Goal: Answer question/provide support: Share knowledge or assist other users

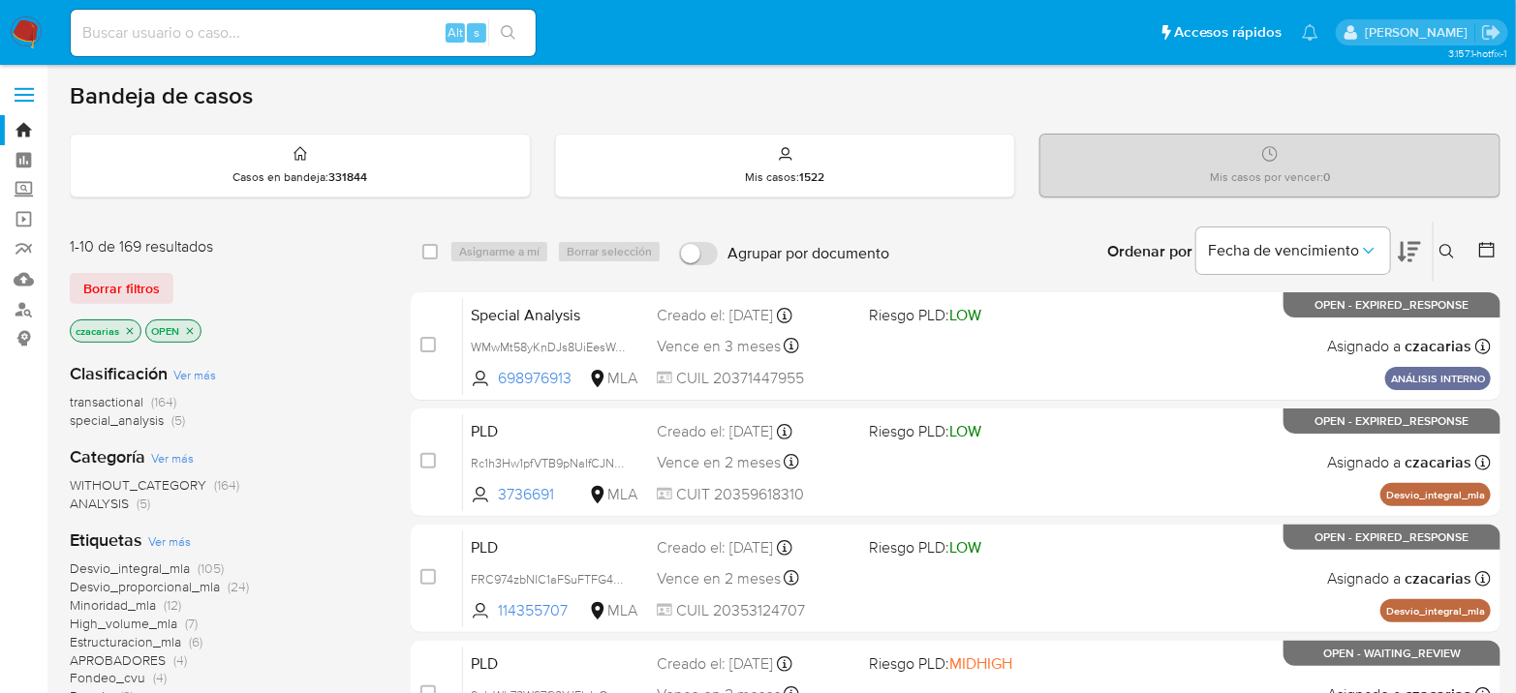
click at [420, 34] on input at bounding box center [303, 32] width 465 height 25
paste input "YTAfpm3lJHjw5hOZPq9TVQBw"
type input "YTAfpm3lJHjw5hOZPq9TVQBw"
click at [508, 41] on button "search-icon" at bounding box center [508, 32] width 40 height 27
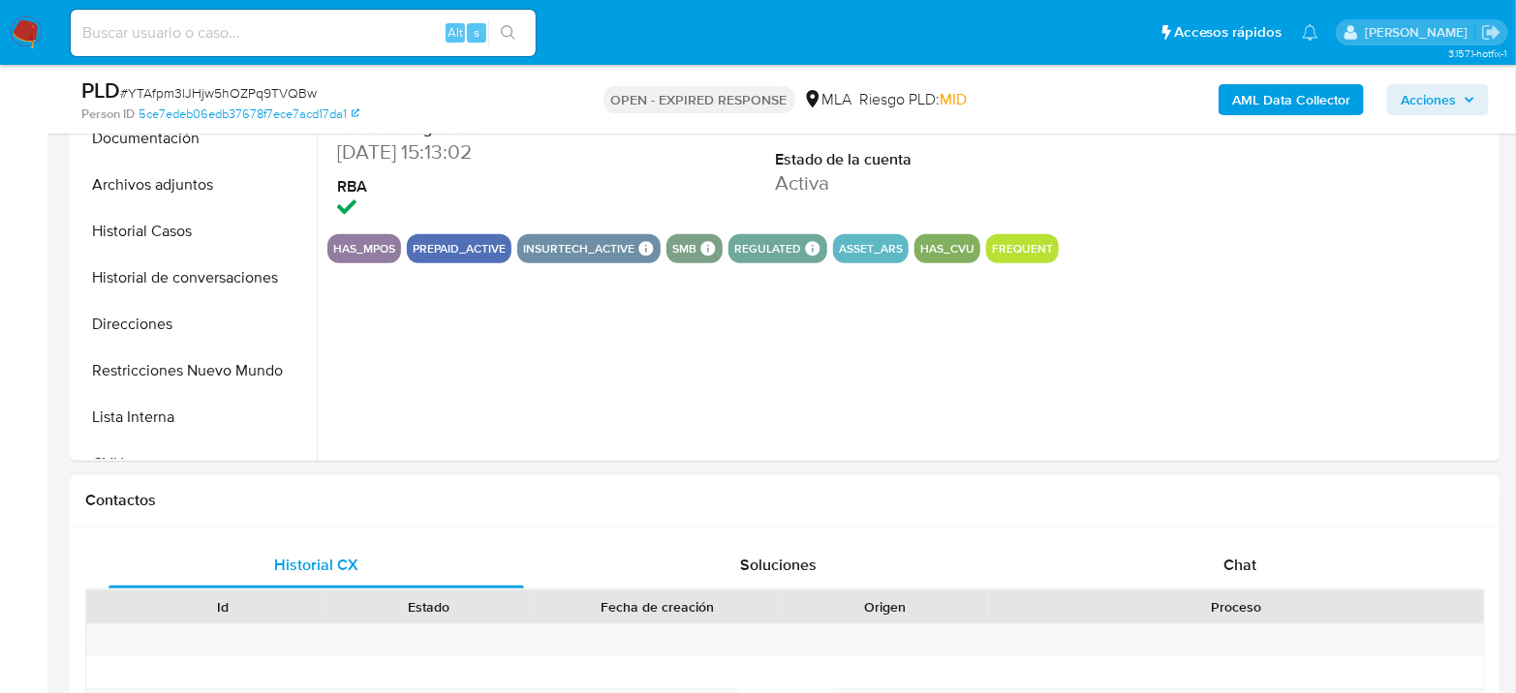
scroll to position [753, 0]
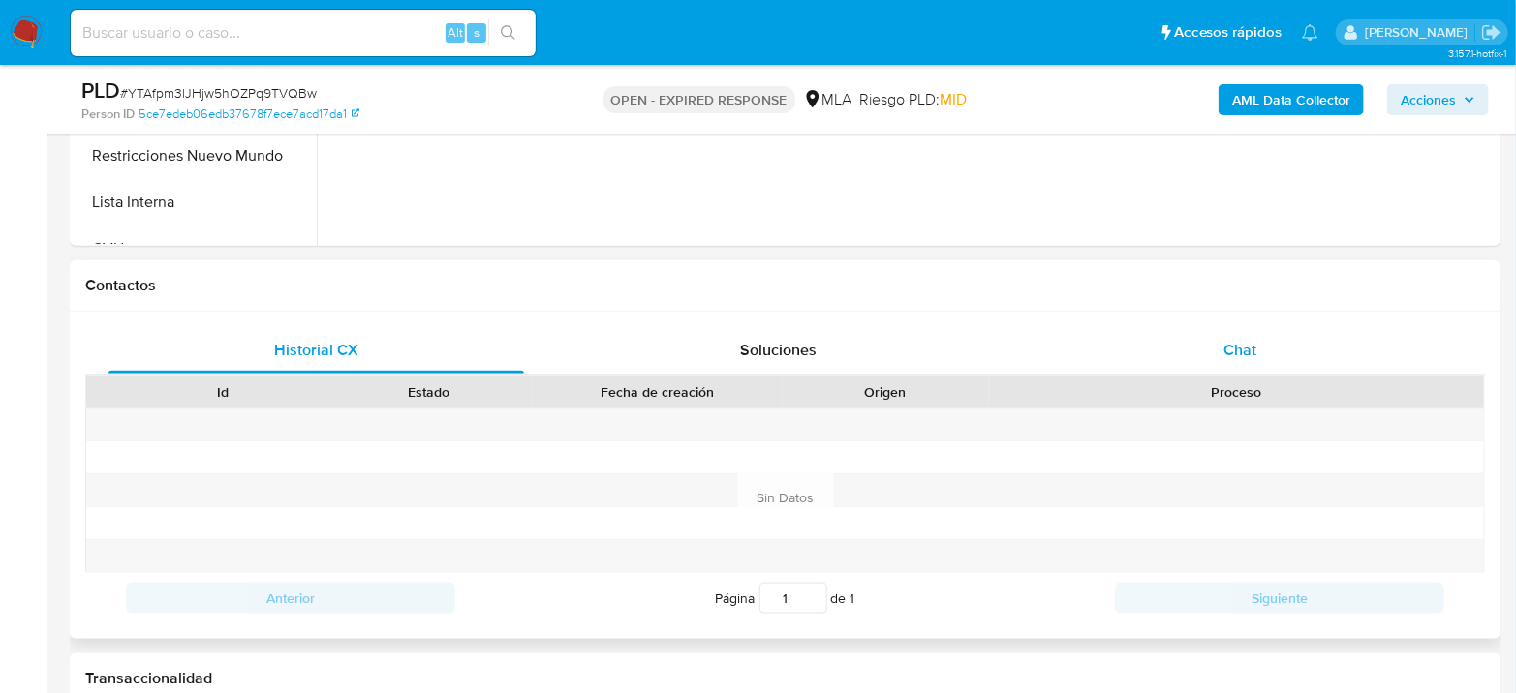
click at [1207, 353] on div "Chat" at bounding box center [1239, 350] width 415 height 46
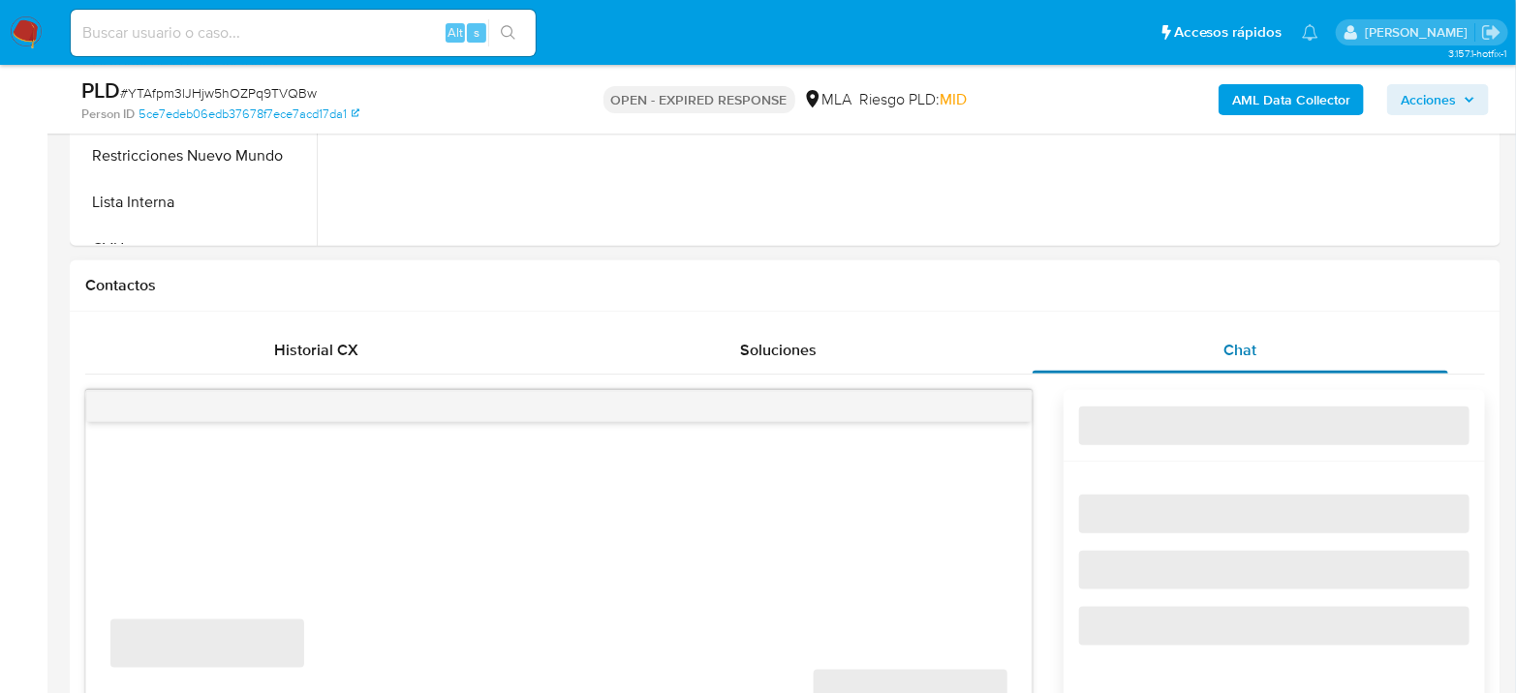
select select "10"
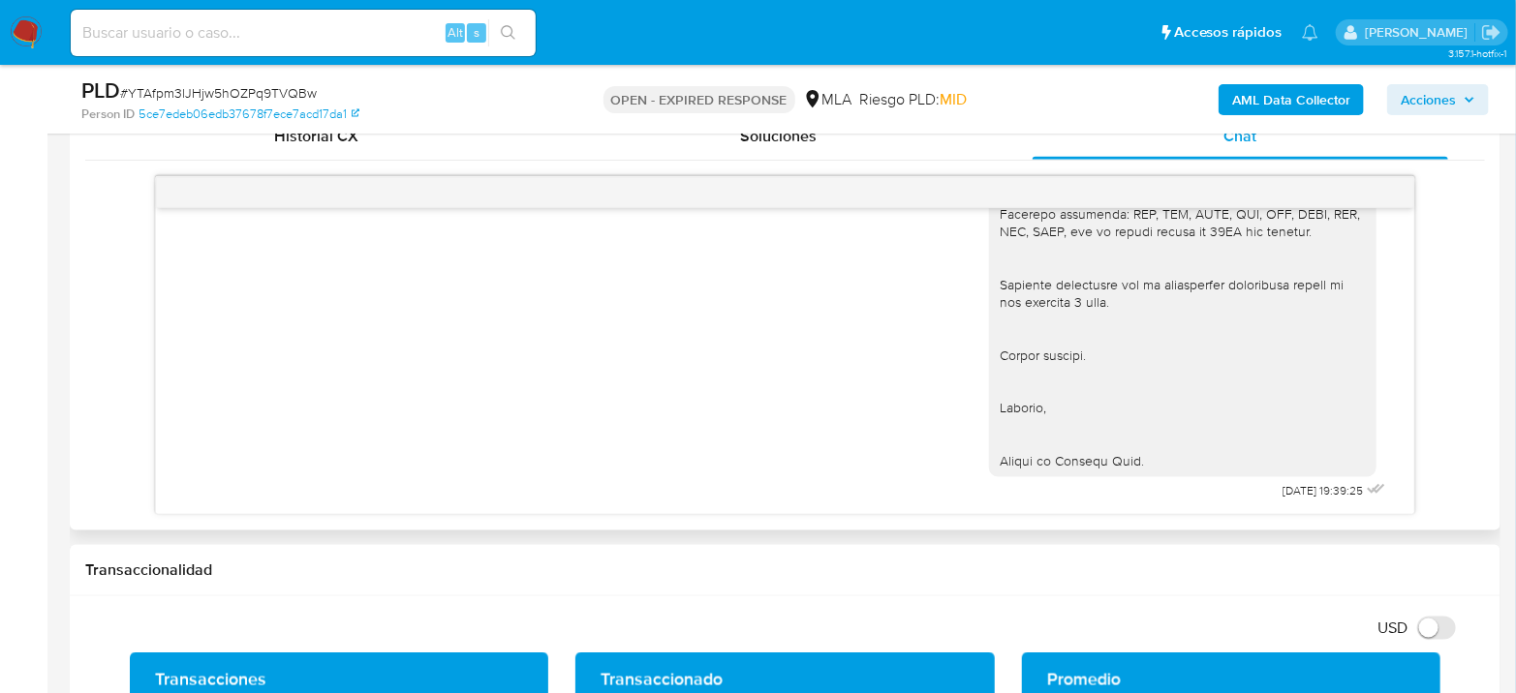
scroll to position [969, 0]
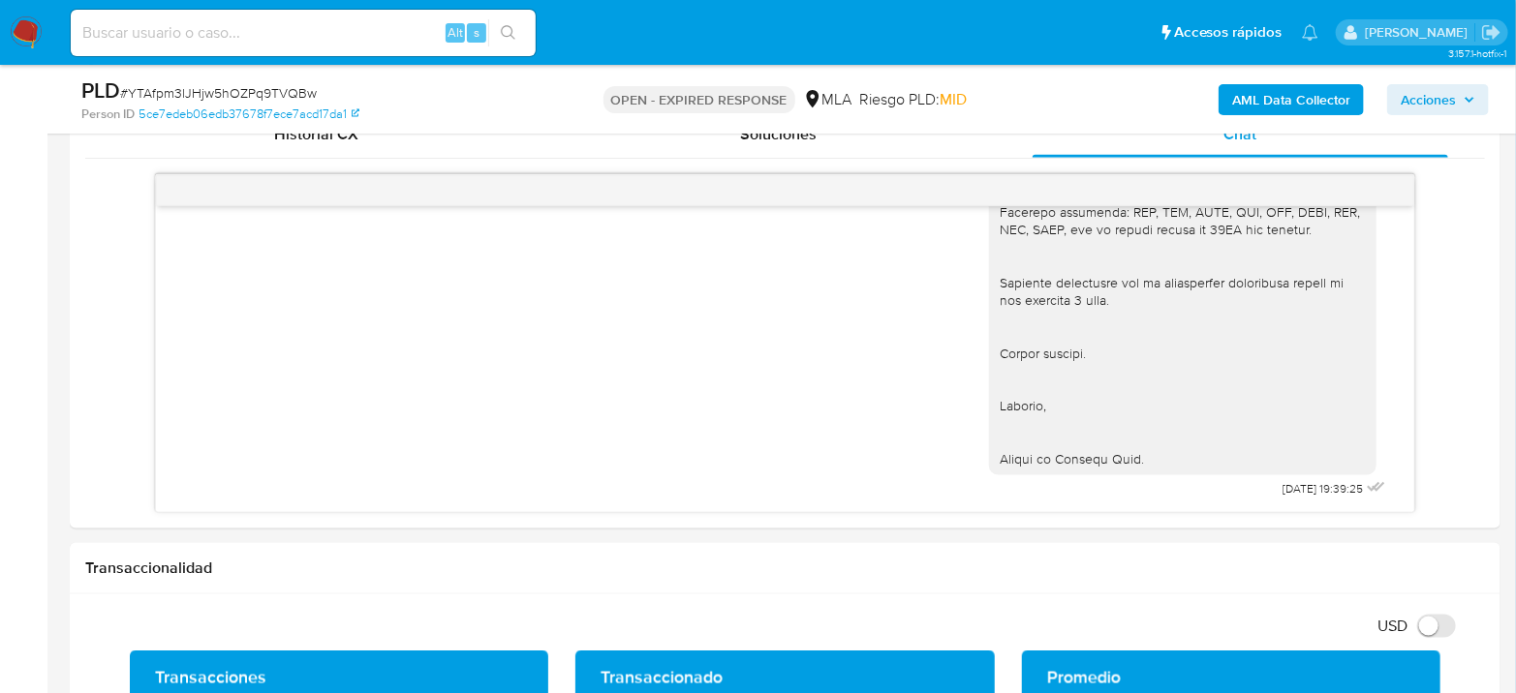
click at [361, 17] on div "Alt s" at bounding box center [303, 33] width 465 height 46
click at [369, 28] on input at bounding box center [303, 32] width 465 height 25
paste input "2UcDCY3j4SkFUNqcaJ7nLXkm"
type input "2UcDCY3j4SkFUNqcaJ7nLXkm"
click at [504, 26] on icon "search-icon" at bounding box center [508, 32] width 15 height 15
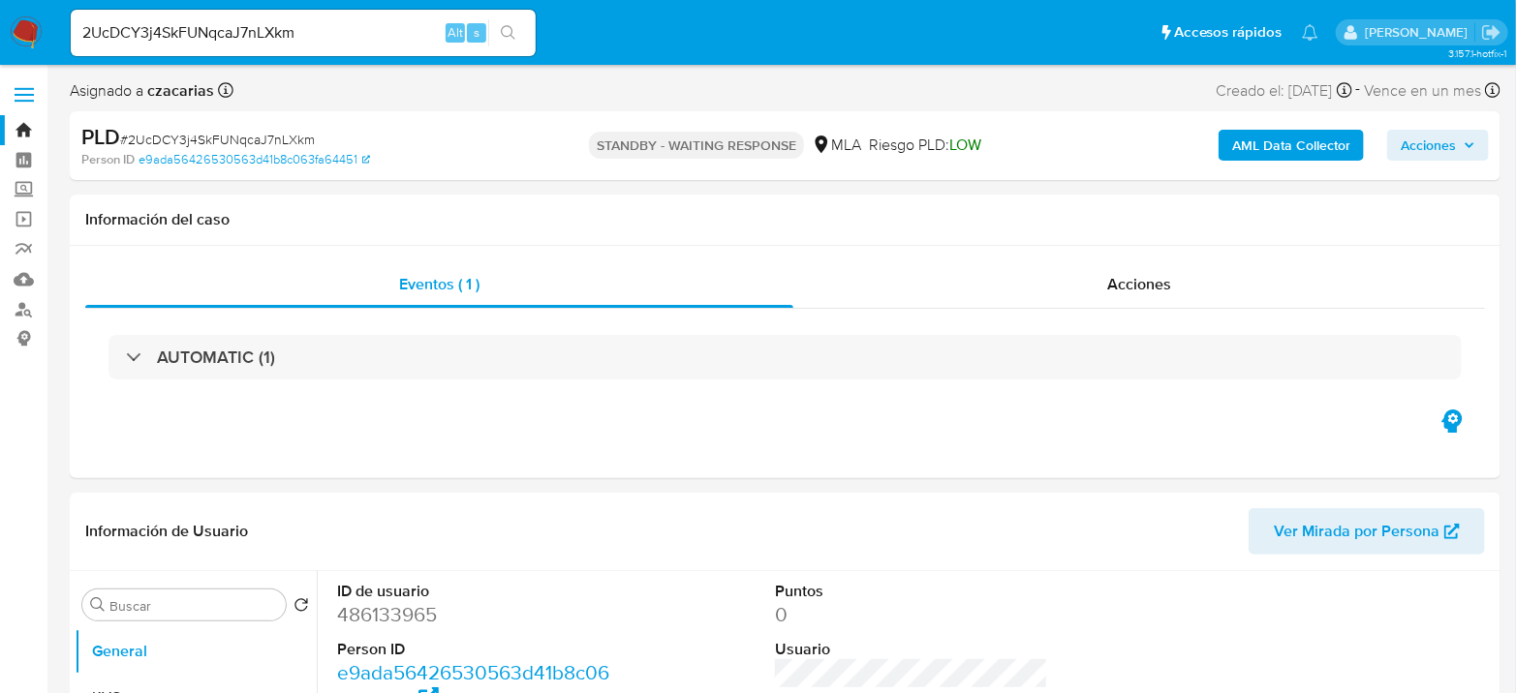
select select "10"
click at [289, 20] on input "2UcDCY3j4SkFUNqcaJ7nLXkm" at bounding box center [303, 32] width 465 height 25
paste input "01QmNfizbcM1NhrQMzL00l8N"
type input "01QmNfizbcM1NhrQMzL00l8N"
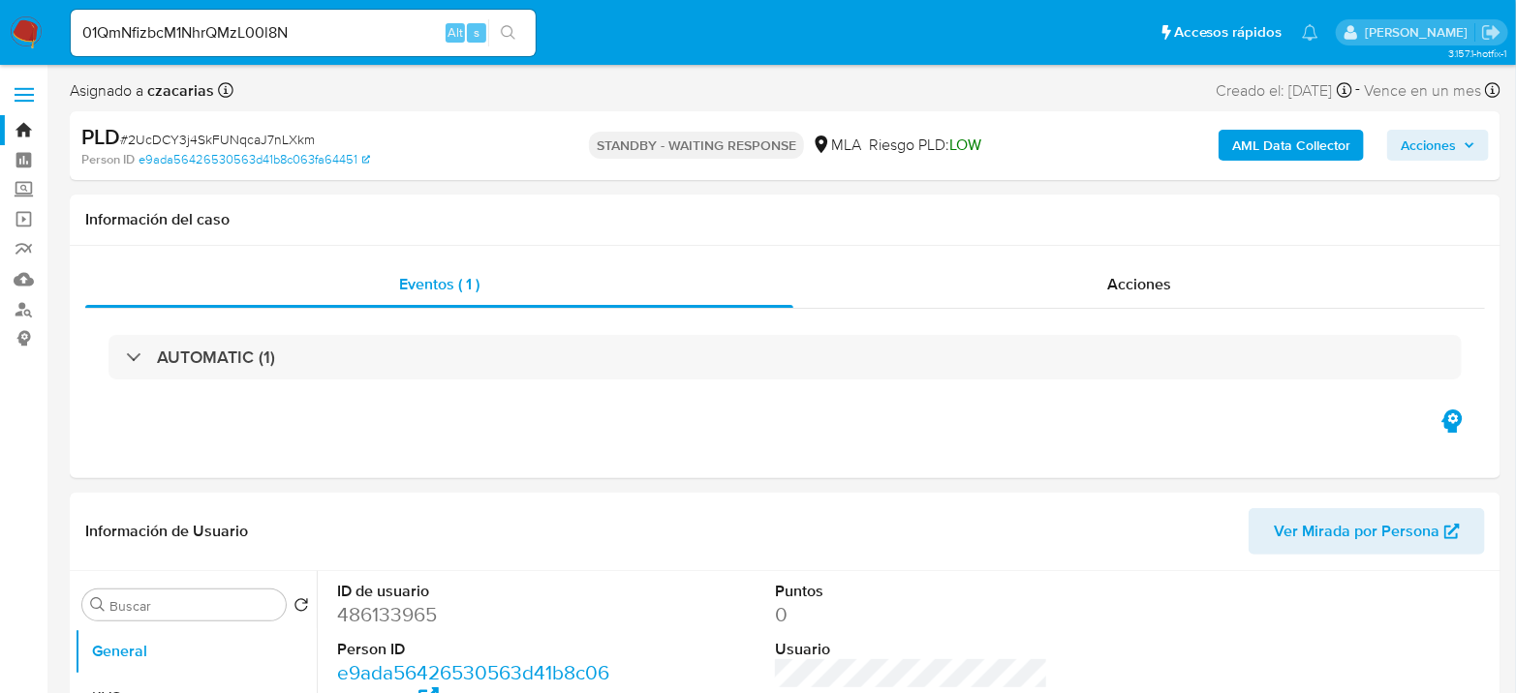
click at [508, 36] on icon "search-icon" at bounding box center [508, 32] width 15 height 15
select select "10"
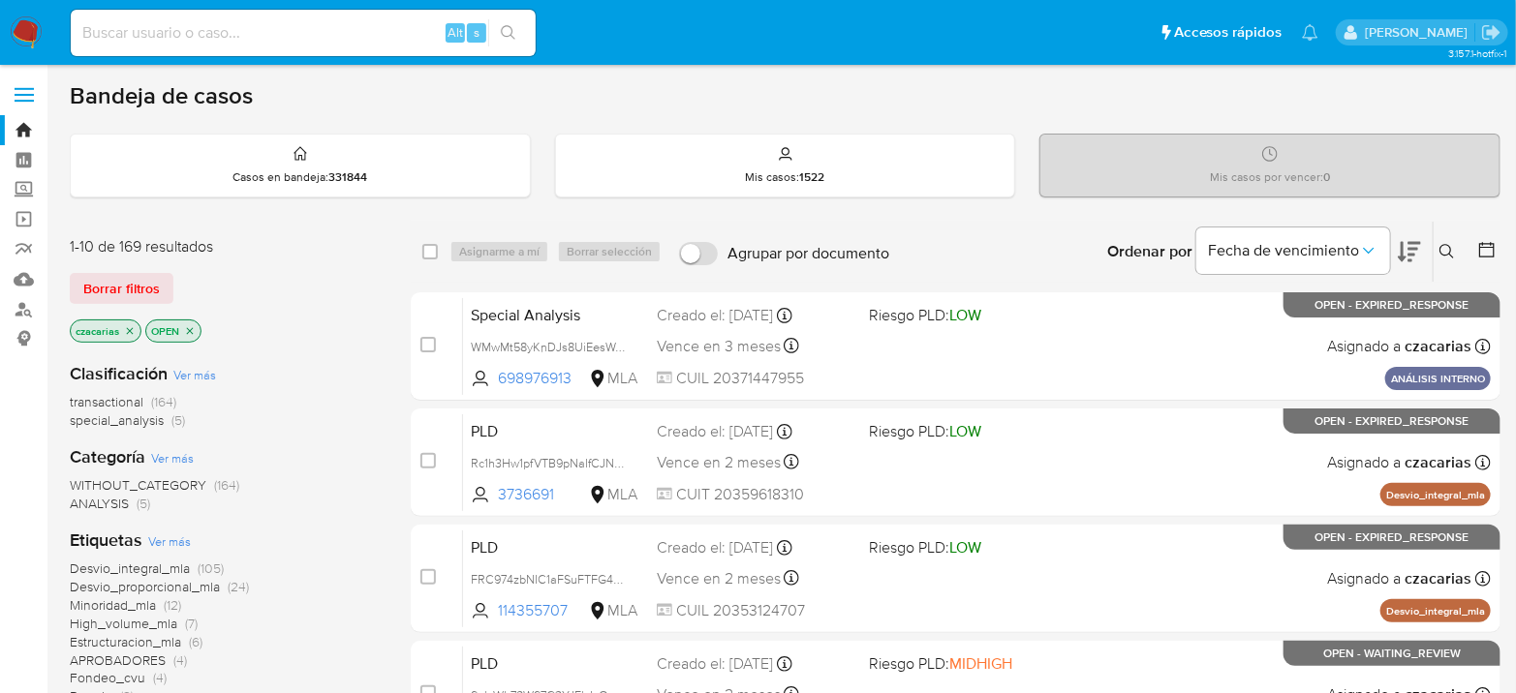
click at [1443, 245] on icon at bounding box center [1446, 251] width 15 height 15
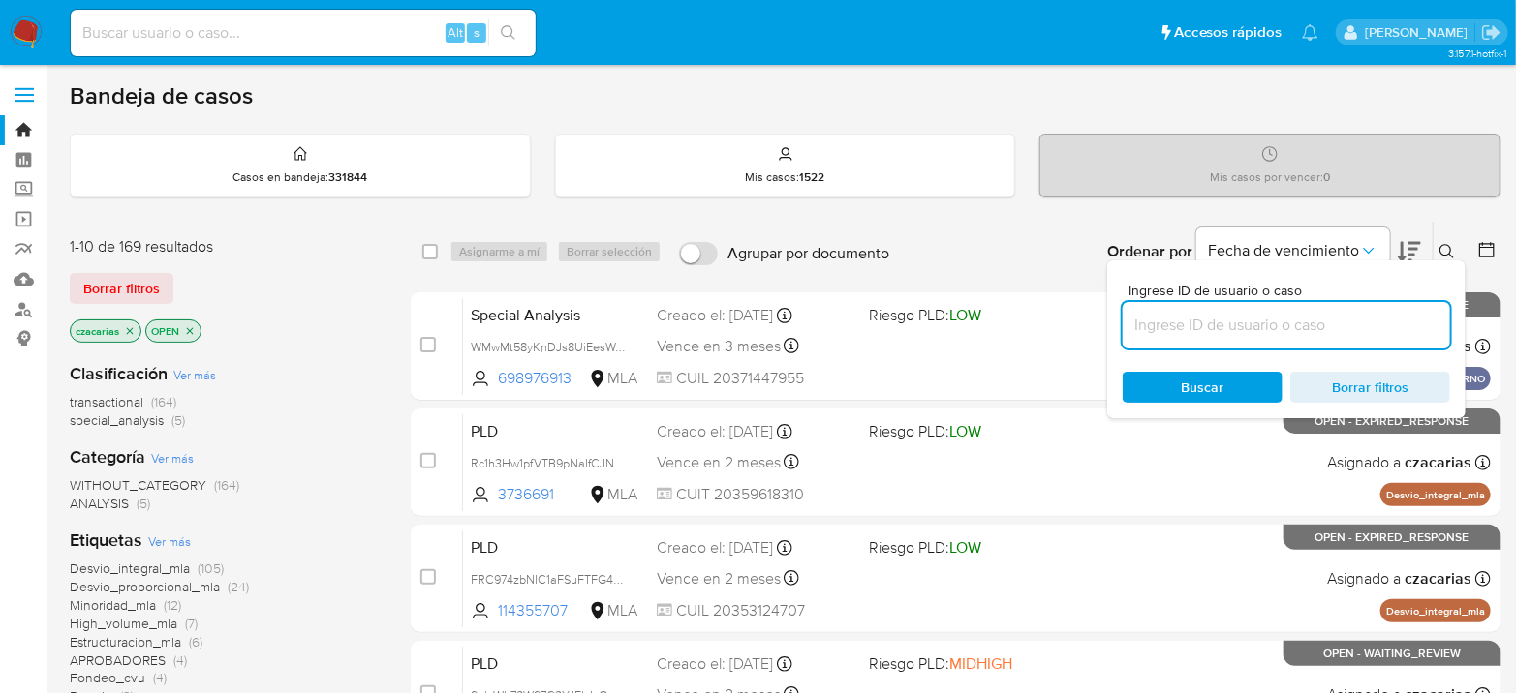
click at [1267, 313] on input at bounding box center [1286, 325] width 327 height 25
type input "01QmNfizbcM1NhrQMzL00l8N"
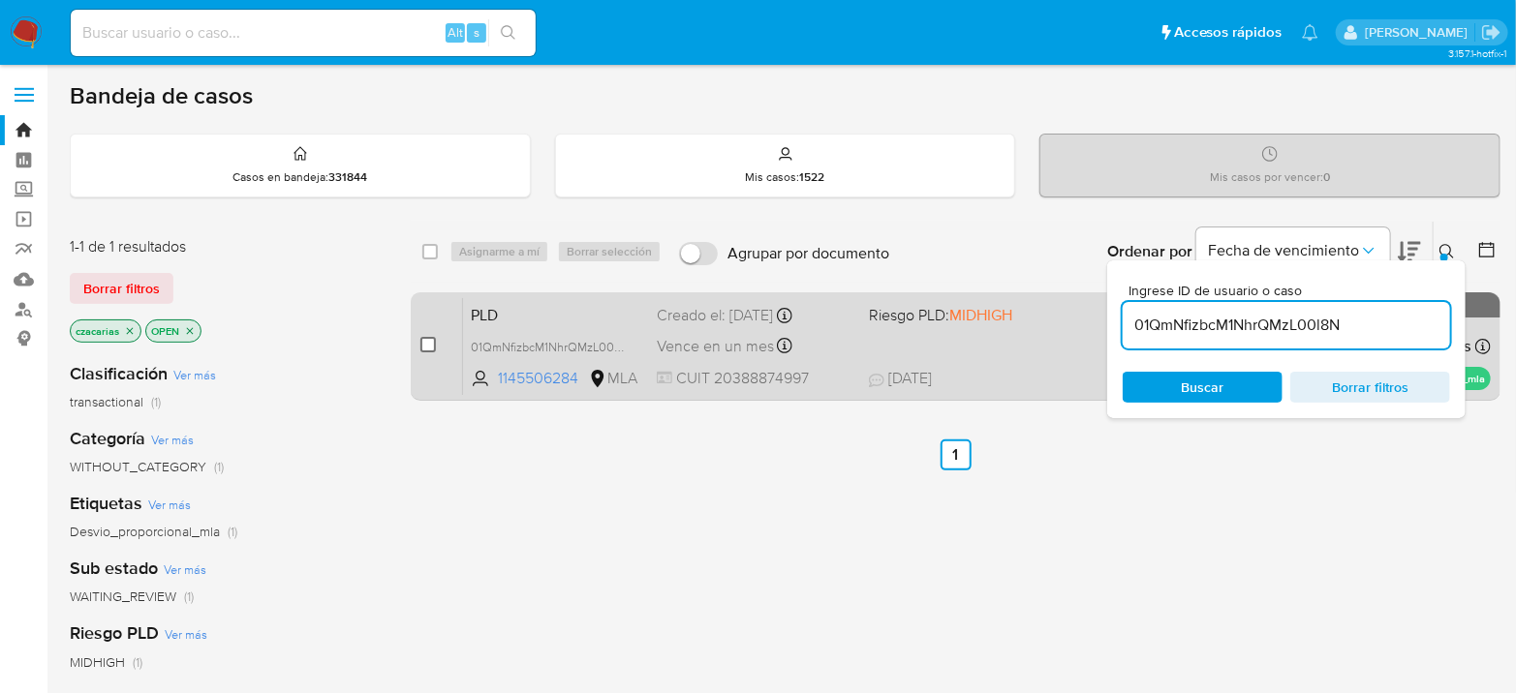
click at [425, 347] on input "checkbox" at bounding box center [427, 344] width 15 height 15
checkbox input "true"
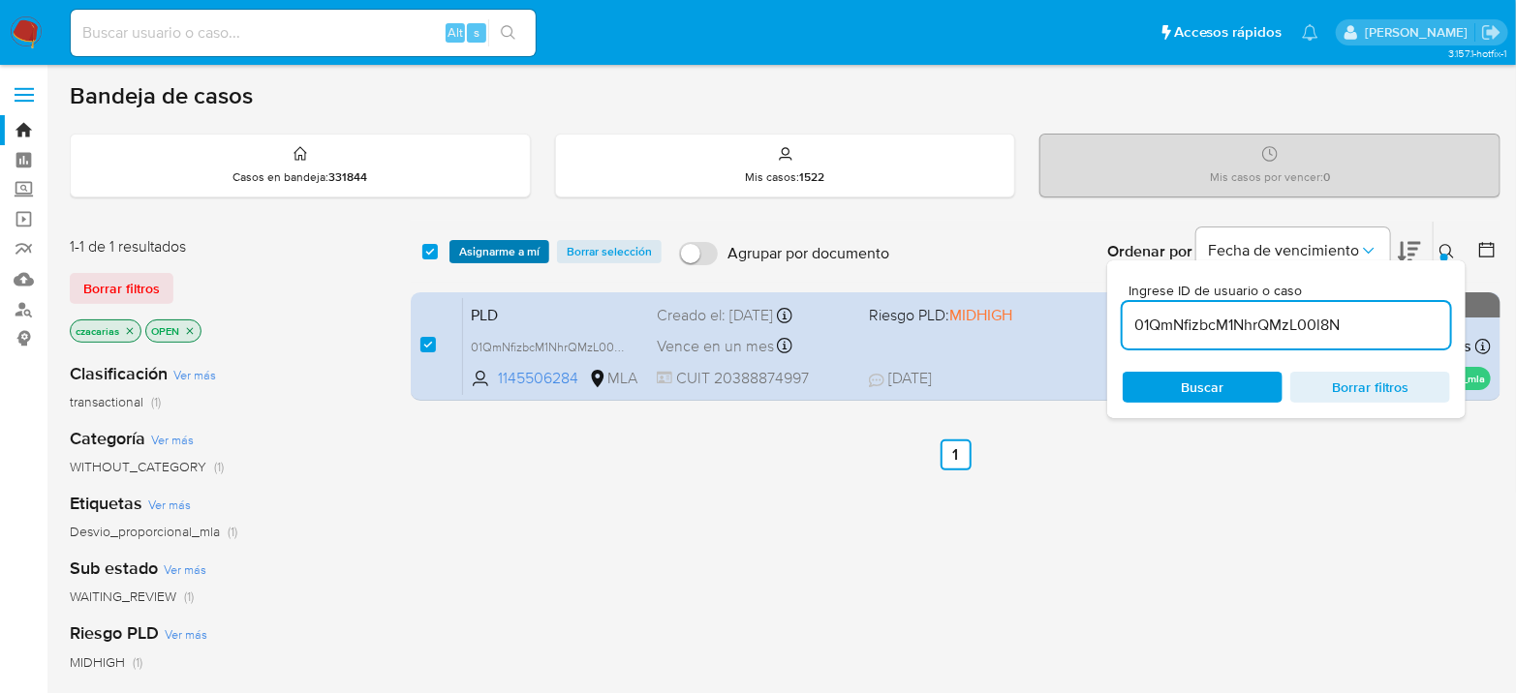
click at [485, 256] on span "Asignarme a mí" at bounding box center [499, 251] width 80 height 19
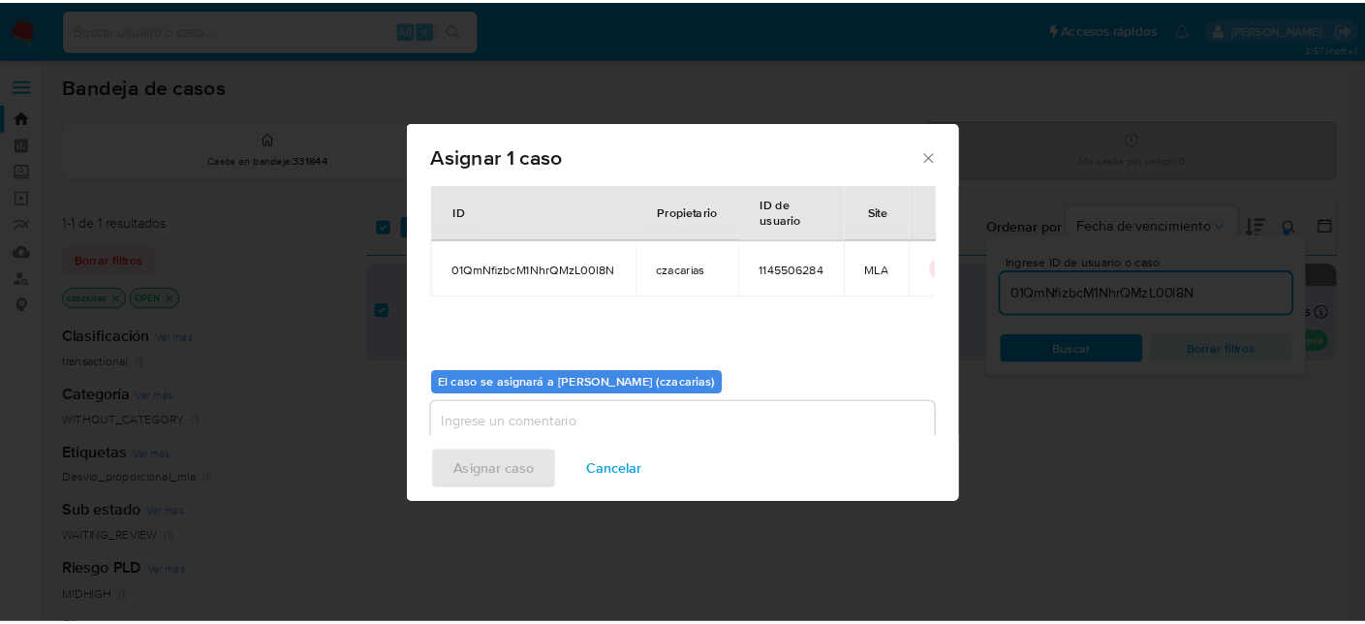
scroll to position [99, 0]
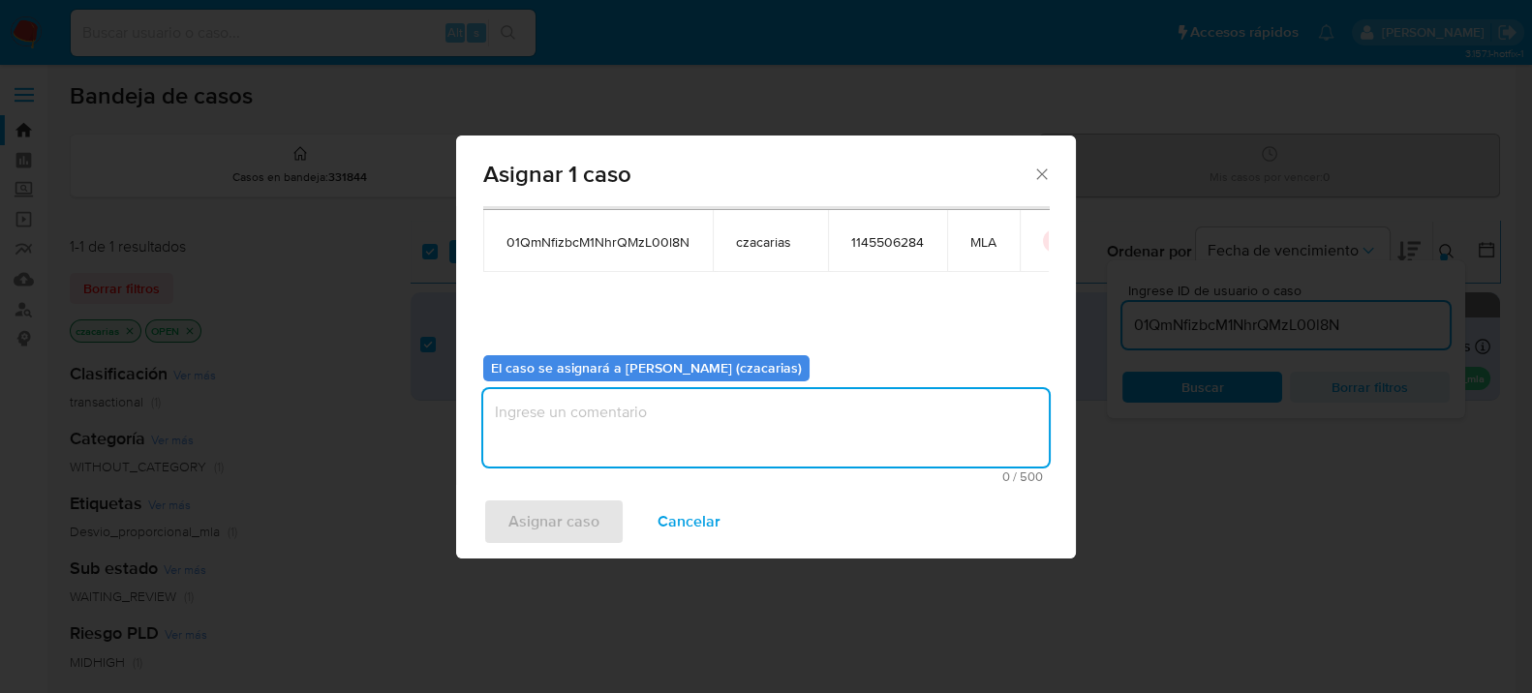
drag, startPoint x: 579, startPoint y: 418, endPoint x: 564, endPoint y: 443, distance: 28.7
click at [578, 419] on textarea "assign-modal" at bounding box center [766, 427] width 566 height 77
click at [540, 515] on span "Asignar caso" at bounding box center [553, 522] width 91 height 43
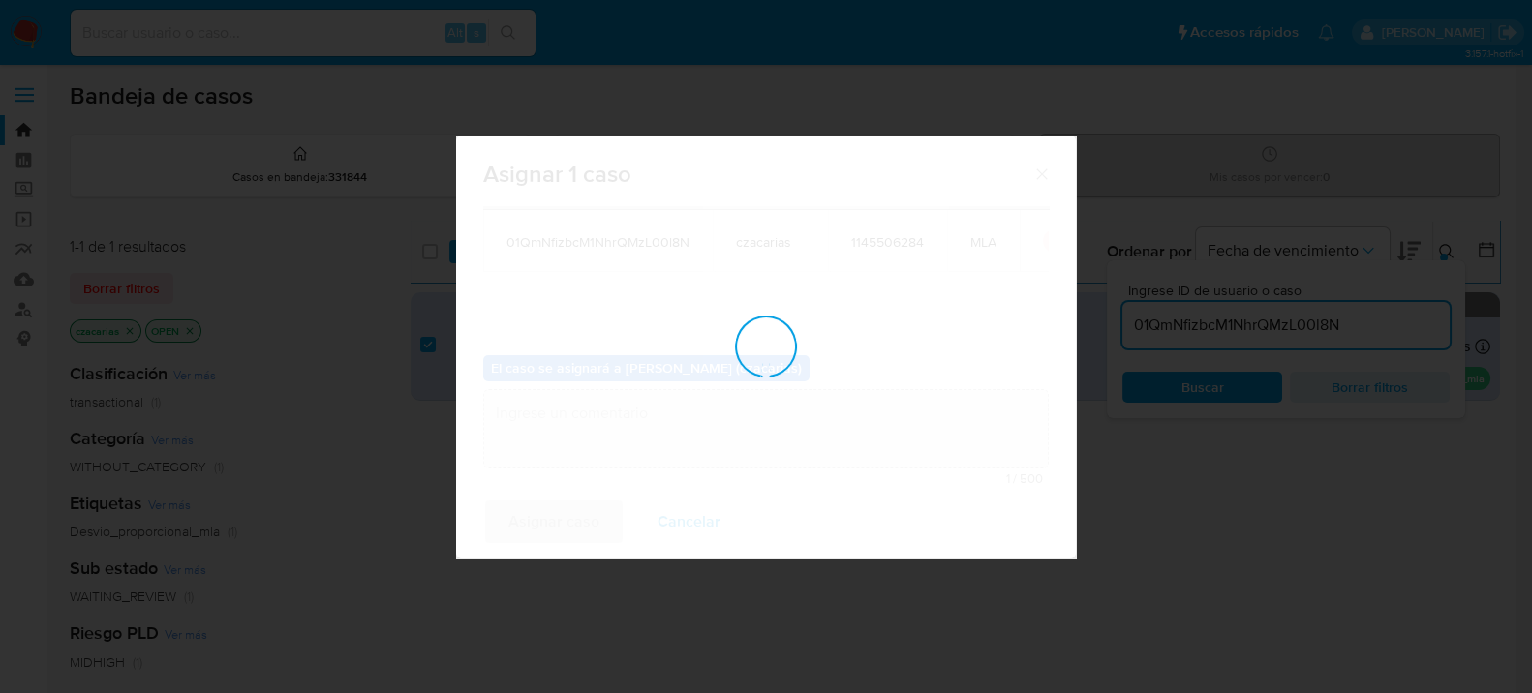
checkbox input "false"
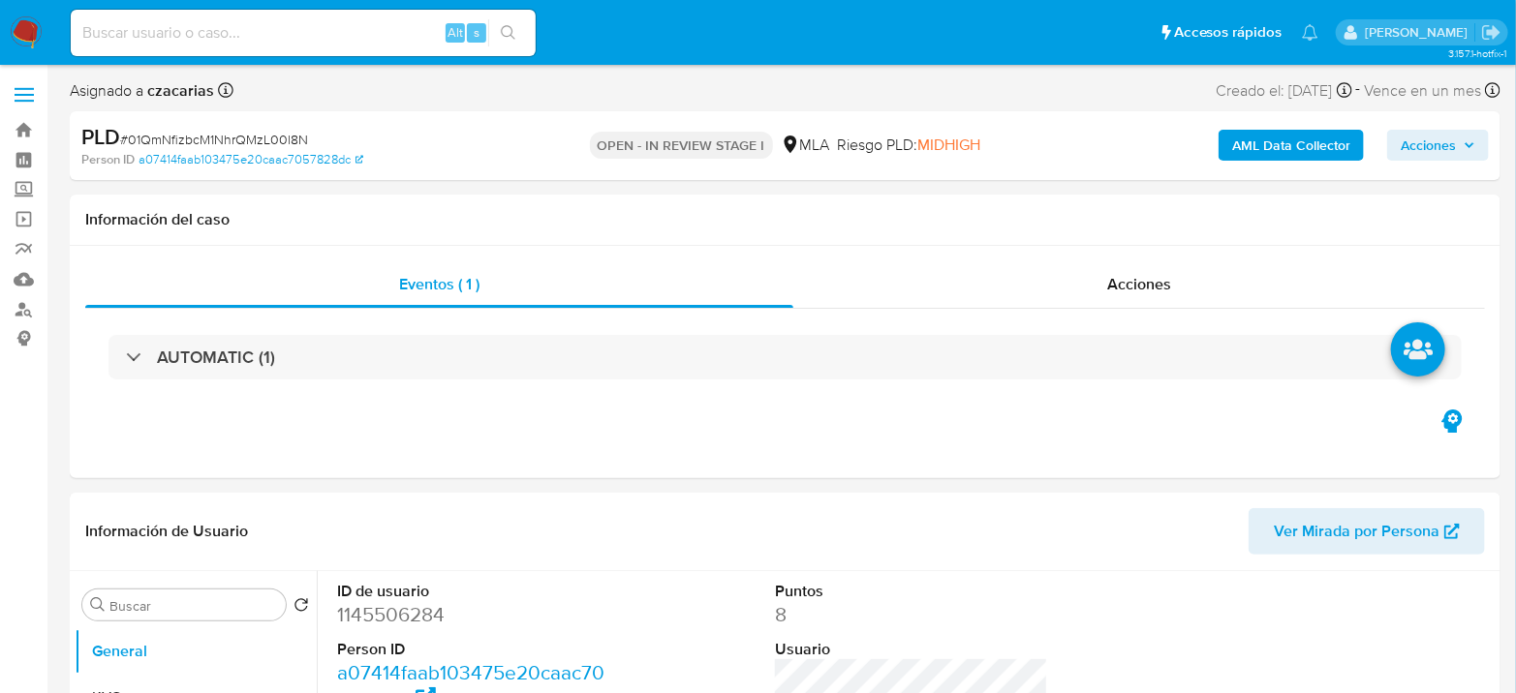
select select "10"
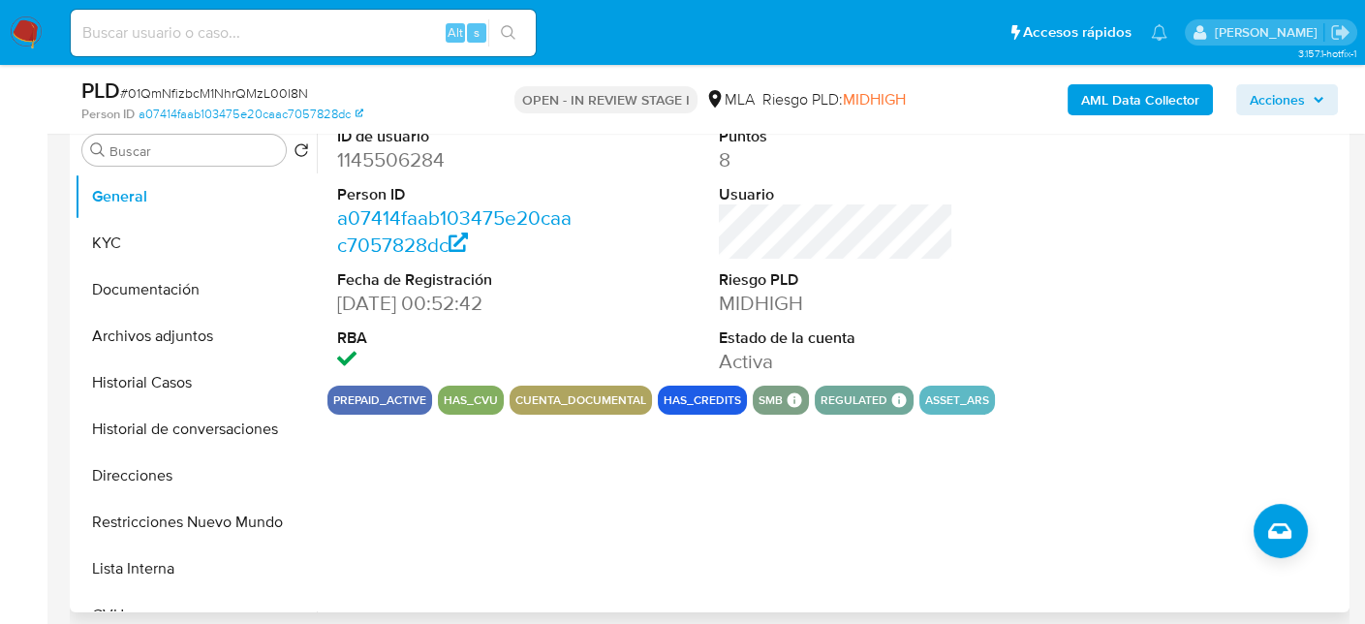
scroll to position [387, 0]
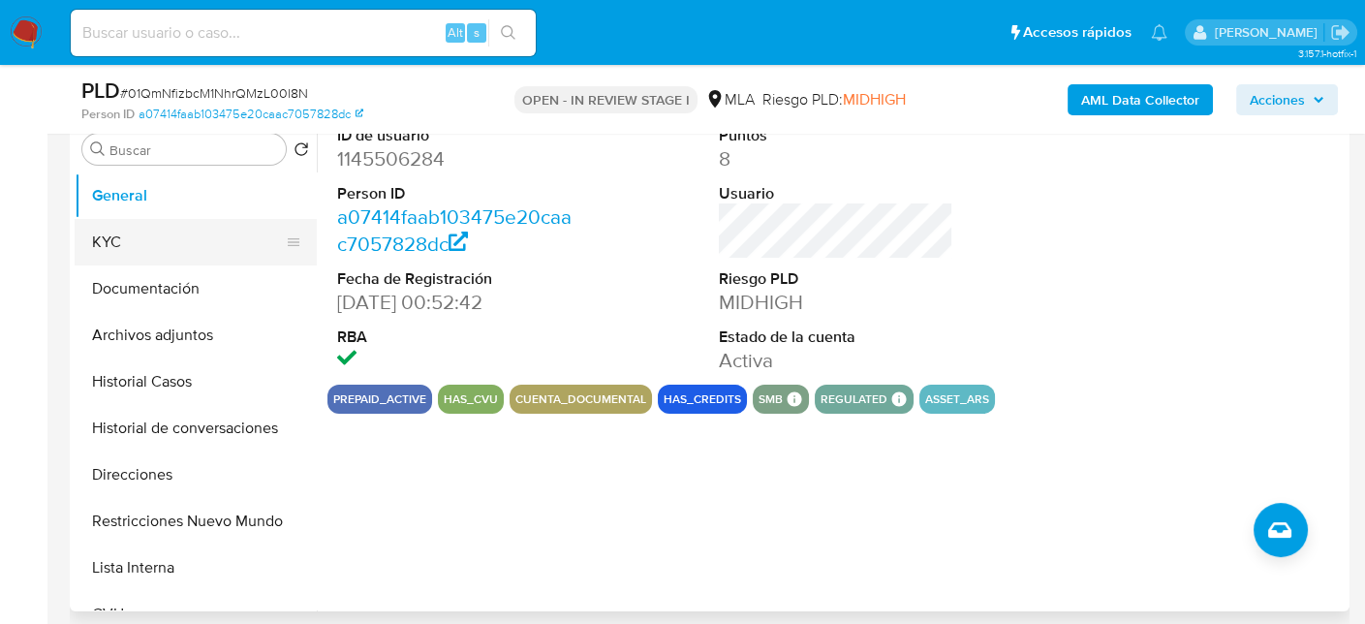
click at [137, 256] on button "KYC" at bounding box center [188, 242] width 227 height 46
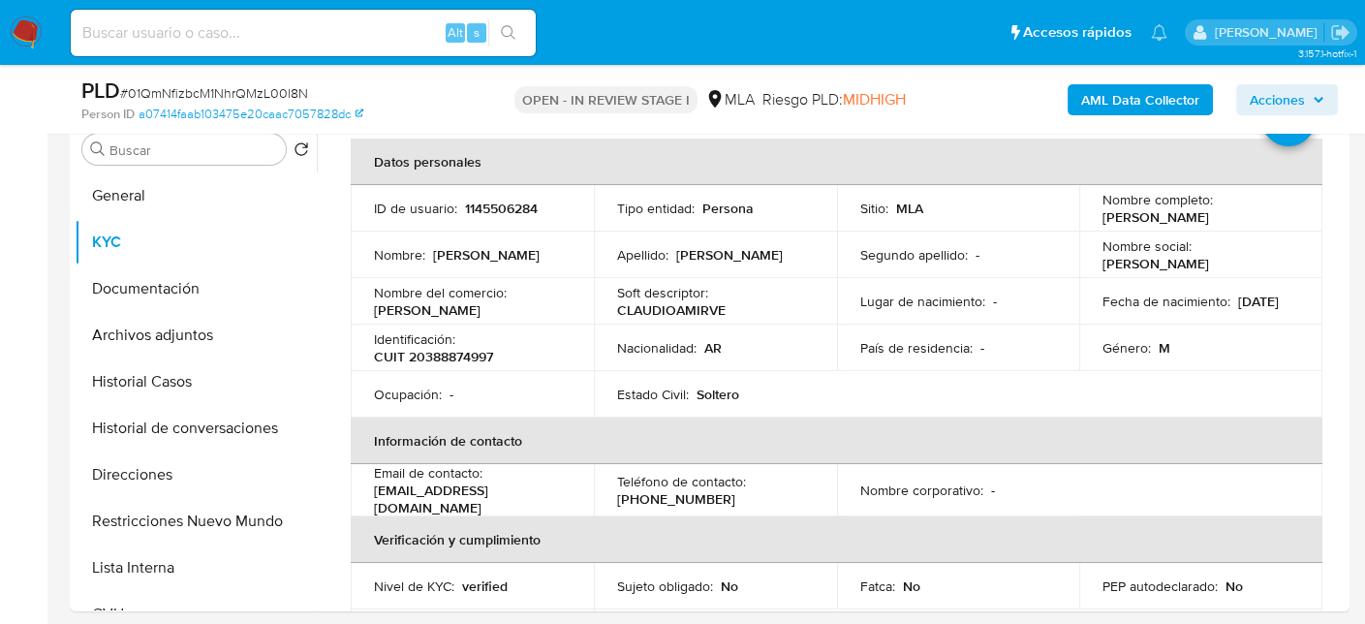
scroll to position [97, 0]
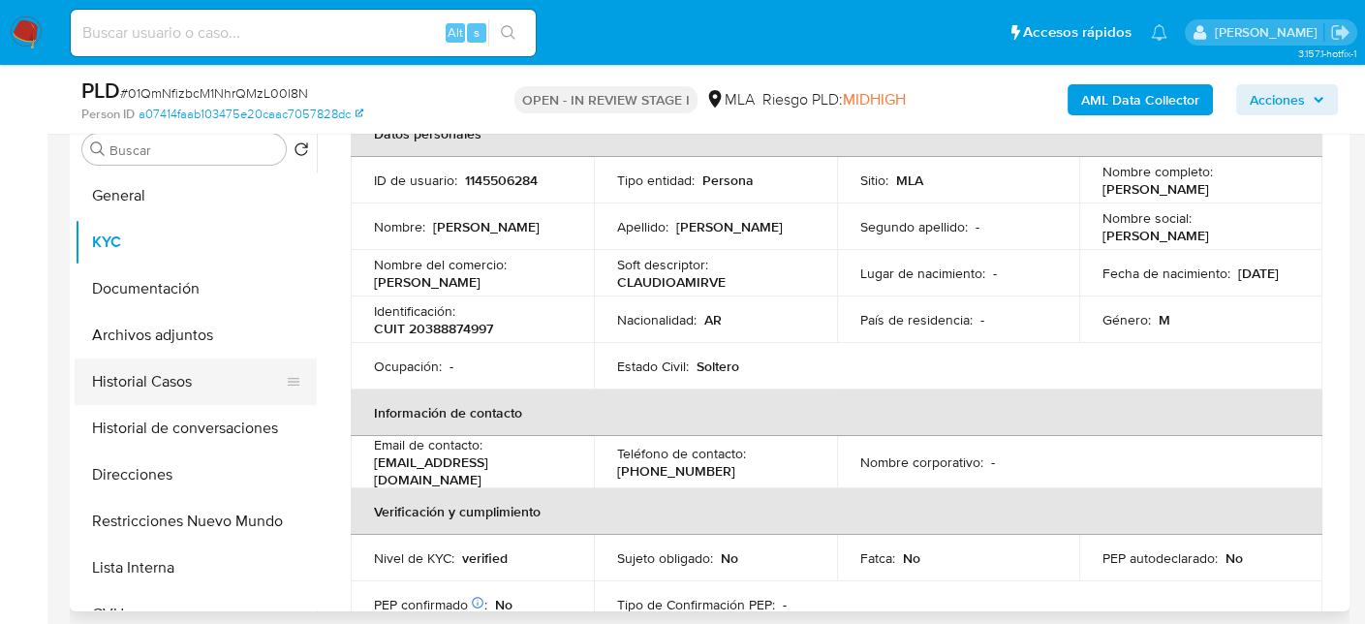
click at [155, 382] on button "Historial Casos" at bounding box center [188, 381] width 227 height 46
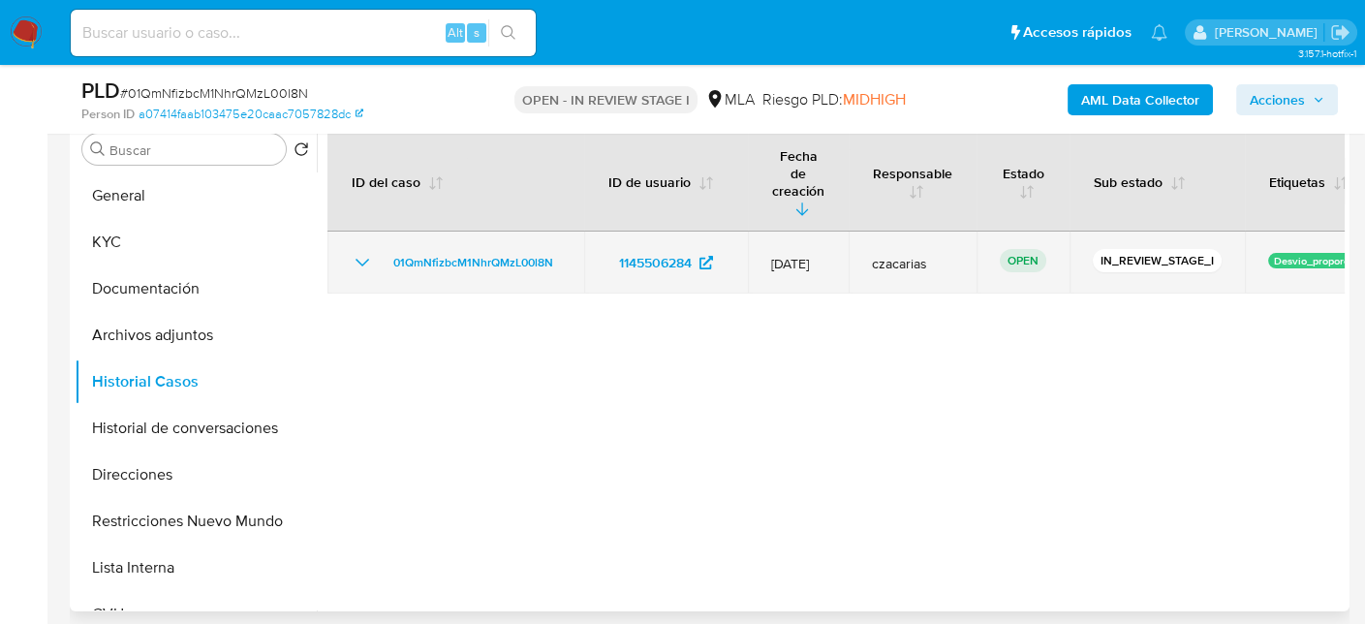
drag, startPoint x: 574, startPoint y: 240, endPoint x: 373, endPoint y: 253, distance: 201.8
click at [373, 253] on td "01QmNfizbcM1NhrQMzL00l8N" at bounding box center [455, 262] width 257 height 62
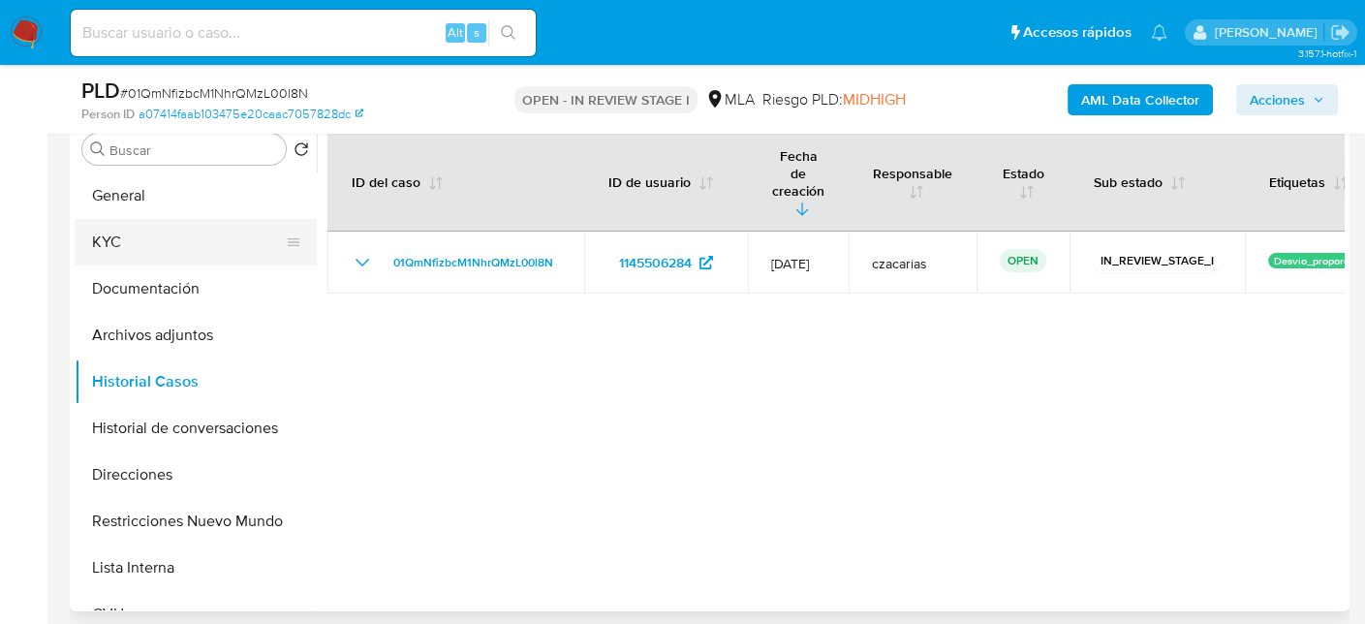
click at [127, 252] on button "KYC" at bounding box center [188, 242] width 227 height 46
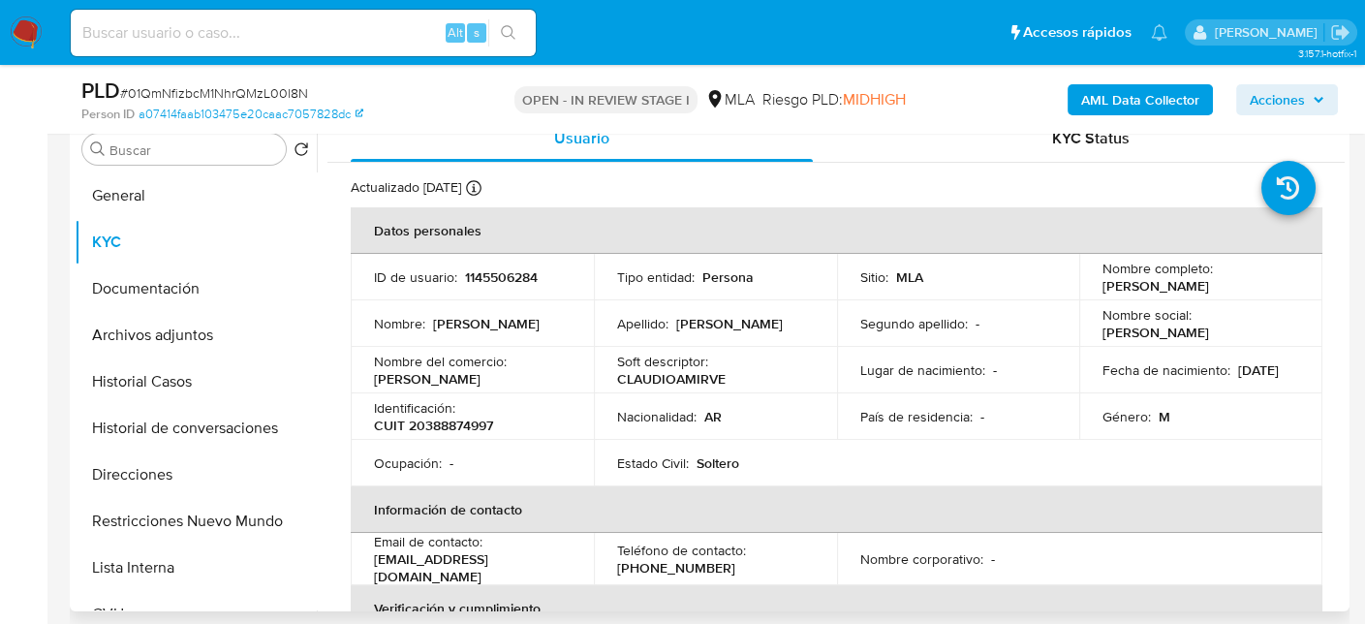
drag, startPoint x: 1098, startPoint y: 285, endPoint x: 1267, endPoint y: 281, distance: 168.6
click at [1267, 281] on div "Nombre completo : Claudio Amir Velardez Sena" at bounding box center [1200, 277] width 197 height 35
copy p "Claudio Amir Velardez Sena"
click at [133, 385] on button "Historial Casos" at bounding box center [188, 381] width 227 height 46
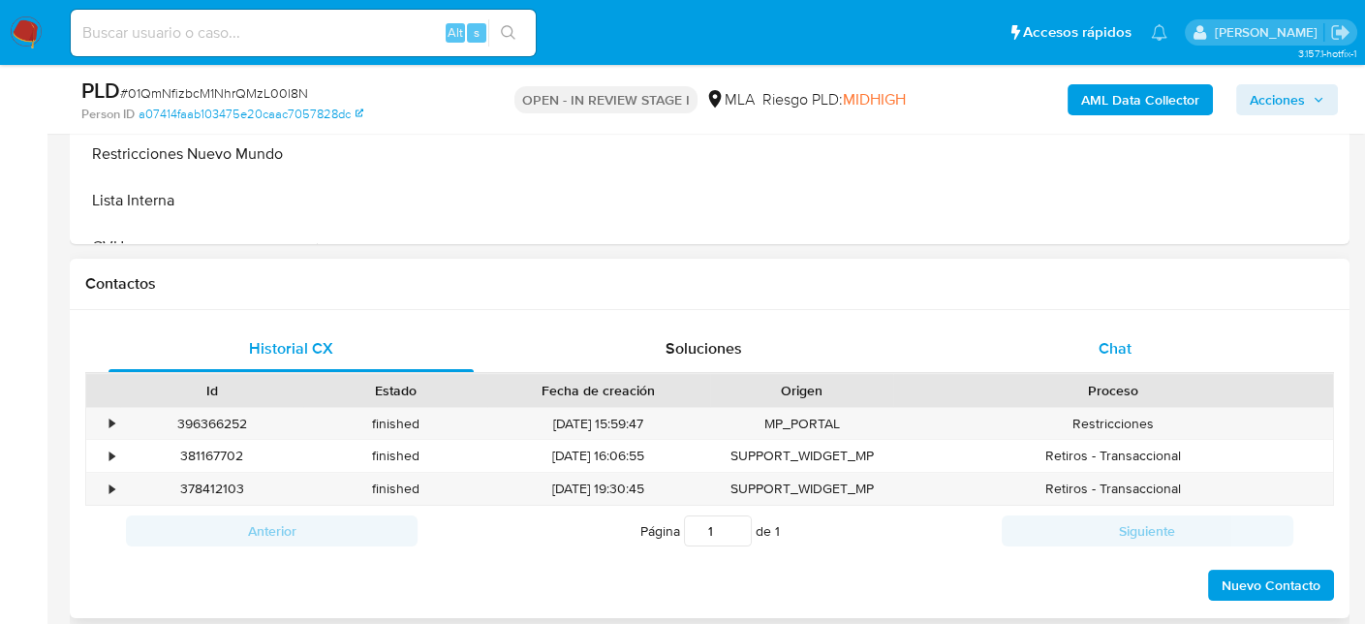
scroll to position [775, 0]
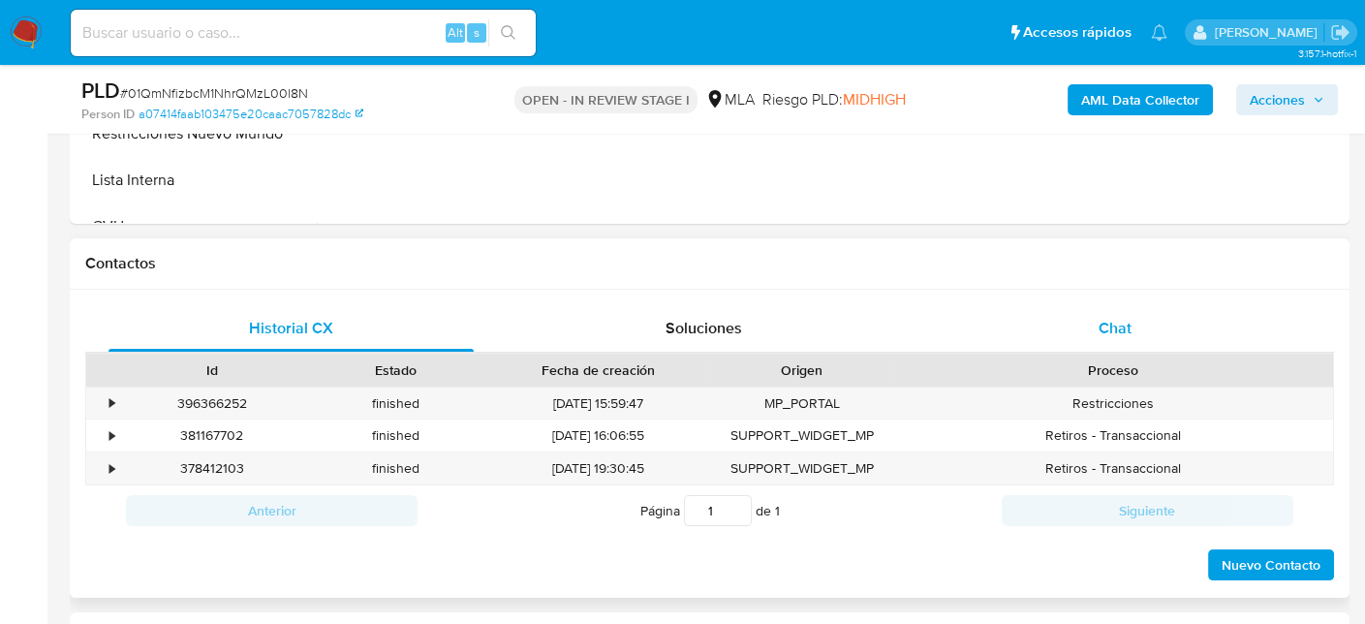
click at [1073, 315] on div "Chat" at bounding box center [1115, 328] width 365 height 46
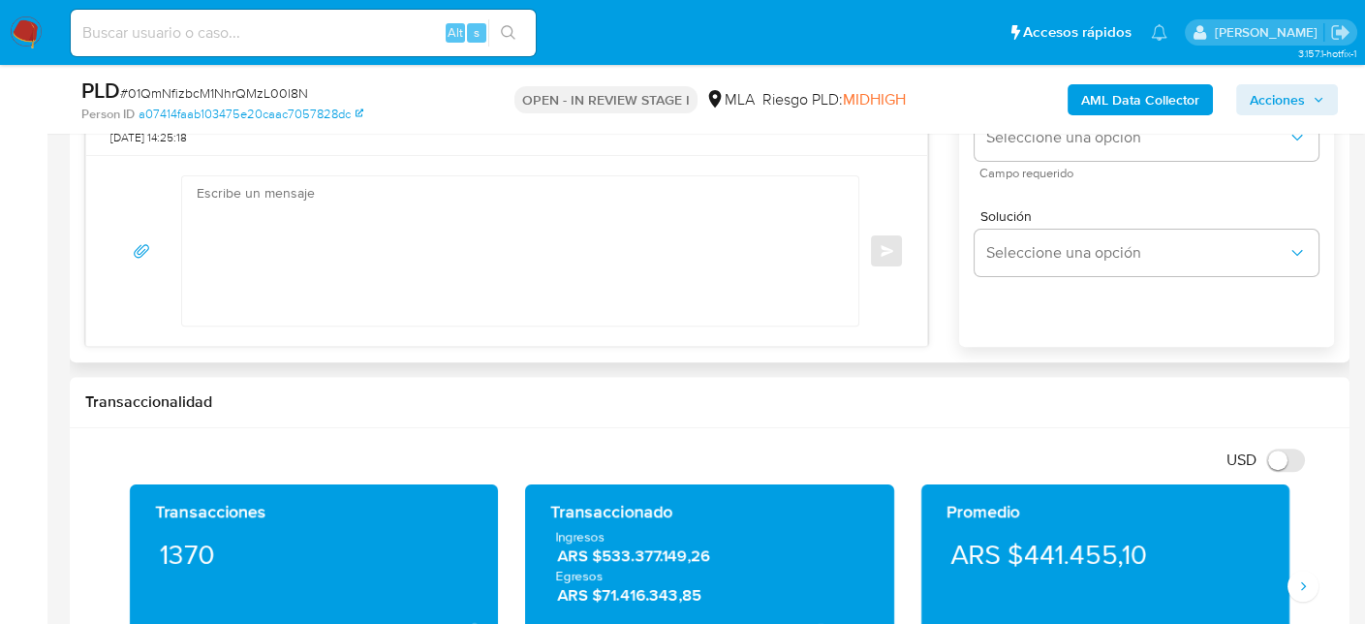
scroll to position [1259, 0]
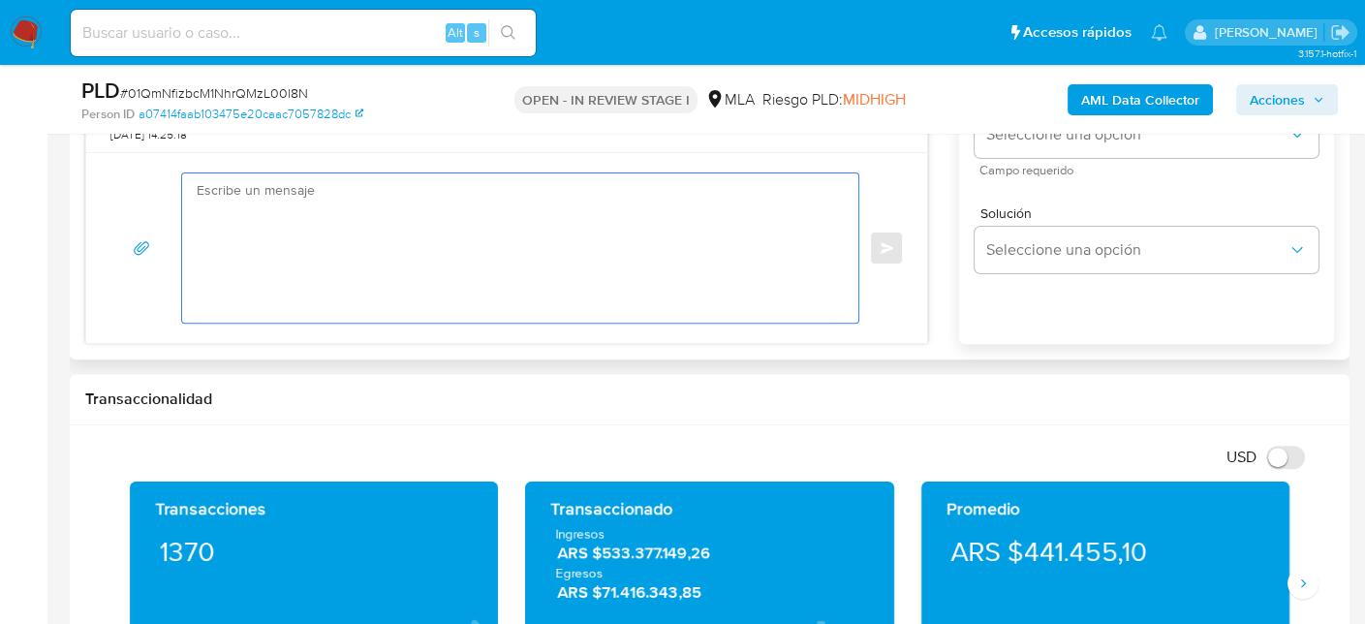
click at [339, 297] on textarea at bounding box center [515, 247] width 637 height 149
paste textarea "Hola, Muchas gracias por la respuesta. Analizamos tu caso y notamos que la info…"
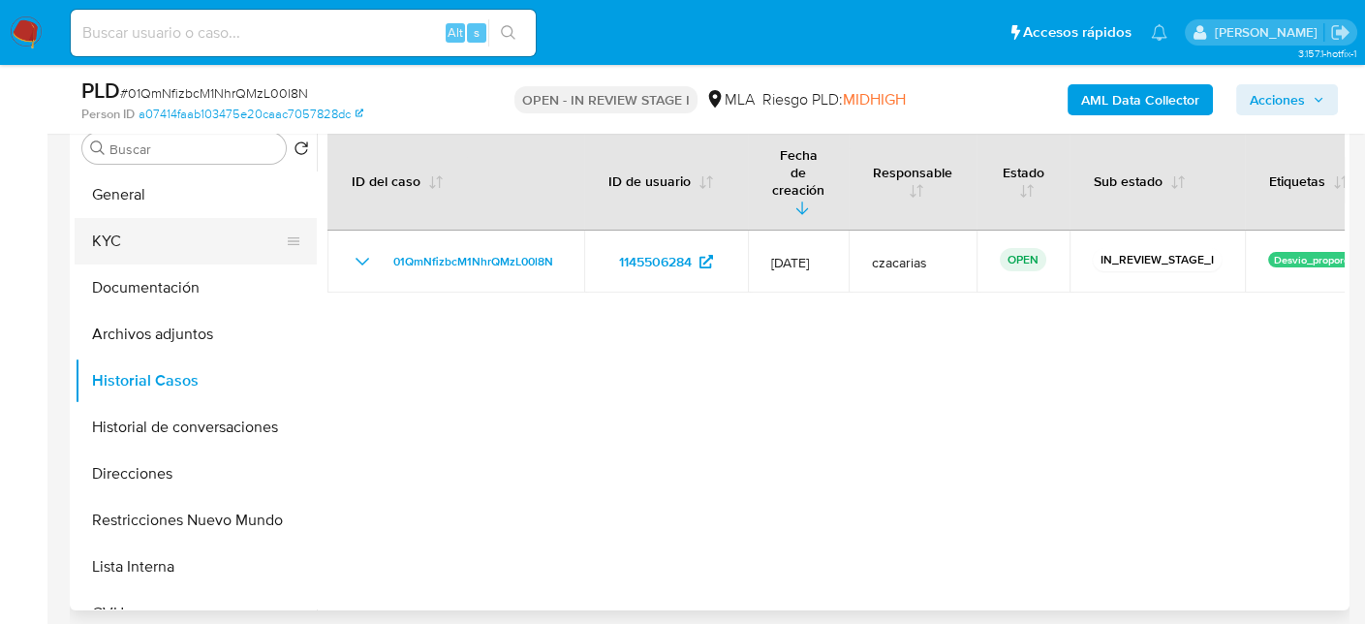
scroll to position [387, 0]
click at [147, 248] on button "KYC" at bounding box center [188, 242] width 227 height 46
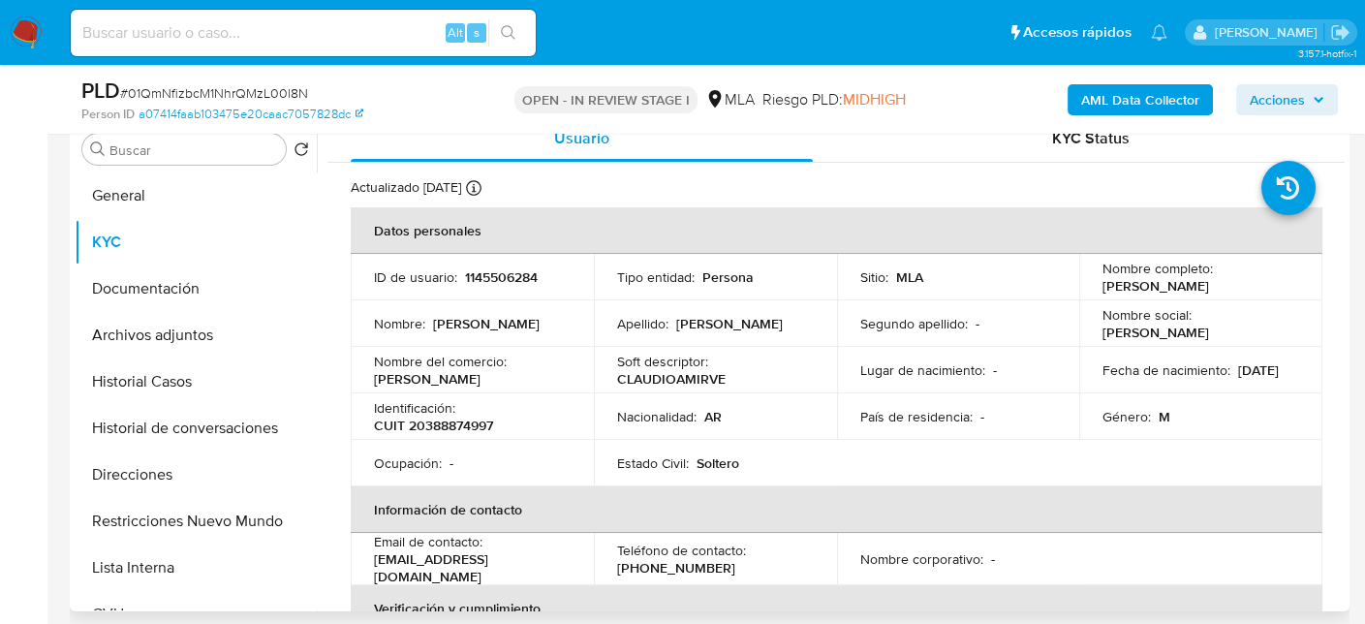
drag, startPoint x: 1100, startPoint y: 289, endPoint x: 1269, endPoint y: 290, distance: 168.5
click at [1269, 290] on div "Nombre completo : Claudio Amir Velardez Sena" at bounding box center [1200, 277] width 197 height 35
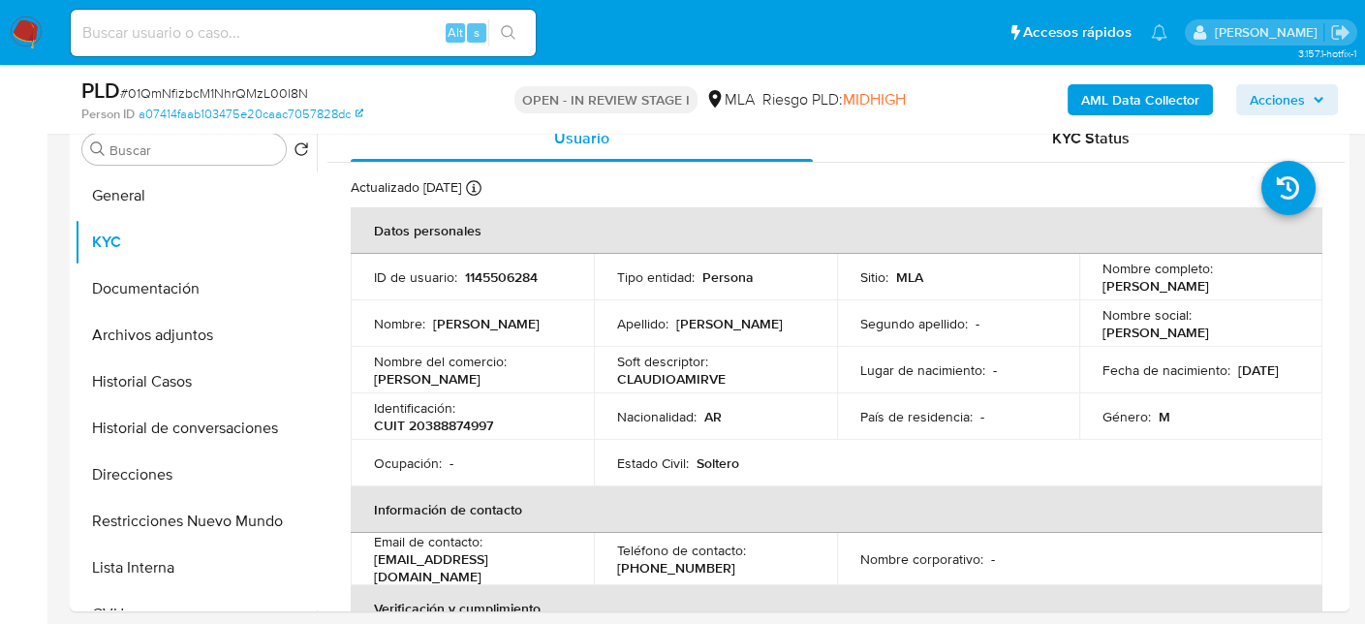
copy p "[PERSON_NAME] [PERSON_NAME] [PERSON_NAME]"
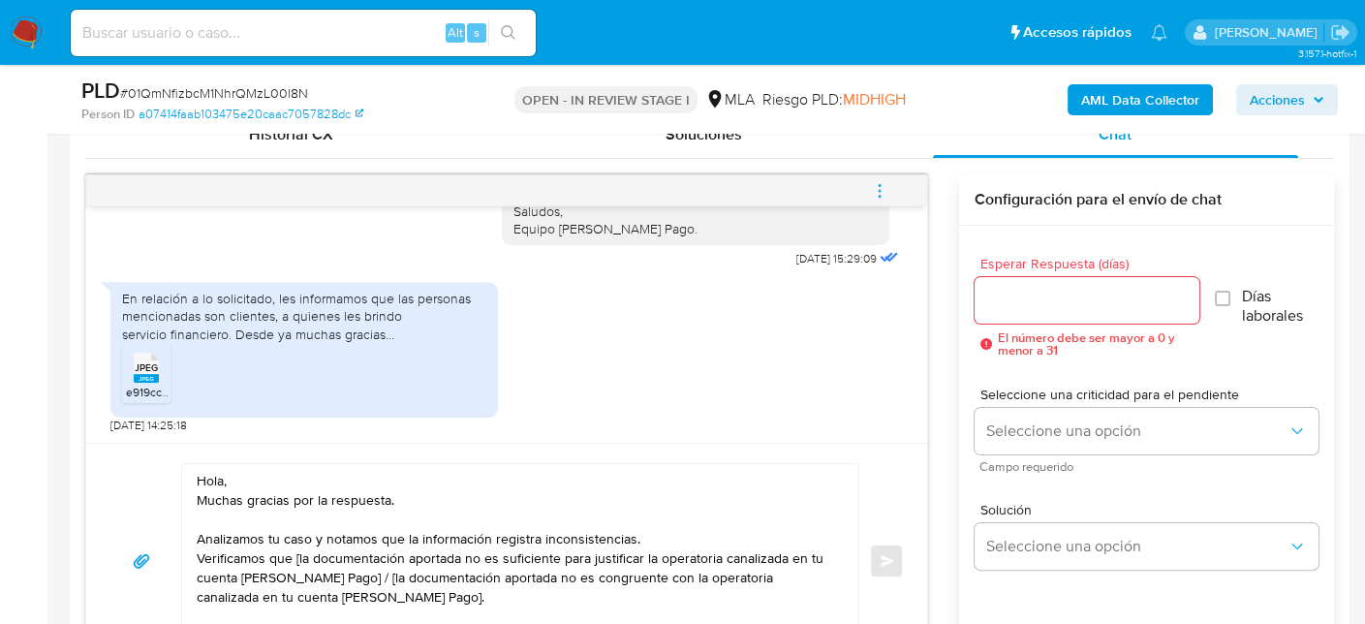
scroll to position [969, 0]
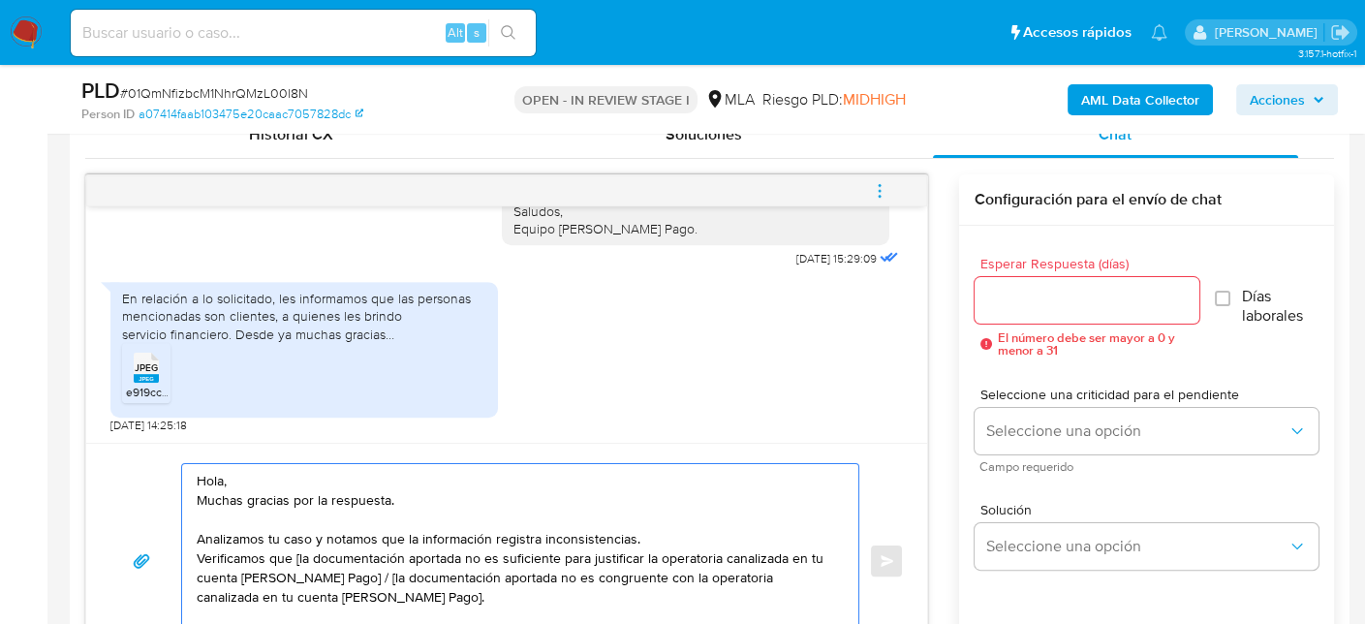
click at [272, 472] on textarea "Hola, Muchas gracias por la respuesta. Analizamos tu caso y notamos que la info…" at bounding box center [515, 561] width 637 height 194
paste textarea "[PERSON_NAME] [PERSON_NAME] [PERSON_NAME]"
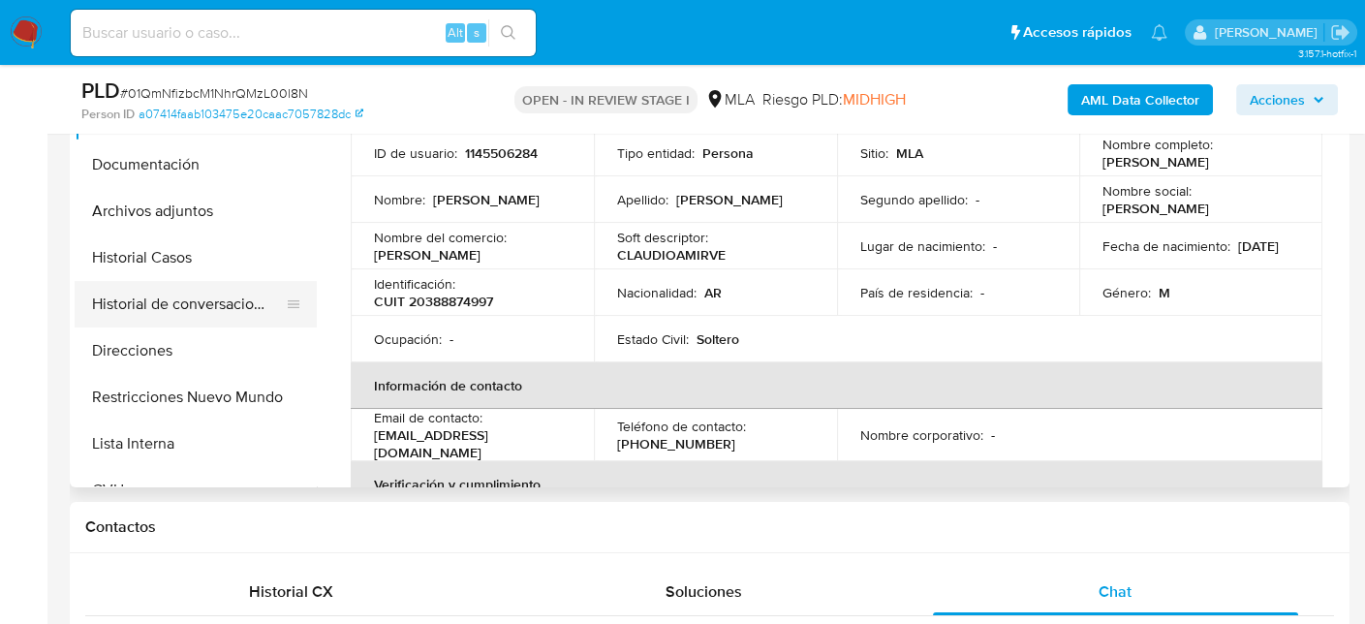
scroll to position [484, 0]
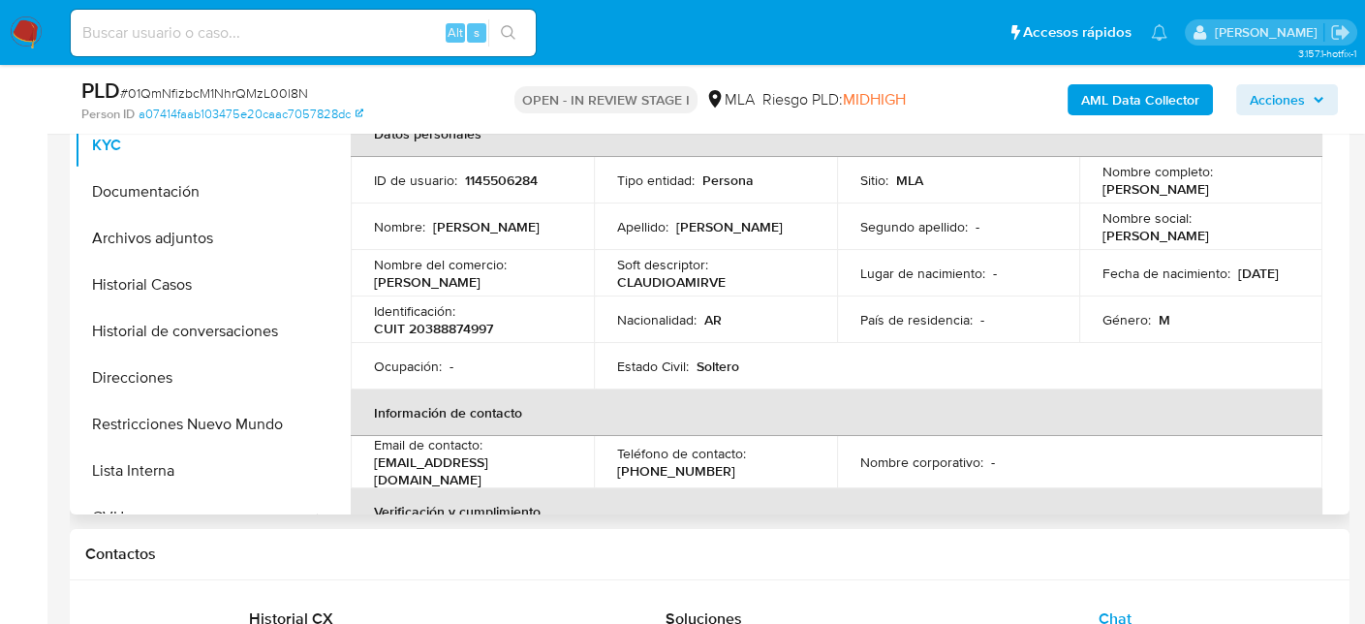
click at [446, 325] on p "CUIT 20388874997" at bounding box center [433, 328] width 119 height 17
click at [446, 324] on p "CUIT 20388874997" at bounding box center [433, 328] width 119 height 17
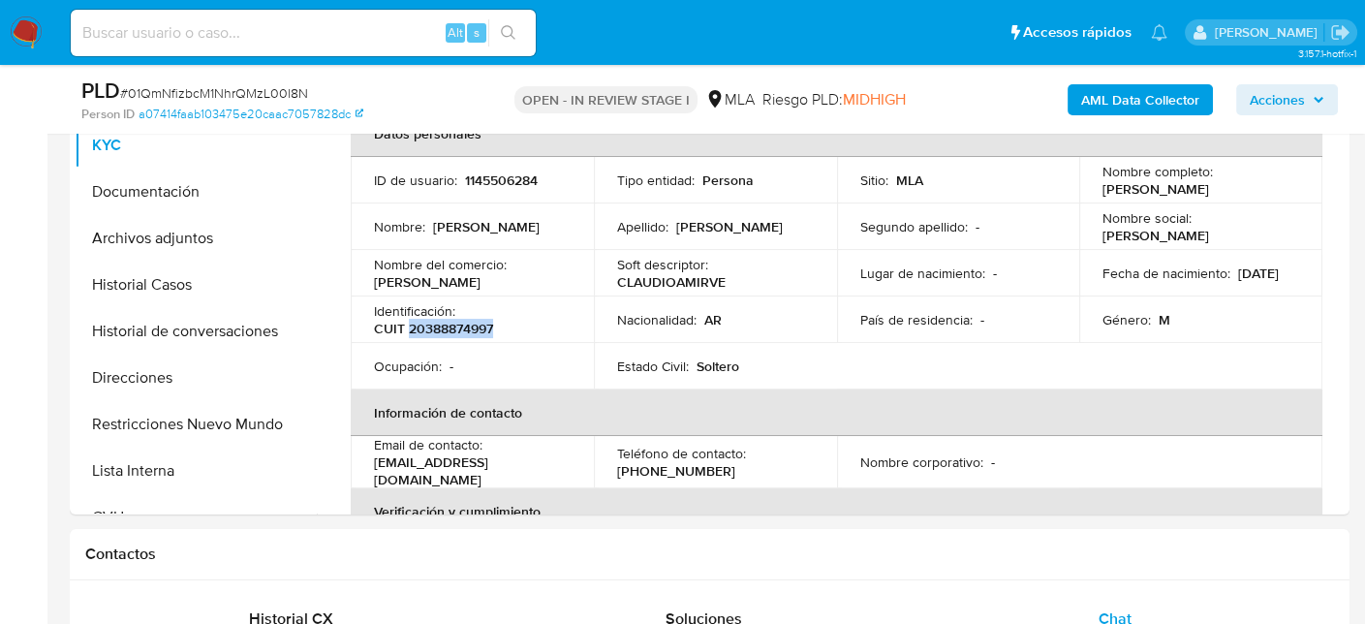
copy p "20388874997"
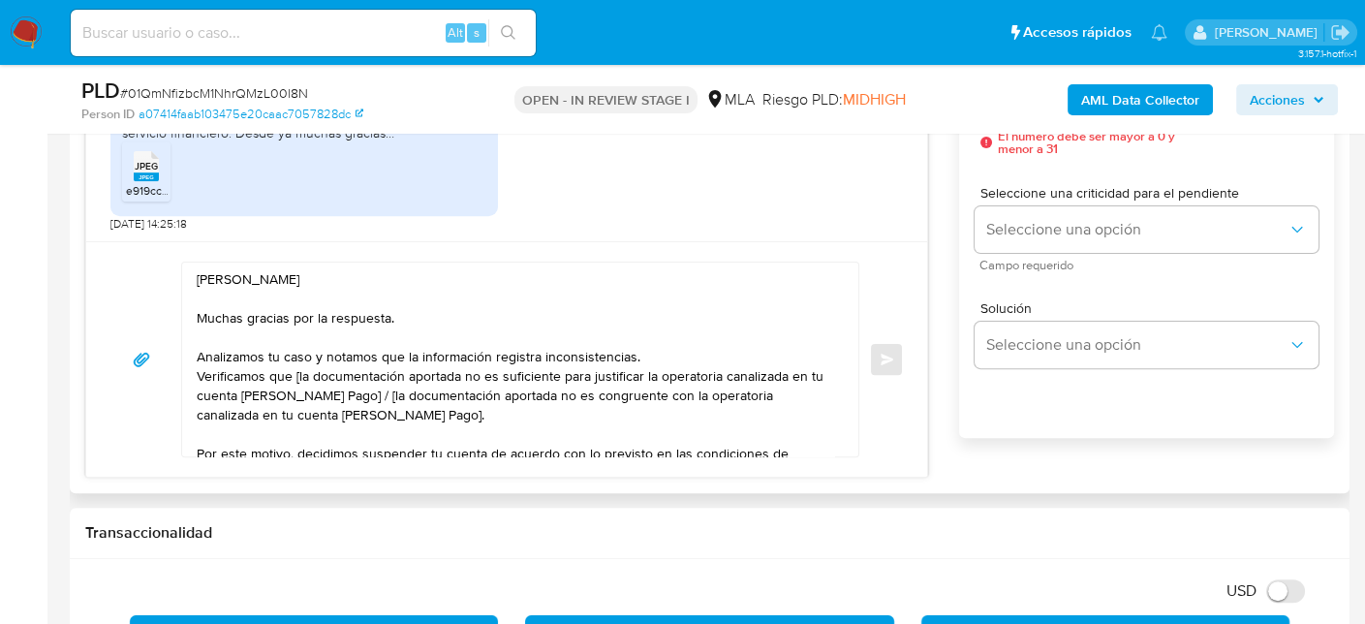
scroll to position [1259, 0]
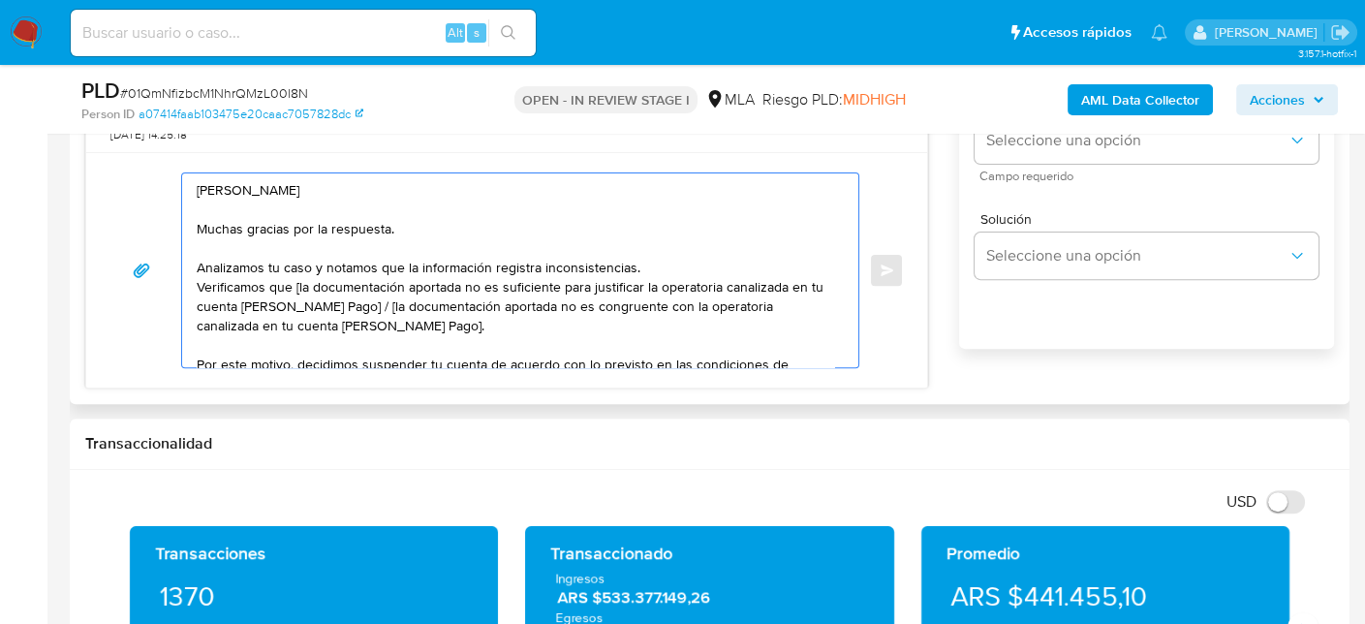
click at [699, 267] on textarea "Hola Claudio Amir Velardez Sena Muchas gracias por la respuesta. Analizamos tu …" at bounding box center [515, 270] width 637 height 194
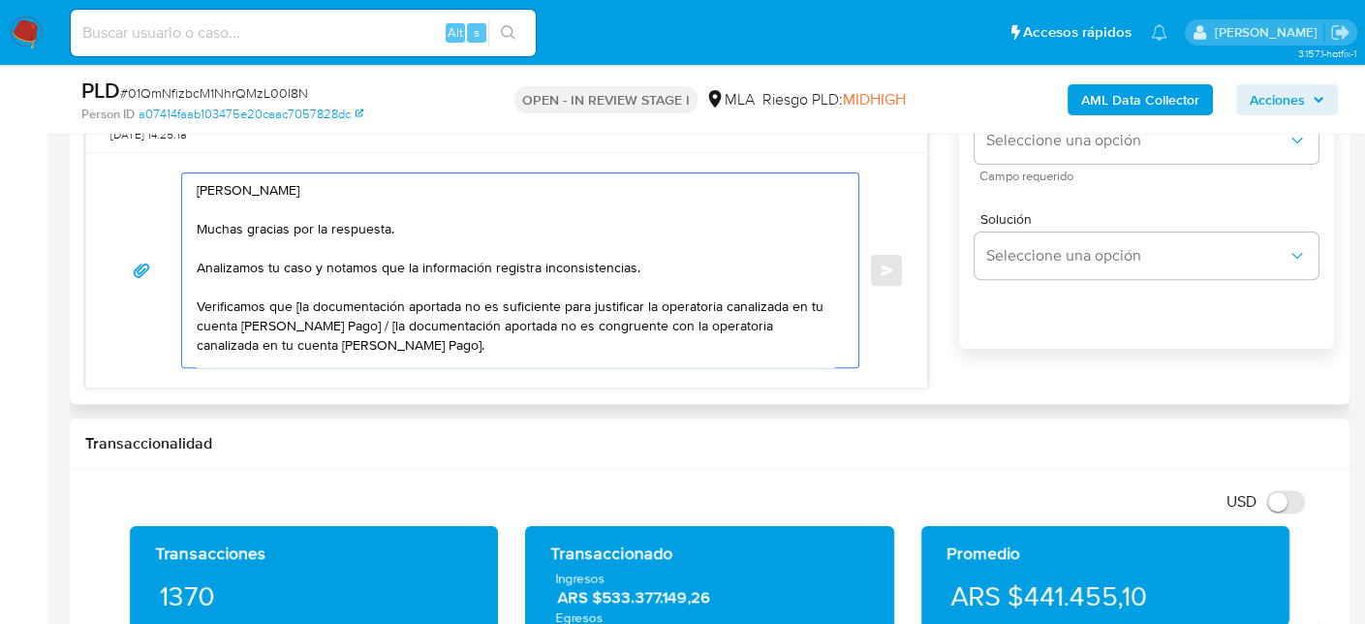
click at [292, 303] on textarea "Hola Claudio Amir Velardez Sena Muchas gracias por la respuesta. Analizamos tu …" at bounding box center [515, 270] width 637 height 194
click at [295, 303] on textarea "Hola Claudio Amir Velardez Sena Muchas gracias por la respuesta. Analizamos tu …" at bounding box center [515, 270] width 637 height 194
drag, startPoint x: 347, startPoint y: 323, endPoint x: 378, endPoint y: 342, distance: 36.5
click at [378, 342] on textarea "Hola Claudio Amir Velardez Sena Muchas gracias por la respuesta. Analizamos tu …" at bounding box center [515, 270] width 637 height 194
drag, startPoint x: 387, startPoint y: 348, endPoint x: 343, endPoint y: 325, distance: 49.8
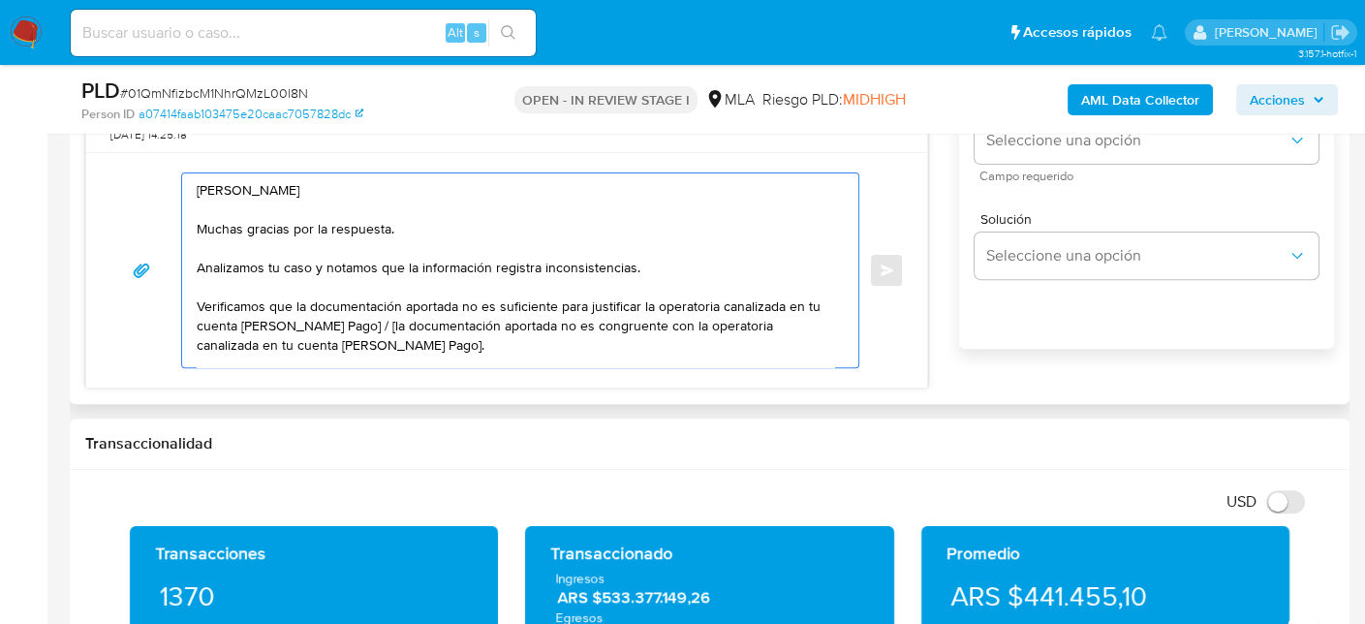
click at [343, 325] on textarea "Hola Claudio Amir Velardez Sena Muchas gracias por la respuesta. Analizamos tu …" at bounding box center [515, 270] width 637 height 194
drag, startPoint x: 523, startPoint y: 345, endPoint x: 417, endPoint y: 345, distance: 105.6
click at [417, 345] on textarea "Hola Claudio Amir Velardez Sena Muchas gracias por la respuesta. Analizamos tu …" at bounding box center [515, 270] width 637 height 194
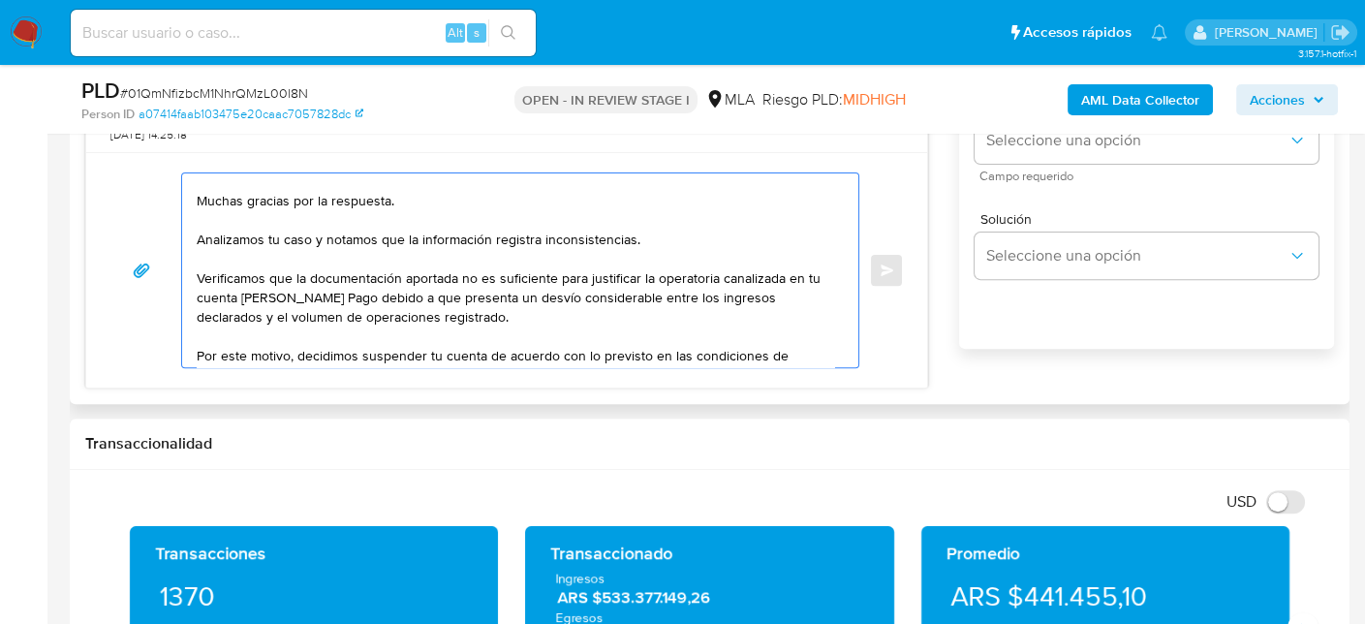
scroll to position [56, 0]
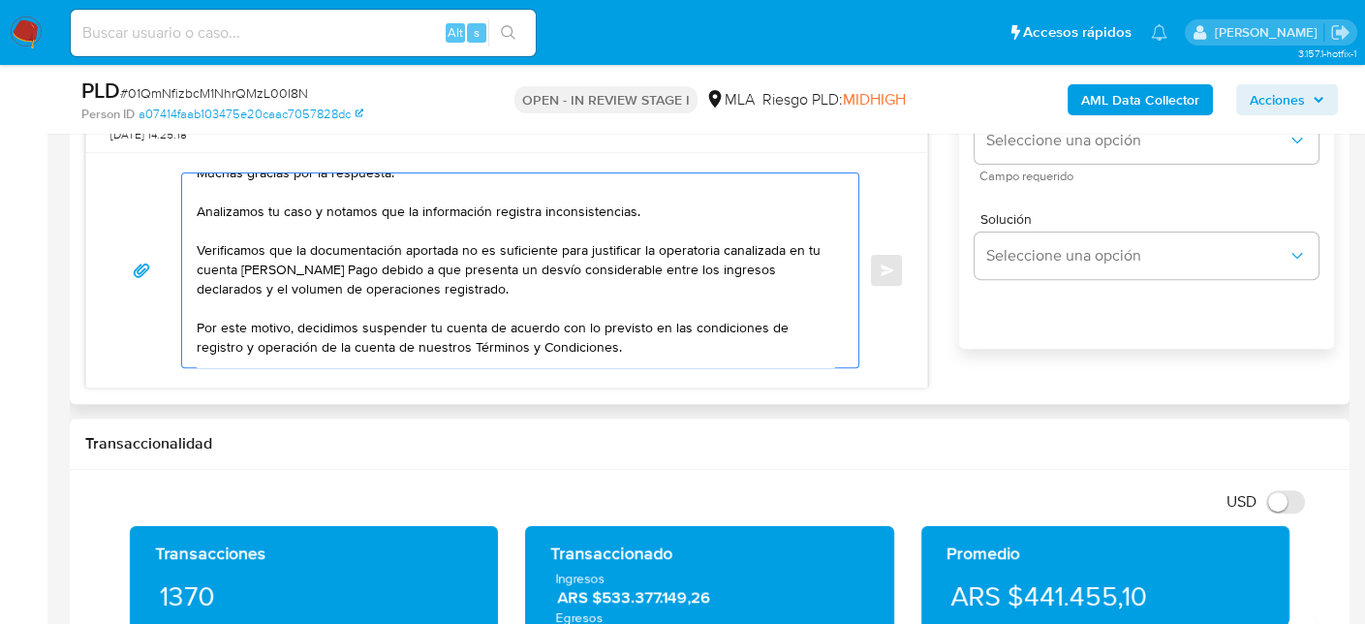
drag, startPoint x: 234, startPoint y: 301, endPoint x: 340, endPoint y: 269, distance: 110.3
click at [340, 269] on textarea "Hola Claudio Amir Velardez Sena Muchas gracias por la respuesta. Analizamos tu …" at bounding box center [515, 270] width 637 height 194
click at [344, 269] on textarea "Hola Claudio Amir Velardez Sena Muchas gracias por la respuesta. Analizamos tu …" at bounding box center [515, 270] width 637 height 194
drag, startPoint x: 354, startPoint y: 264, endPoint x: 802, endPoint y: 281, distance: 448.7
click at [802, 281] on textarea "Hola Claudio Amir Velardez Sena Muchas gracias por la respuesta. Analizamos tu …" at bounding box center [515, 270] width 637 height 194
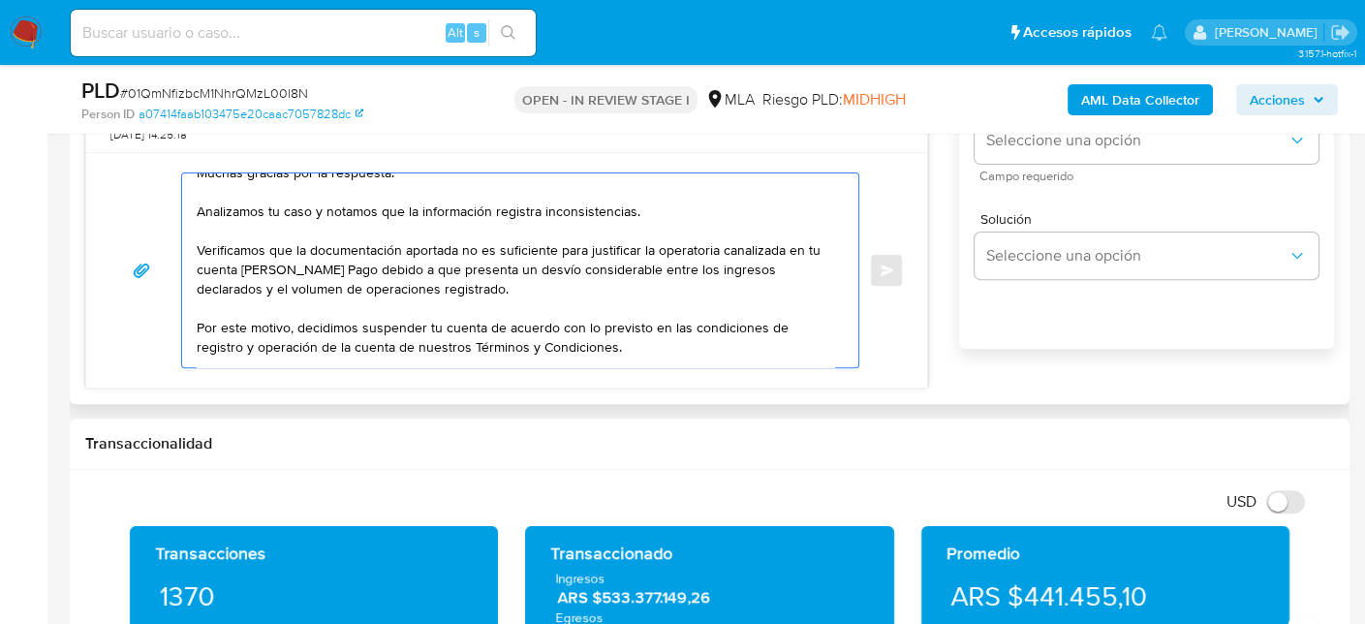
click at [802, 281] on textarea "Hola Claudio Amir Velardez Sena Muchas gracias por la respuesta. Analizamos tu …" at bounding box center [515, 270] width 637 height 194
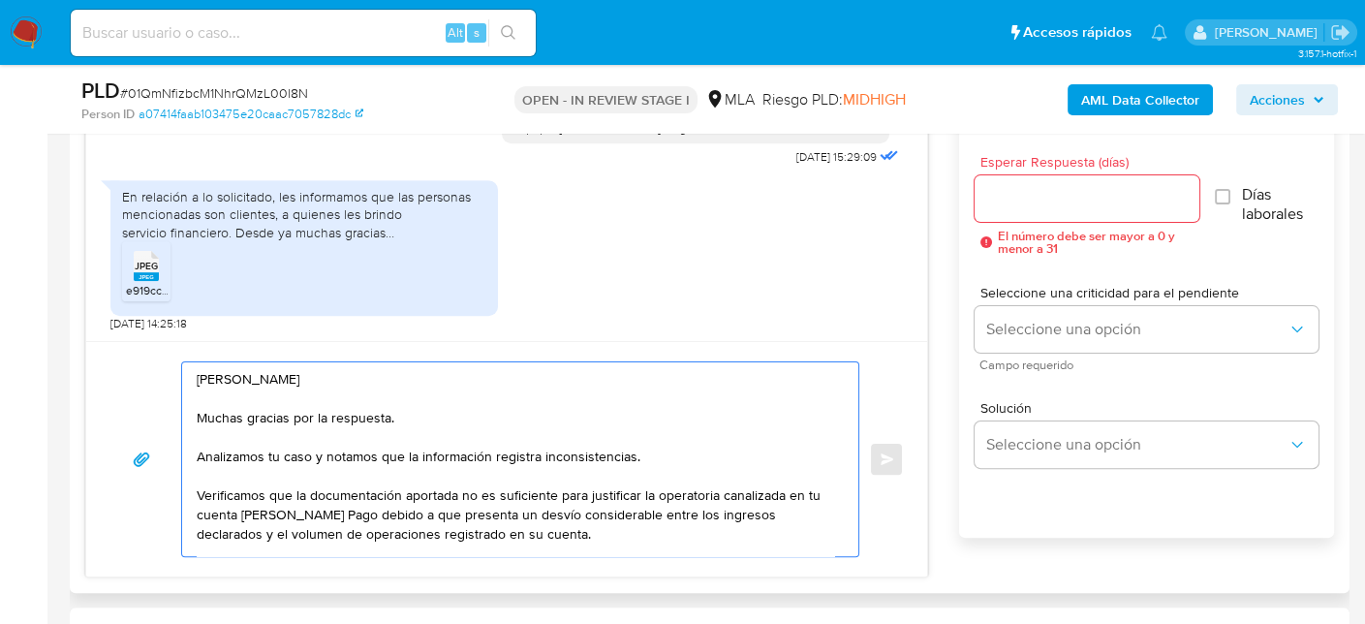
scroll to position [969, 0]
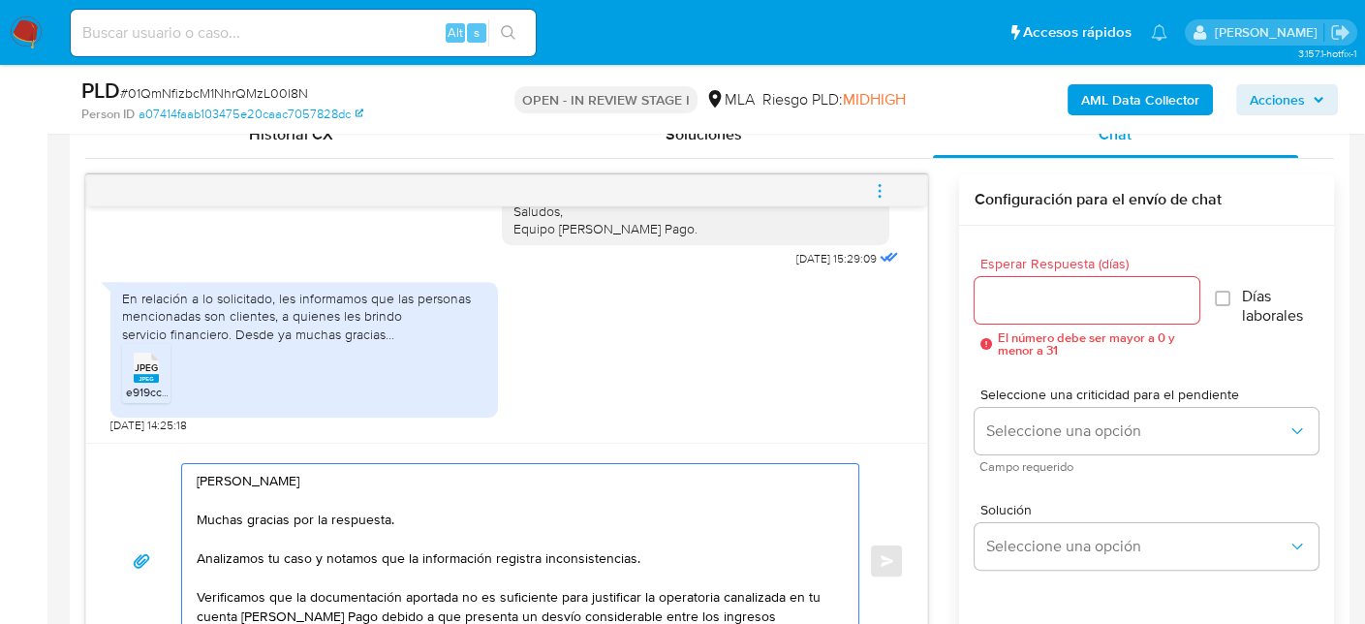
type textarea "Hola Claudio Amir Velardez Sena Muchas gracias por la respuesta. Analizamos tu …"
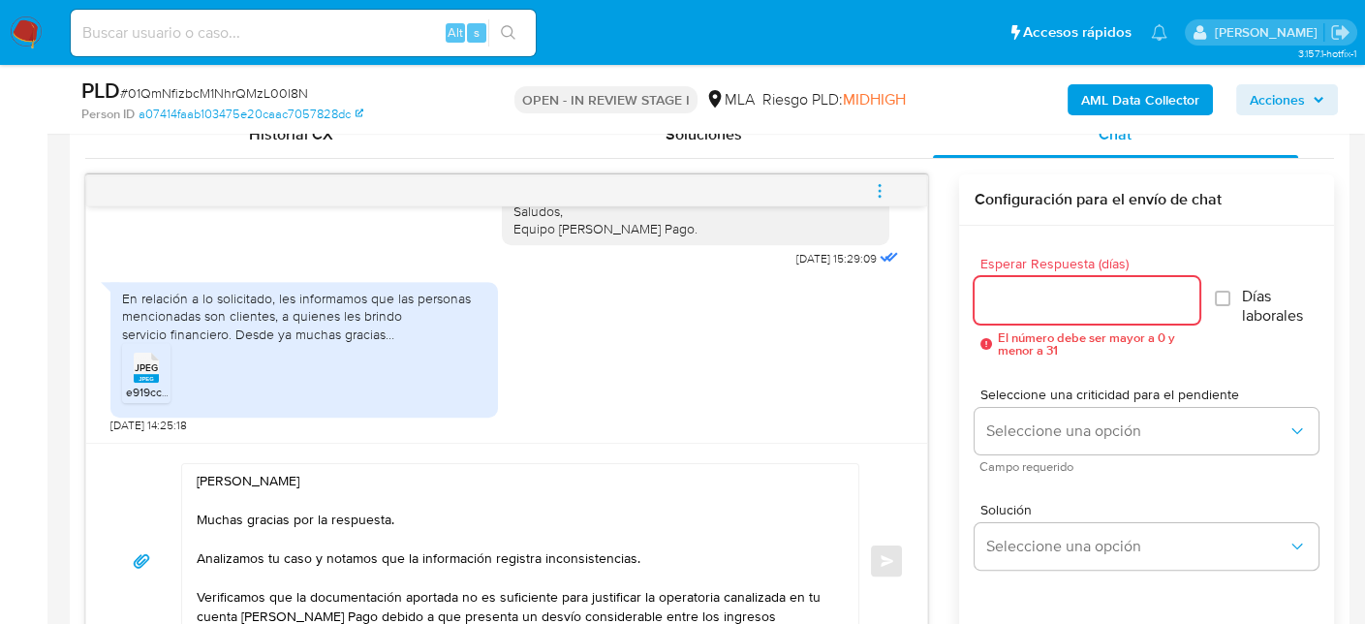
click at [1070, 291] on input "Esperar Respuesta (días)" at bounding box center [1086, 300] width 225 height 25
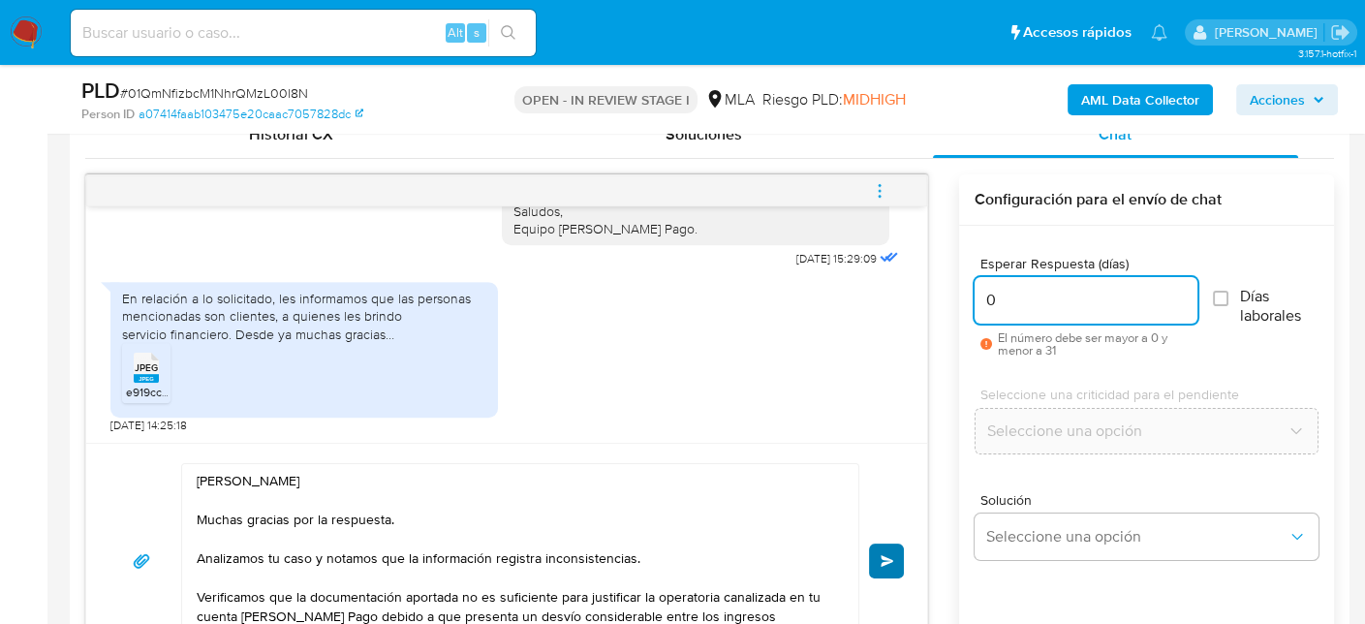
type input "0"
click at [896, 552] on button "Enviar" at bounding box center [886, 560] width 35 height 35
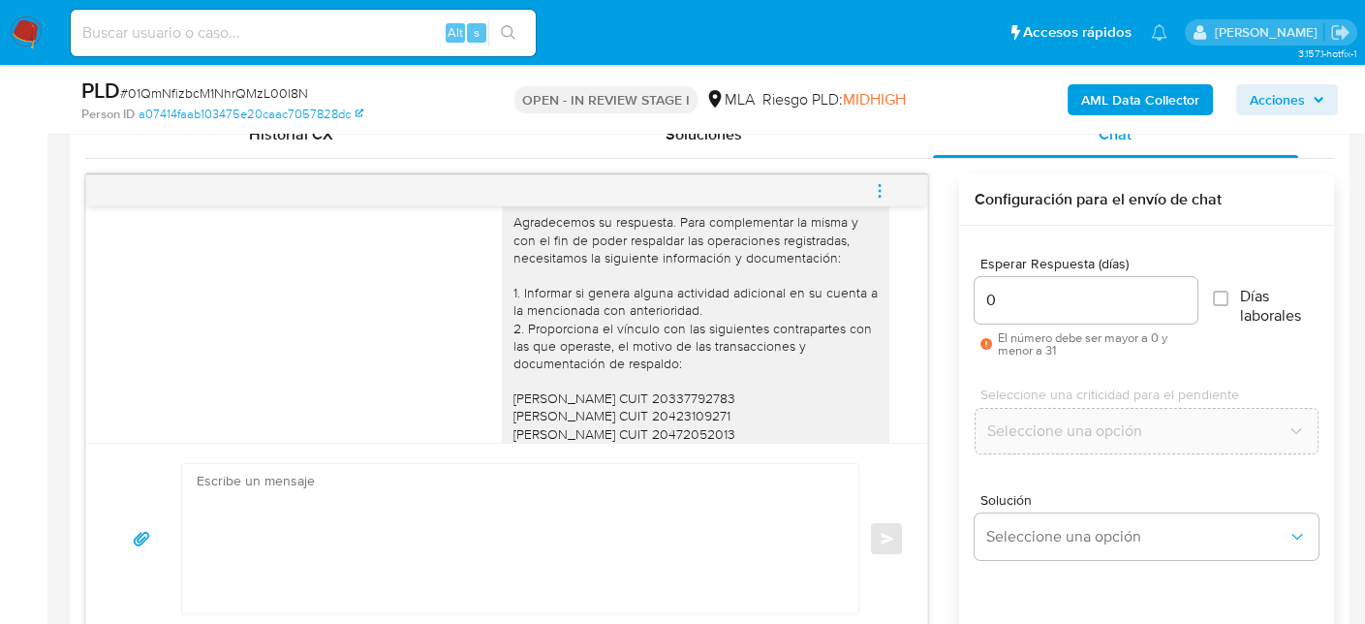
scroll to position [1537, 0]
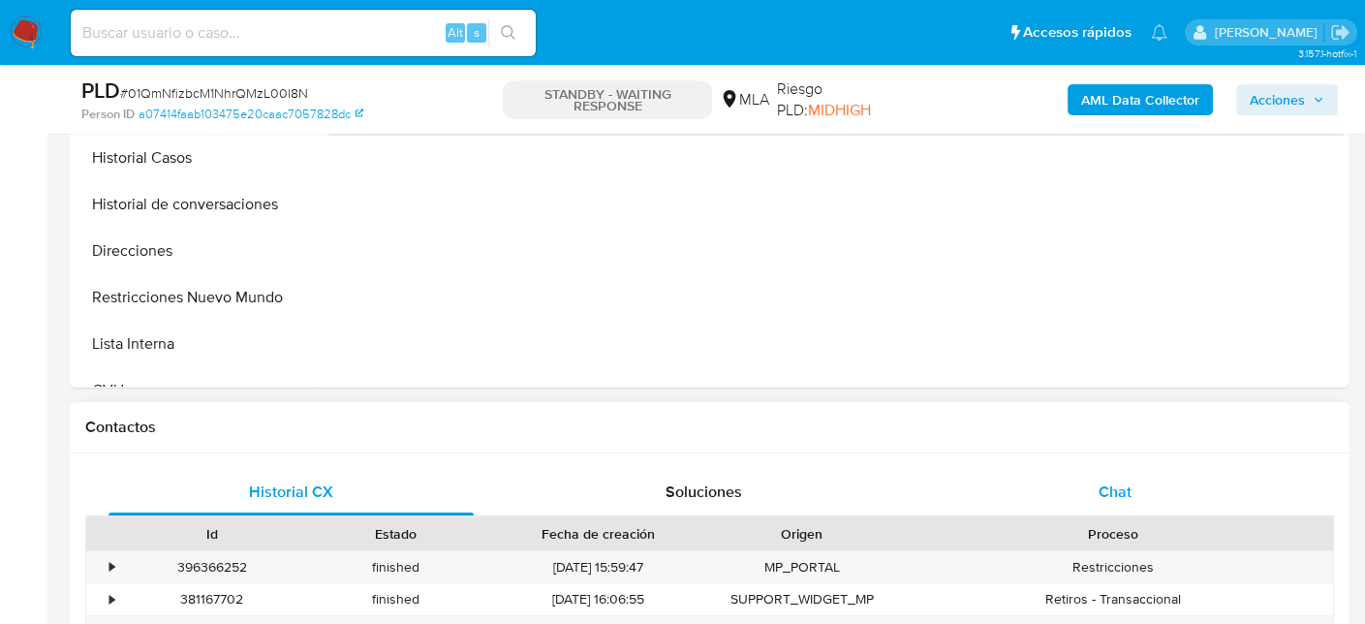
scroll to position [775, 0]
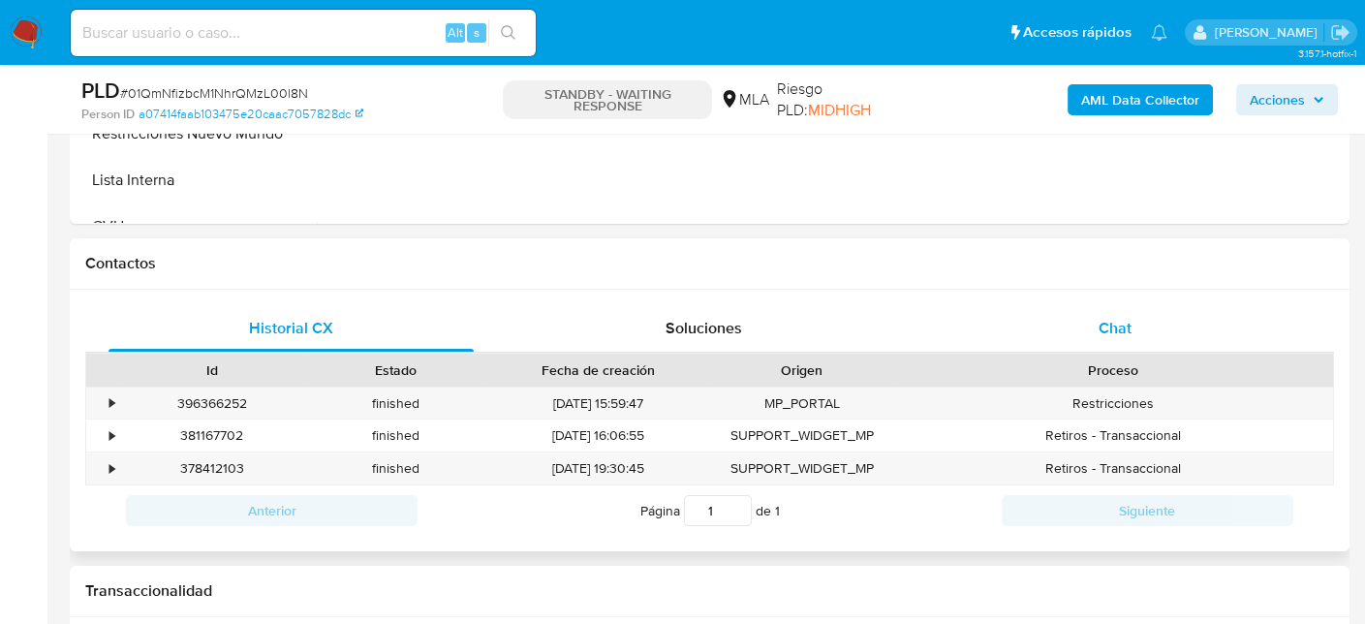
click at [1082, 307] on div "Chat" at bounding box center [1115, 328] width 365 height 46
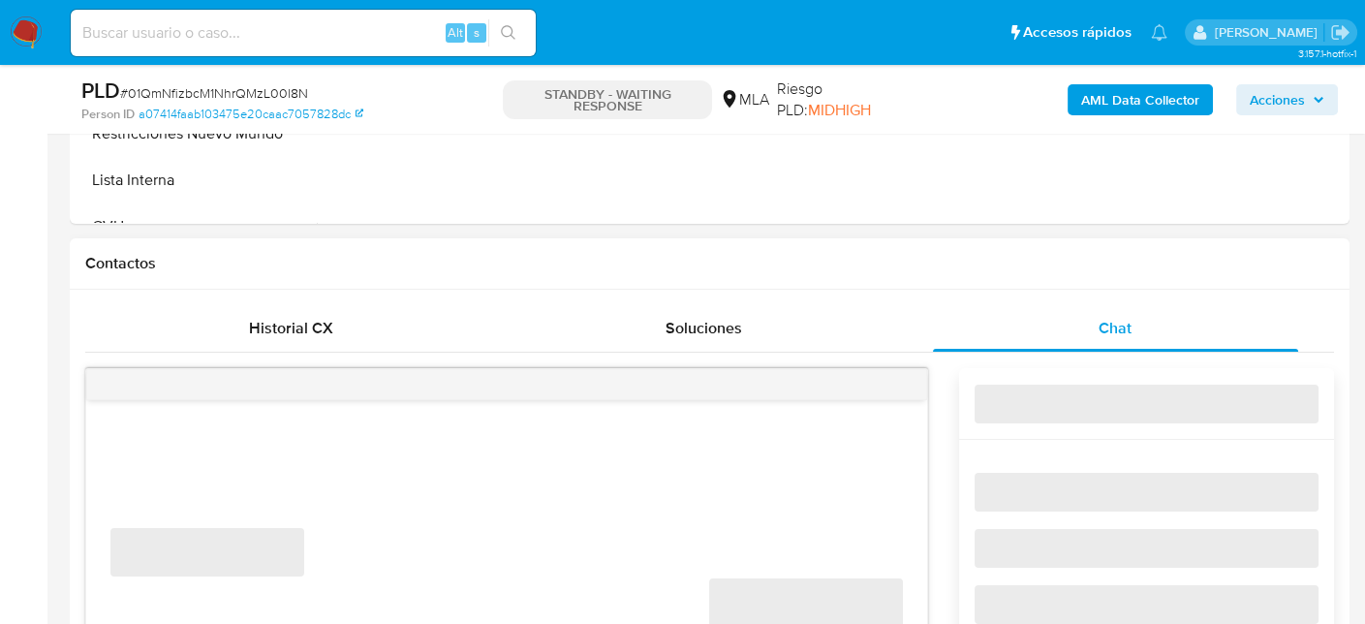
select select "10"
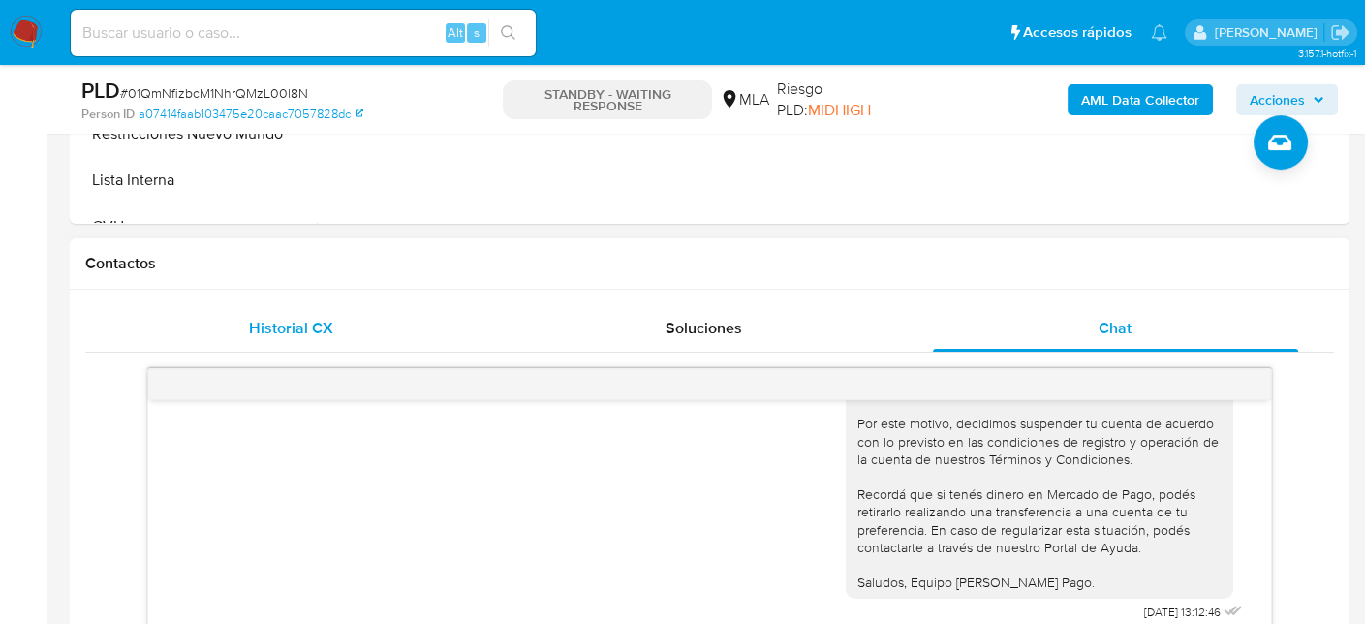
drag, startPoint x: 259, startPoint y: 323, endPoint x: 407, endPoint y: 319, distance: 148.3
click at [259, 324] on span "Historial CX" at bounding box center [291, 328] width 84 height 22
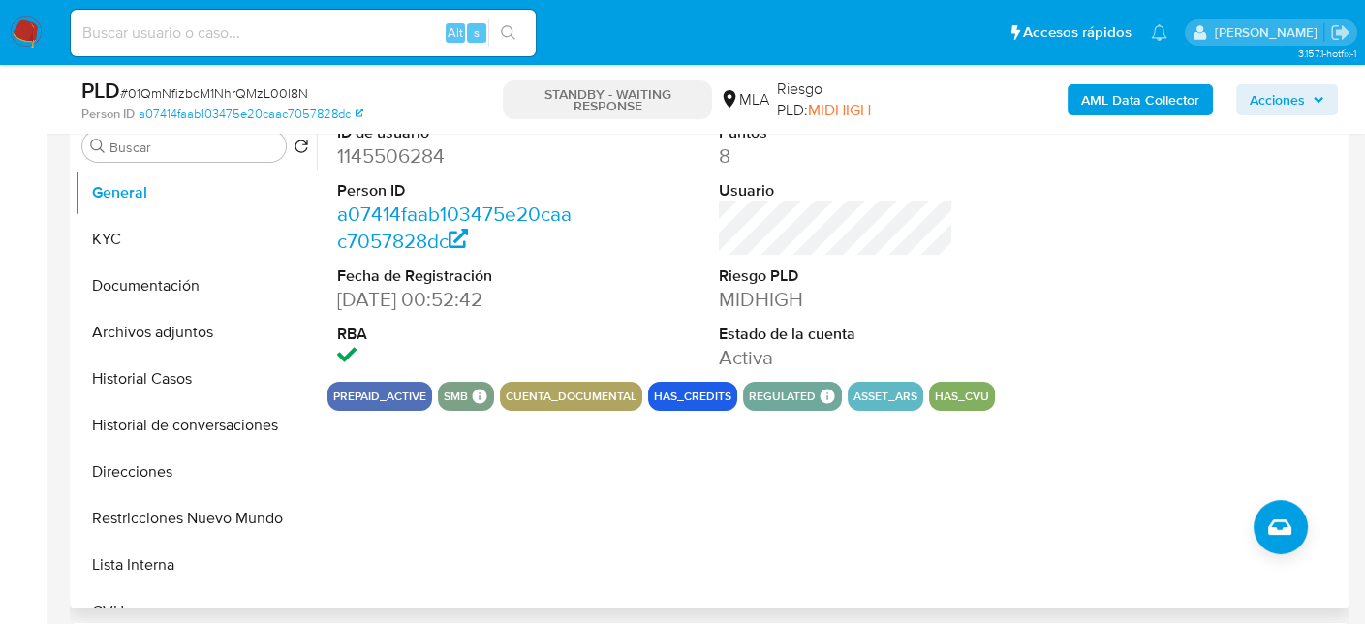
scroll to position [291, 0]
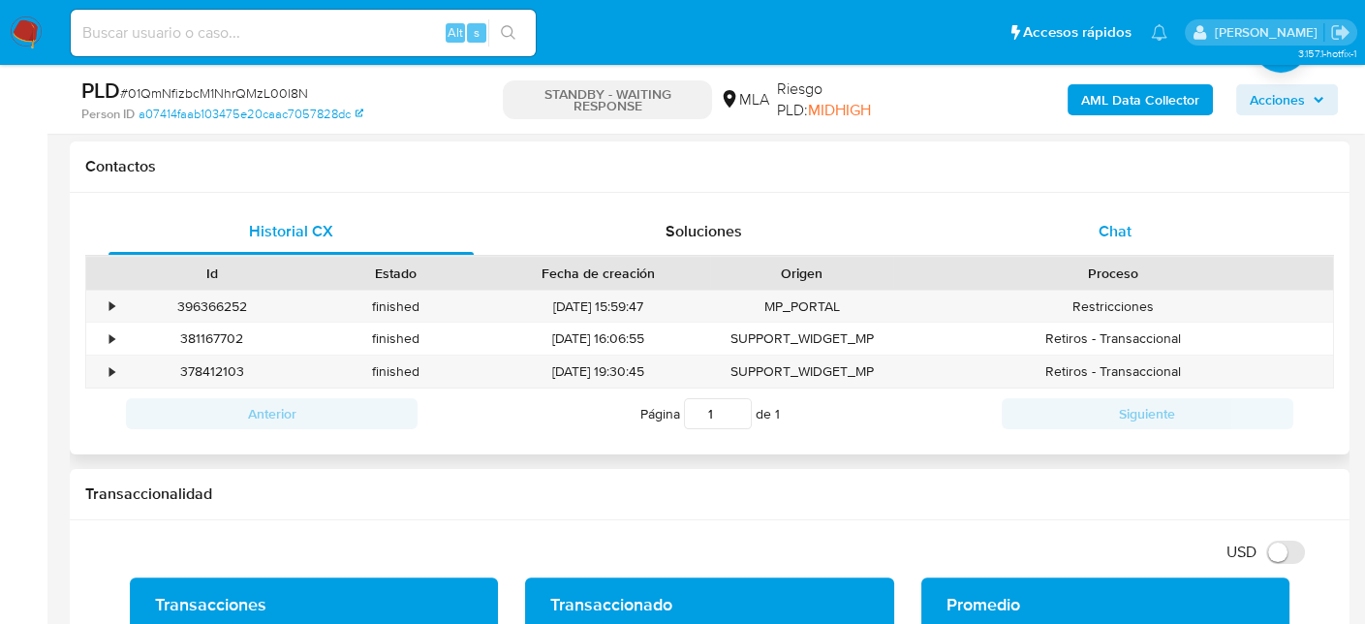
click at [1129, 228] on span "Chat" at bounding box center [1114, 231] width 33 height 22
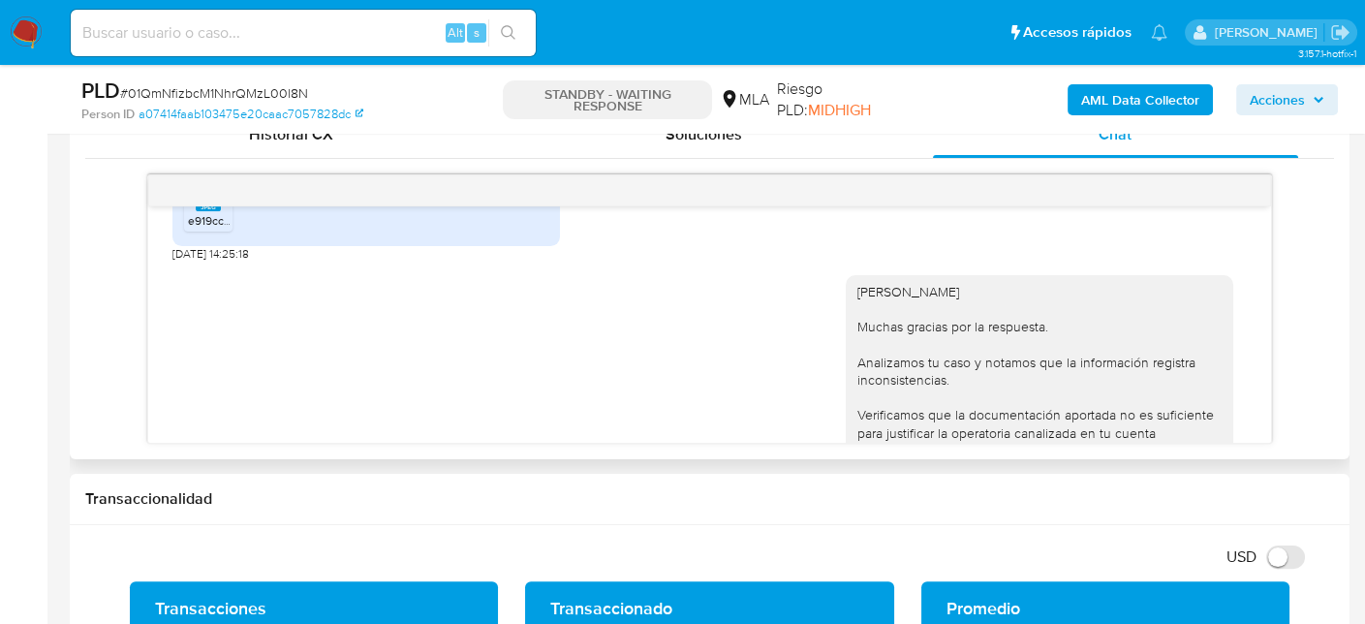
scroll to position [2118, 0]
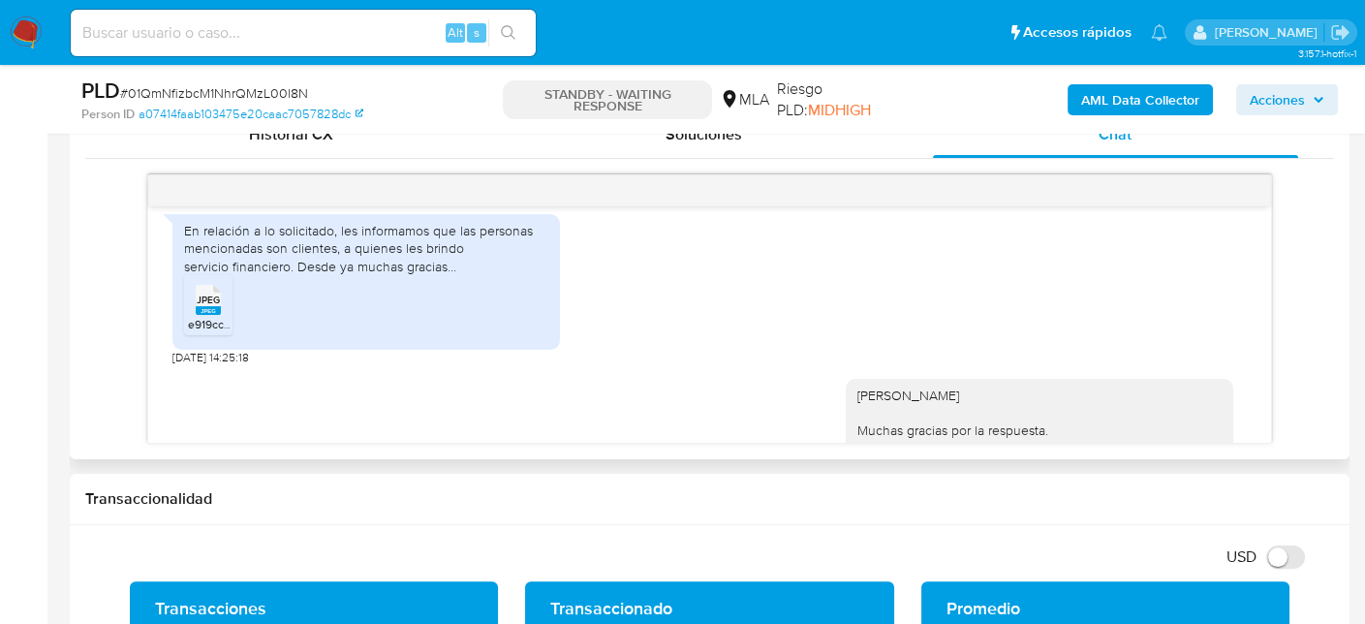
click at [207, 315] on rect at bounding box center [208, 310] width 25 height 9
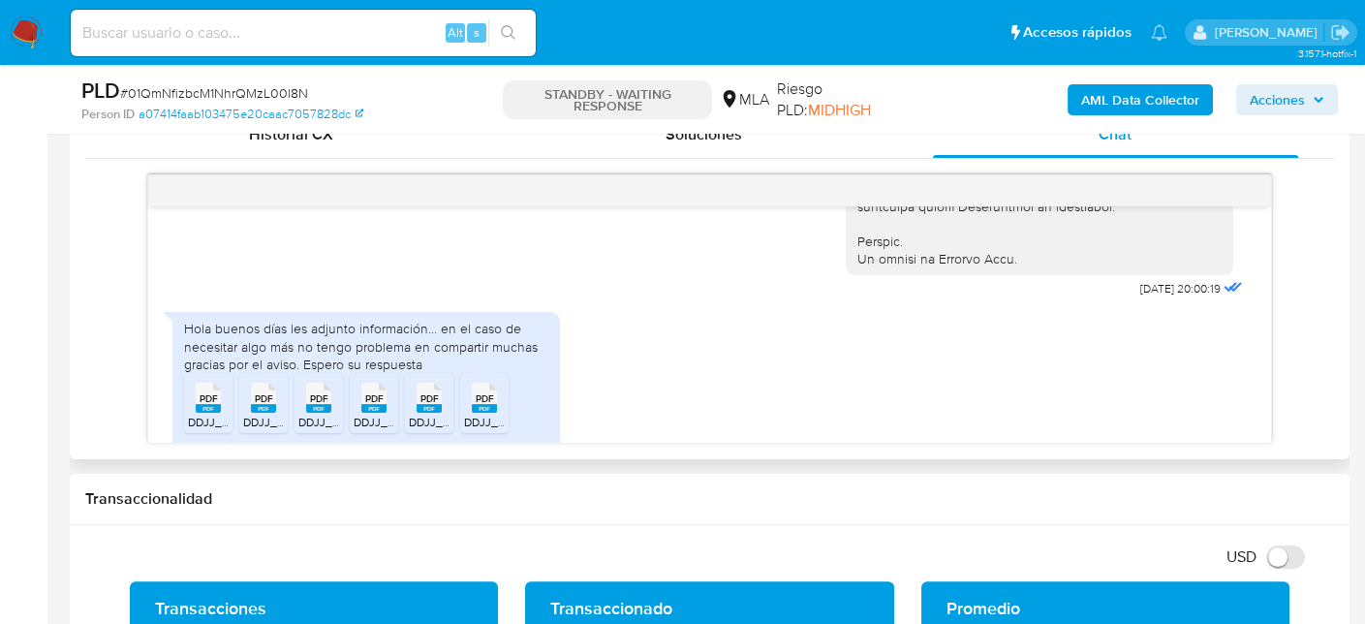
scroll to position [956, 0]
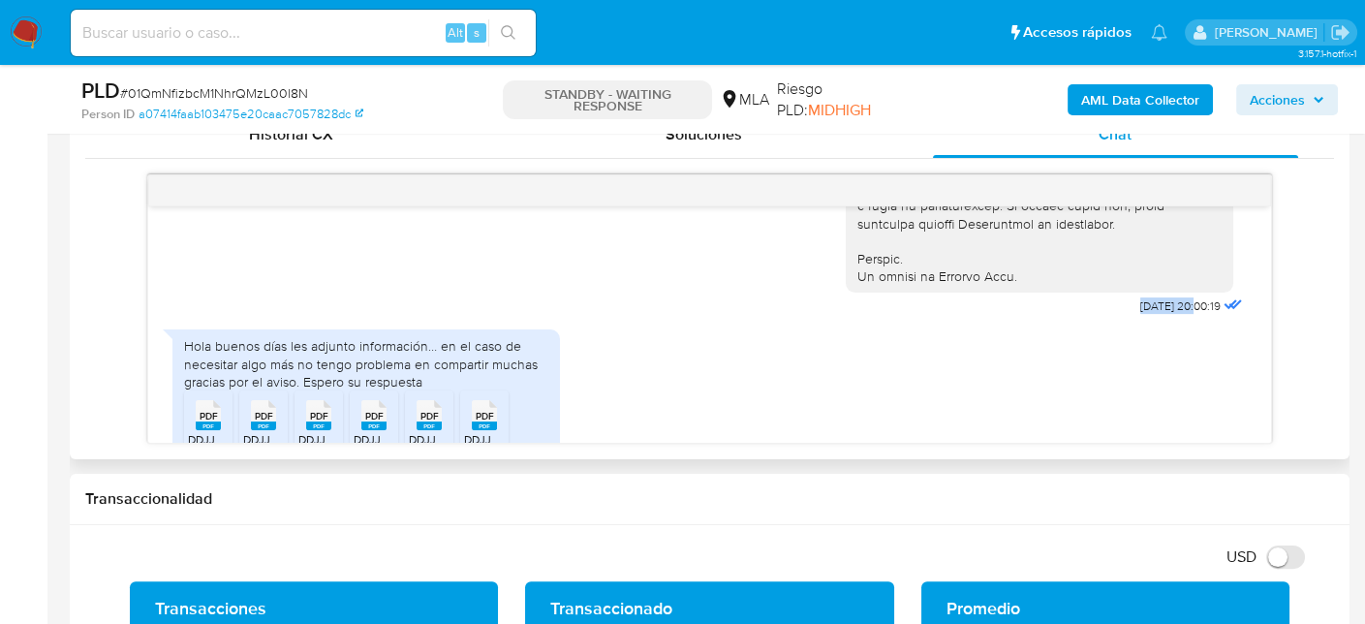
drag, startPoint x: 1100, startPoint y: 336, endPoint x: 1157, endPoint y: 342, distance: 57.4
copy span "17/07/2025"
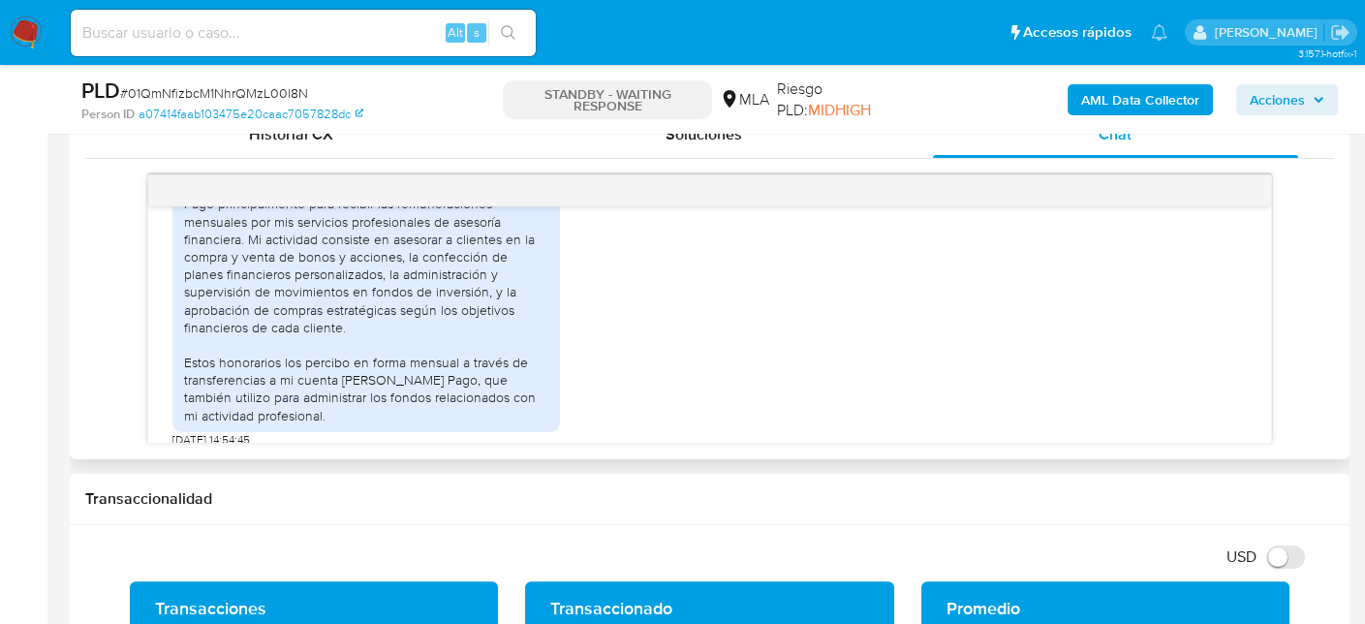
scroll to position [1339, 0]
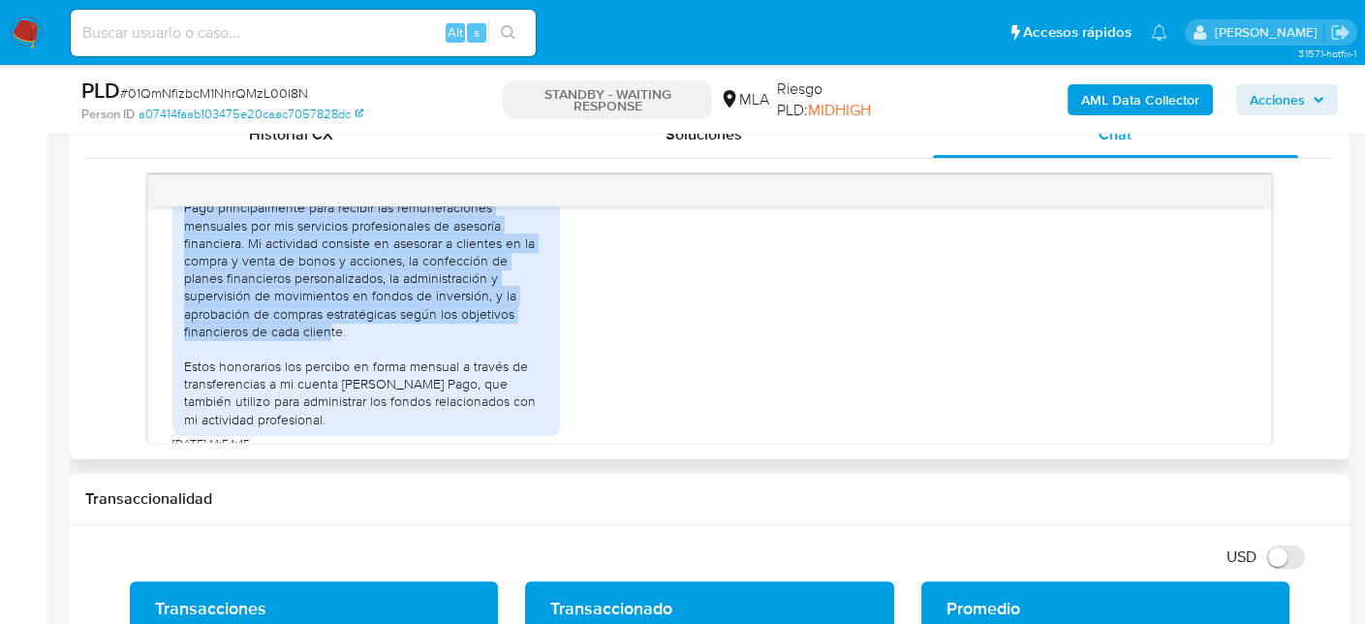
drag, startPoint x: 188, startPoint y: 214, endPoint x: 401, endPoint y: 359, distance: 257.9
click at [401, 359] on div "Durante el último año, utilicé mi cuenta de Mercado Pago principalmente para re…" at bounding box center [366, 304] width 364 height 247
copy div "Durante el último año, utilicé mi cuenta de Mercado Pago principalmente para re…"
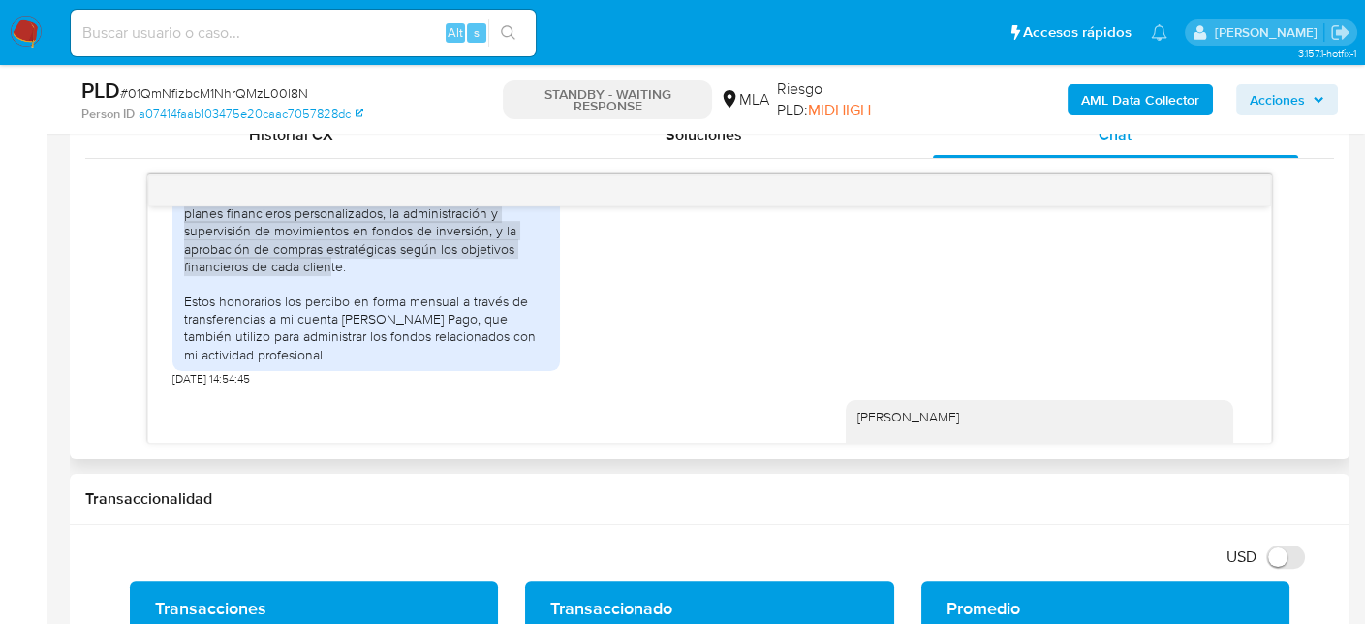
scroll to position [1436, 0]
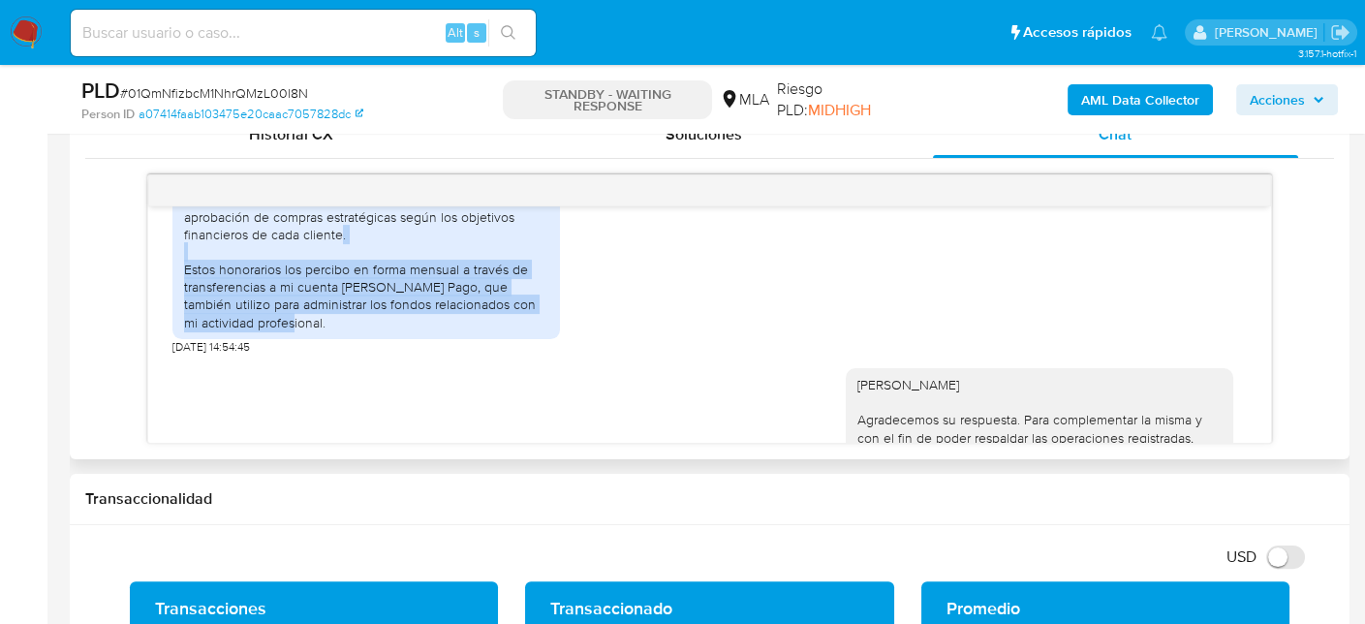
drag, startPoint x: 184, startPoint y: 304, endPoint x: 386, endPoint y: 355, distance: 208.8
click at [386, 331] on div "Durante el último año, utilicé mi cuenta de Mercado Pago principalmente para re…" at bounding box center [366, 207] width 364 height 247
copy div "Estos honorarios los percibo en forma mensual a través de transferencias a mi c…"
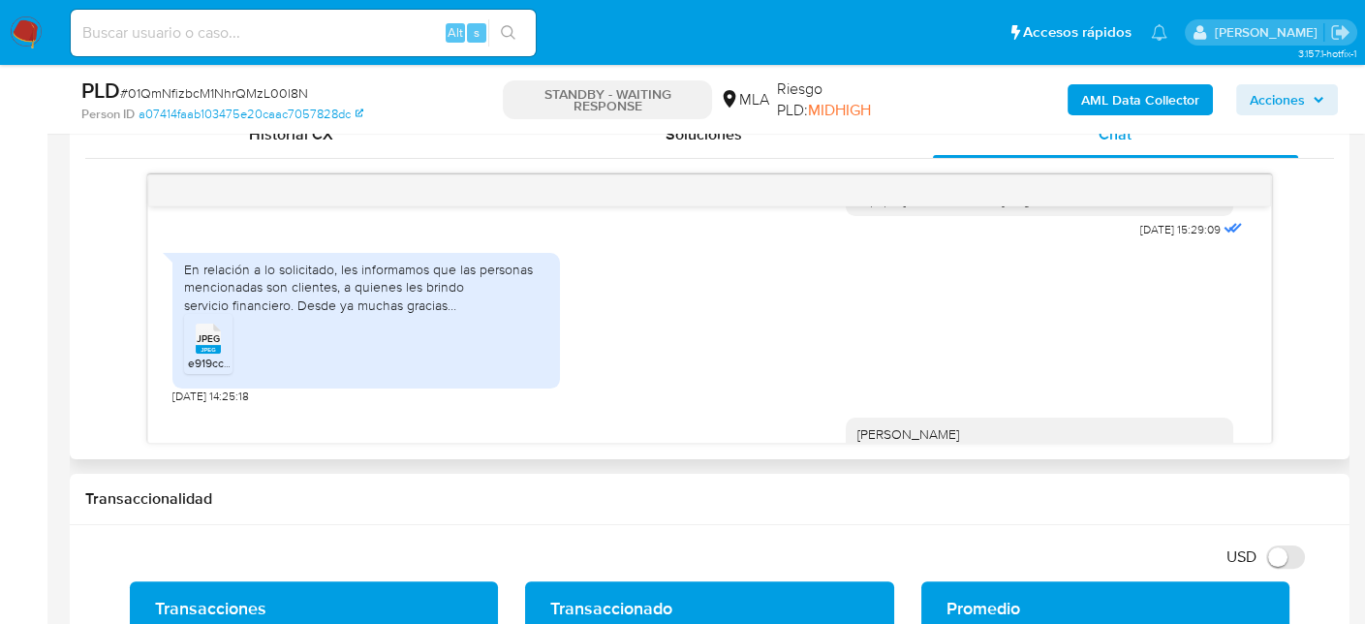
scroll to position [2114, 0]
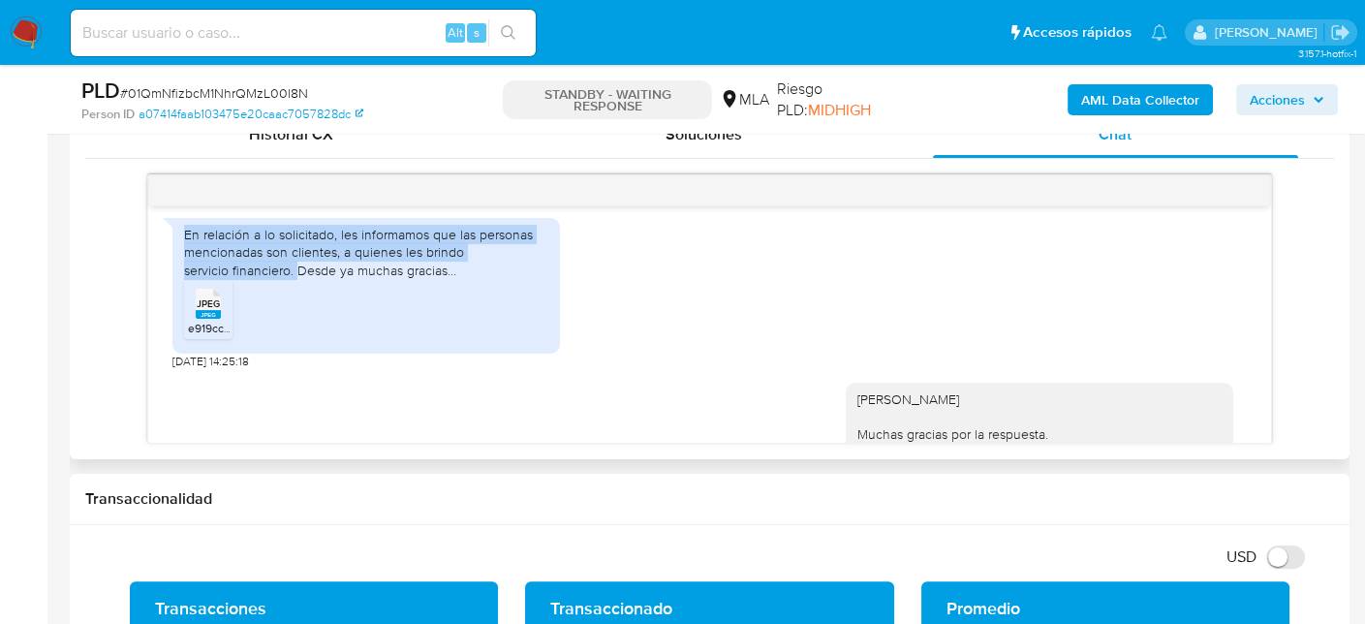
drag, startPoint x: 185, startPoint y: 308, endPoint x: 295, endPoint y: 345, distance: 116.4
click at [295, 279] on div "En relación a lo solicitado, les informamos que las personas mencionadas son cl…" at bounding box center [366, 252] width 364 height 53
copy div "En relación a lo solicitado, les informamos que las personas mencionadas son cl…"
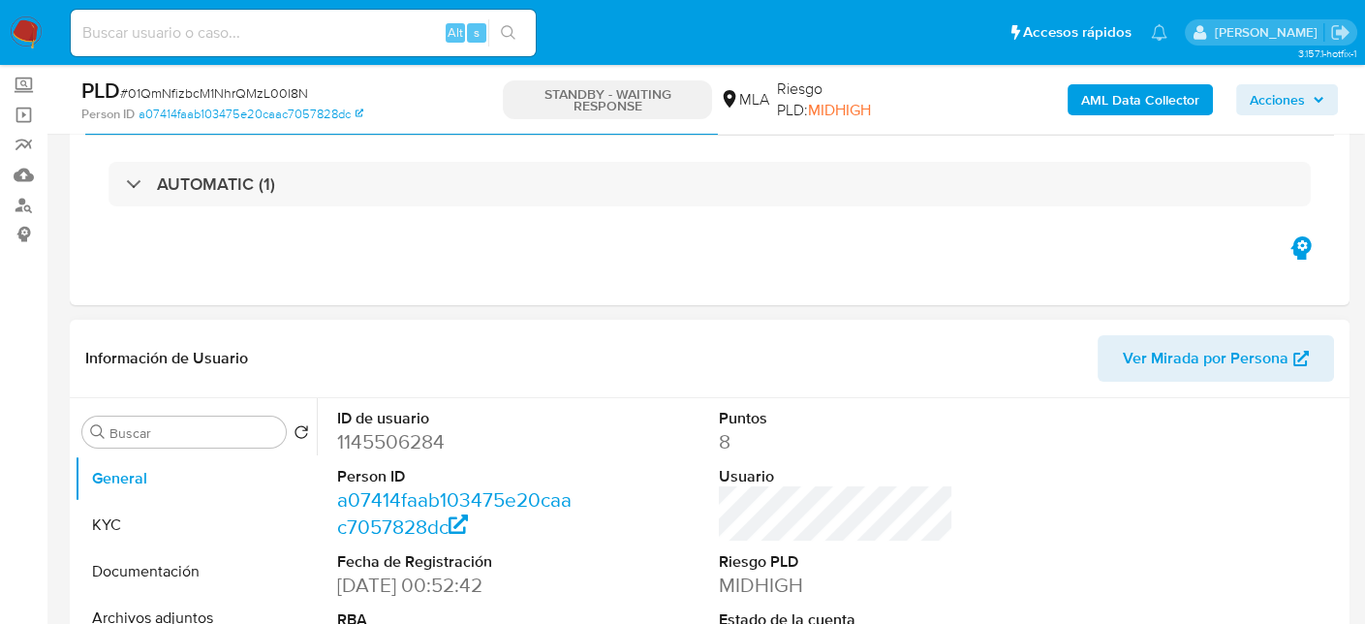
scroll to position [97, 0]
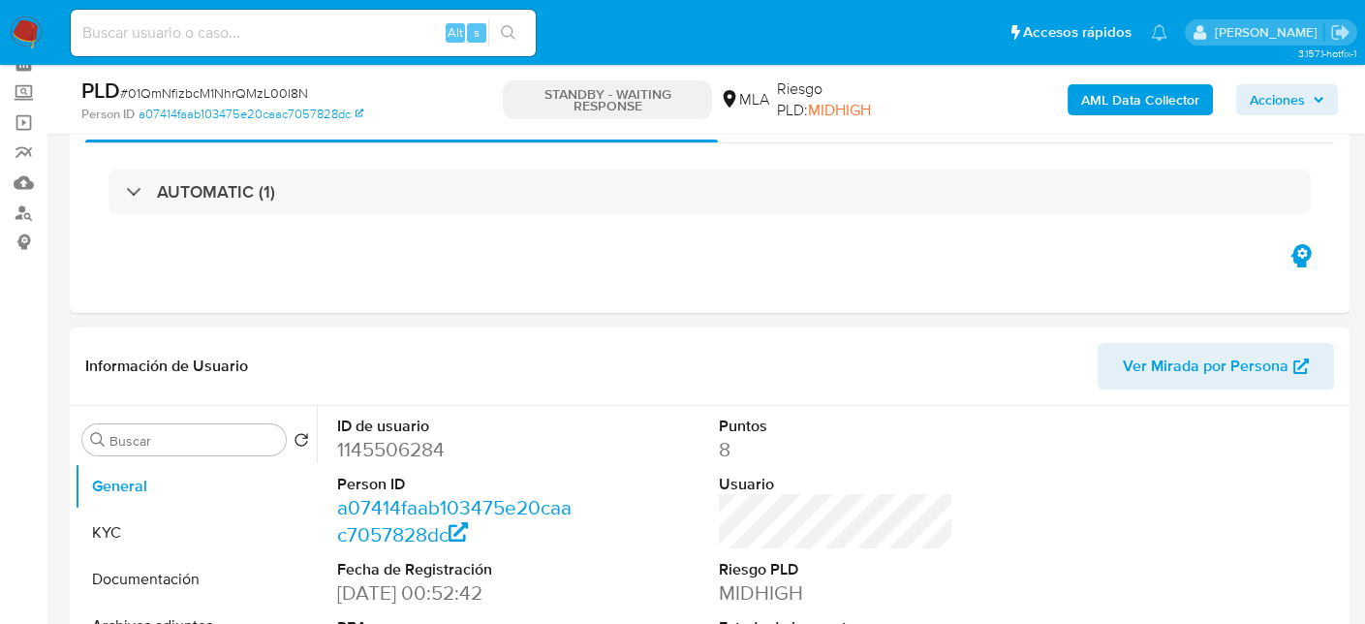
click at [416, 451] on dd "1145506284" at bounding box center [454, 449] width 235 height 27
copy dd "1145506284"
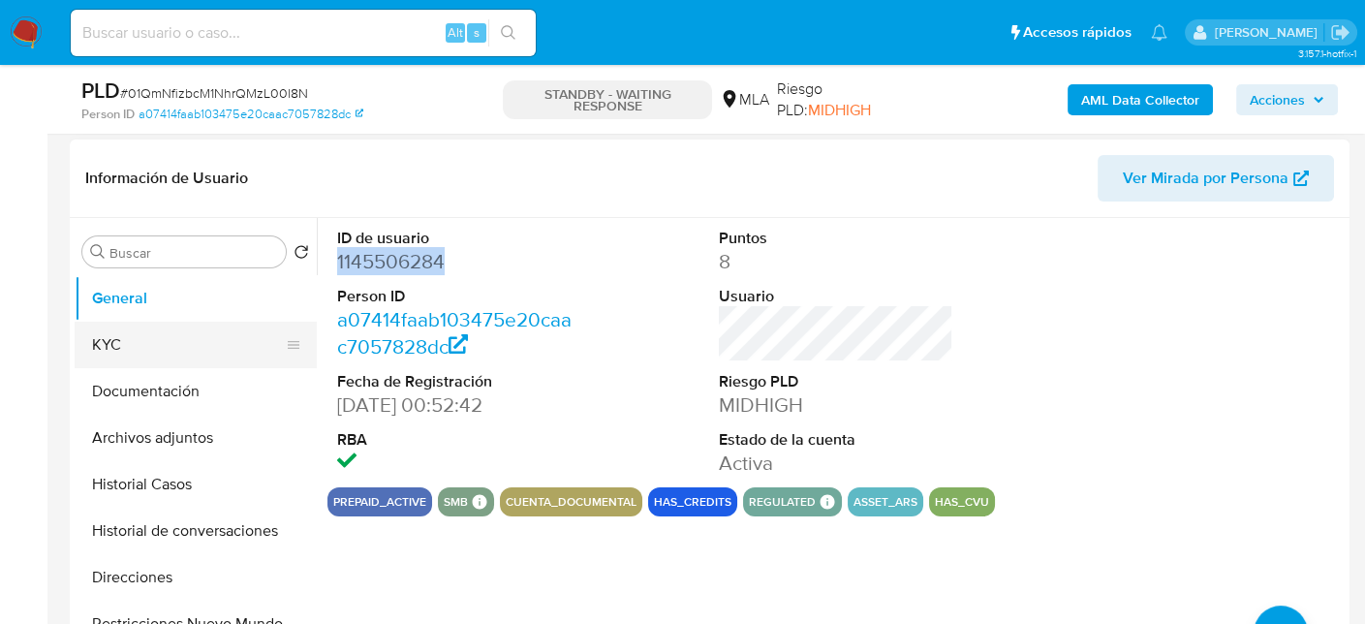
scroll to position [291, 0]
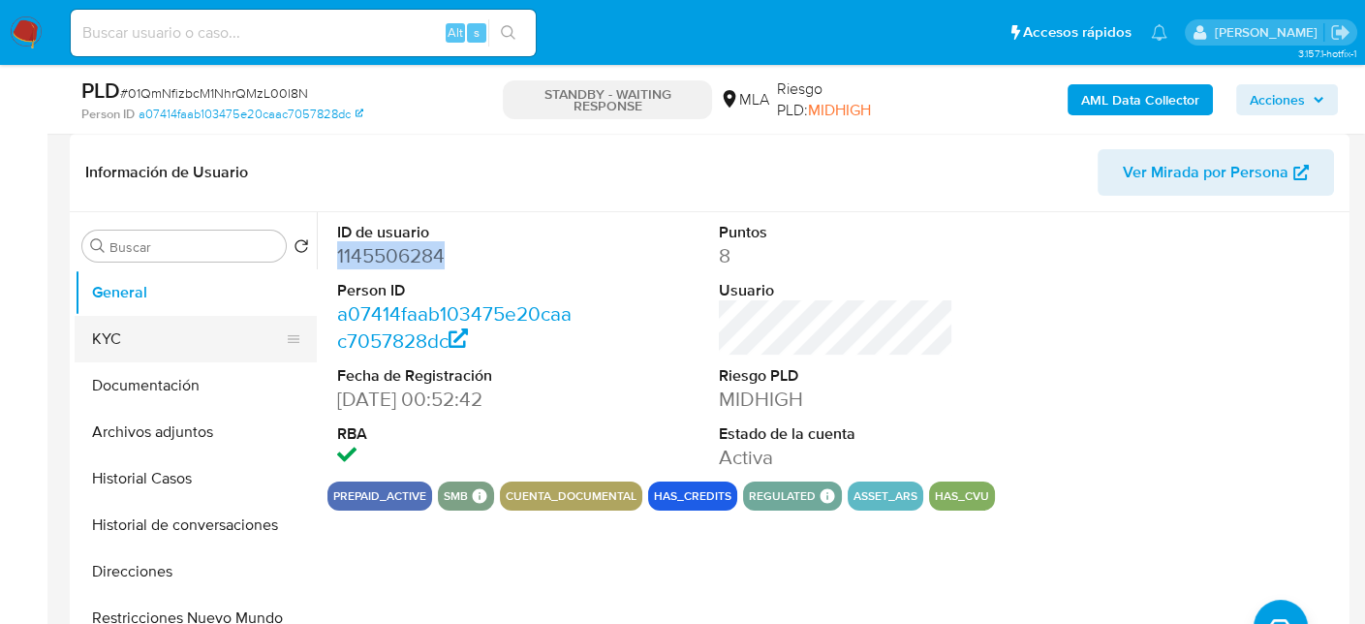
click at [127, 339] on button "KYC" at bounding box center [188, 339] width 227 height 46
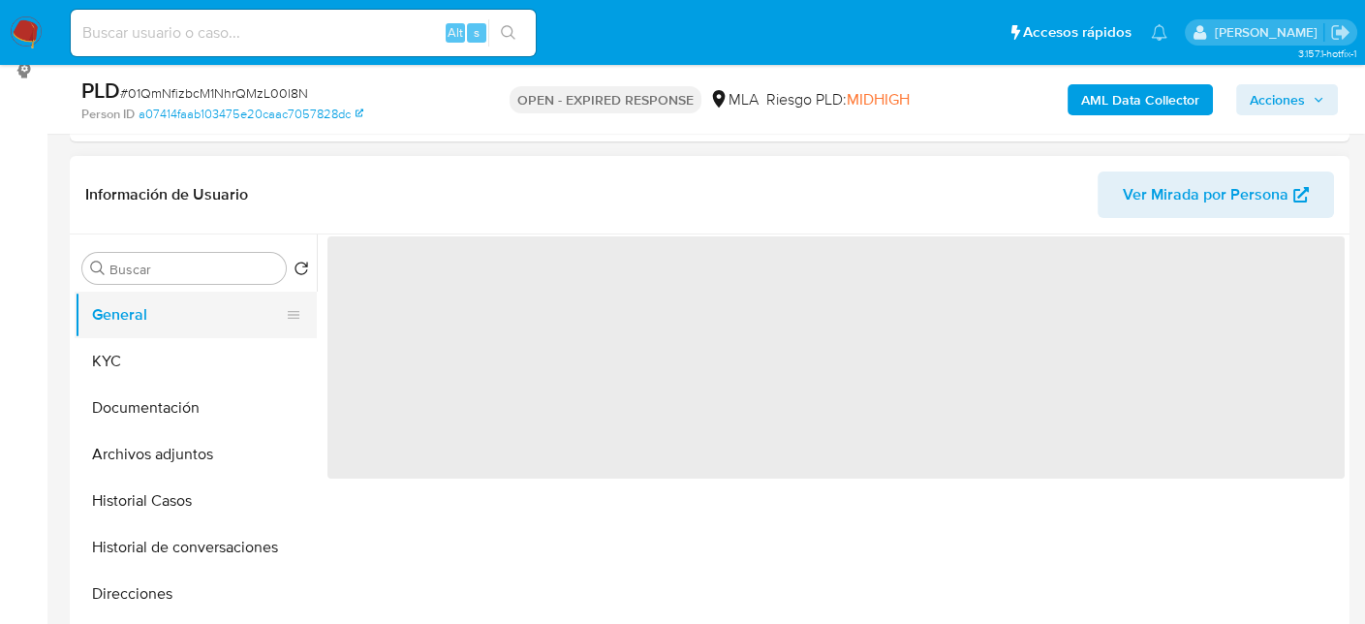
scroll to position [291, 0]
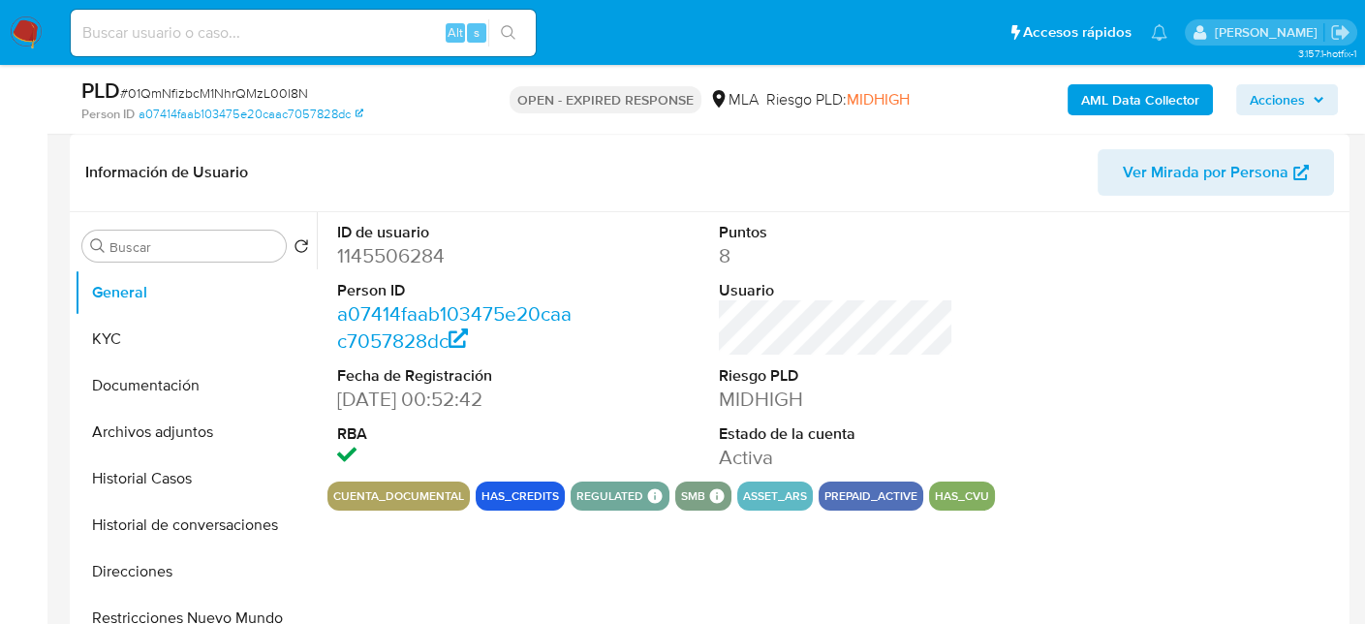
select select "10"
click at [231, 93] on span "# 01QmNfizbcM1NhrQMzL00l8N" at bounding box center [214, 92] width 188 height 19
copy span "01QmNfizbcM1NhrQMzL00l8N"
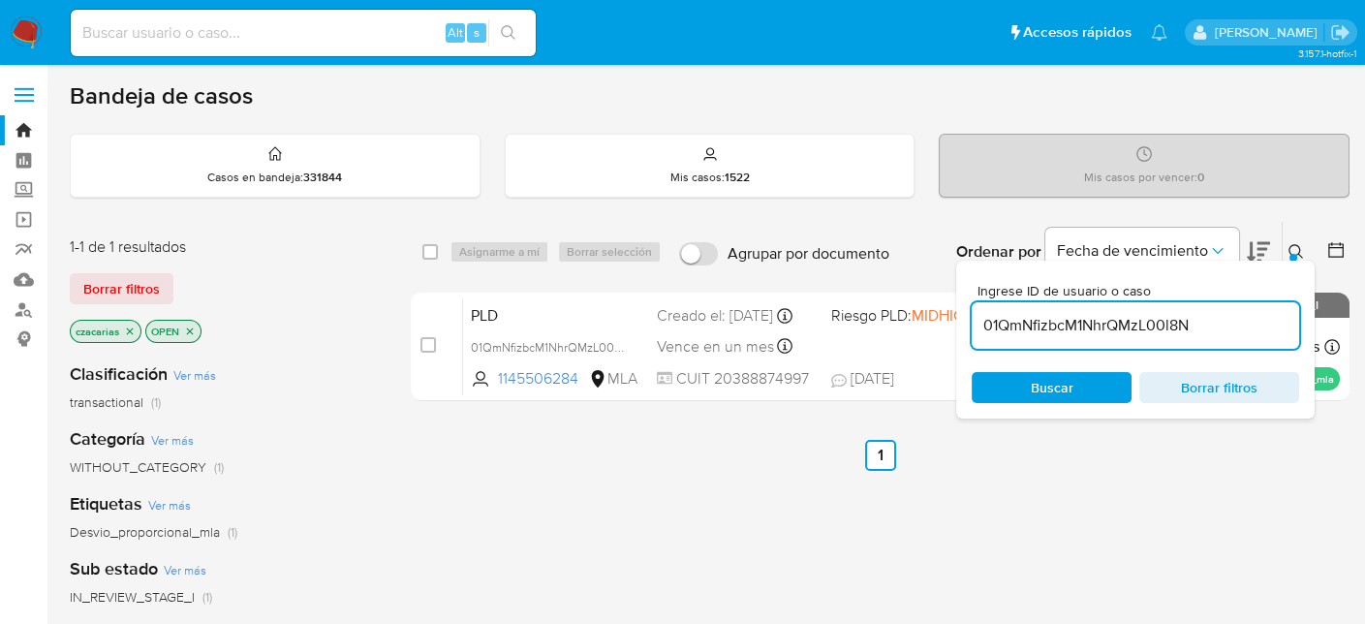
click at [1128, 324] on input "01QmNfizbcM1NhrQMzL00l8N" at bounding box center [1134, 325] width 327 height 25
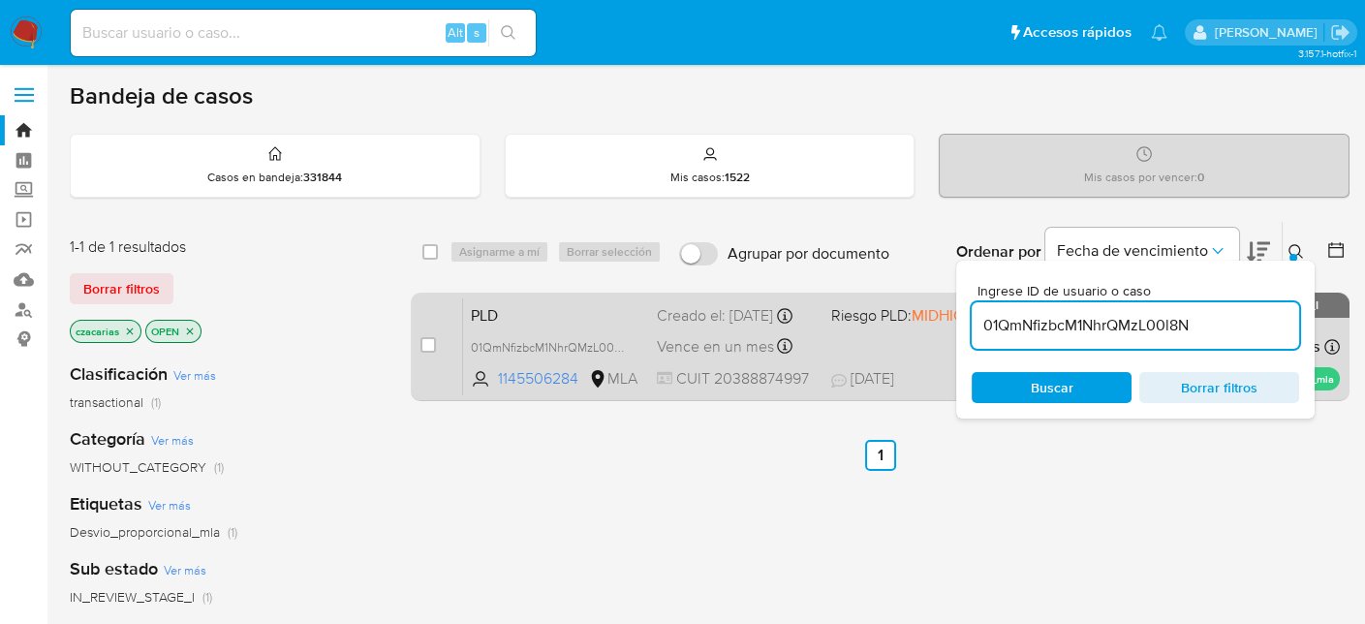
click at [429, 335] on div "case-item-checkbox" at bounding box center [427, 344] width 15 height 19
click at [440, 328] on div "case-item-checkbox No es posible asignar el caso" at bounding box center [441, 346] width 43 height 98
click at [432, 337] on input "checkbox" at bounding box center [427, 344] width 15 height 15
checkbox input "true"
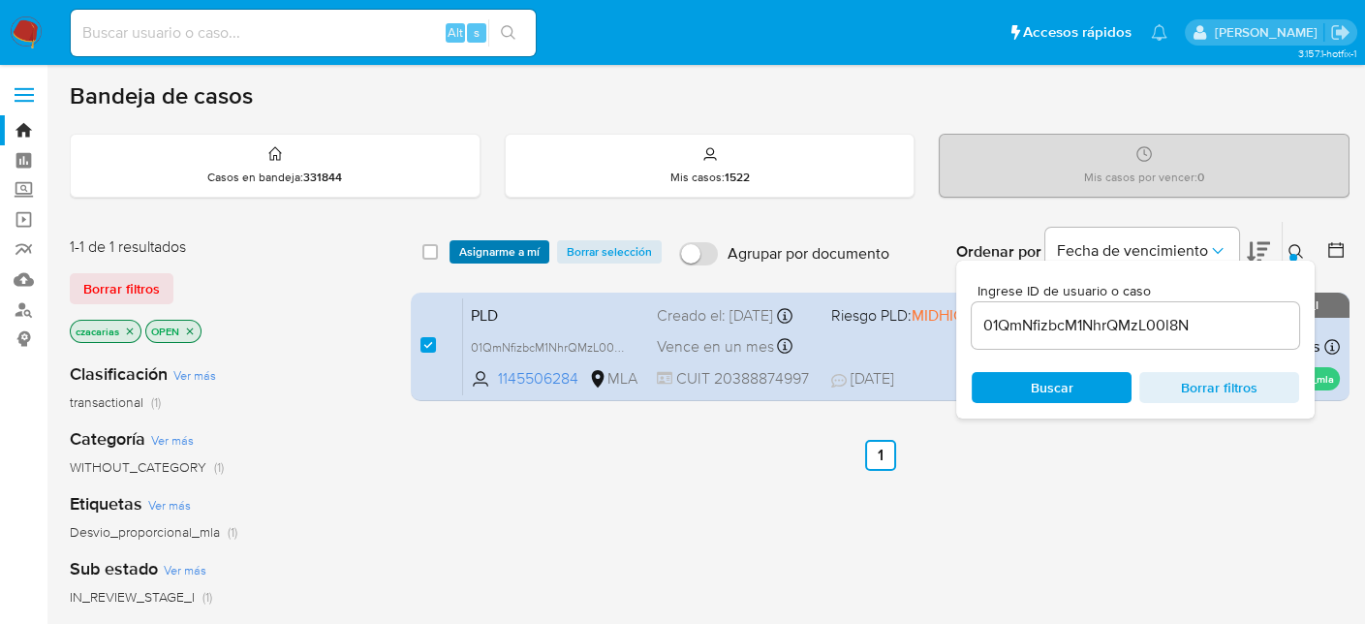
click at [493, 259] on span "Asignarme a mí" at bounding box center [499, 251] width 80 height 19
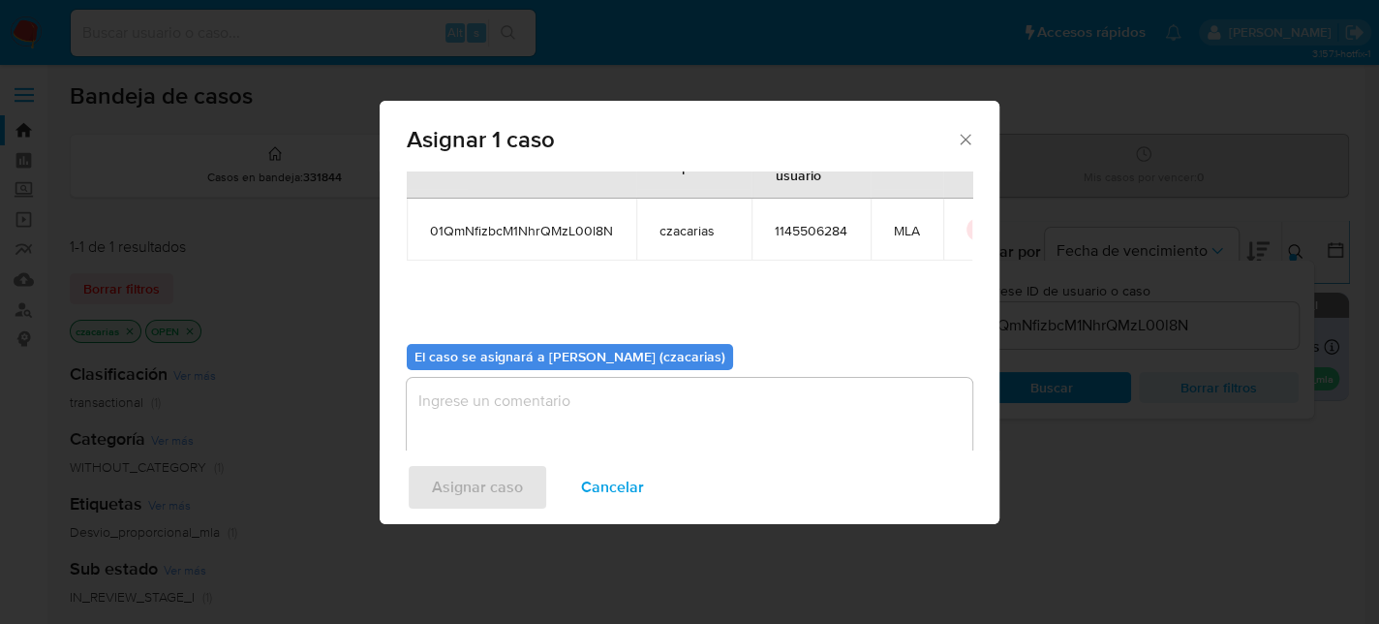
scroll to position [99, 0]
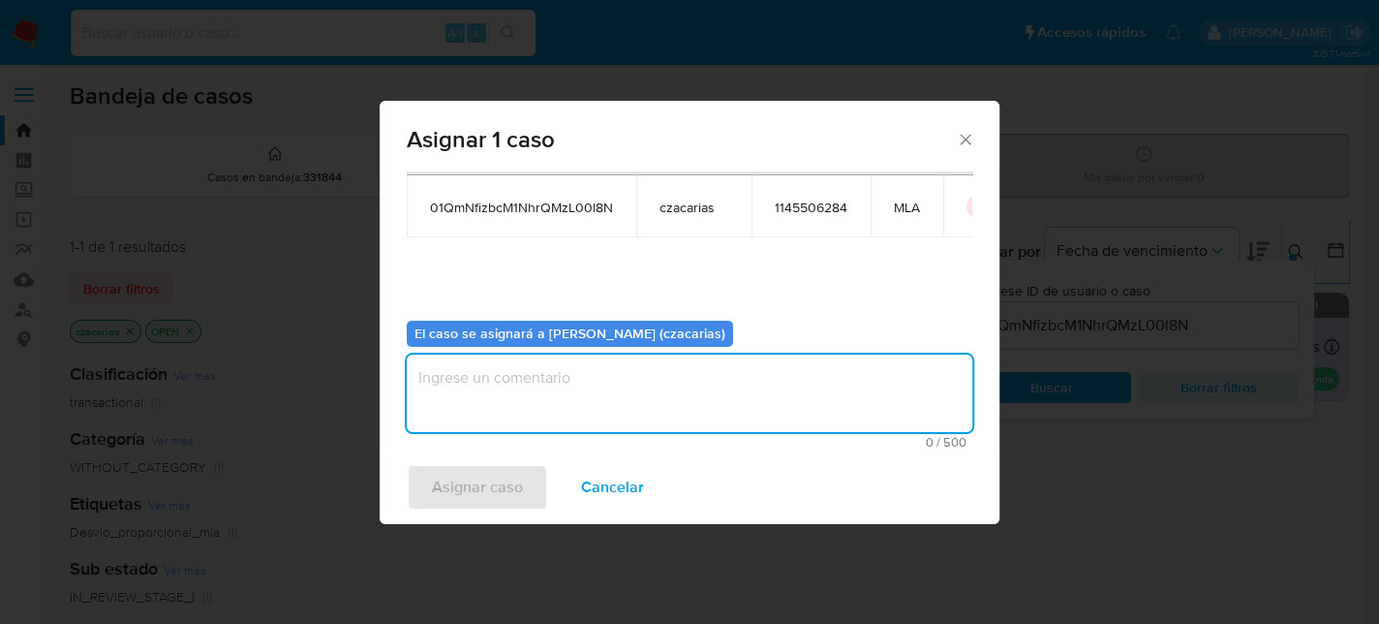
click at [615, 406] on textarea "assign-modal" at bounding box center [690, 392] width 566 height 77
click at [508, 475] on span "Asignar caso" at bounding box center [477, 487] width 91 height 43
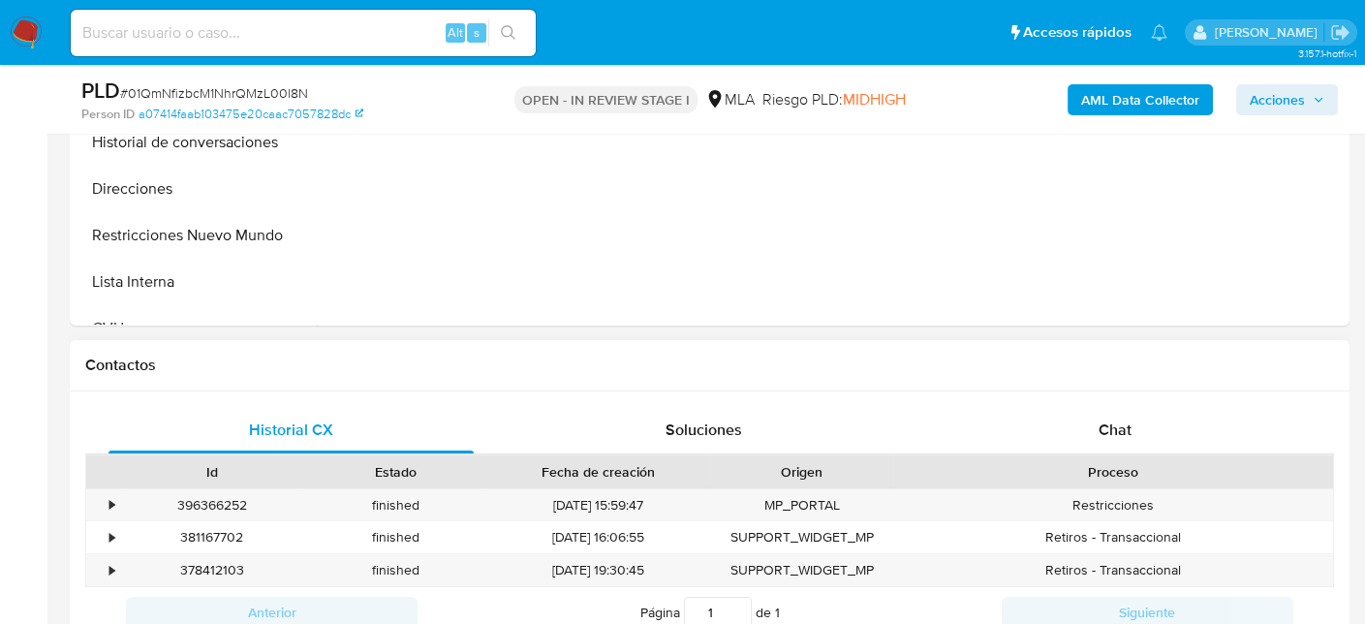
scroll to position [775, 0]
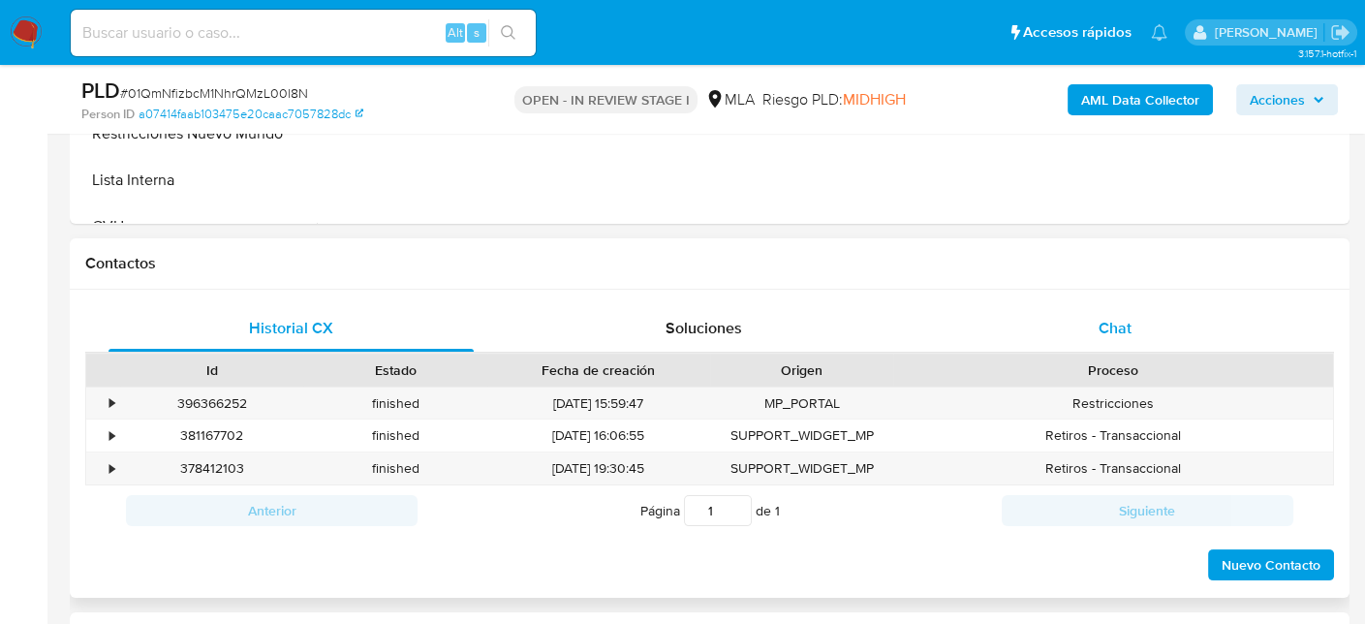
click at [1114, 338] on div "Chat" at bounding box center [1115, 328] width 365 height 46
select select "10"
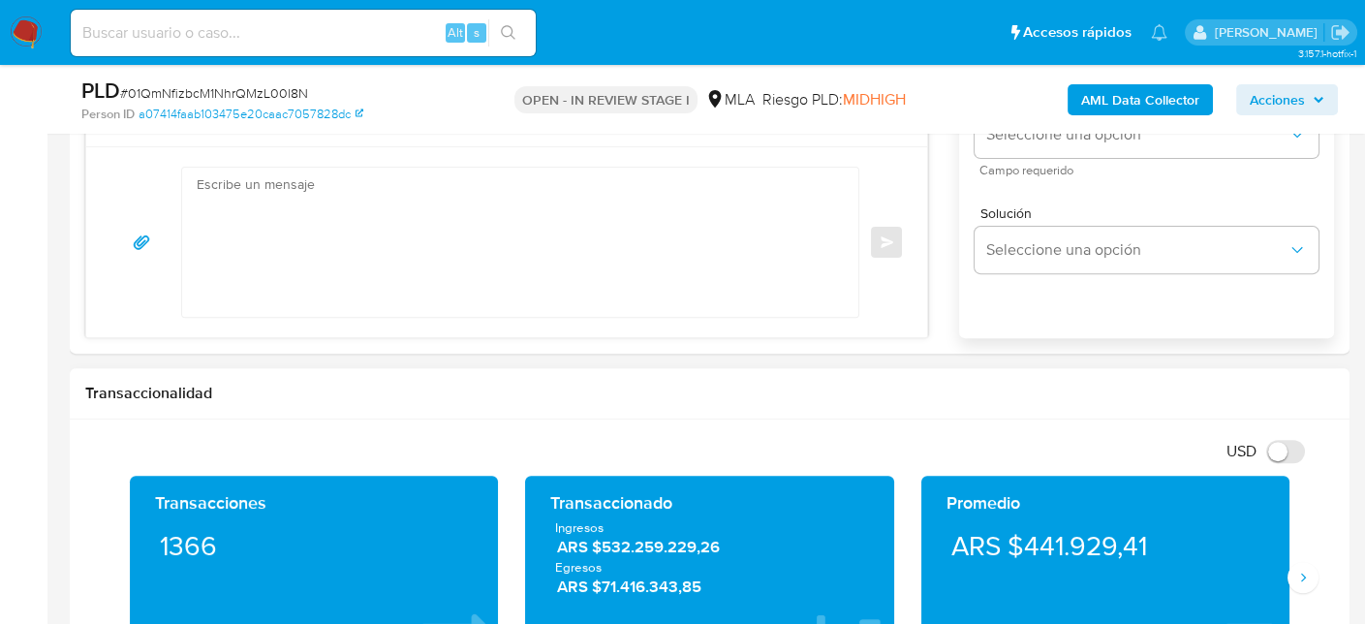
scroll to position [1453, 0]
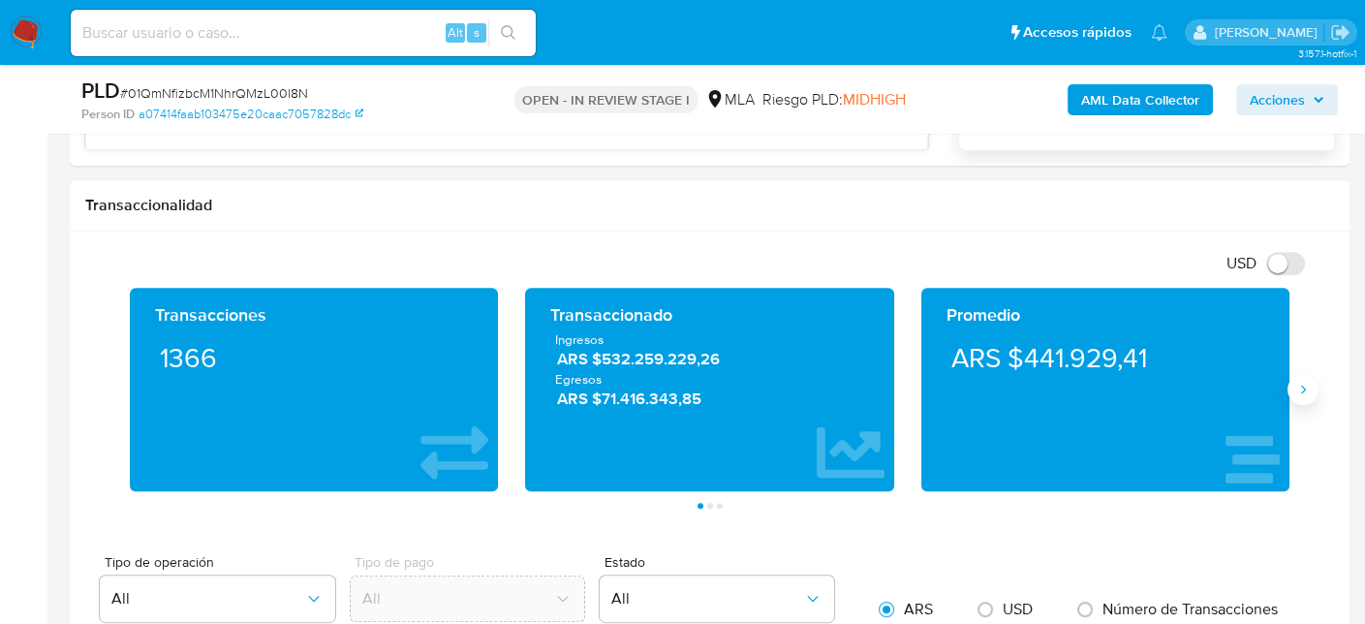
click at [1298, 395] on button "Siguiente" at bounding box center [1302, 389] width 31 height 31
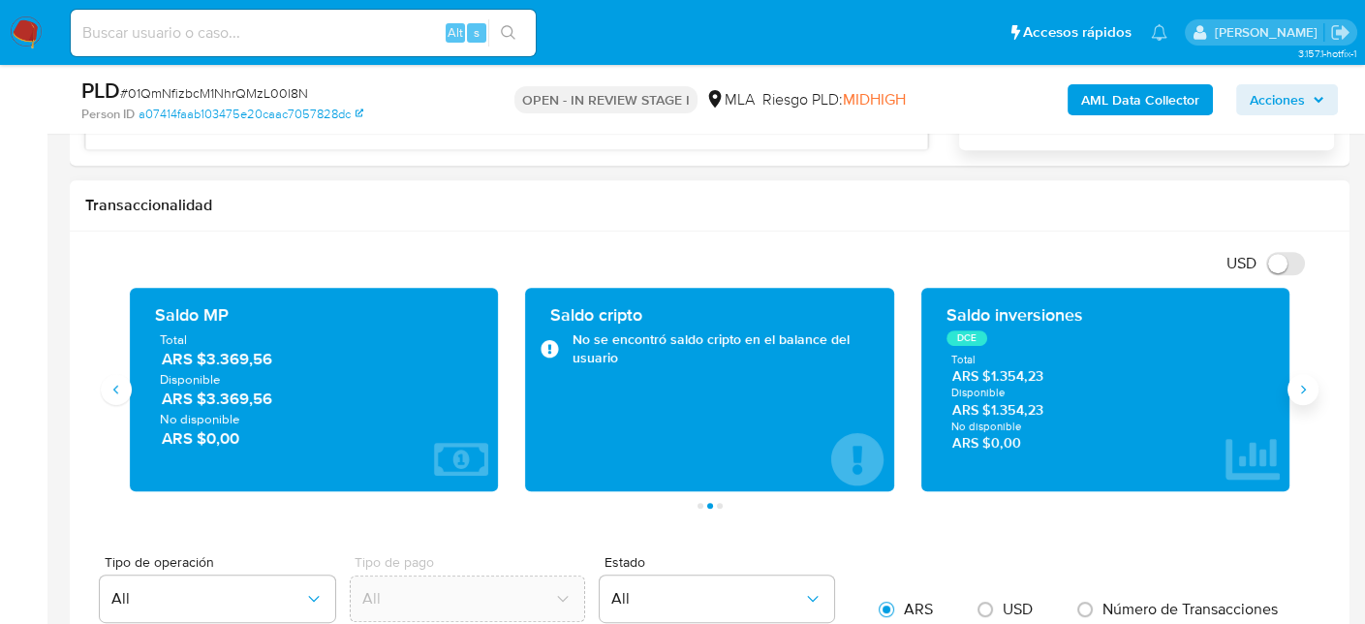
click at [1298, 395] on button "Siguiente" at bounding box center [1302, 389] width 31 height 31
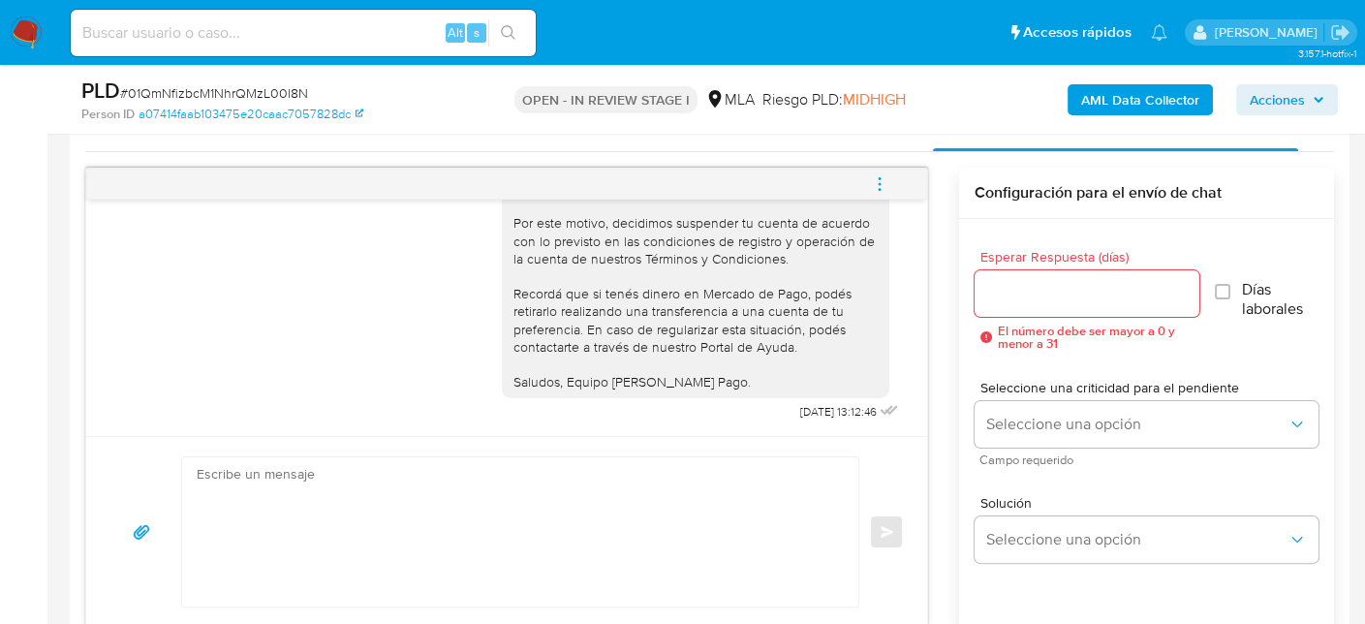
scroll to position [969, 0]
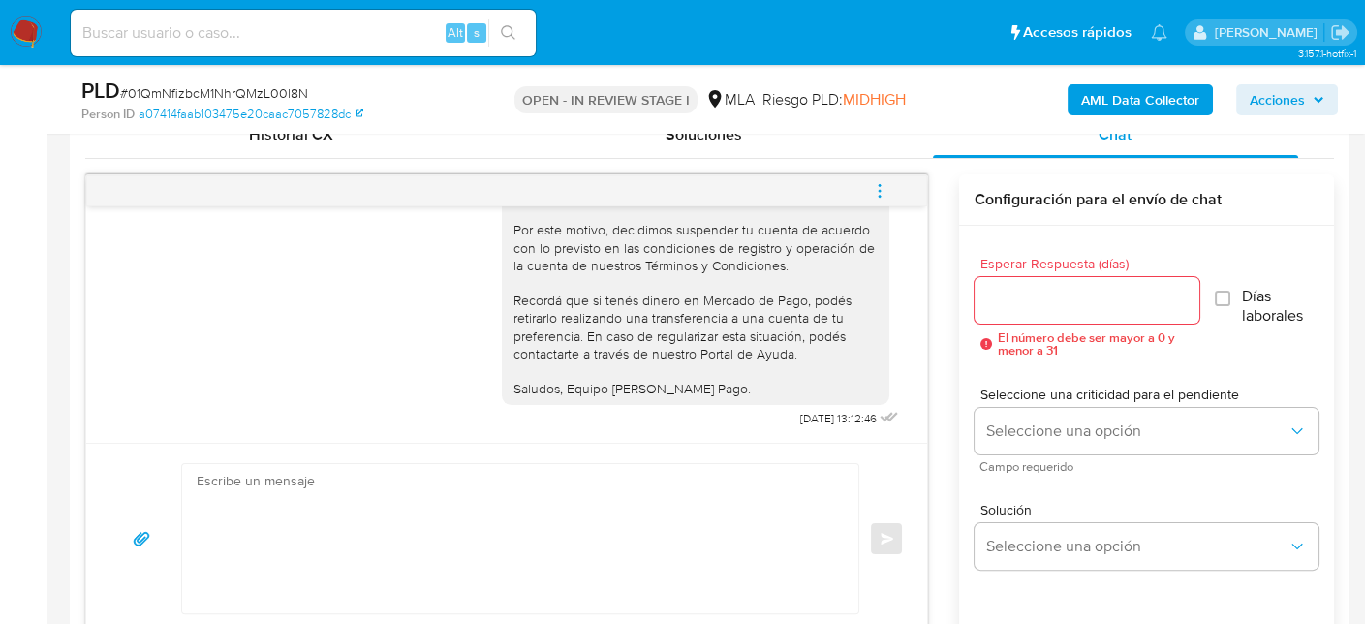
click at [878, 182] on icon "menu-action" at bounding box center [879, 190] width 17 height 17
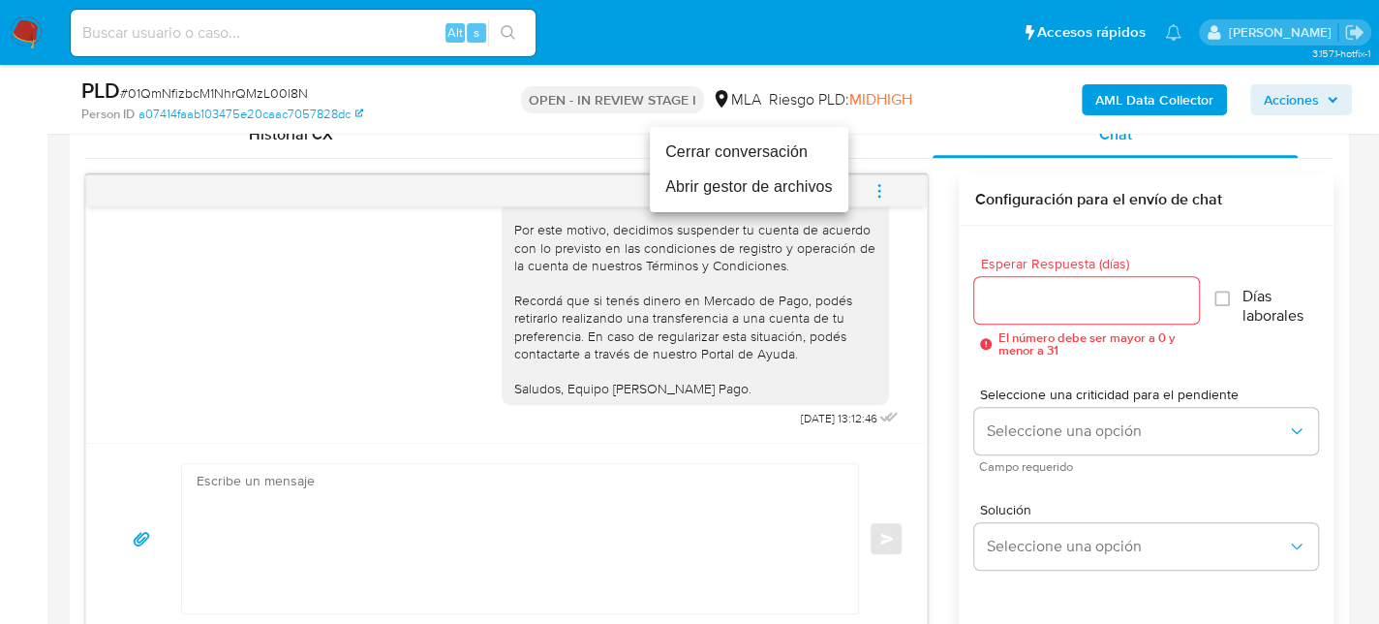
click at [793, 155] on li "Cerrar conversación" at bounding box center [749, 152] width 199 height 35
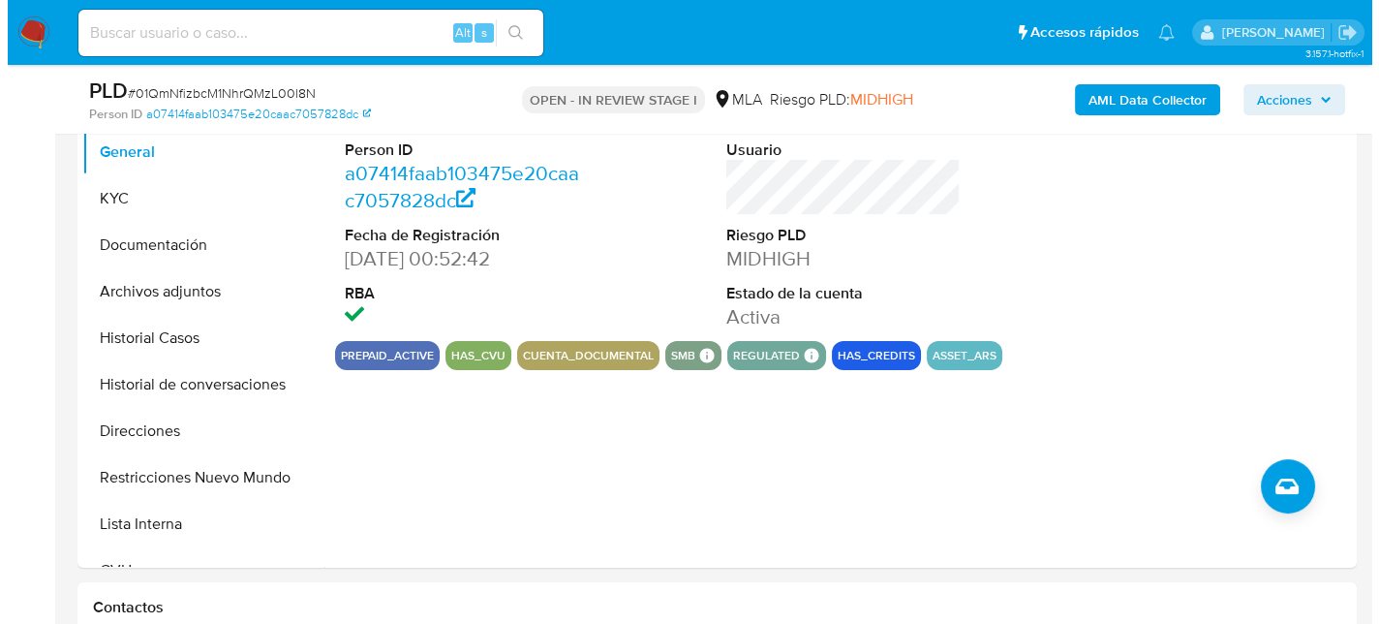
scroll to position [387, 0]
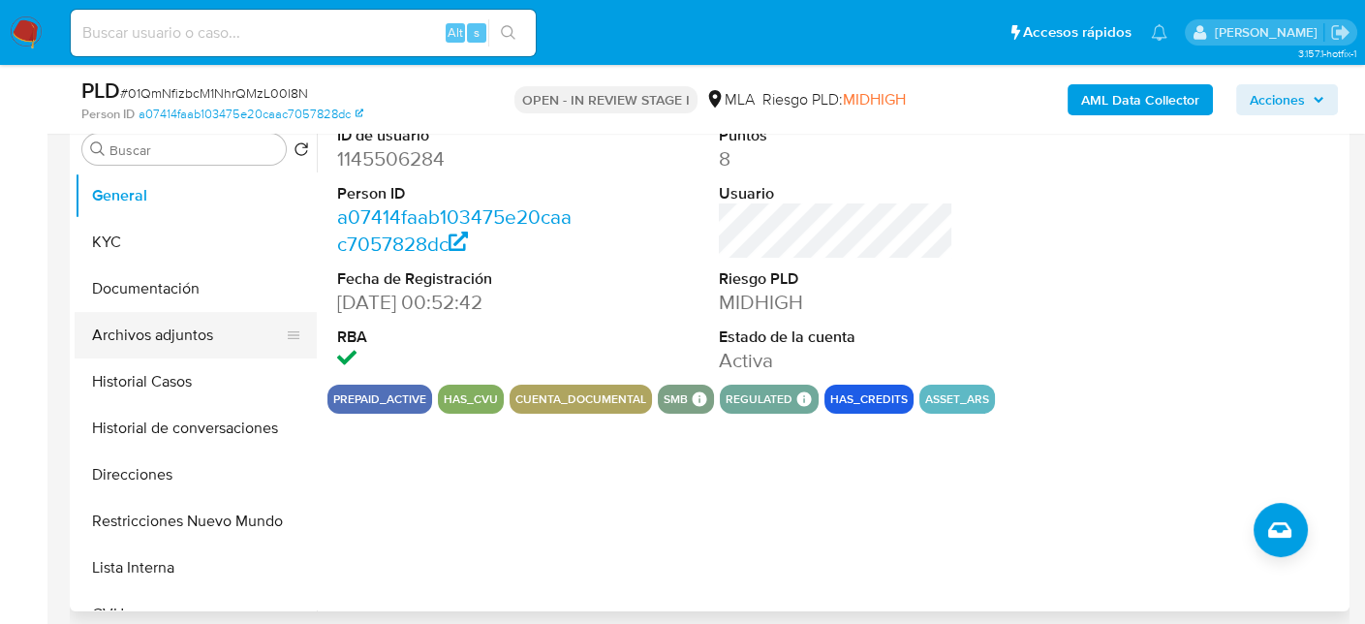
click at [149, 336] on button "Archivos adjuntos" at bounding box center [188, 335] width 227 height 46
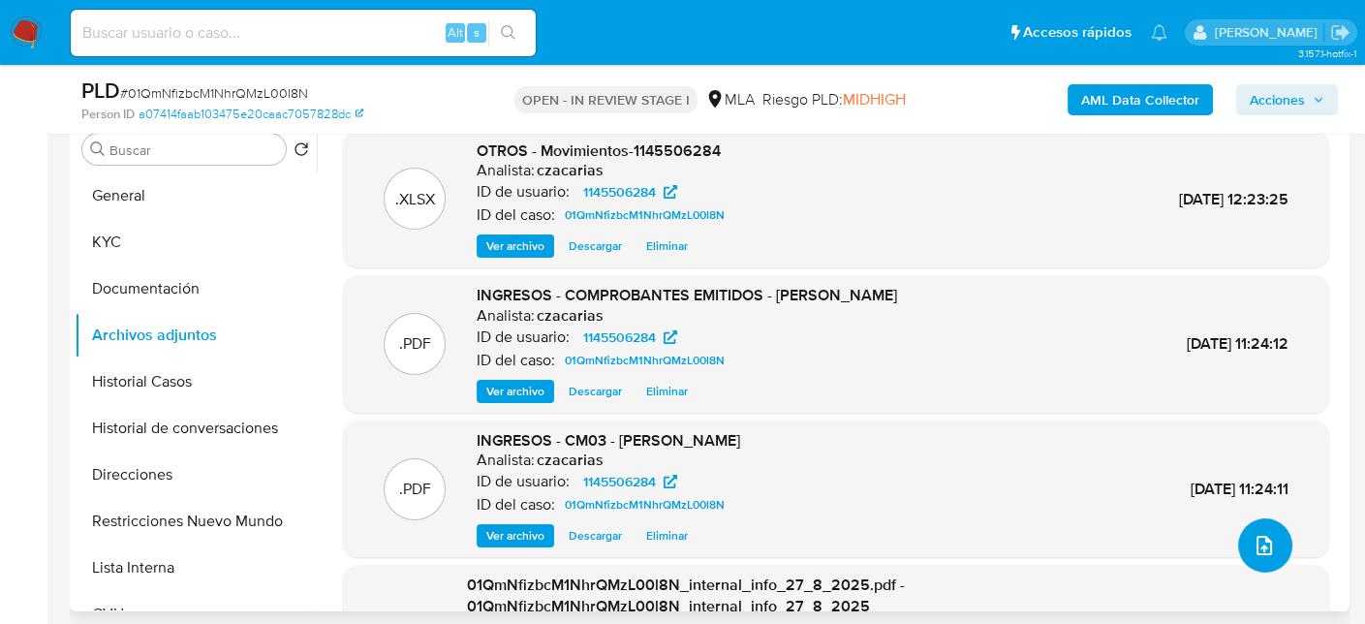
click at [1255, 548] on icon "upload-file" at bounding box center [1263, 545] width 23 height 23
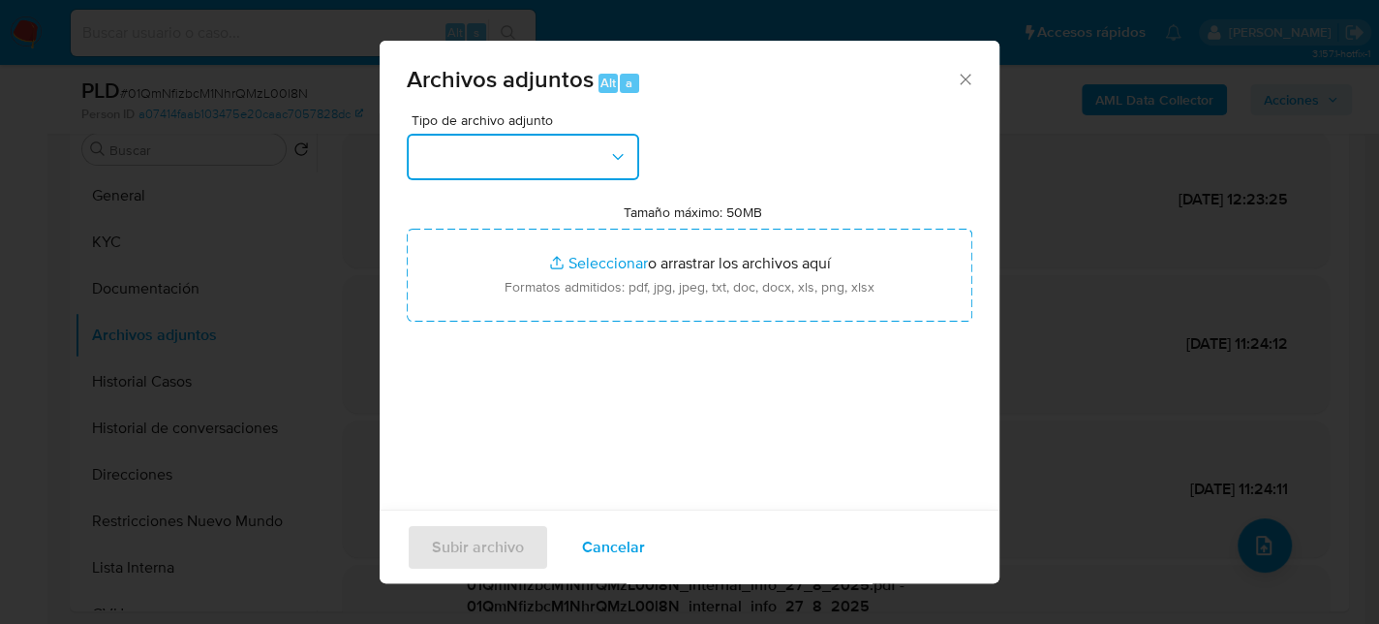
click at [557, 173] on button "button" at bounding box center [523, 157] width 232 height 46
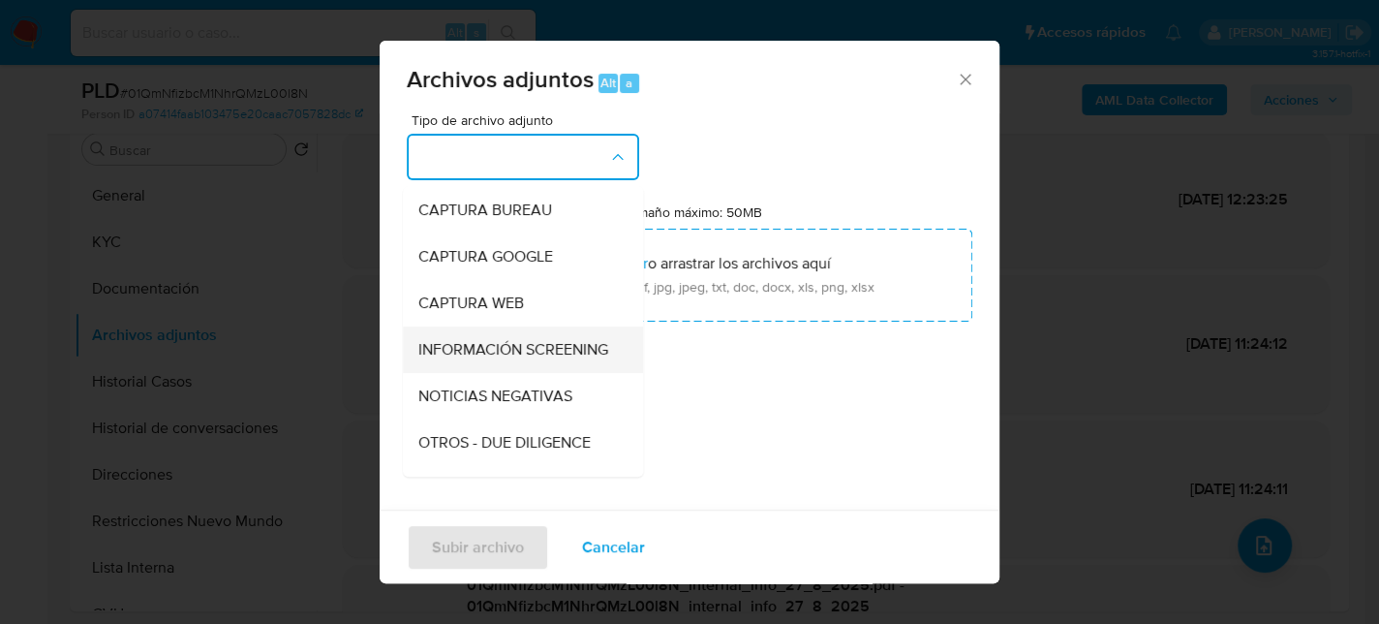
scroll to position [194, 0]
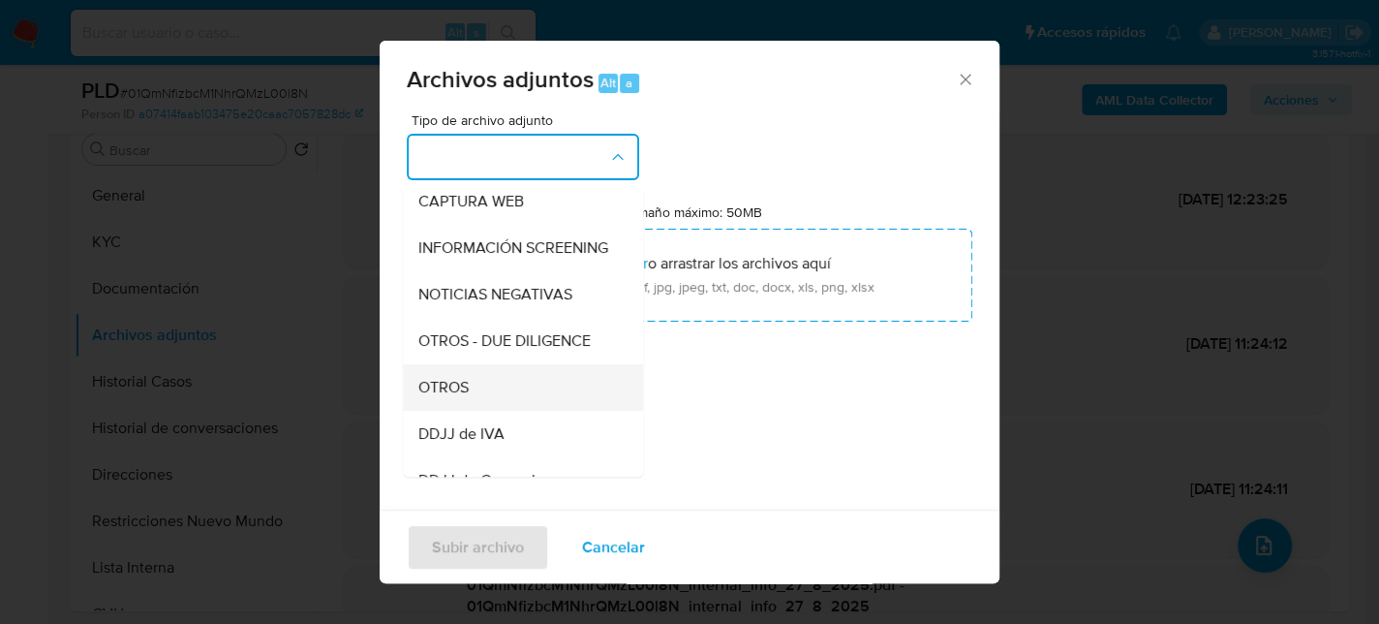
click at [498, 411] on div "OTROS" at bounding box center [517, 387] width 198 height 46
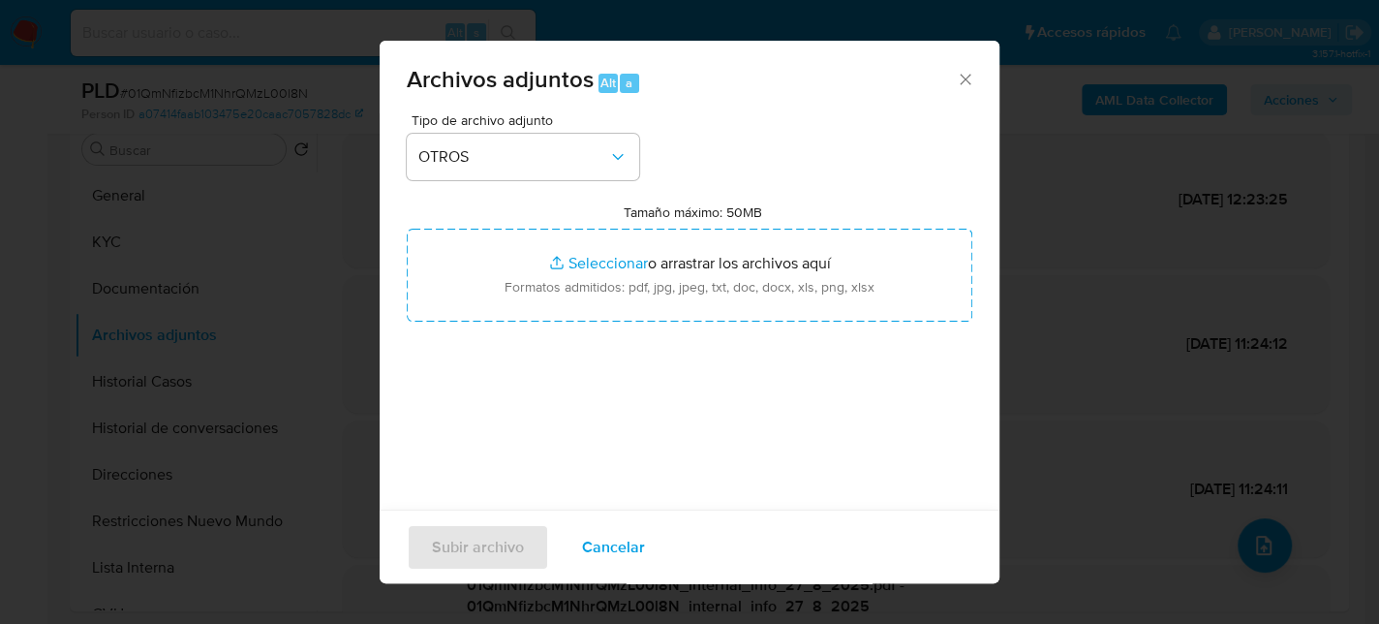
click at [960, 74] on icon "Cerrar" at bounding box center [965, 79] width 19 height 19
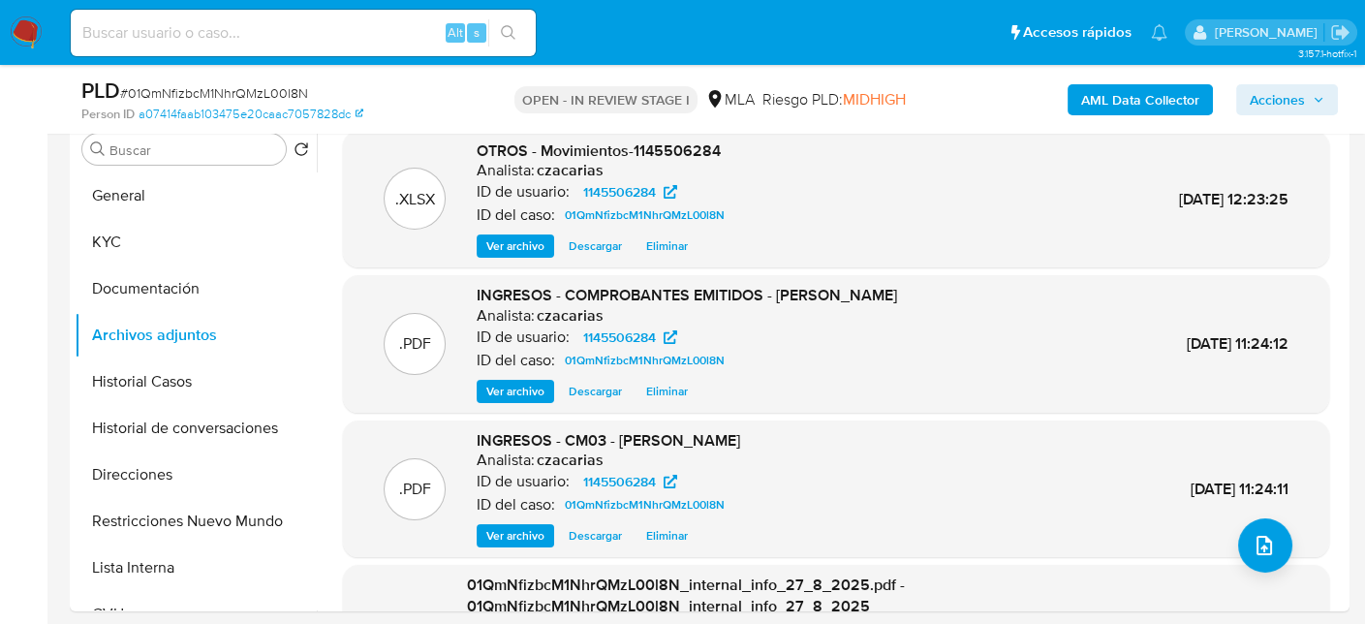
click at [270, 92] on span "# 01QmNfizbcM1NhrQMzL00l8N" at bounding box center [214, 92] width 188 height 19
copy span "01QmNfizbcM1NhrQMzL00l8N"
click at [1240, 549] on button "upload-file" at bounding box center [1265, 545] width 54 height 54
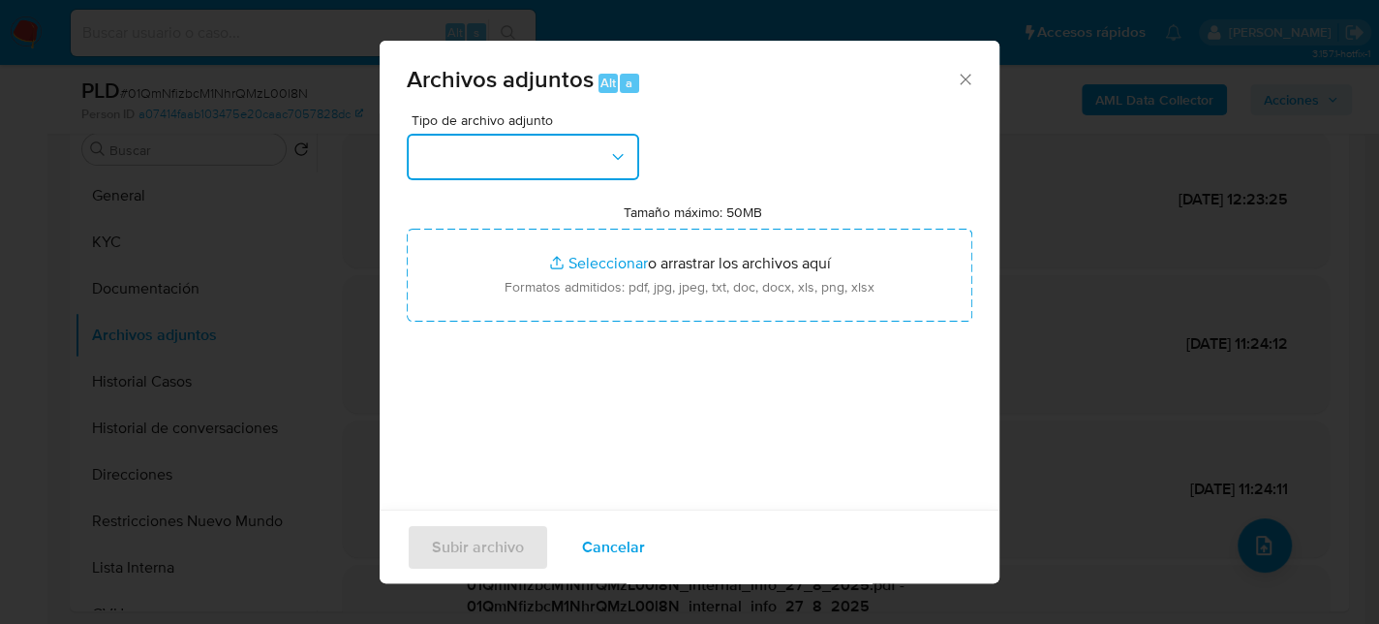
click at [497, 145] on button "button" at bounding box center [523, 157] width 232 height 46
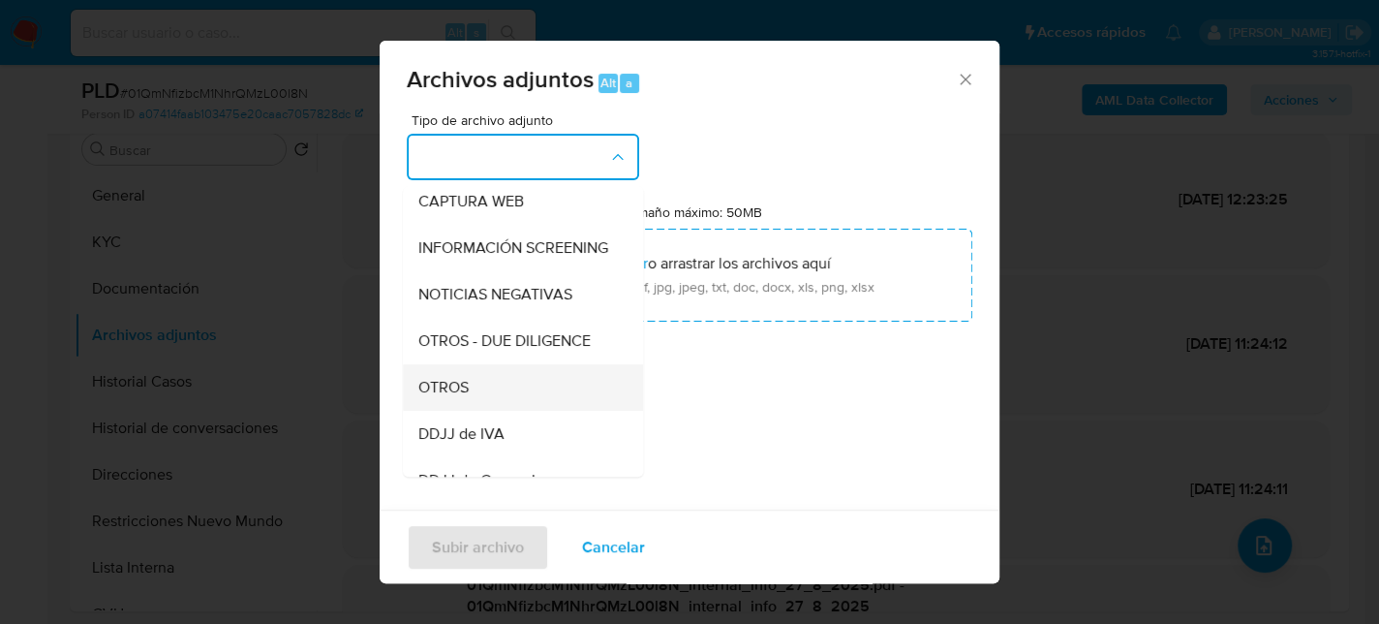
click at [470, 403] on div "OTROS" at bounding box center [517, 387] width 198 height 46
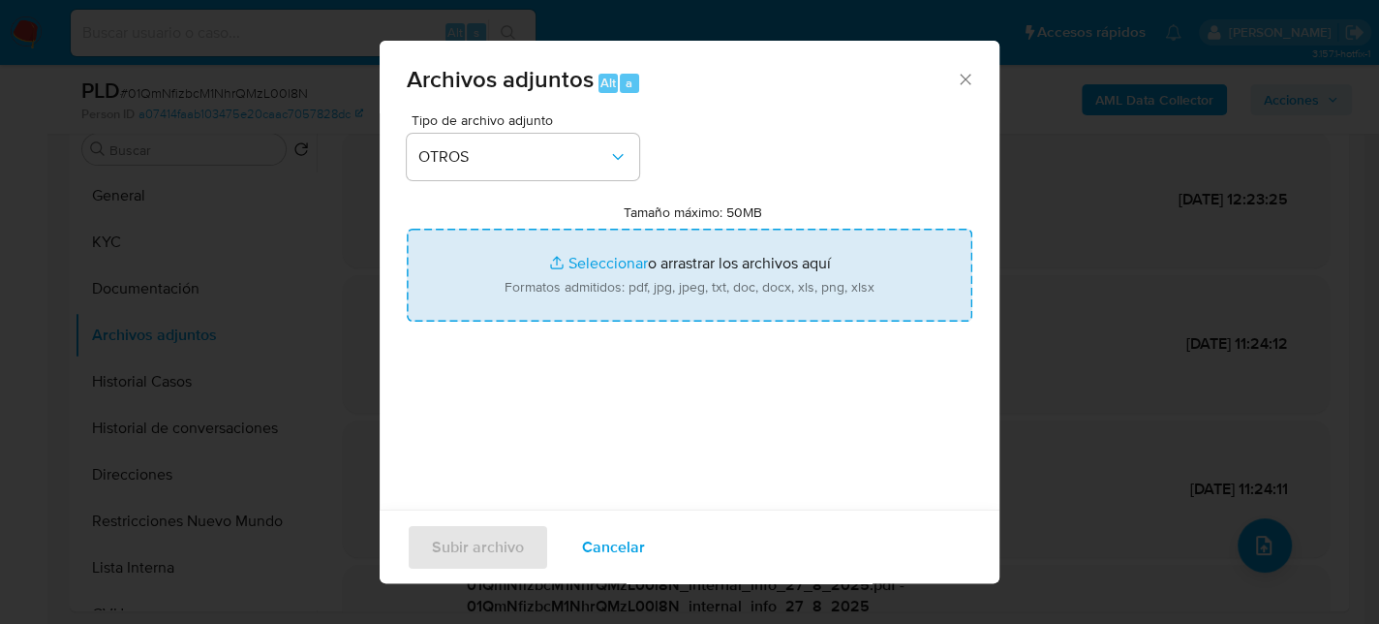
type input "C:\fakepath\Caselog 01QmNfizbcM1NhrQMzL00l8N_2025_07_18_02_45_52.docx"
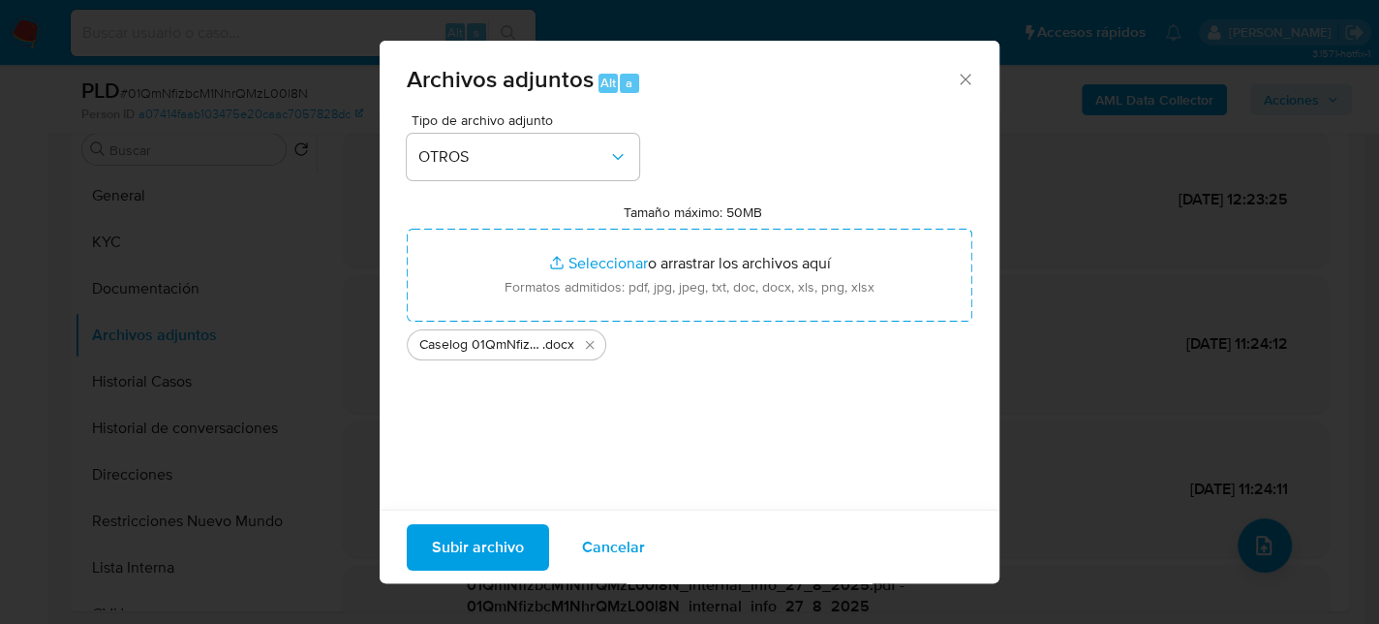
click at [607, 538] on span "Cancelar" at bounding box center [613, 546] width 63 height 43
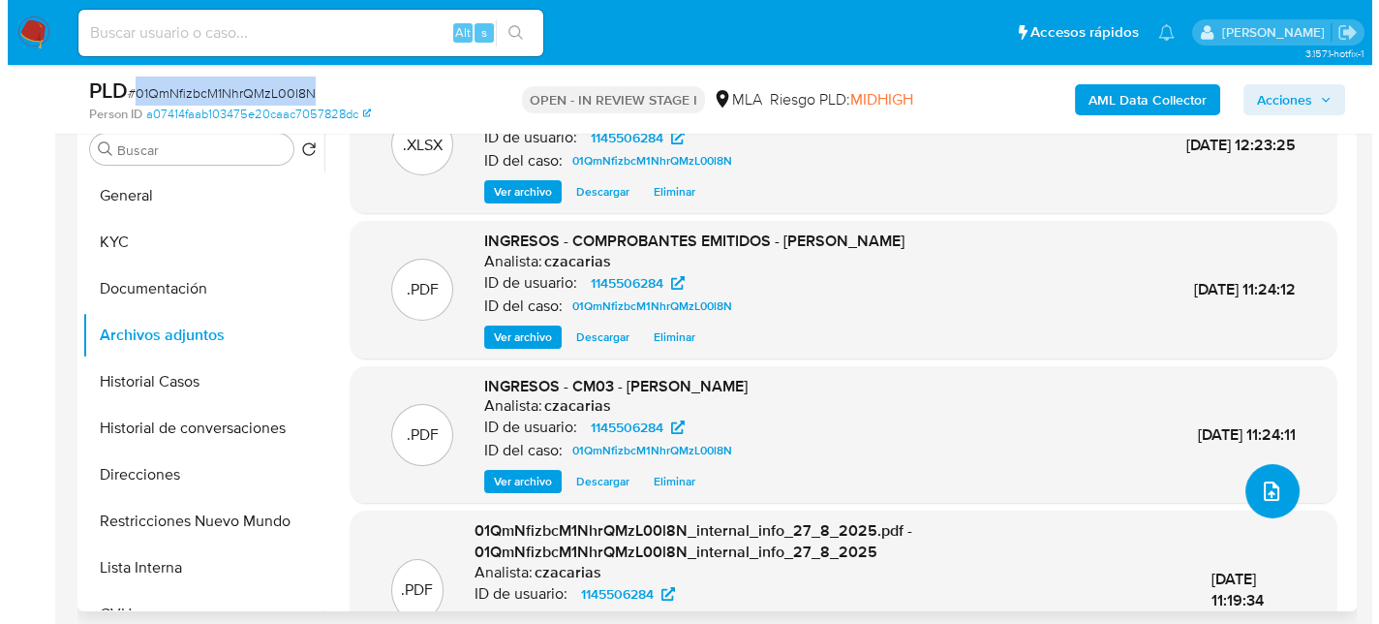
scroll to position [97, 0]
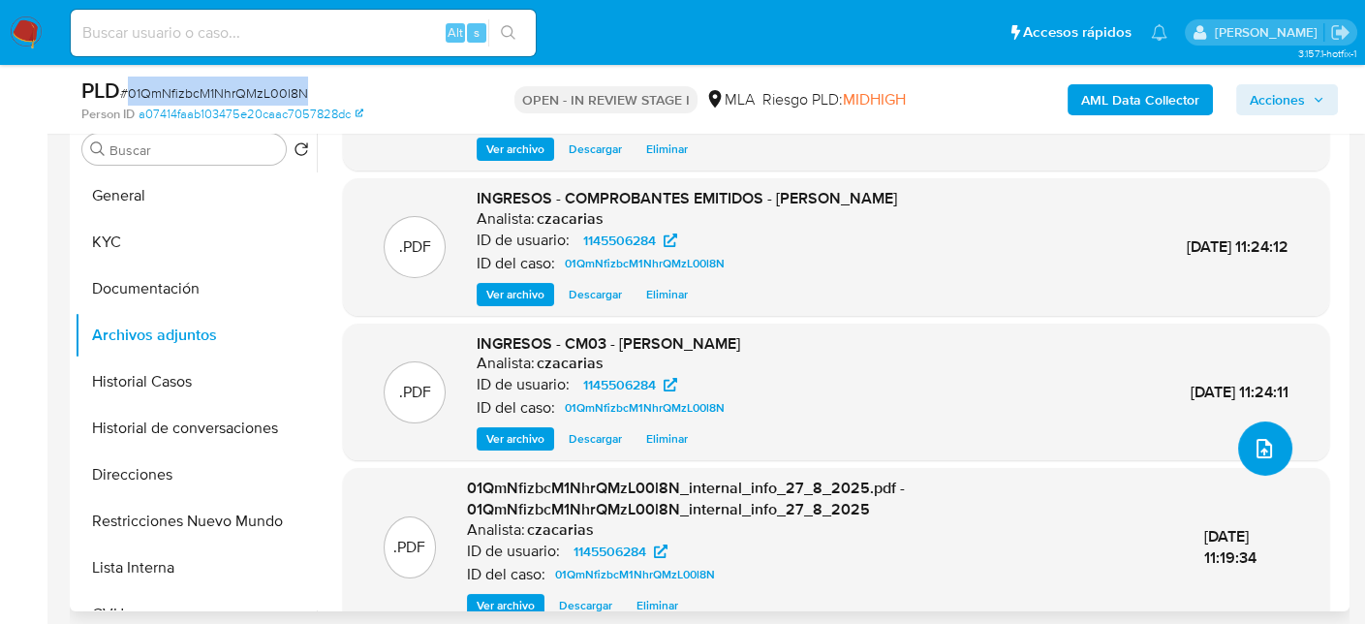
click at [1267, 455] on span "upload-file" at bounding box center [1263, 448] width 23 height 23
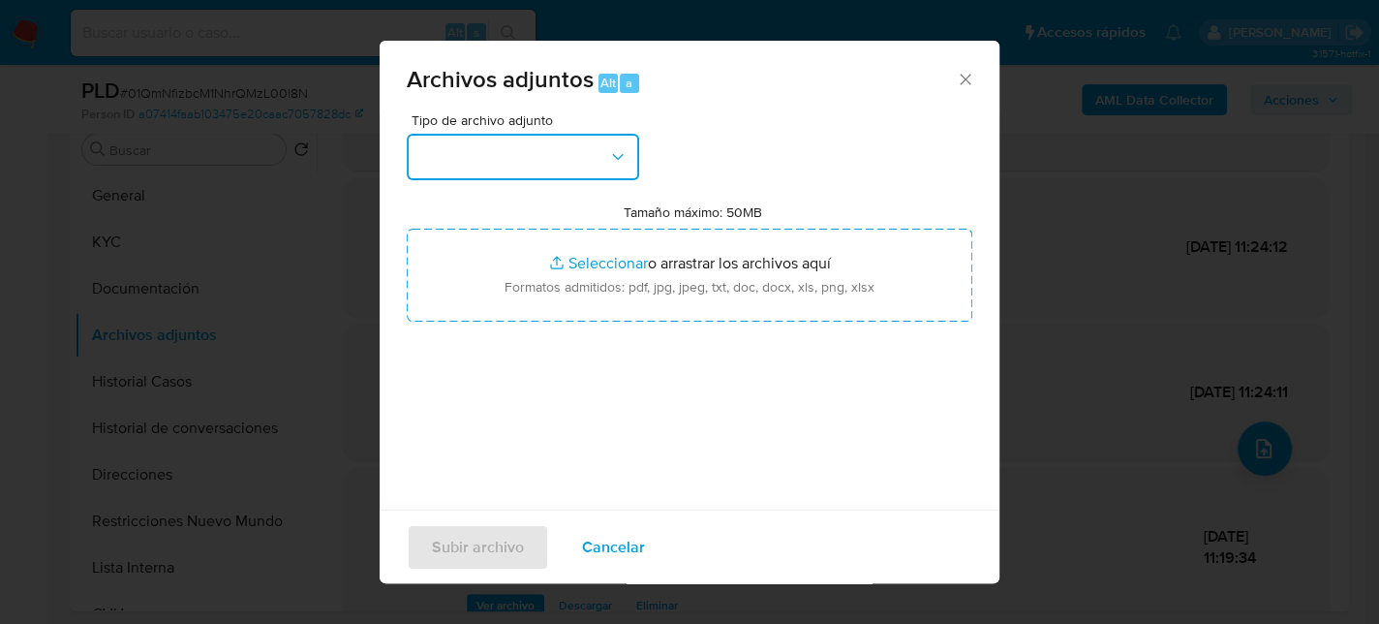
click at [614, 141] on button "button" at bounding box center [523, 157] width 232 height 46
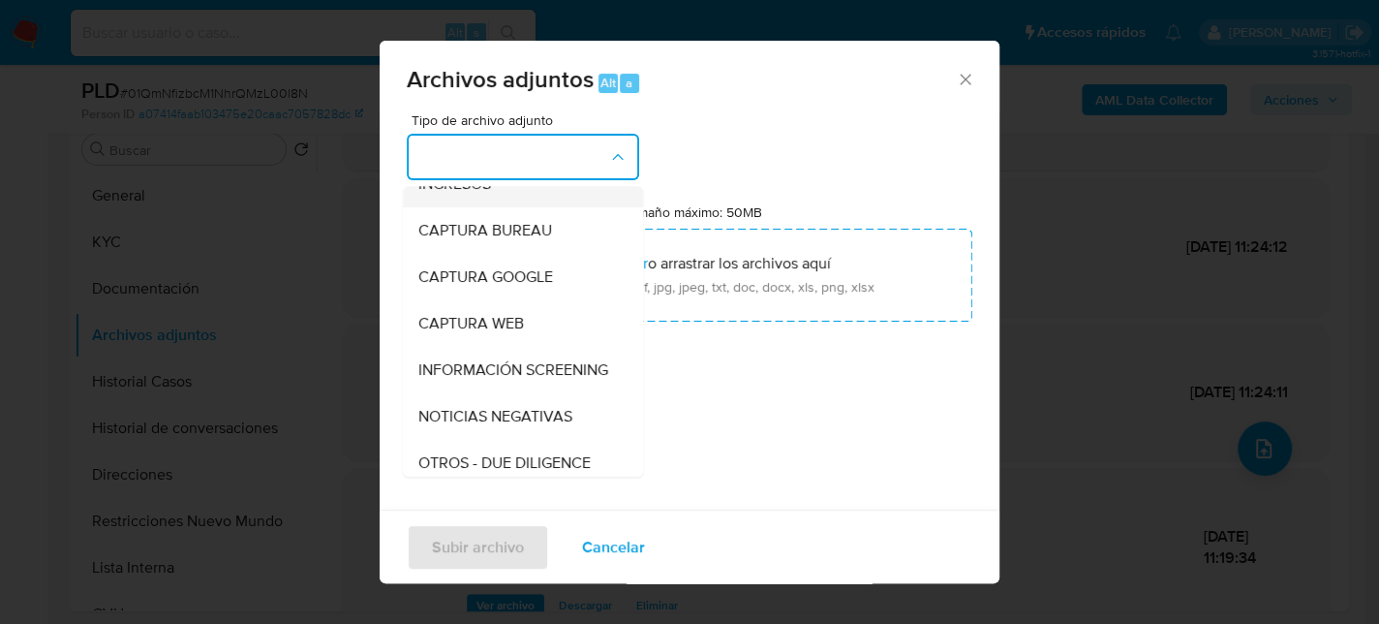
scroll to position [194, 0]
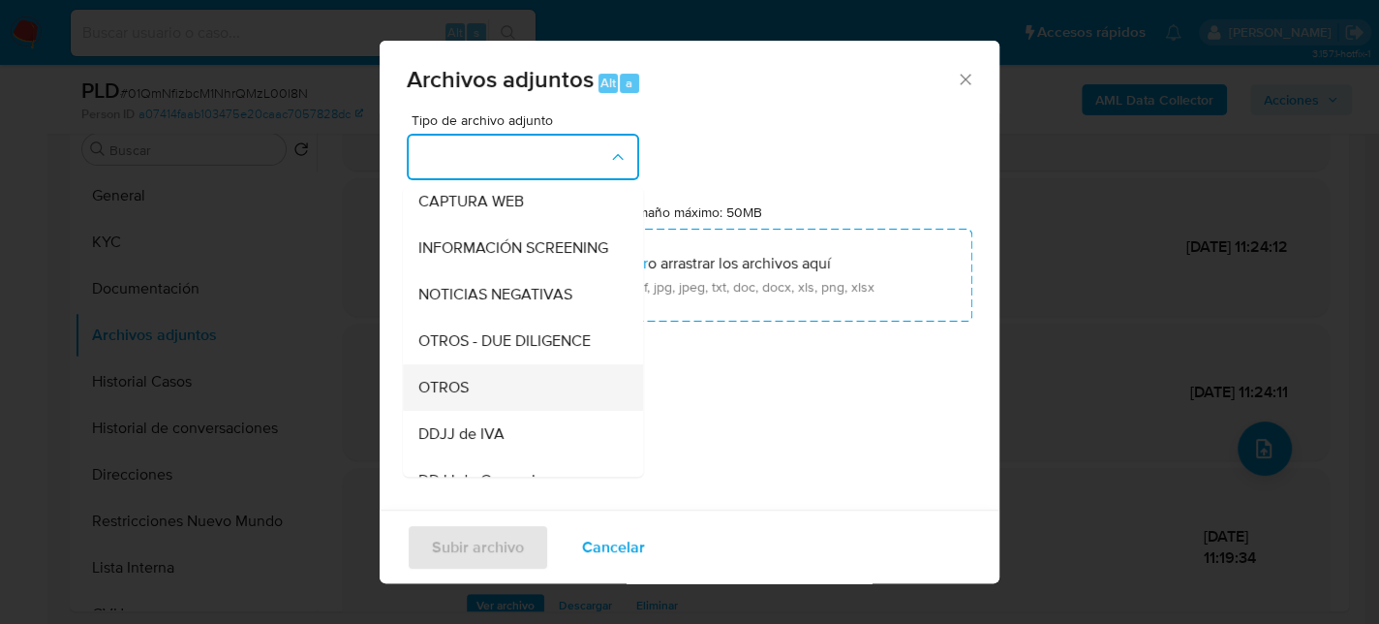
click at [510, 394] on div "OTROS" at bounding box center [517, 387] width 198 height 46
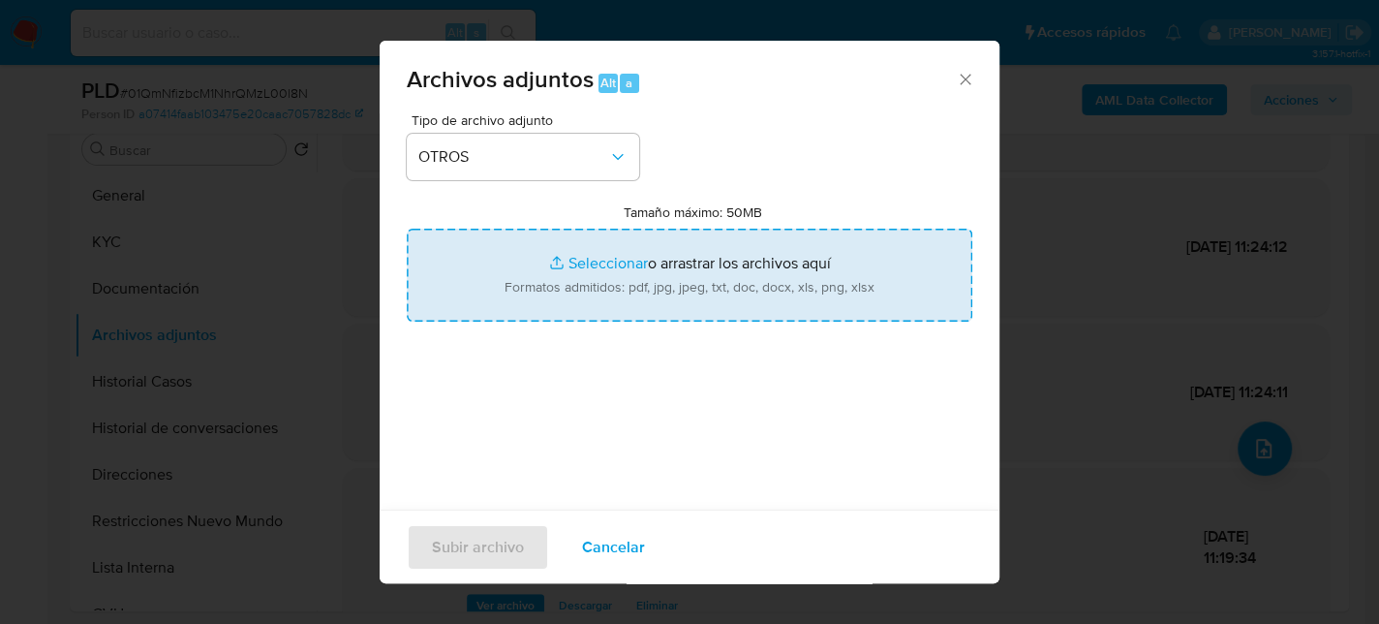
type input "C:\fakepath\Caselog 01QmNfizbcM1NhrQMzL00l8N_2025_07_18_02_45_52.docx"
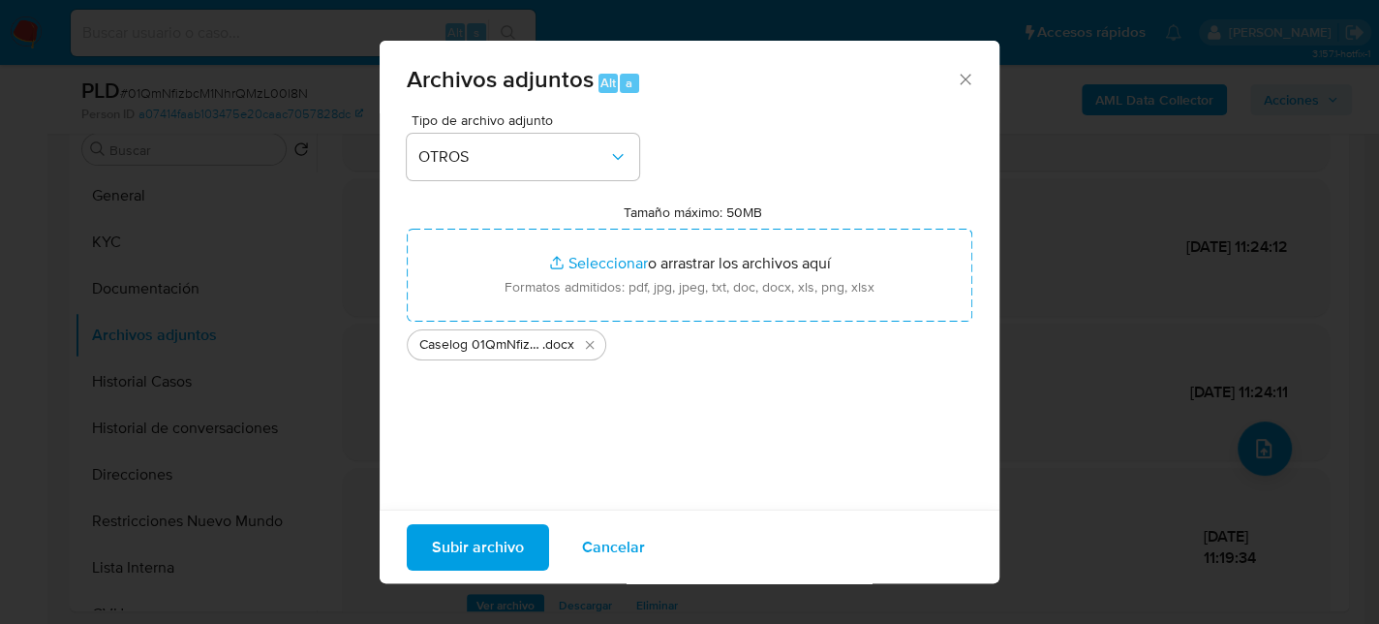
click at [478, 542] on span "Subir archivo" at bounding box center [478, 546] width 92 height 43
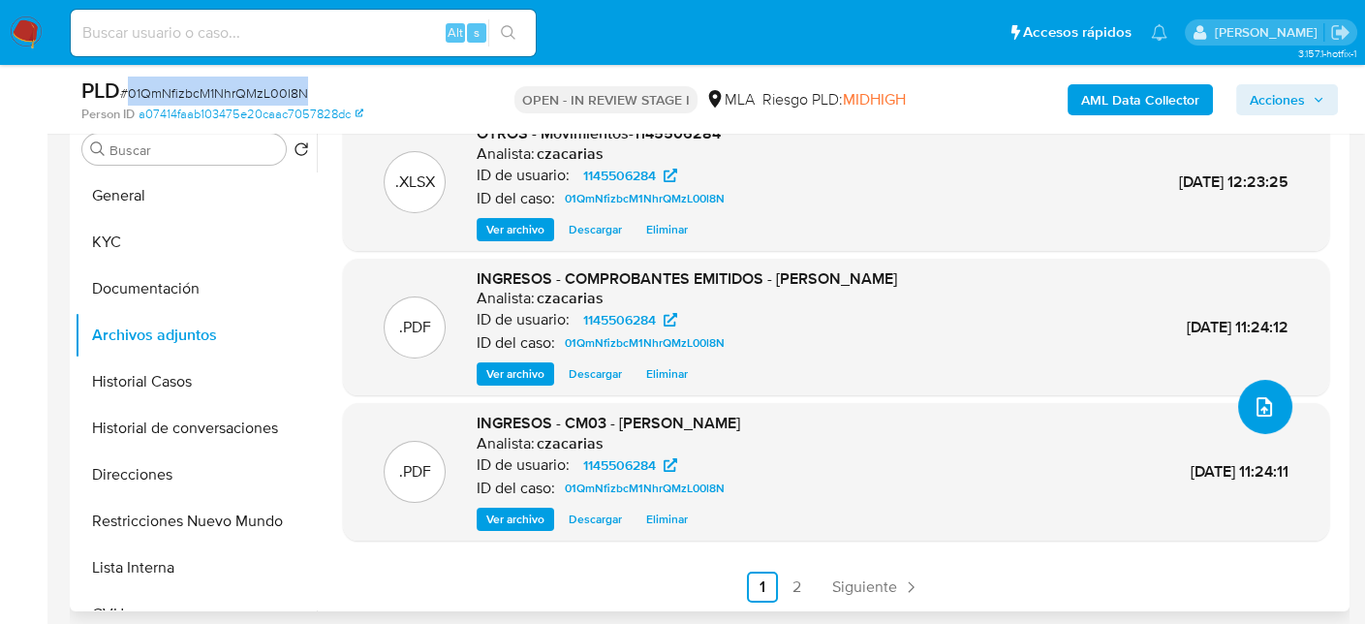
scroll to position [484, 0]
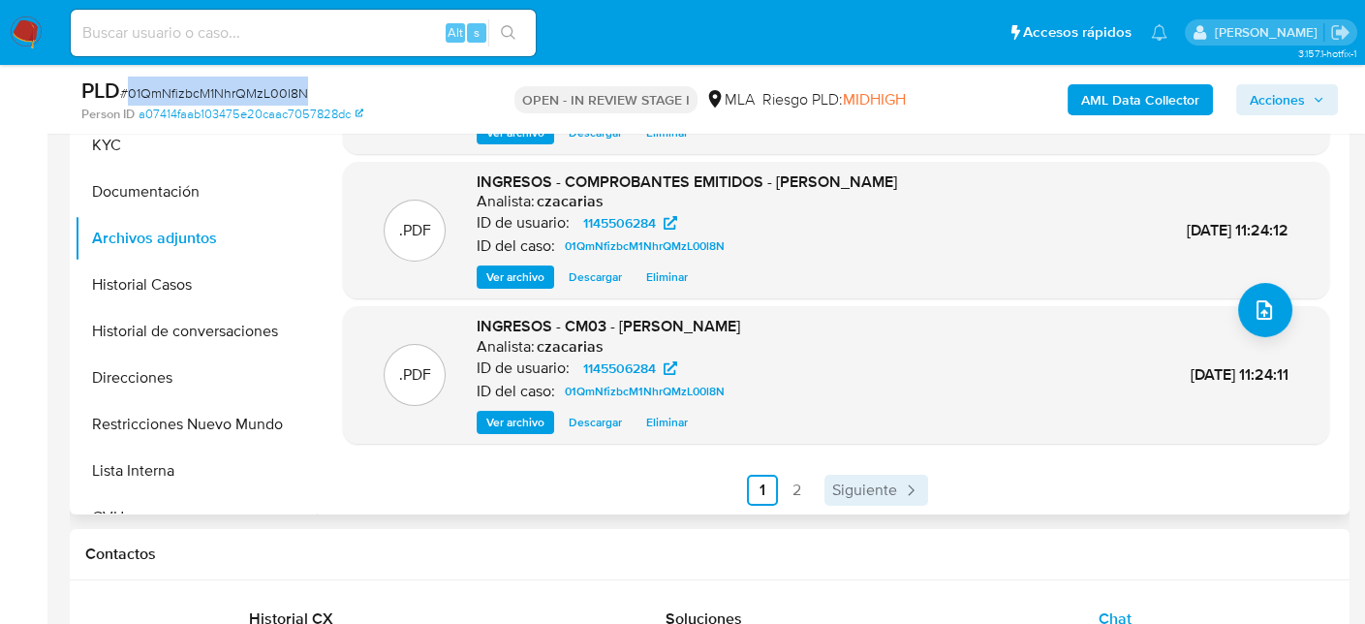
click at [859, 485] on span "Siguiente" at bounding box center [864, 489] width 65 height 15
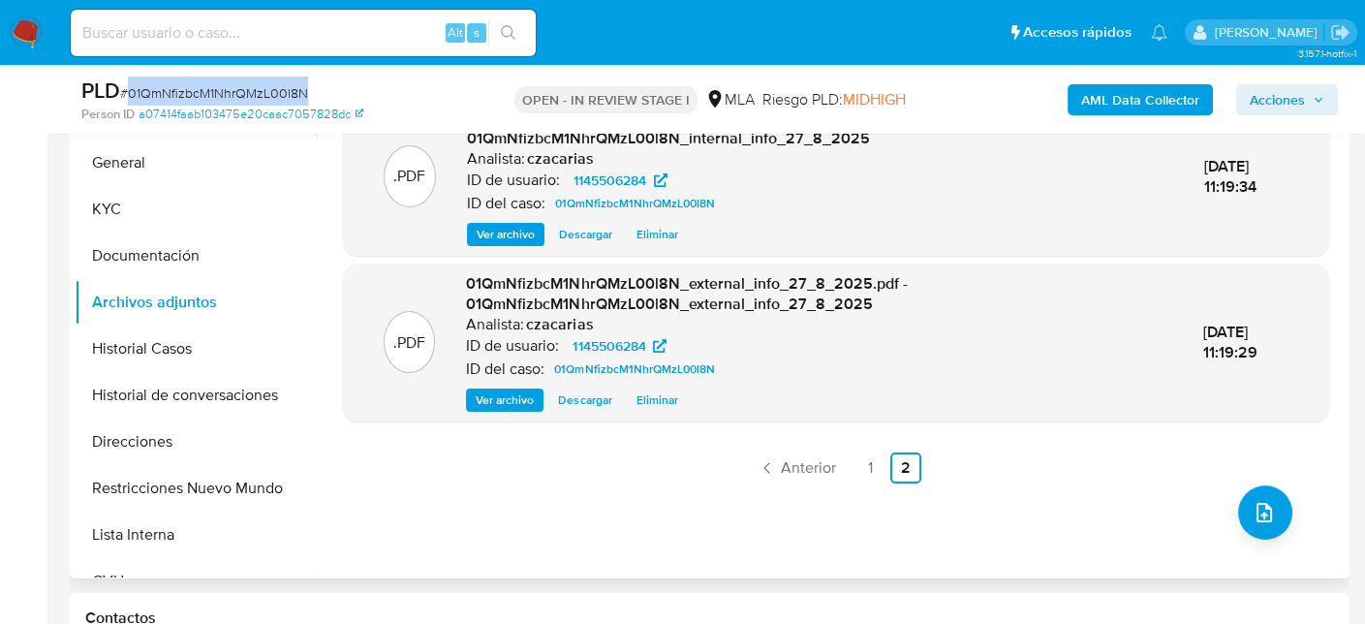
scroll to position [387, 0]
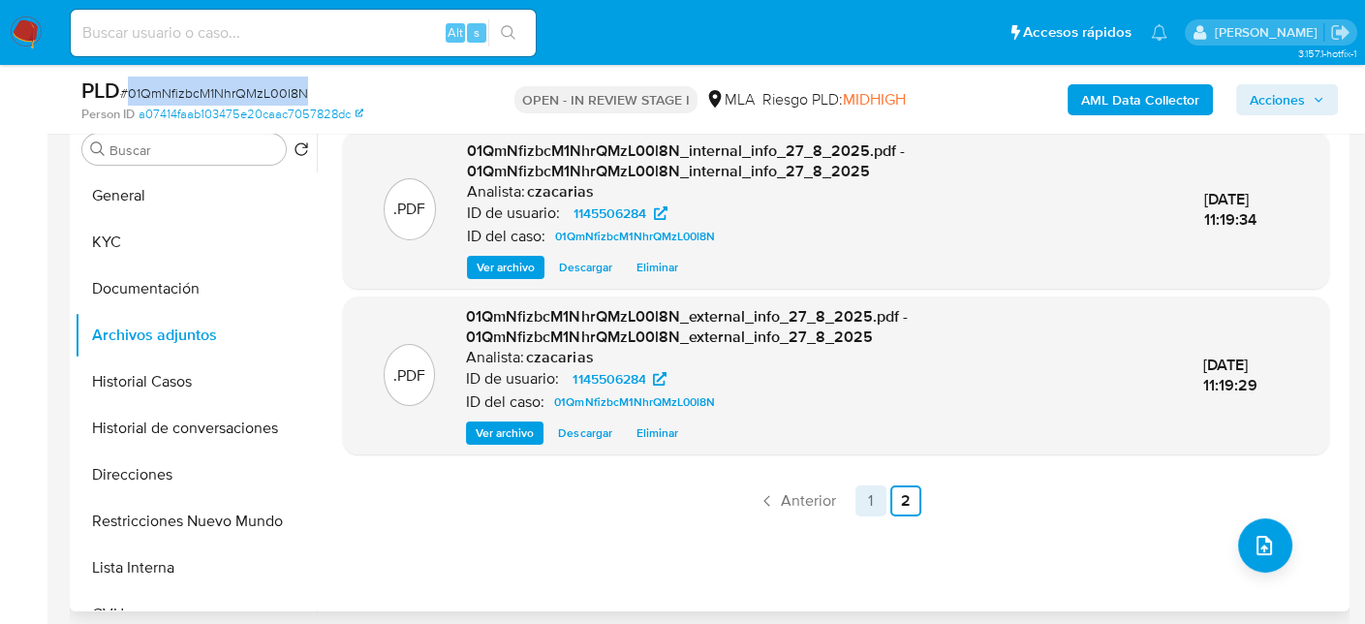
click at [857, 503] on link "1" at bounding box center [870, 500] width 31 height 31
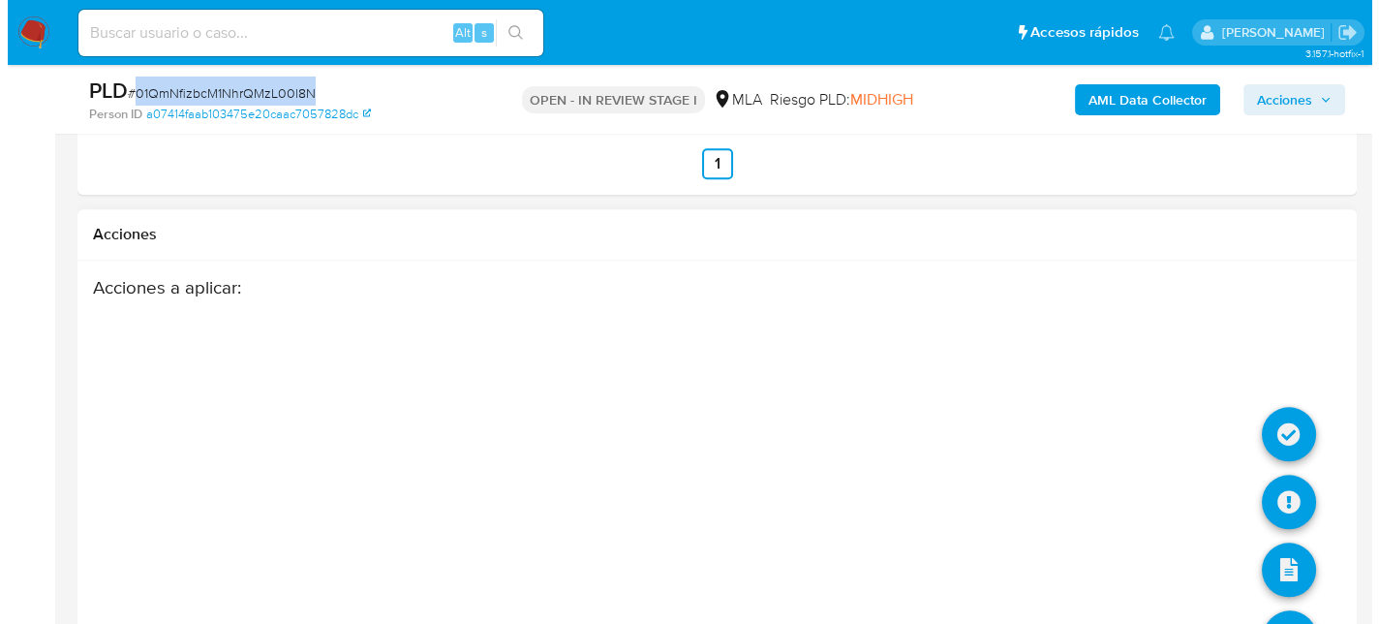
scroll to position [3572, 0]
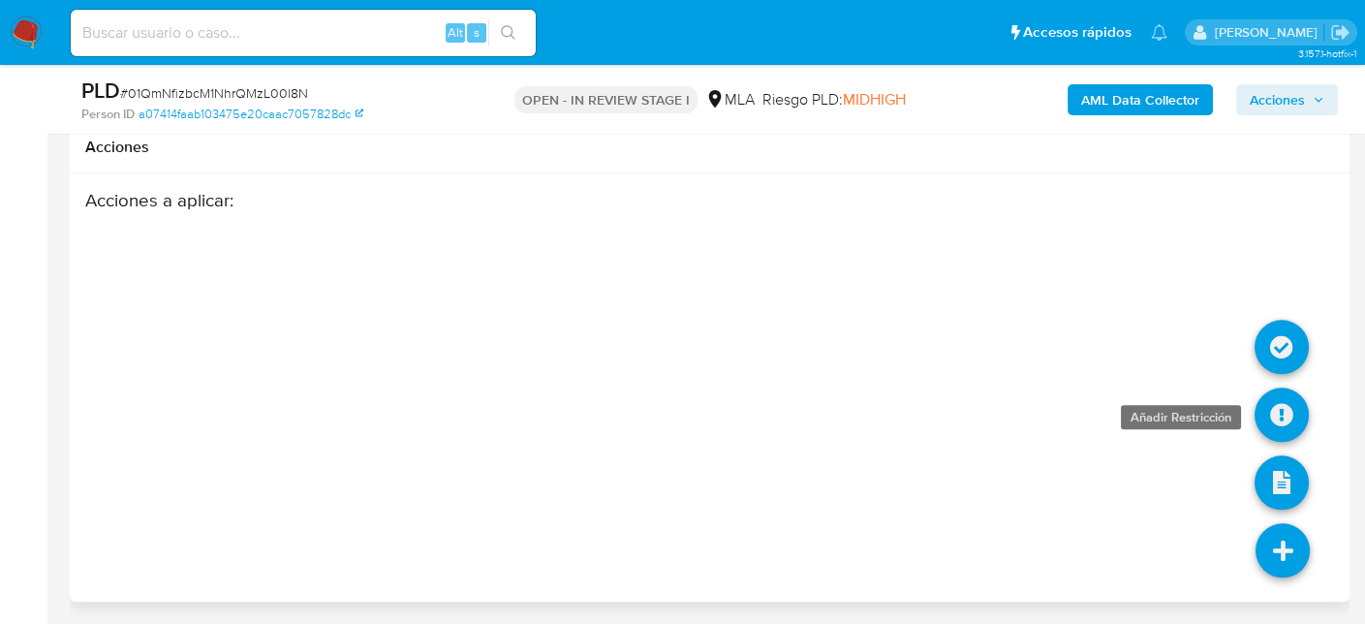
click at [1305, 410] on icon at bounding box center [1281, 414] width 54 height 54
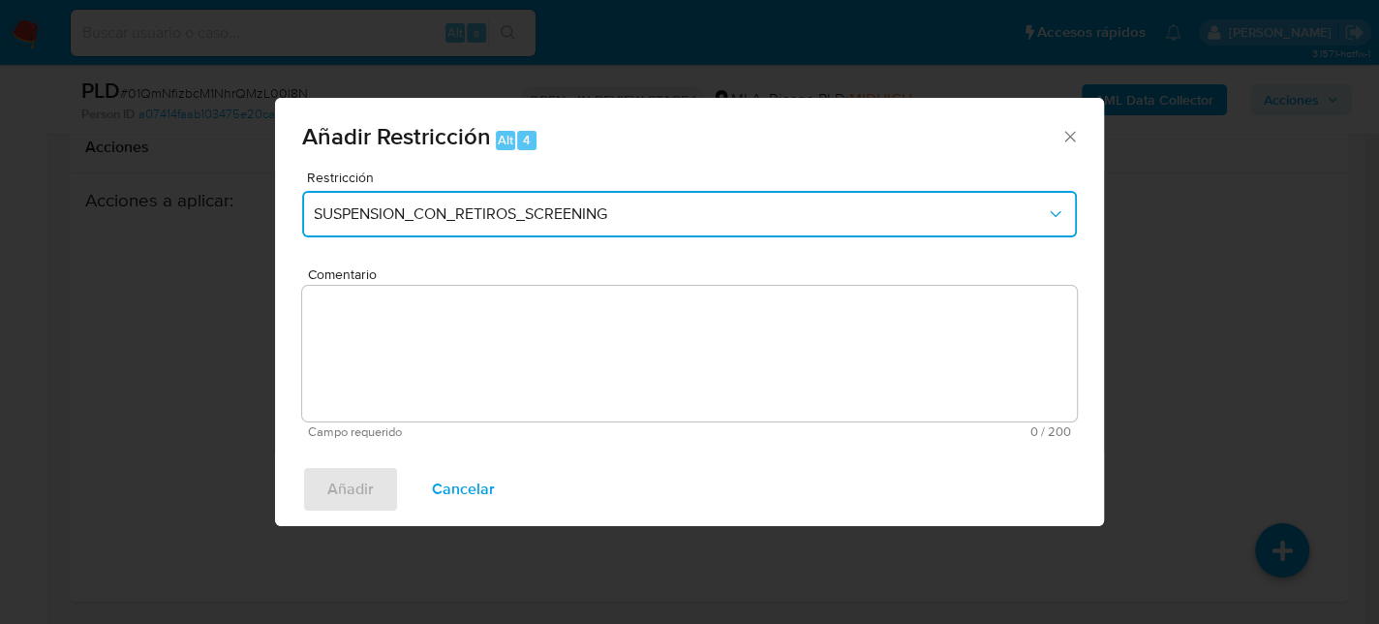
click at [680, 220] on span "SUSPENSION_CON_RETIROS_SCREENING" at bounding box center [680, 213] width 732 height 19
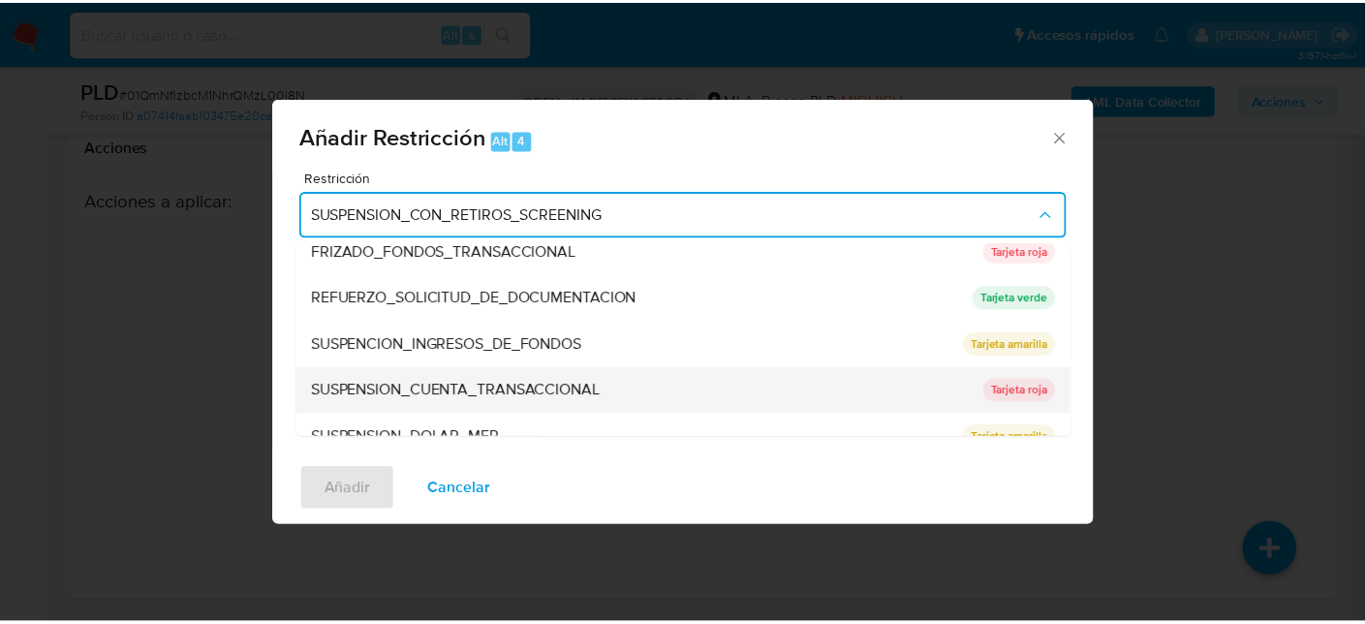
scroll to position [410, 0]
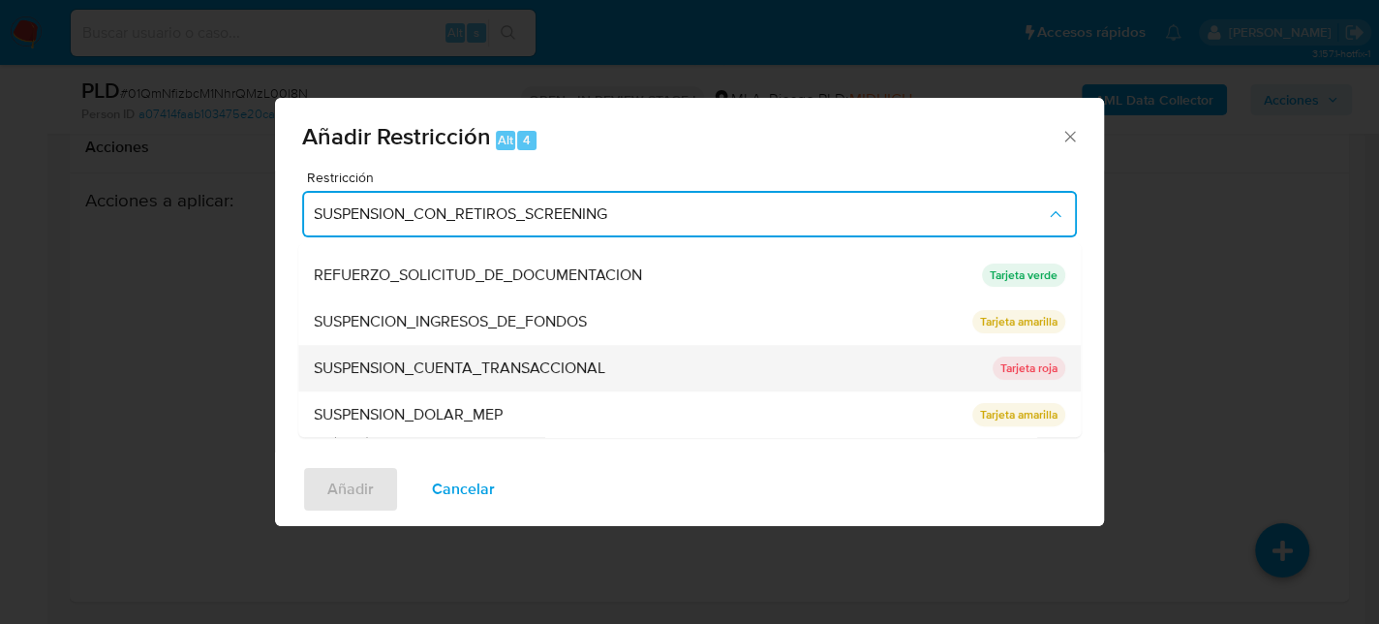
click at [596, 364] on span "SUSPENSION_CUENTA_TRANSACCIONAL" at bounding box center [460, 367] width 292 height 19
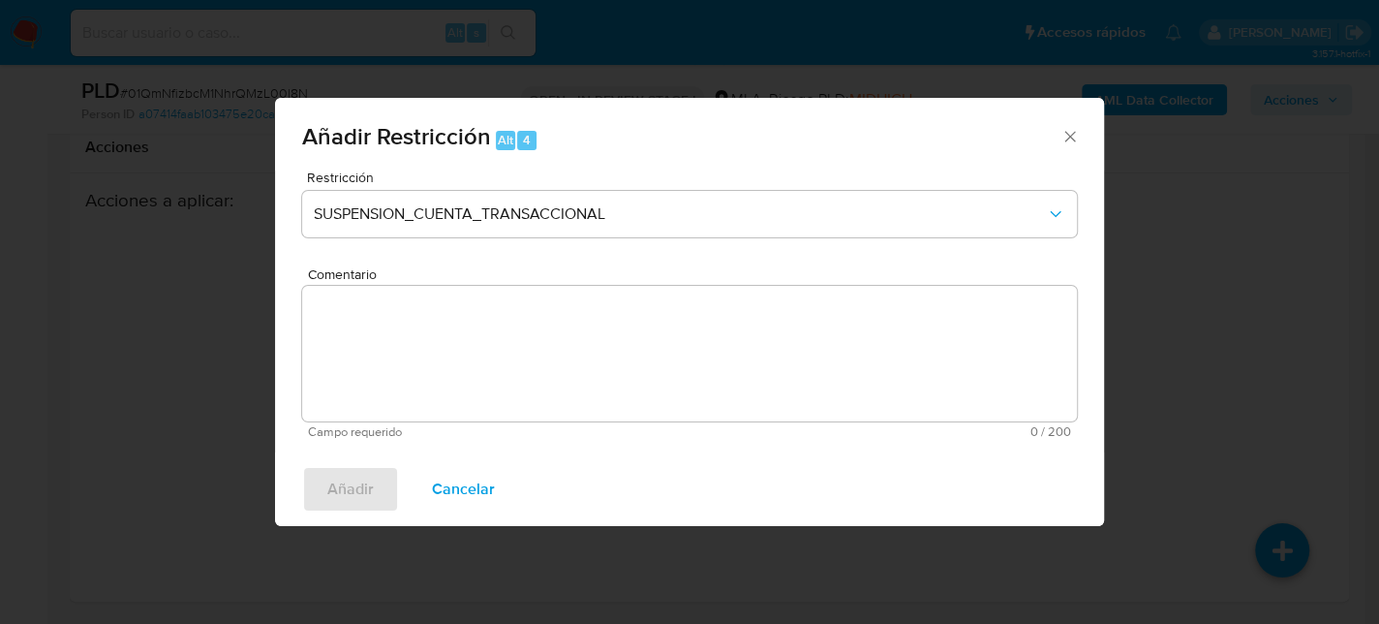
click at [675, 366] on textarea "Comentario" at bounding box center [689, 354] width 775 height 136
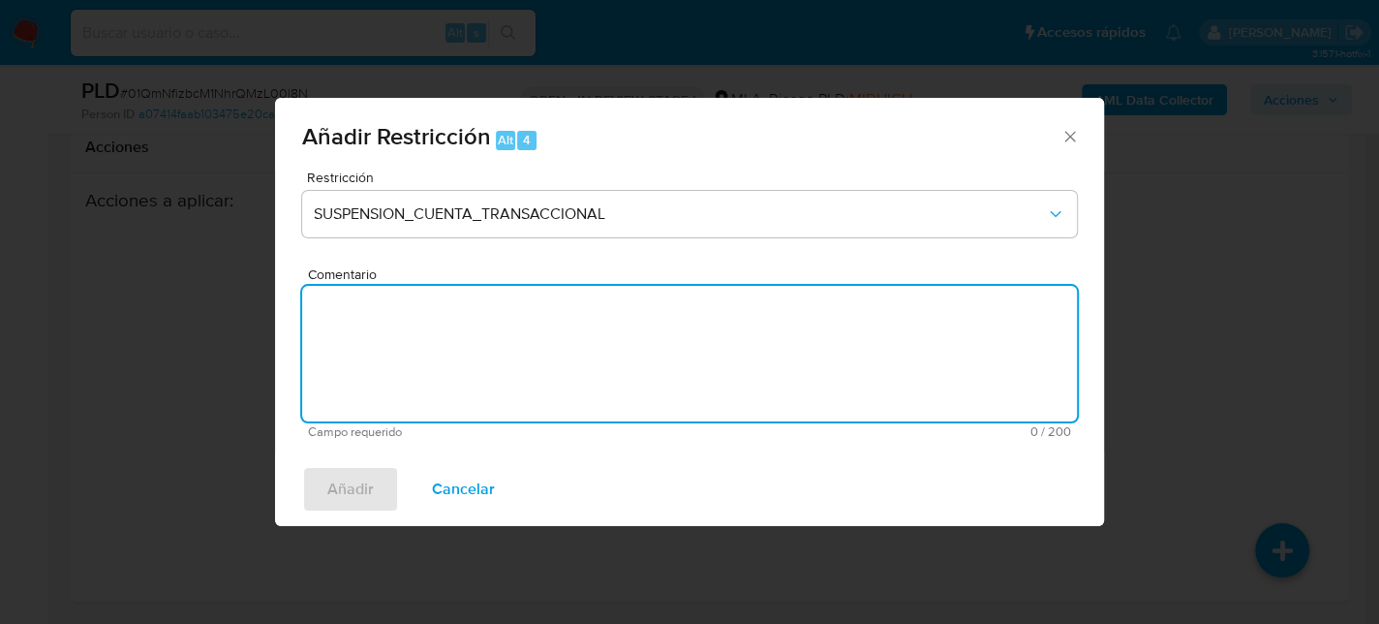
click at [675, 366] on textarea "Comentario" at bounding box center [689, 354] width 775 height 136
type textarea "AML"
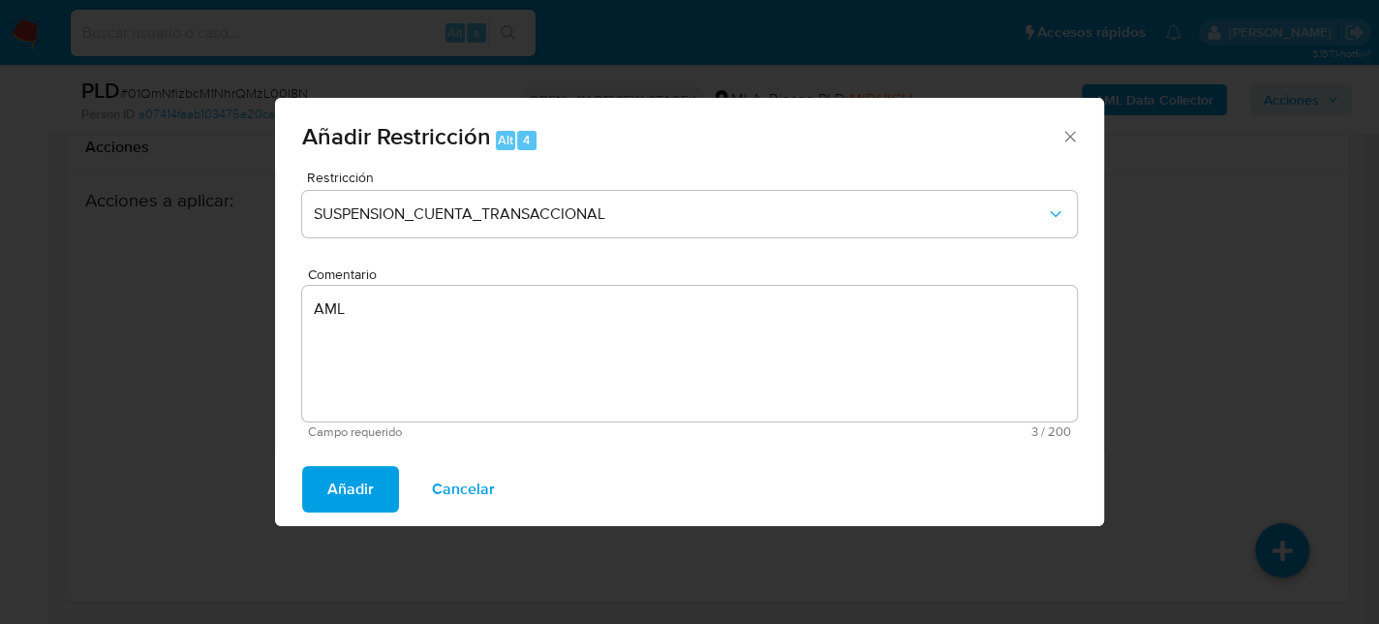
click at [359, 480] on span "Añadir" at bounding box center [350, 489] width 46 height 43
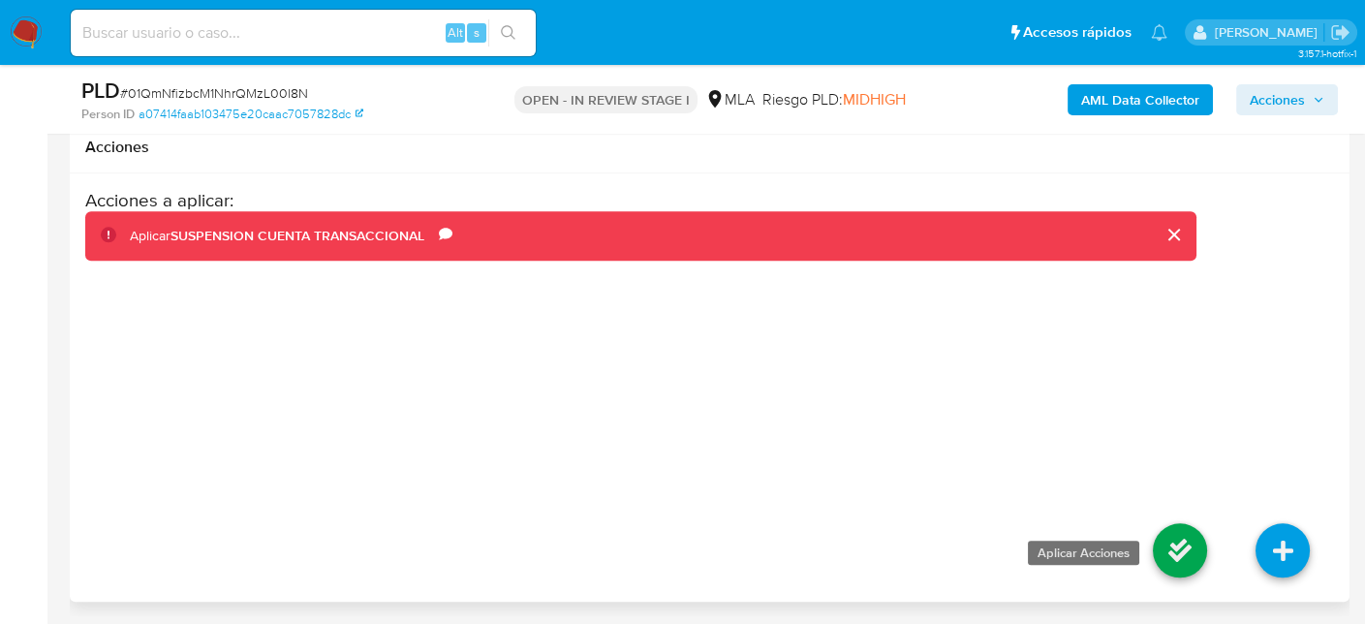
click at [1170, 563] on icon at bounding box center [1180, 550] width 54 height 54
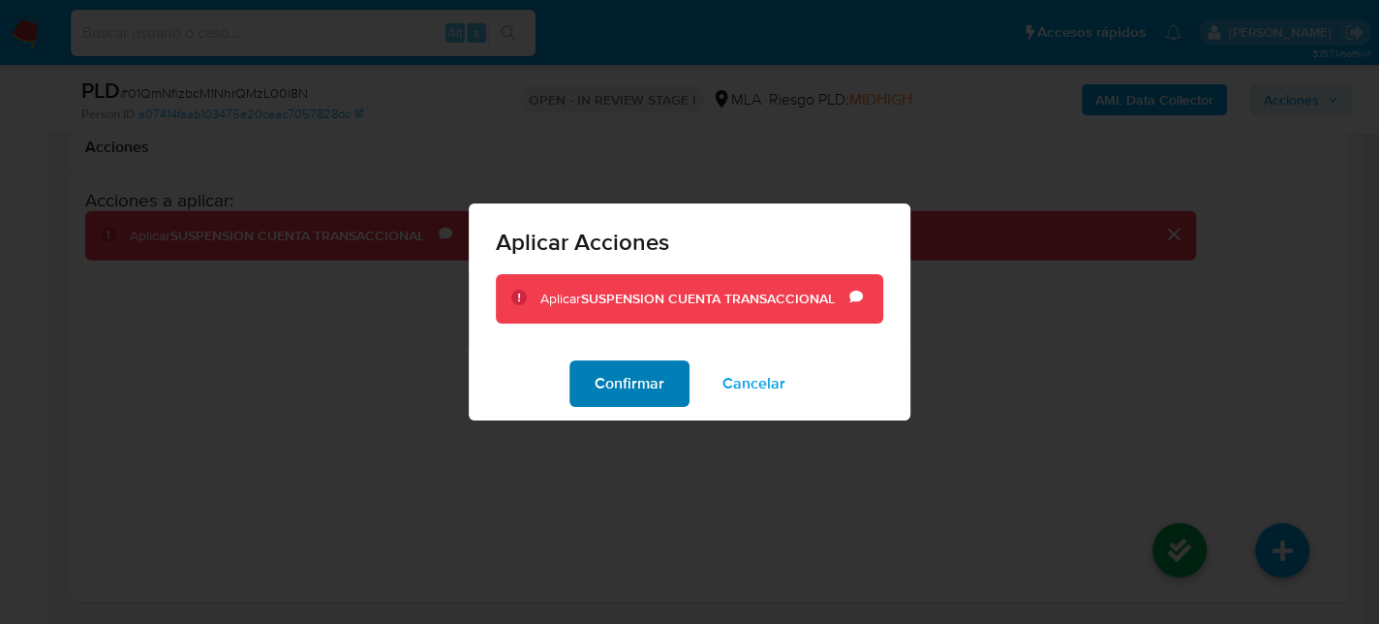
click at [600, 369] on span "Confirmar" at bounding box center [630, 383] width 70 height 43
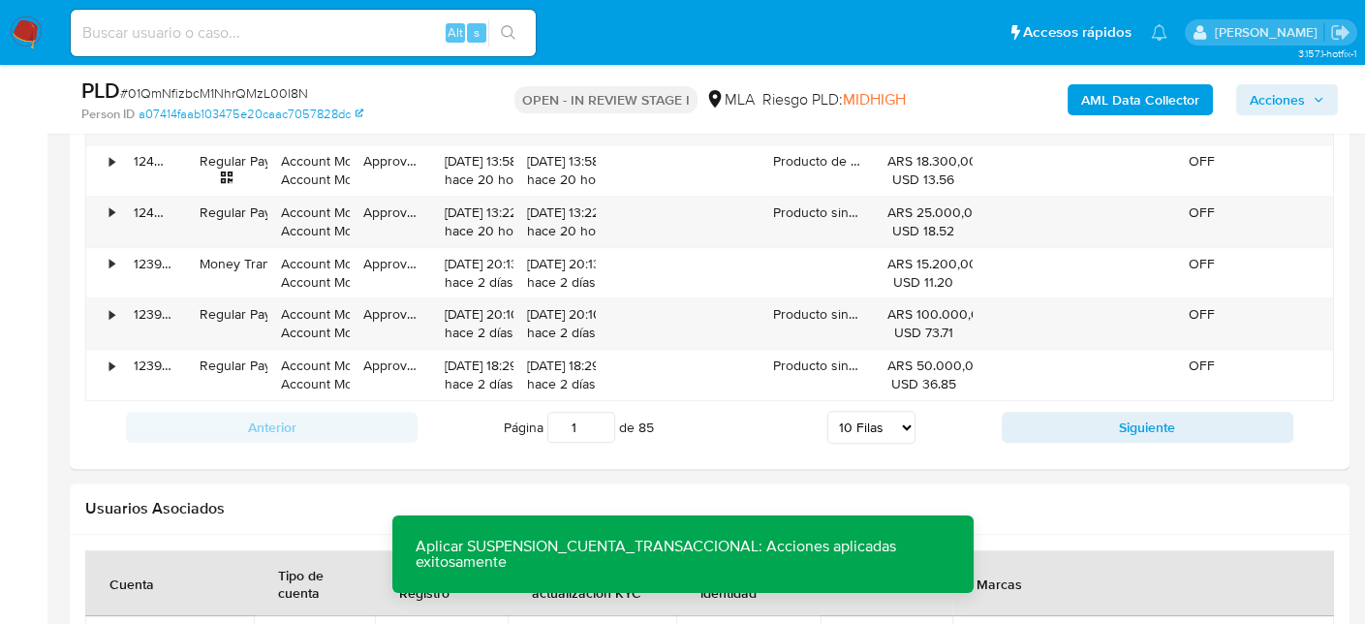
scroll to position [2700, 0]
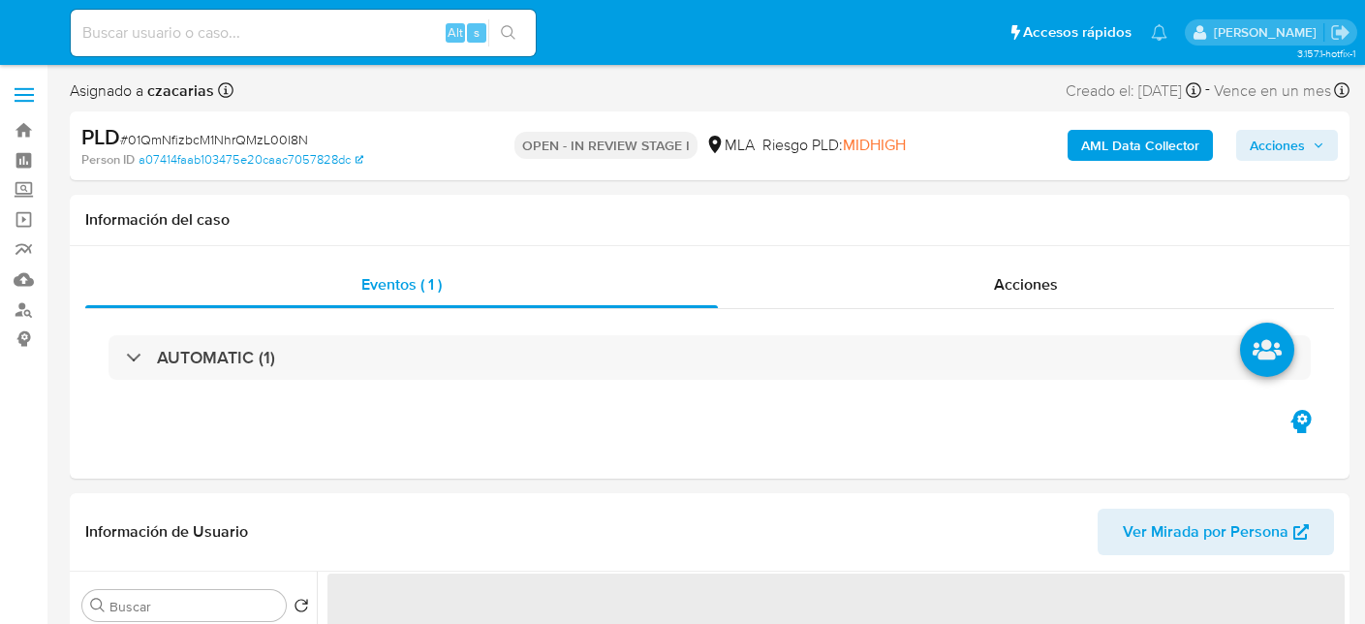
select select "10"
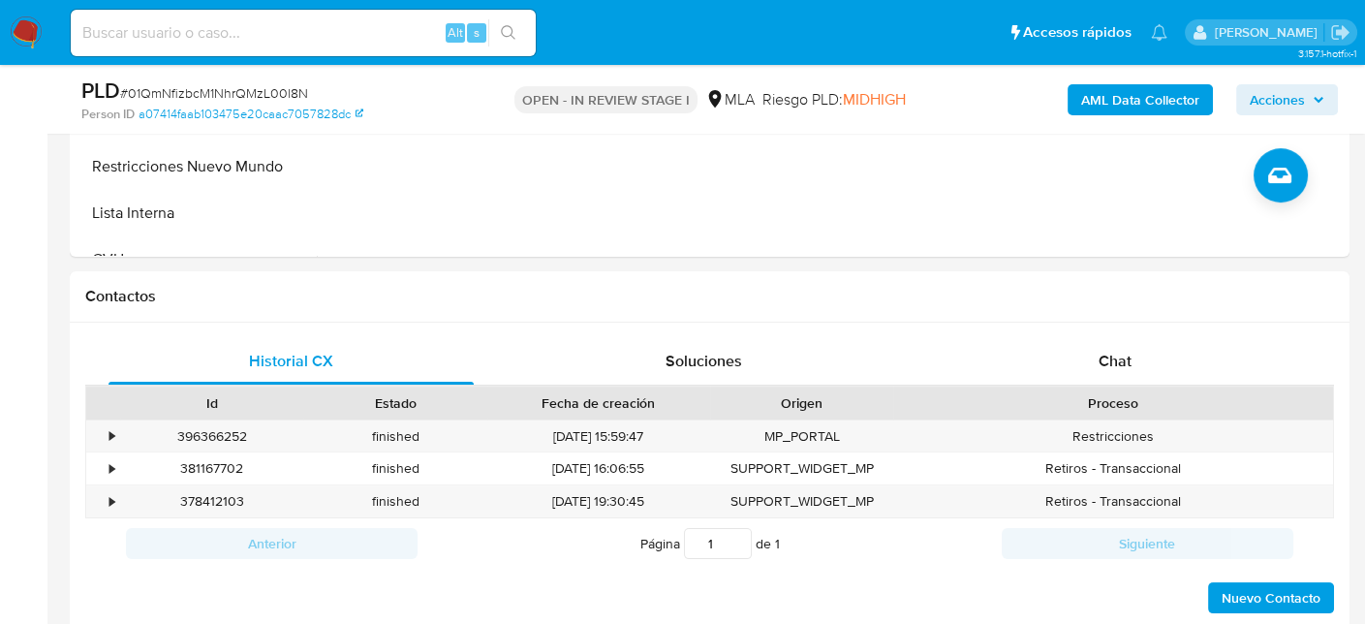
scroll to position [775, 0]
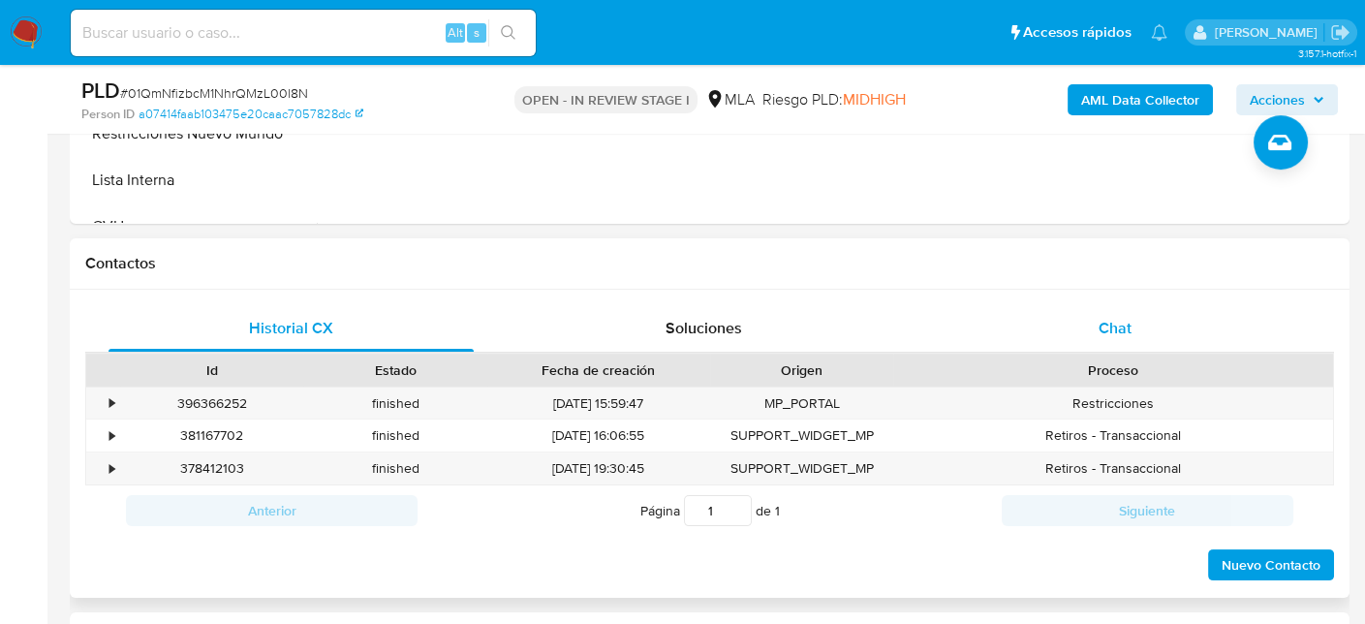
click at [1057, 332] on div "Chat" at bounding box center [1115, 328] width 365 height 46
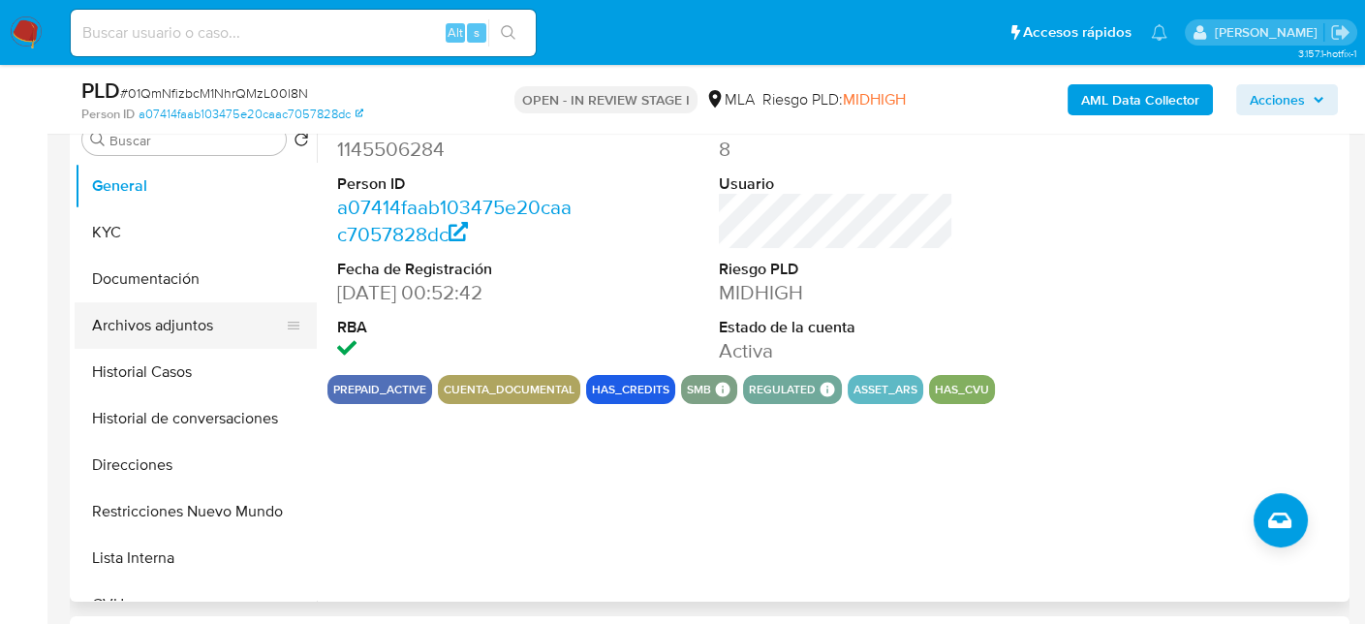
scroll to position [387, 0]
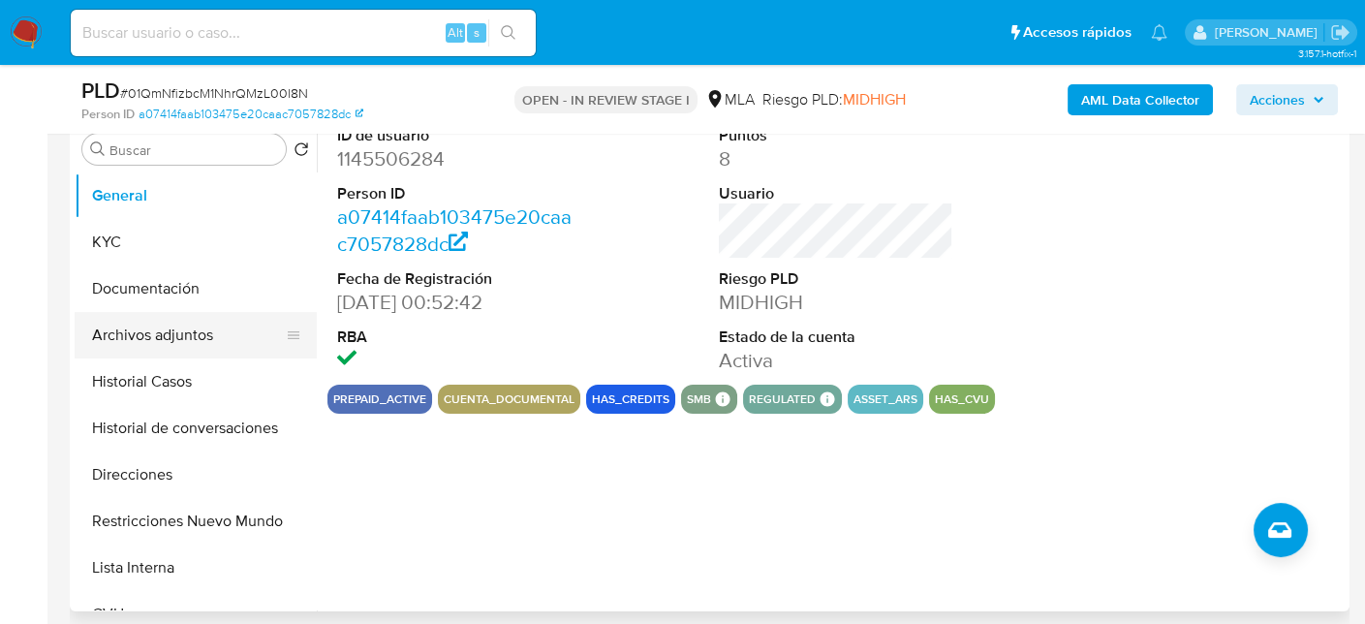
click at [167, 339] on button "Archivos adjuntos" at bounding box center [188, 335] width 227 height 46
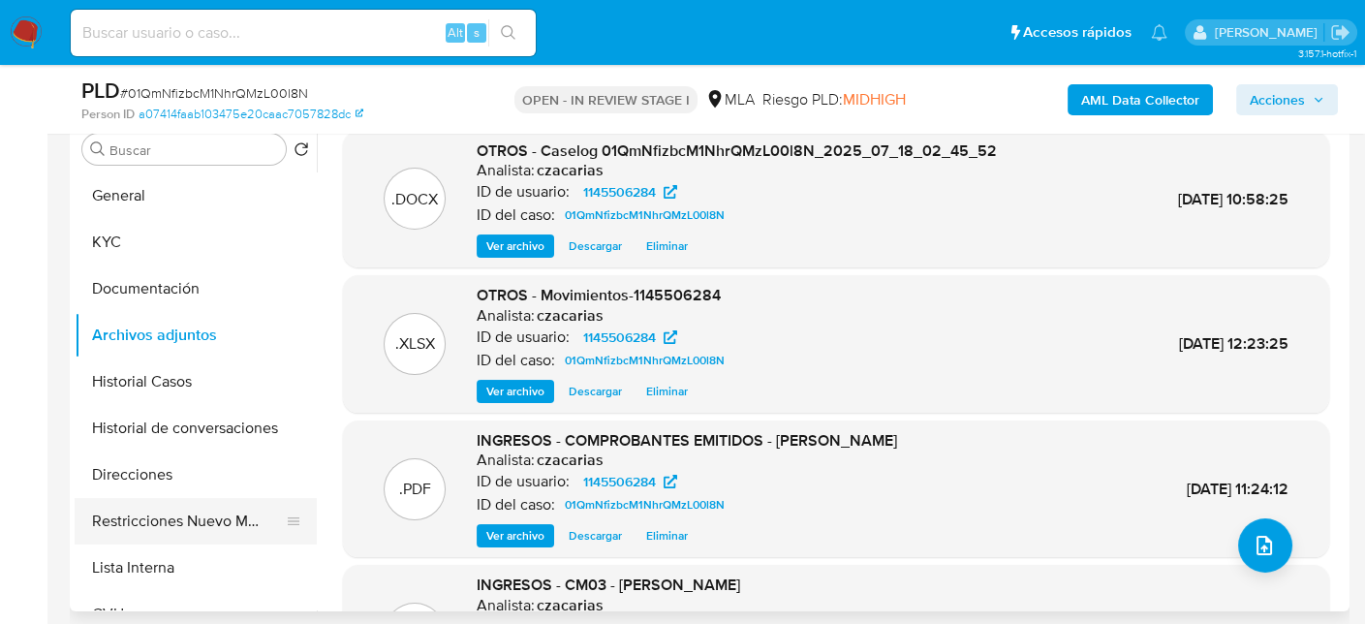
click at [166, 518] on button "Restricciones Nuevo Mundo" at bounding box center [188, 521] width 227 height 46
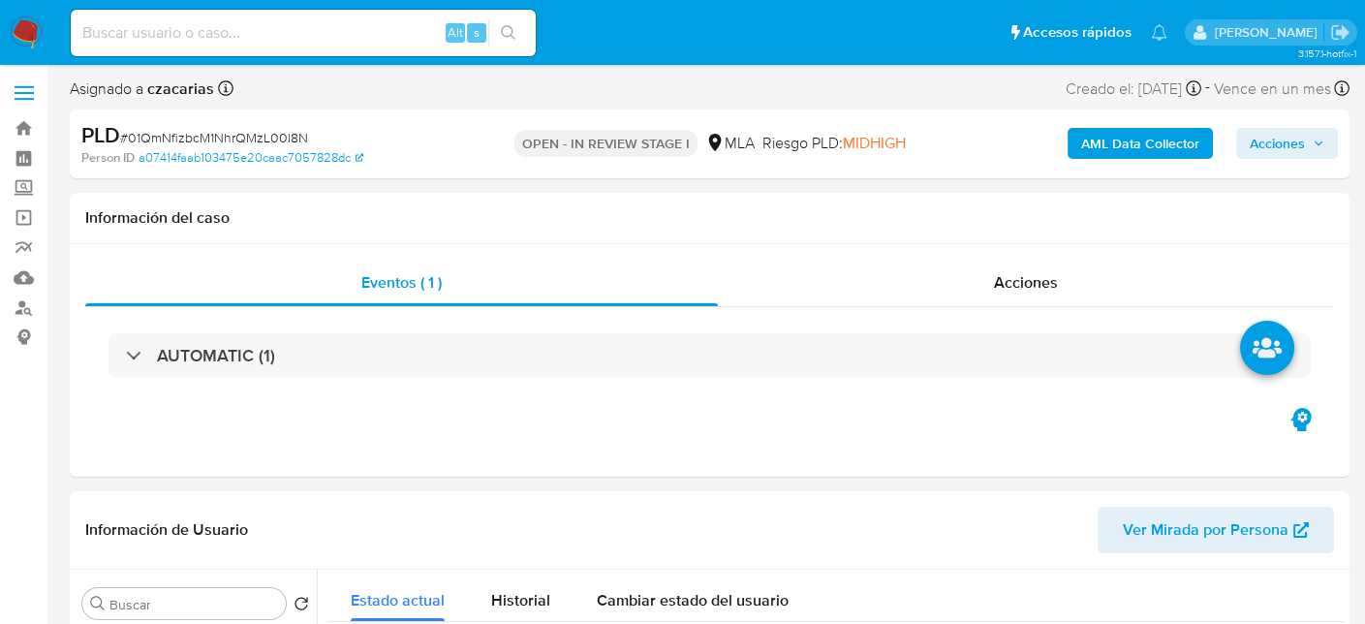
scroll to position [0, 0]
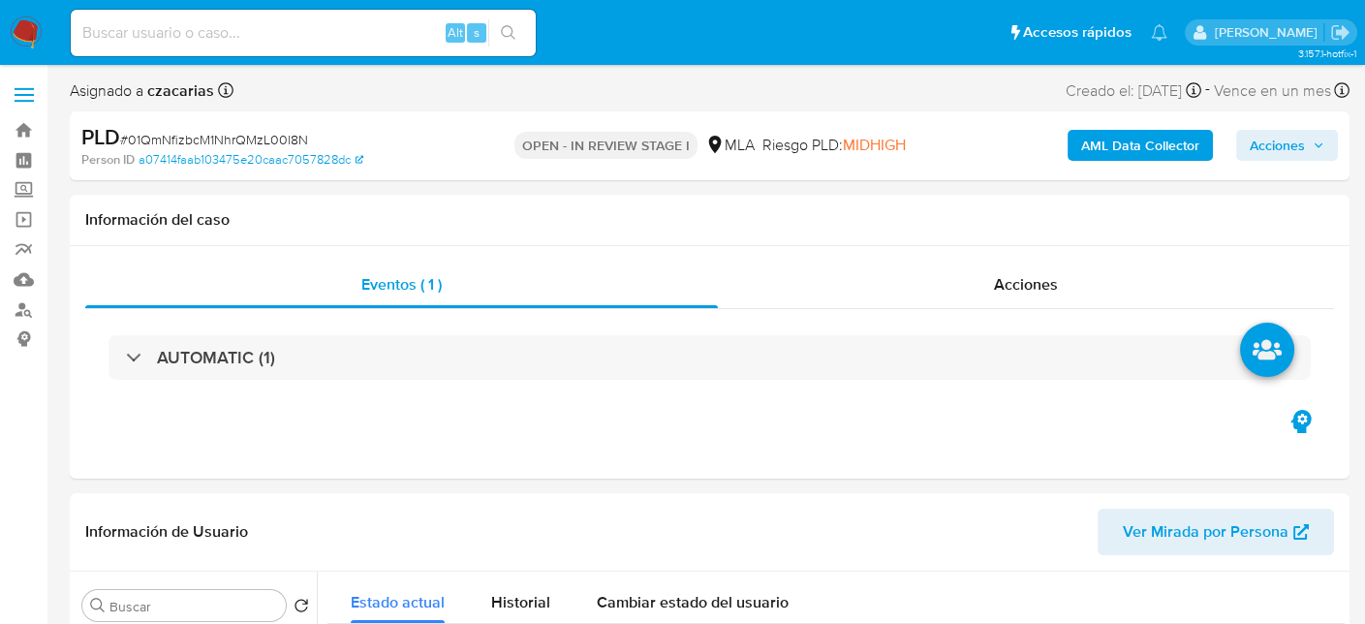
click at [1250, 147] on span "Acciones" at bounding box center [1276, 145] width 55 height 31
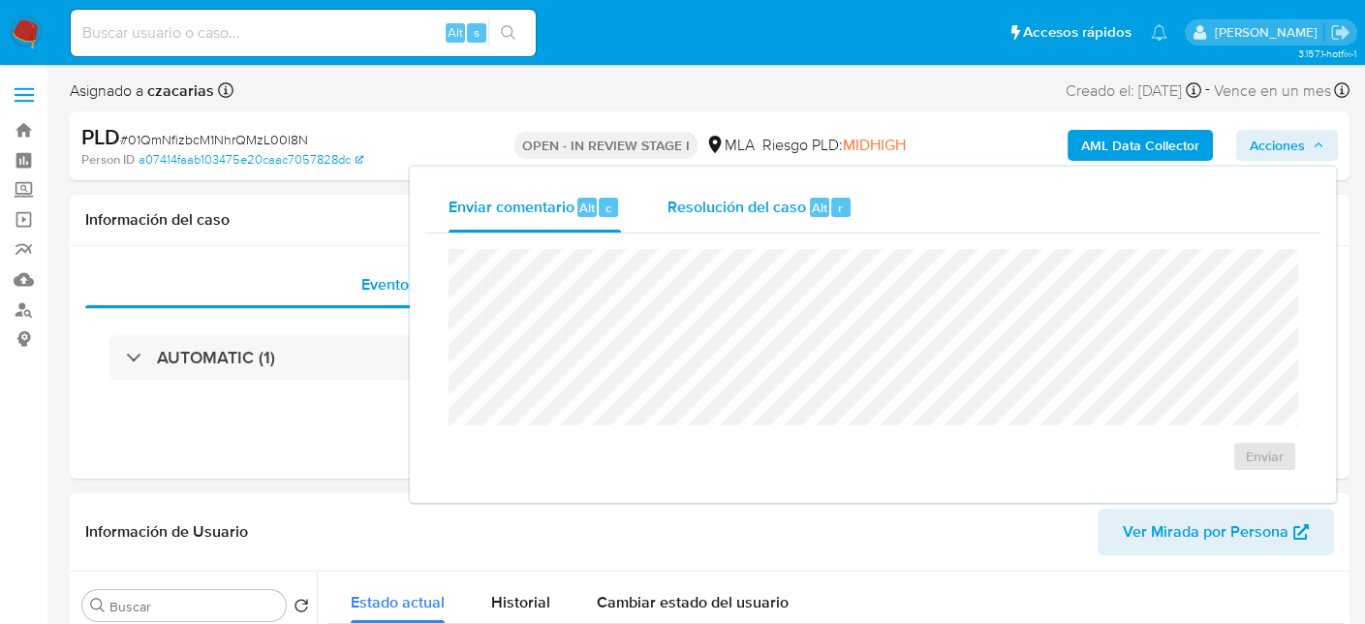
click at [769, 202] on span "Resolución del caso" at bounding box center [736, 207] width 138 height 22
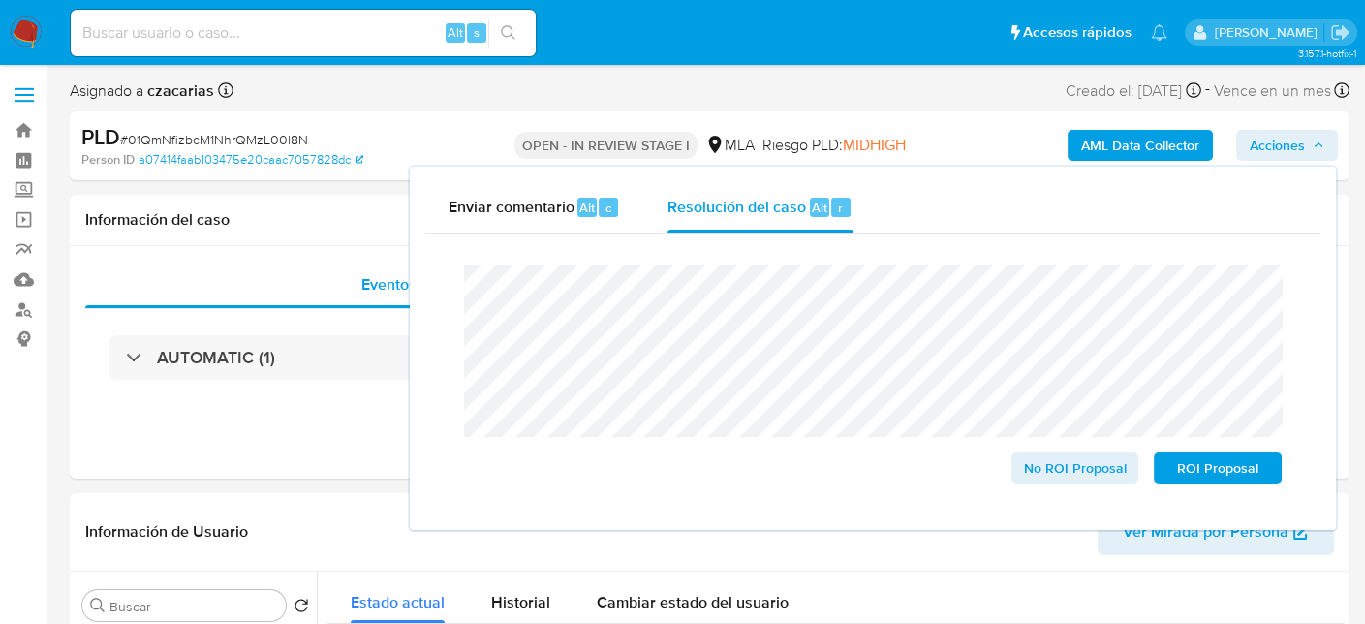
click at [242, 136] on span "# 01QmNfizbcM1NhrQMzL00l8N" at bounding box center [214, 139] width 188 height 19
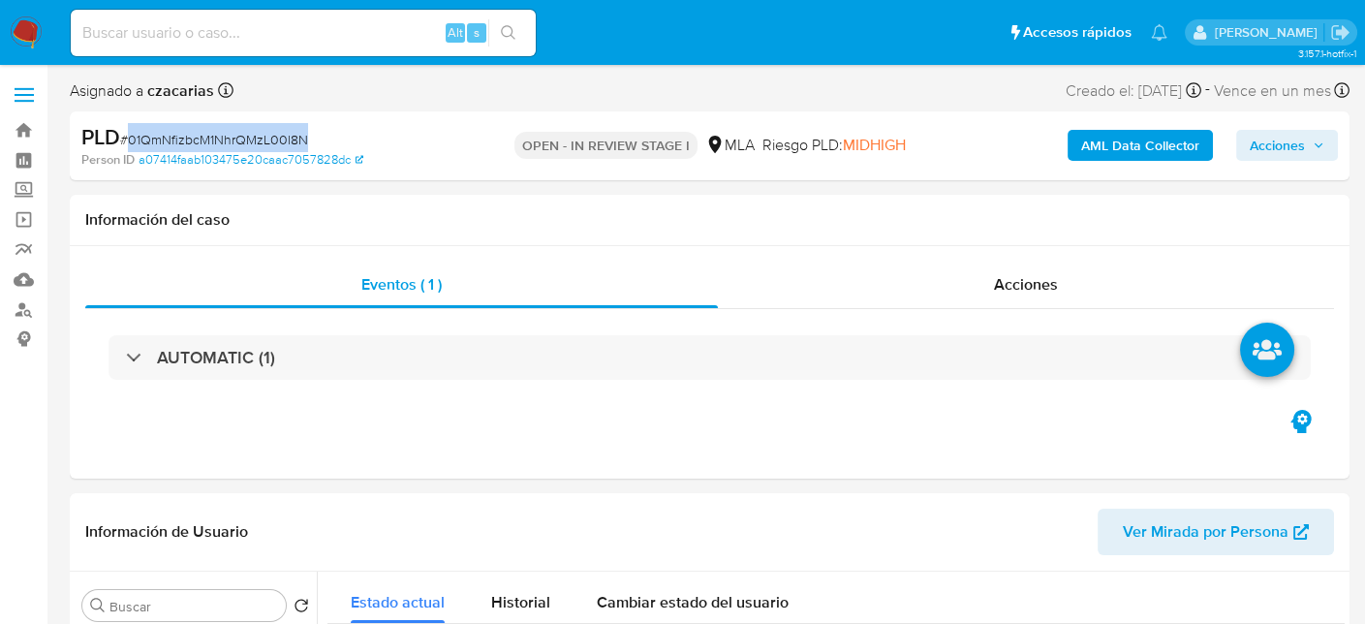
click at [242, 135] on span "# 01QmNfizbcM1NhrQMzL00l8N" at bounding box center [214, 139] width 188 height 19
copy span "01QmNfizbcM1NhrQMzL00l8N"
click at [1317, 138] on span "Acciones" at bounding box center [1286, 145] width 75 height 27
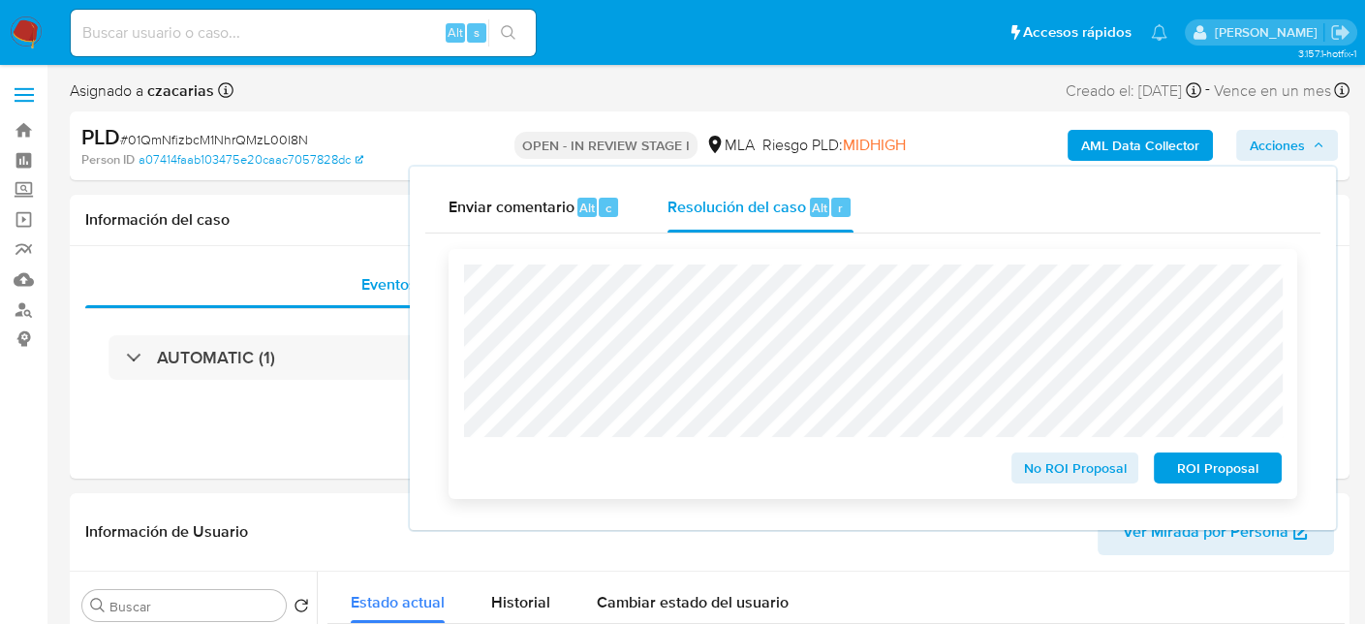
click at [1233, 481] on span "ROI Proposal" at bounding box center [1217, 467] width 101 height 27
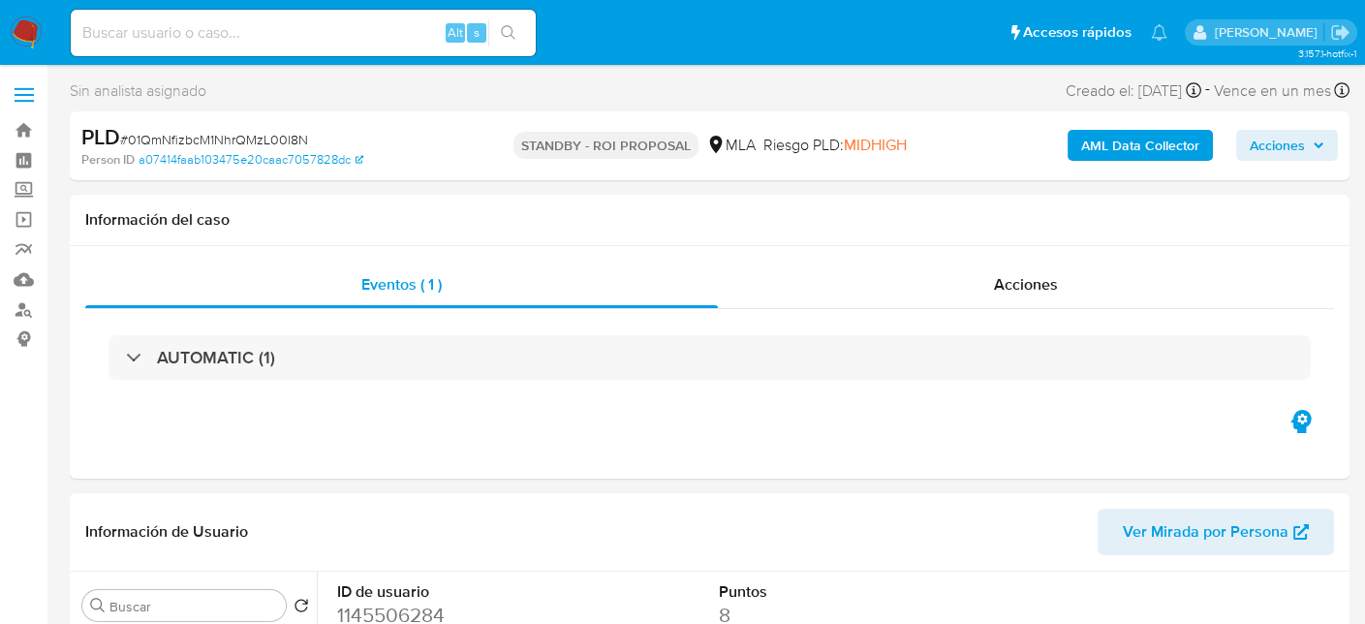
select select "10"
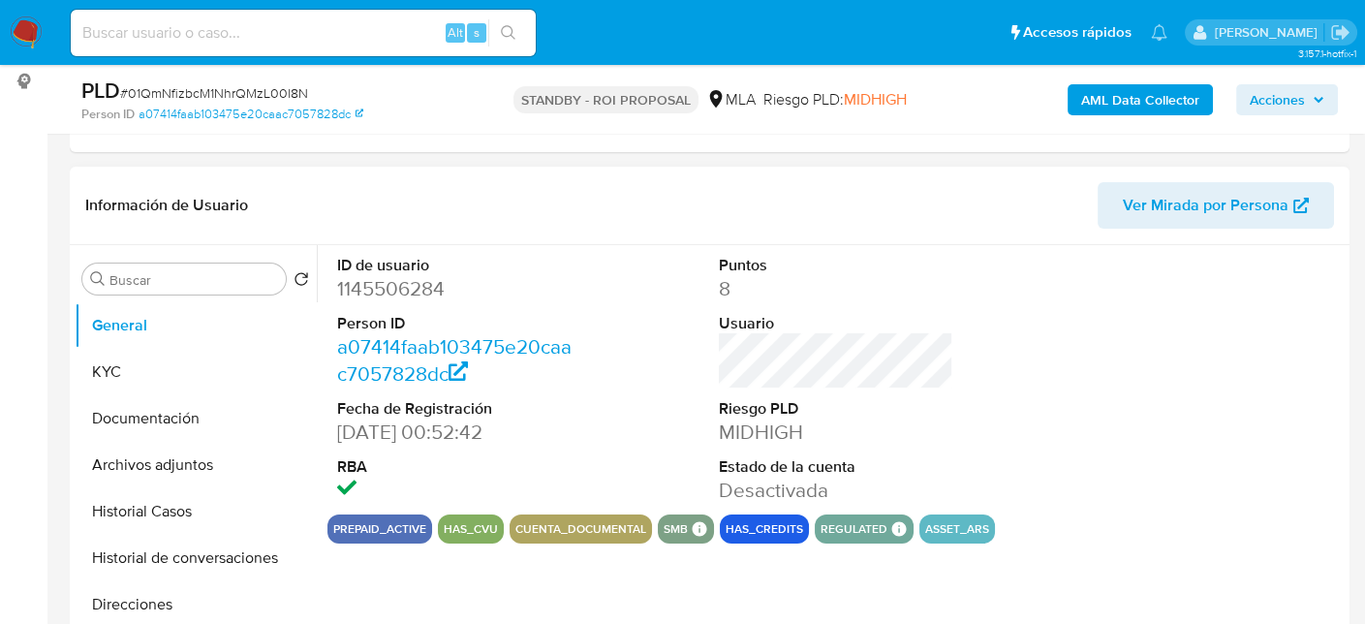
scroll to position [291, 0]
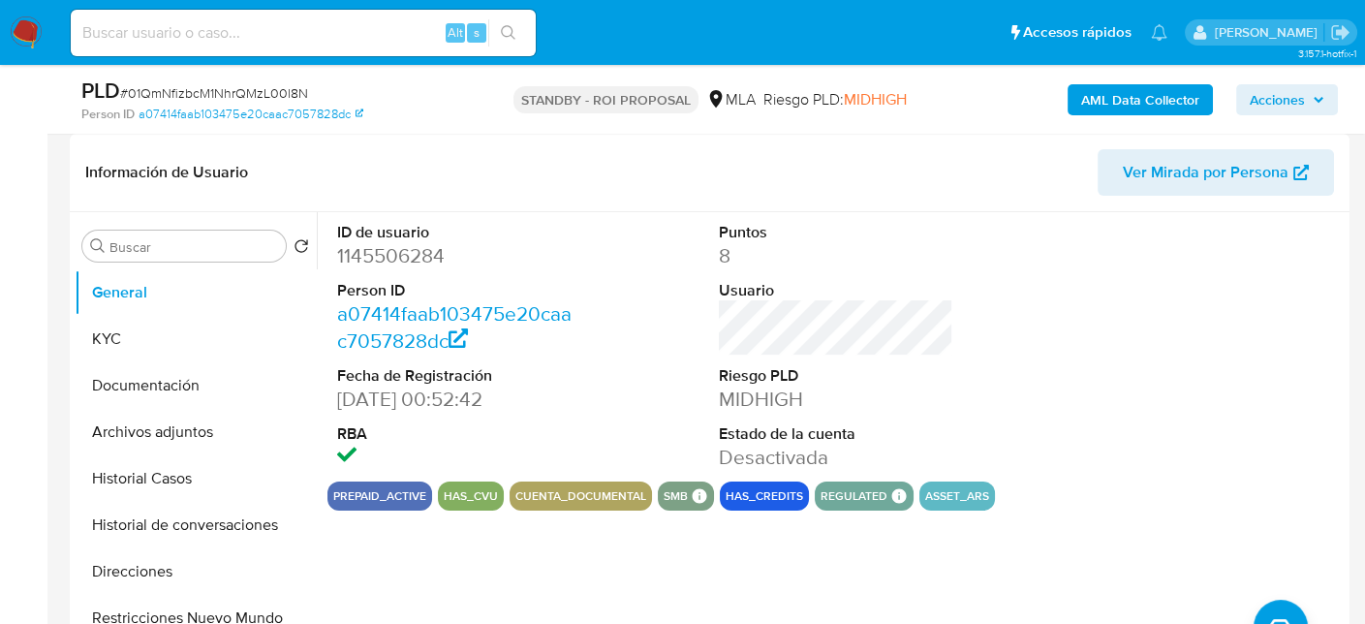
click at [285, 24] on input at bounding box center [303, 32] width 465 height 25
paste input "1DG1qiIsuT0LfWMUnNy036kD"
type input "1DG1qiIsuT0LfWMUnNy036kD"
click at [495, 41] on button "search-icon" at bounding box center [508, 32] width 40 height 27
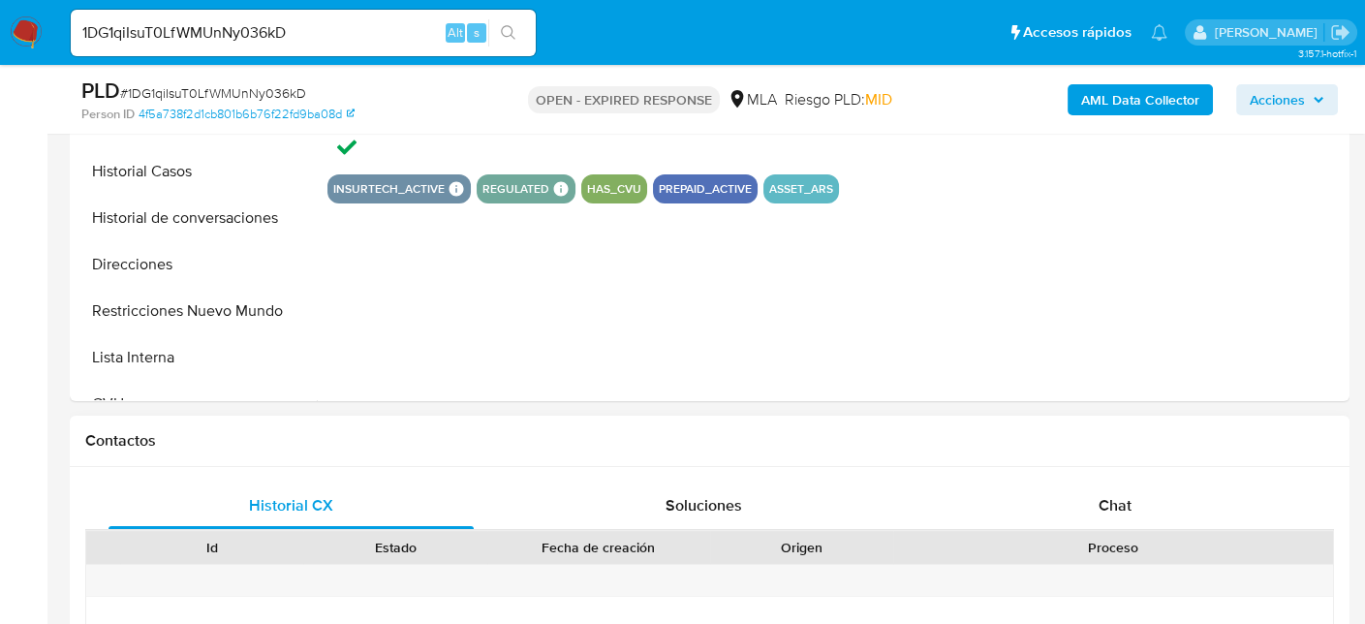
scroll to position [775, 0]
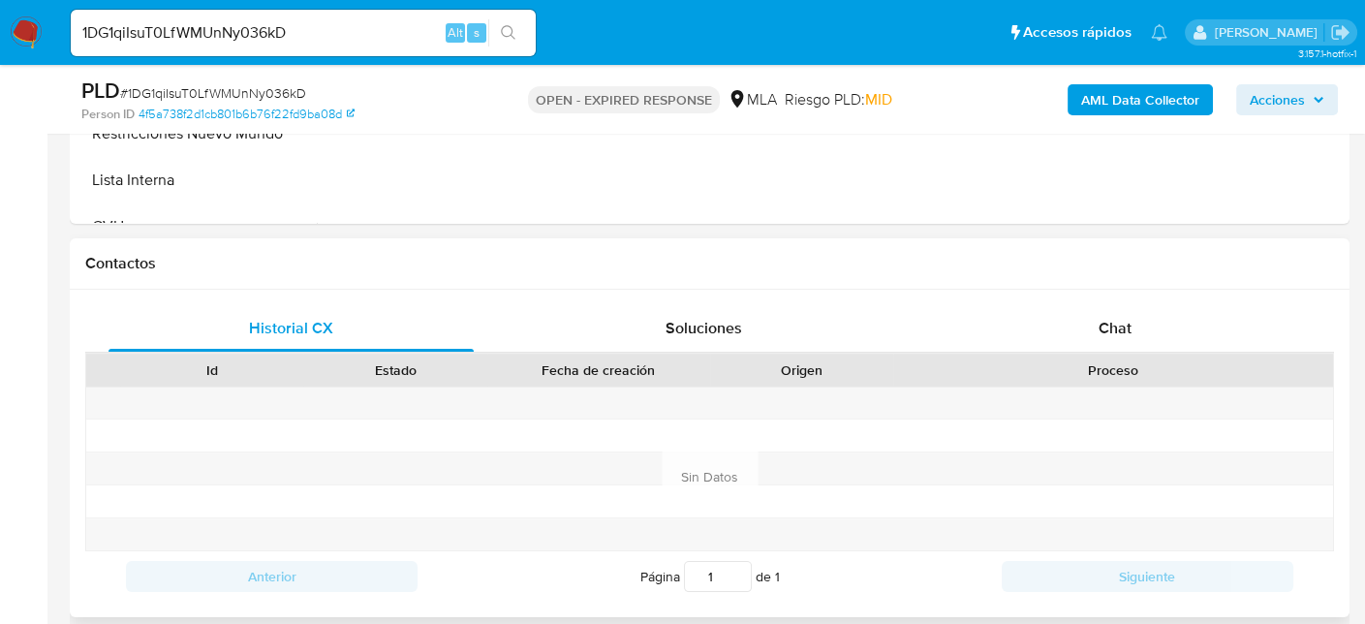
select select "10"
click at [1110, 334] on span "Chat" at bounding box center [1114, 328] width 33 height 22
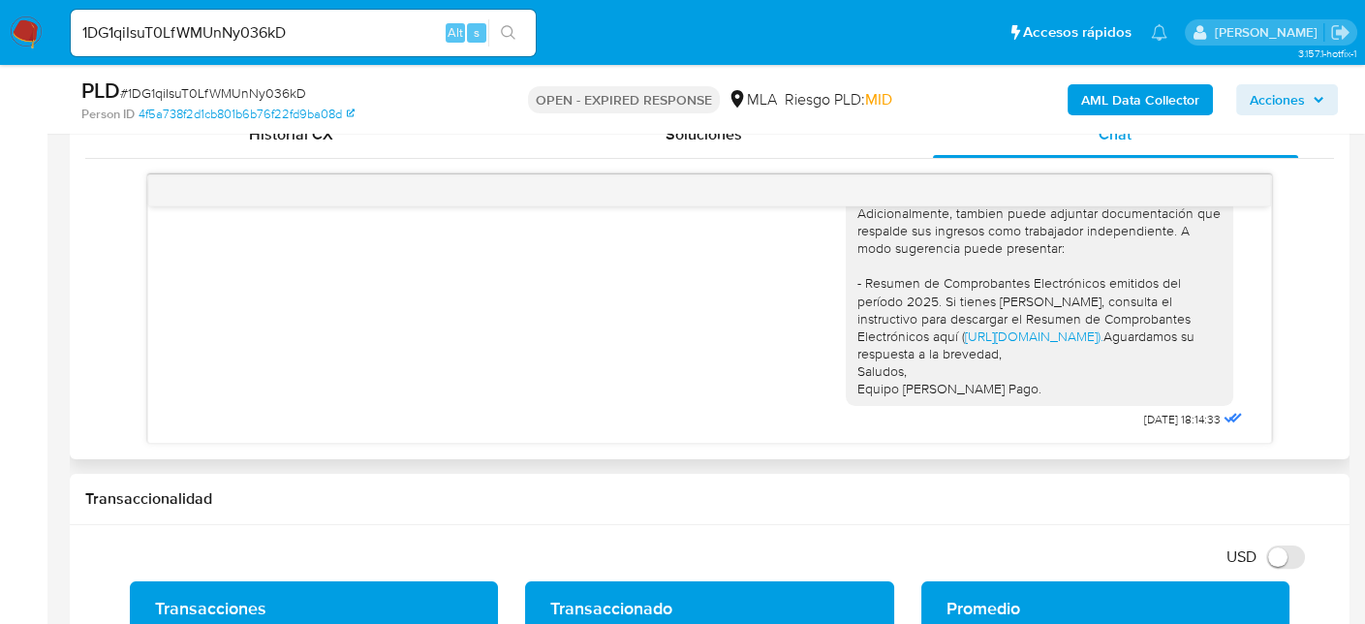
scroll to position [1633, 0]
click at [224, 88] on span "# 1DG1qiIsuT0LfWMUnNy036kD" at bounding box center [213, 92] width 186 height 19
click at [224, 87] on span "# 1DG1qiIsuT0LfWMUnNy036kD" at bounding box center [213, 92] width 186 height 19
copy span "1DG1qiIsuT0LfWMUnNy036kD"
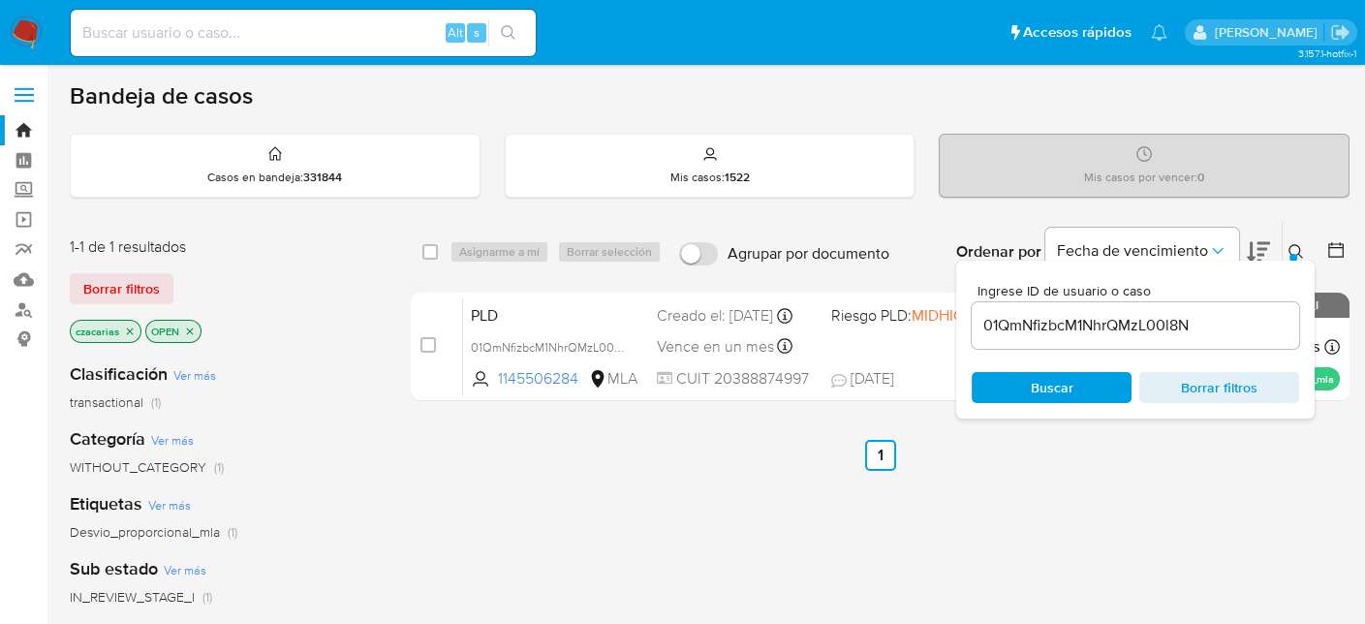
click at [1073, 314] on input "01QmNfizbcM1NhrQMzL00l8N" at bounding box center [1134, 325] width 327 height 25
paste input "1DG1qiIsuT0LfWMUnNy036kD"
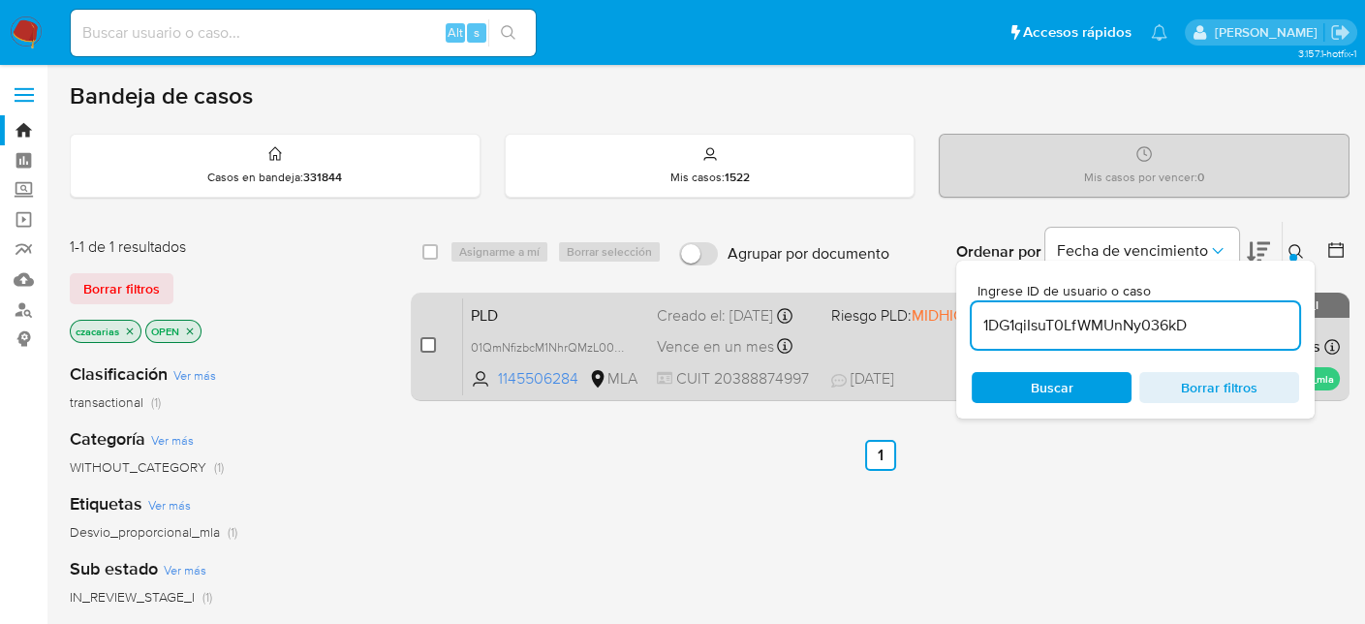
type input "1DG1qiIsuT0LfWMUnNy036kD"
click at [431, 343] on input "checkbox" at bounding box center [427, 344] width 15 height 15
checkbox input "true"
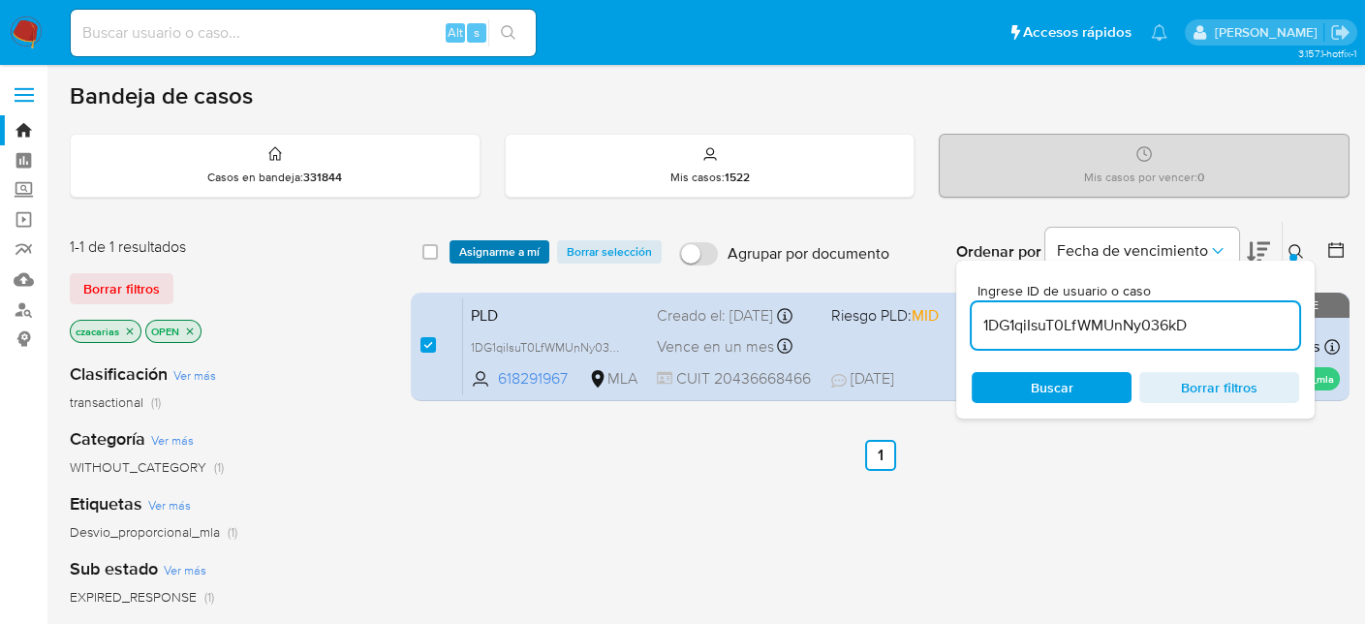
click at [487, 258] on span "Asignarme a mí" at bounding box center [499, 251] width 80 height 19
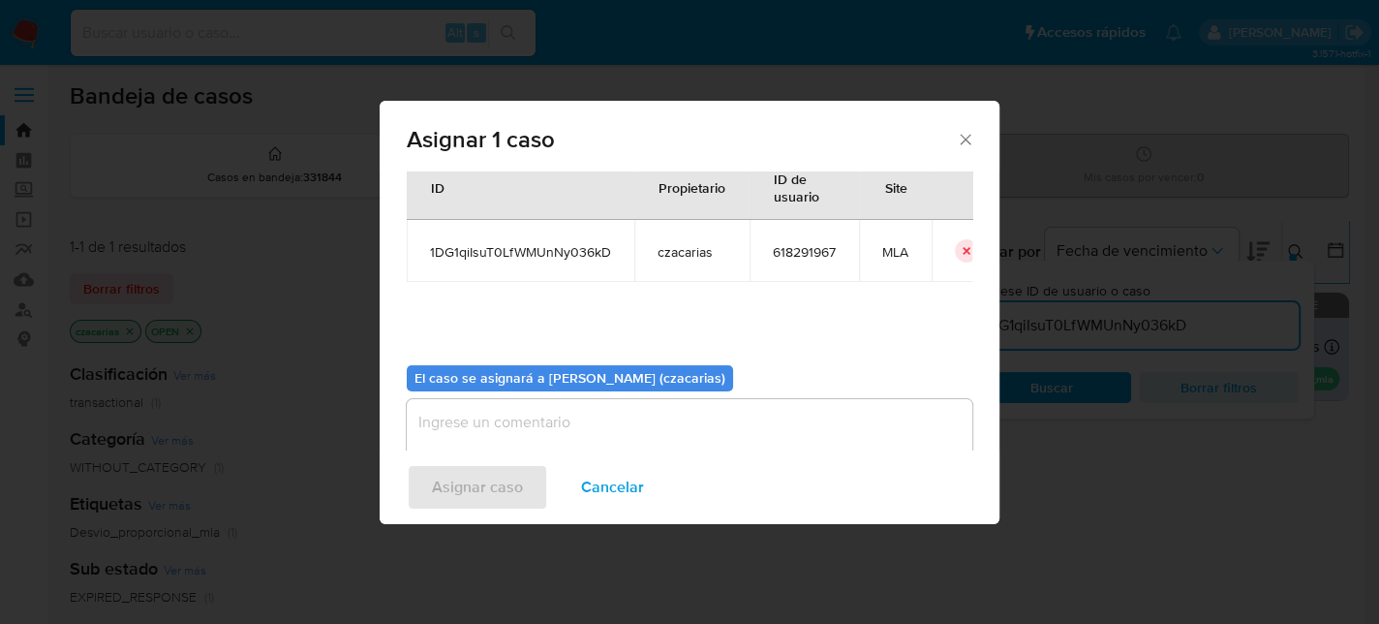
scroll to position [99, 0]
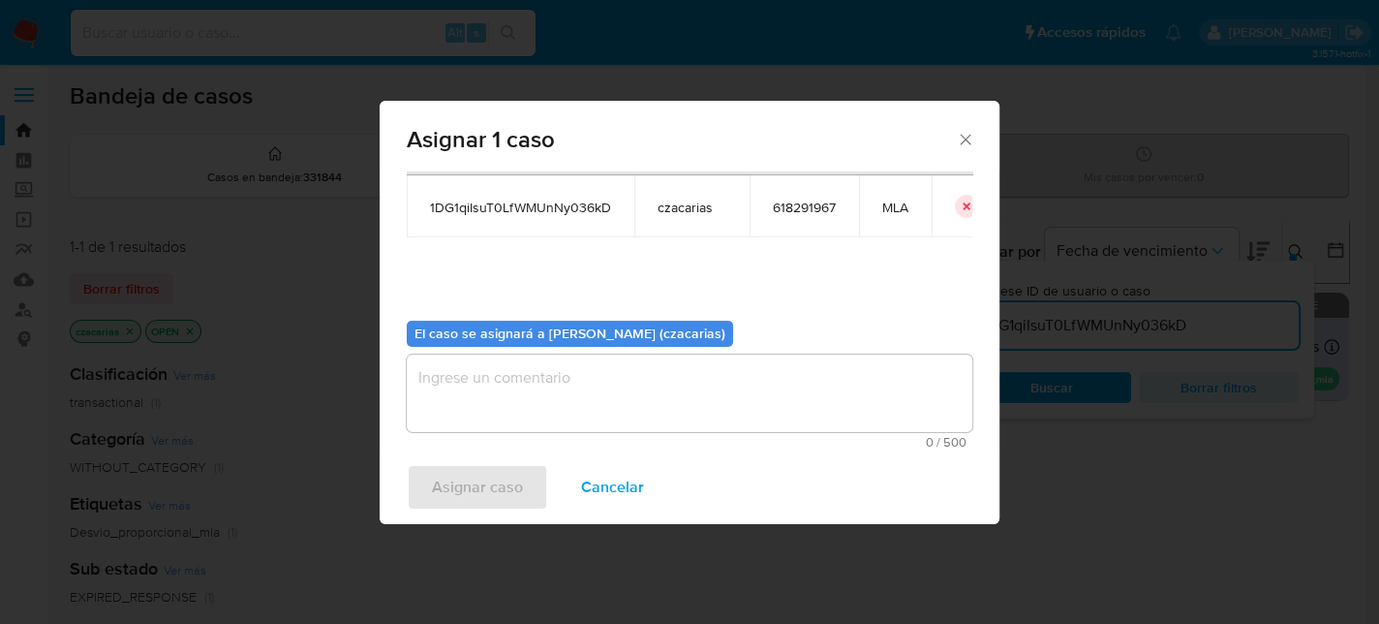
click at [597, 412] on textarea "assign-modal" at bounding box center [690, 392] width 566 height 77
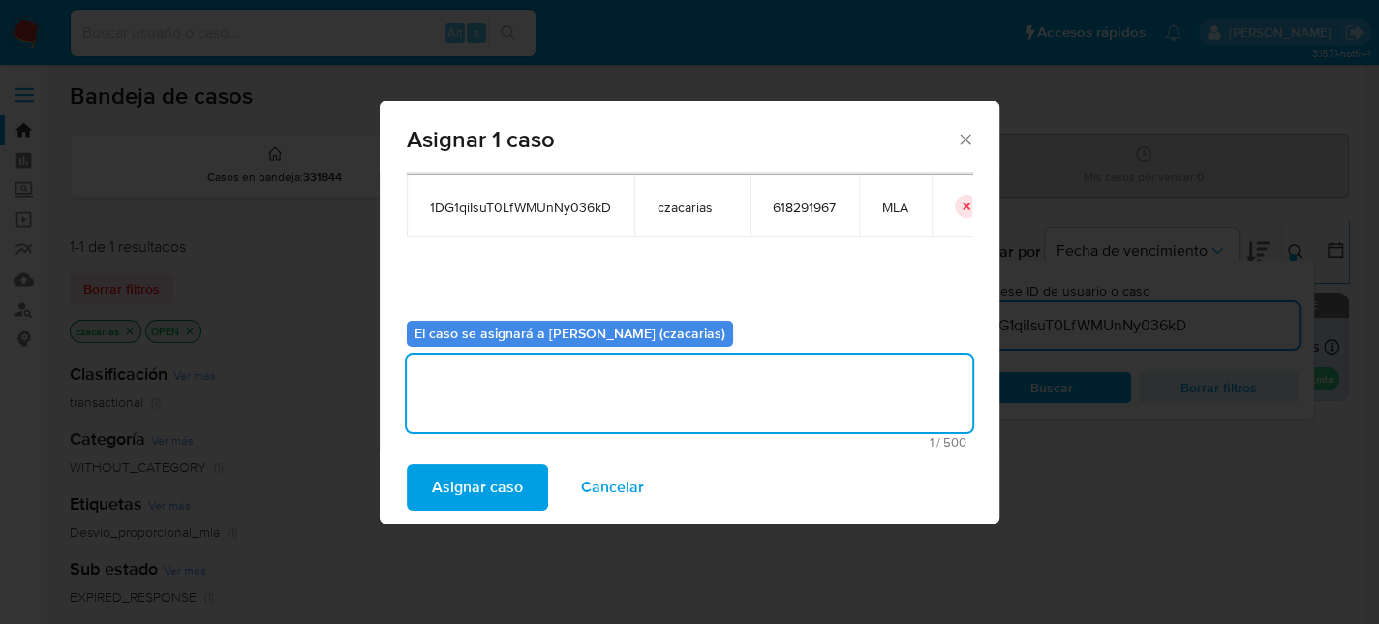
click at [507, 477] on span "Asignar caso" at bounding box center [477, 487] width 91 height 43
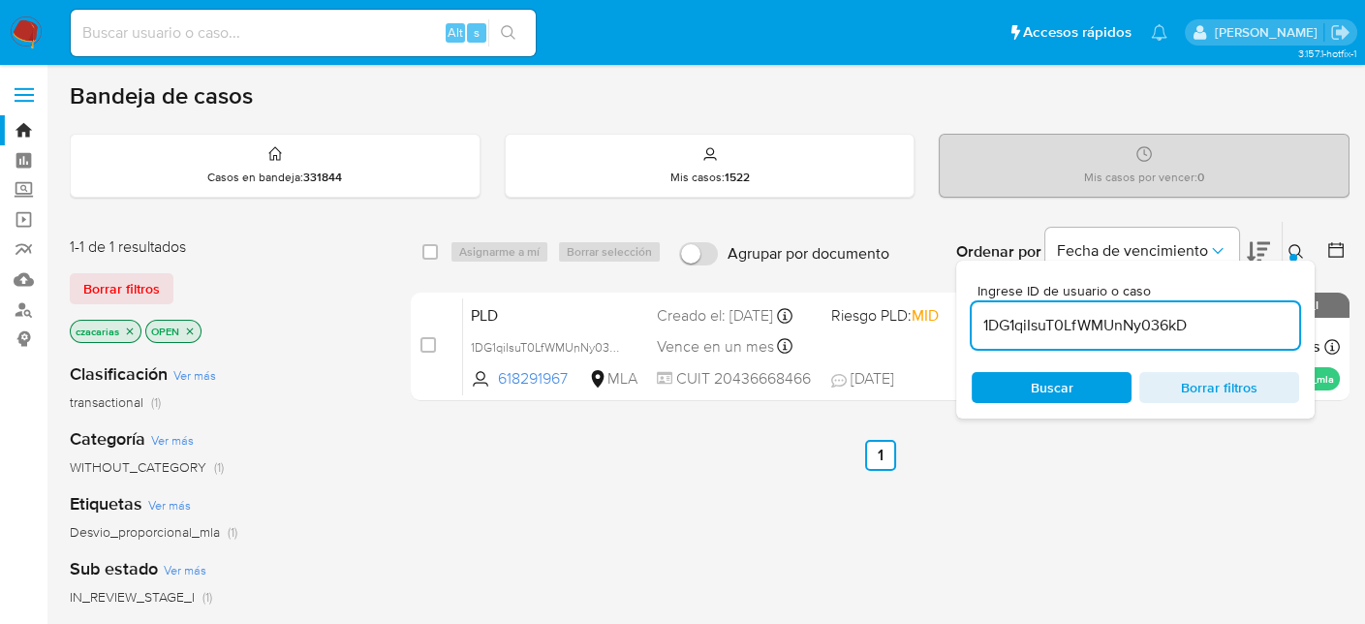
click at [1140, 323] on input "1DG1qiIsuT0LfWMUnNy036kD" at bounding box center [1134, 325] width 327 height 25
paste input "sdGdRQgZeFI1fS0uu2KFiImP"
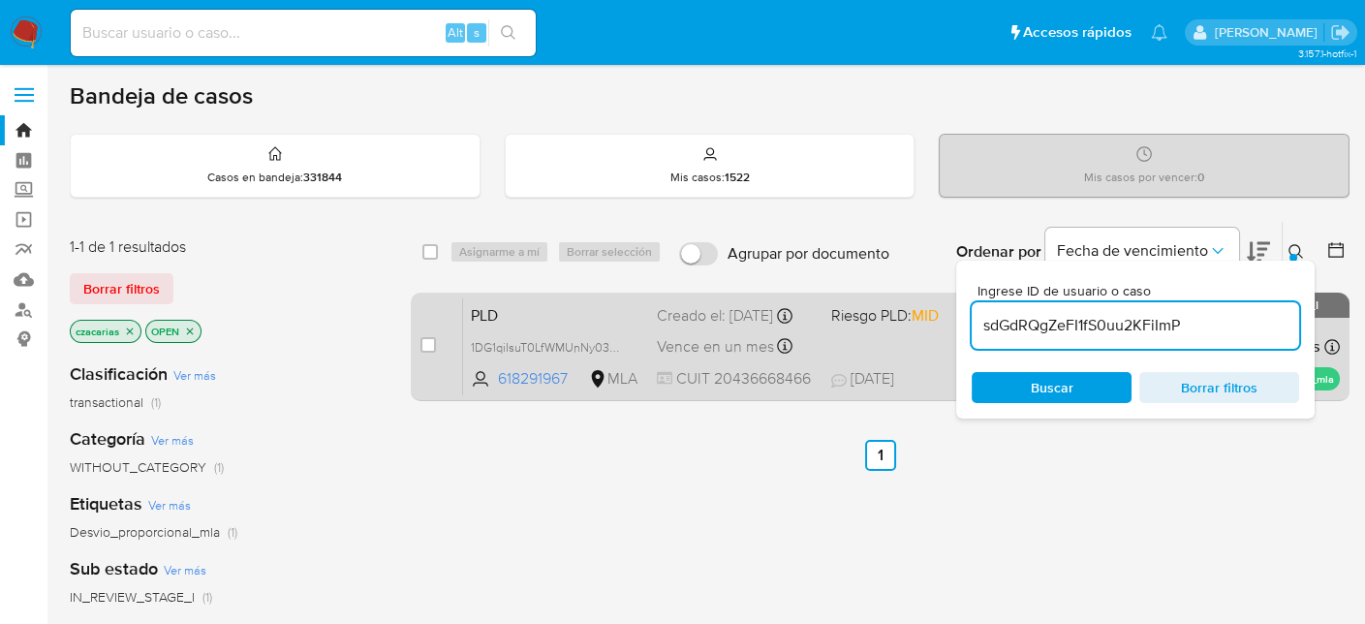
type input "sdGdRQgZeFI1fS0uu2KFiImP"
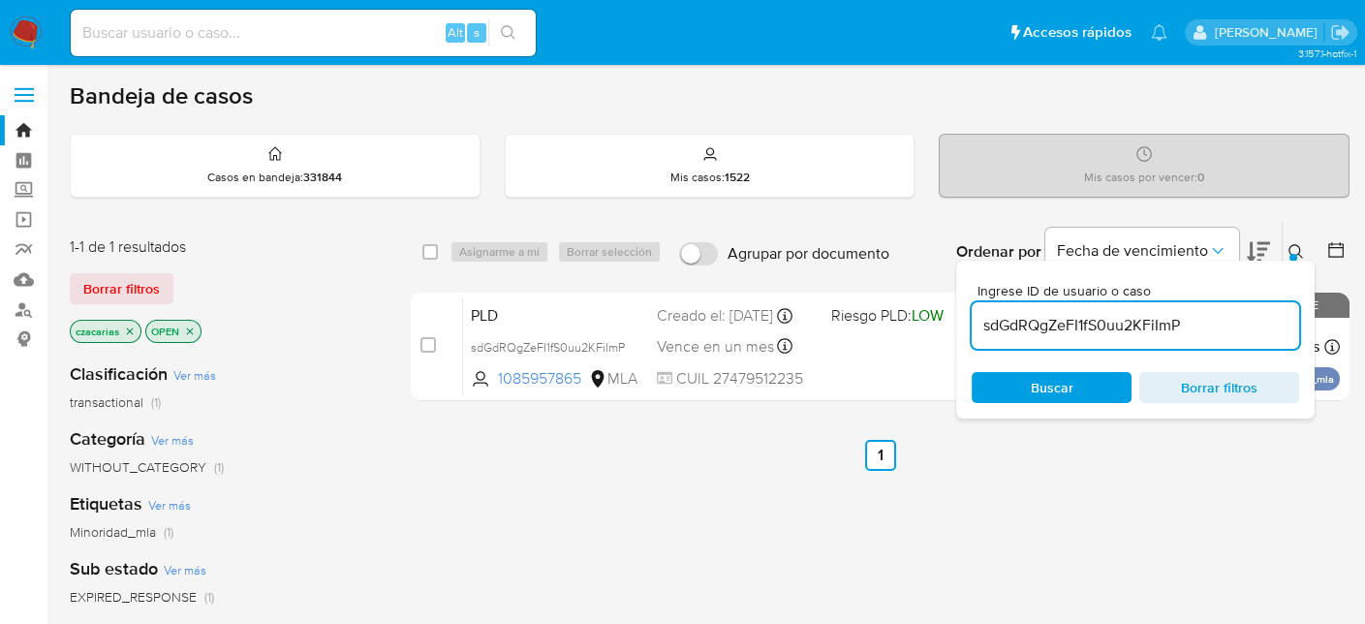
click at [428, 344] on input "checkbox" at bounding box center [427, 344] width 15 height 15
checkbox input "true"
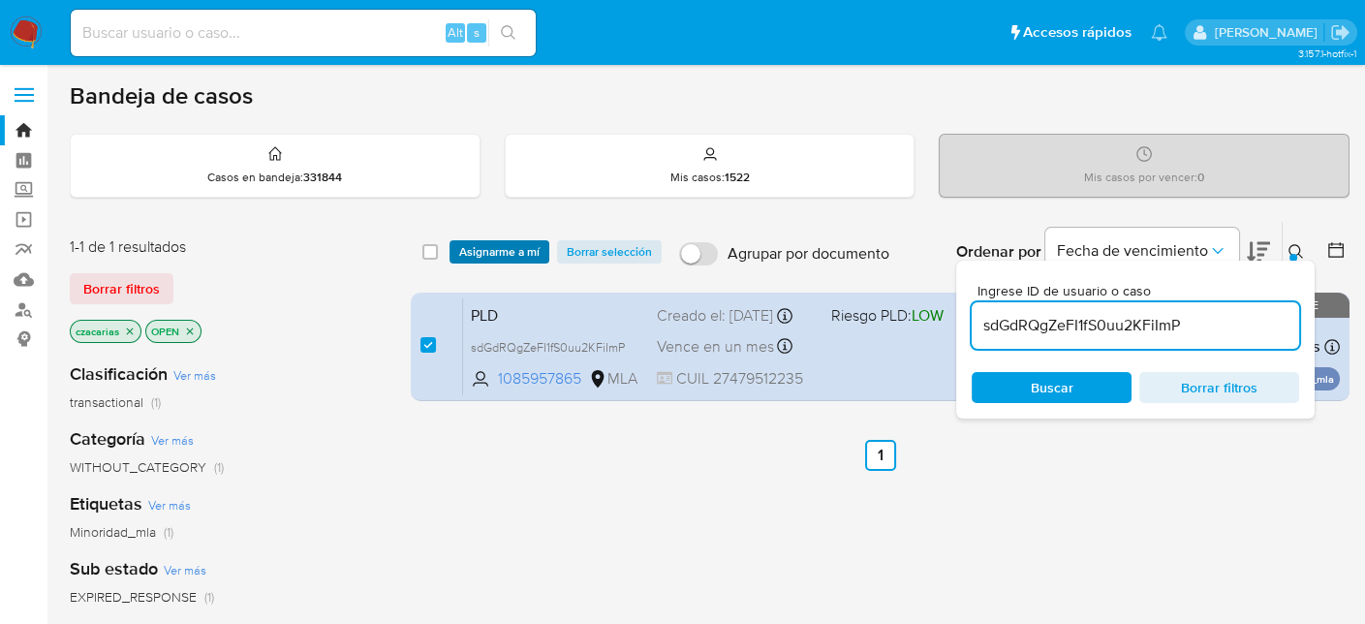
click at [488, 254] on span "Asignarme a mí" at bounding box center [499, 251] width 80 height 19
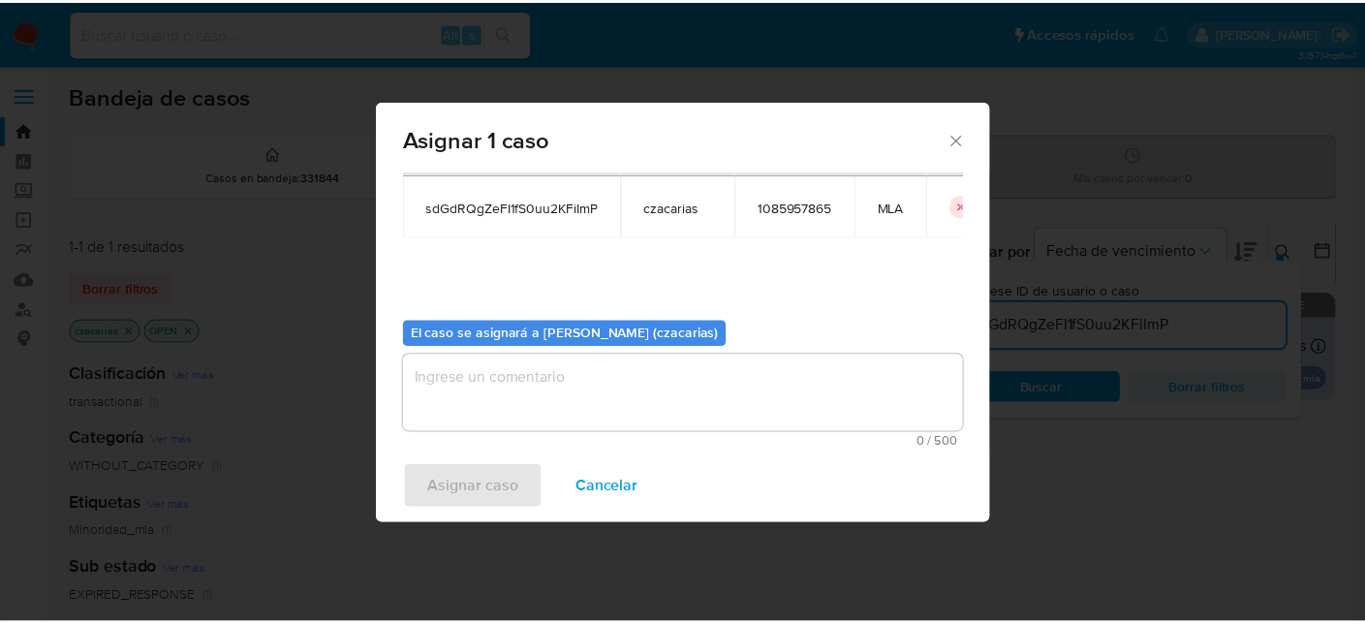
scroll to position [99, 0]
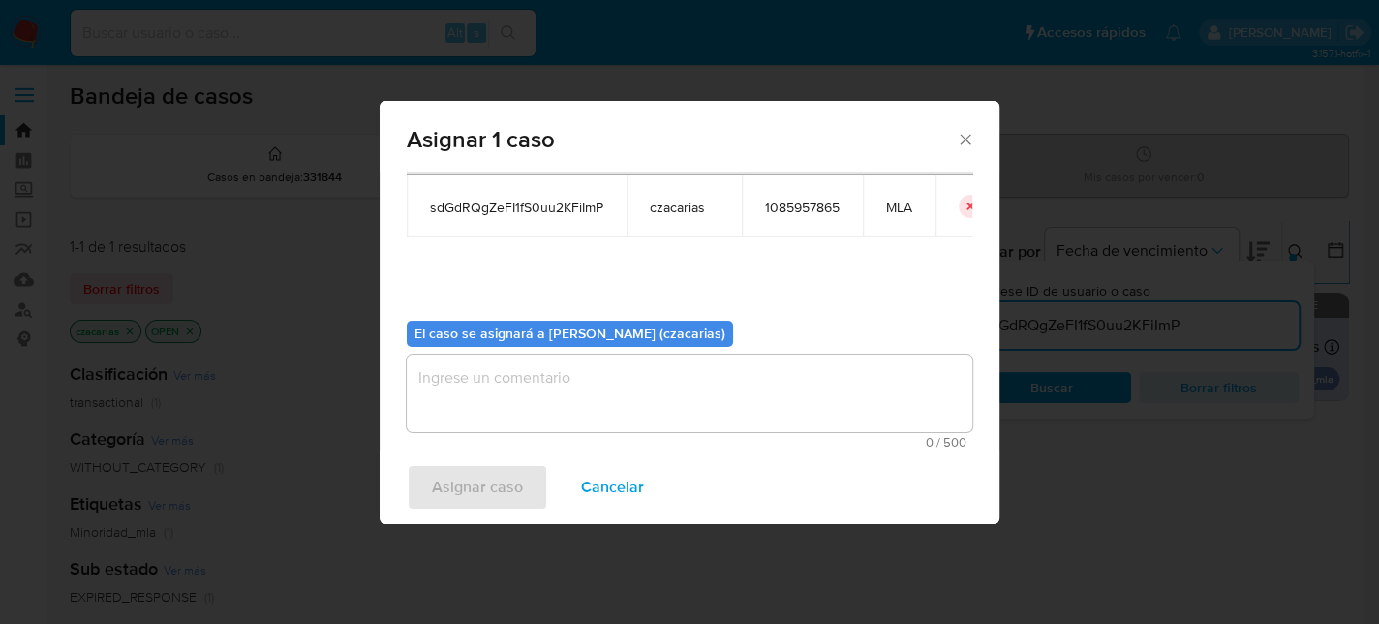
drag, startPoint x: 671, startPoint y: 403, endPoint x: 536, endPoint y: 457, distance: 146.0
click at [664, 410] on textarea "assign-modal" at bounding box center [690, 392] width 566 height 77
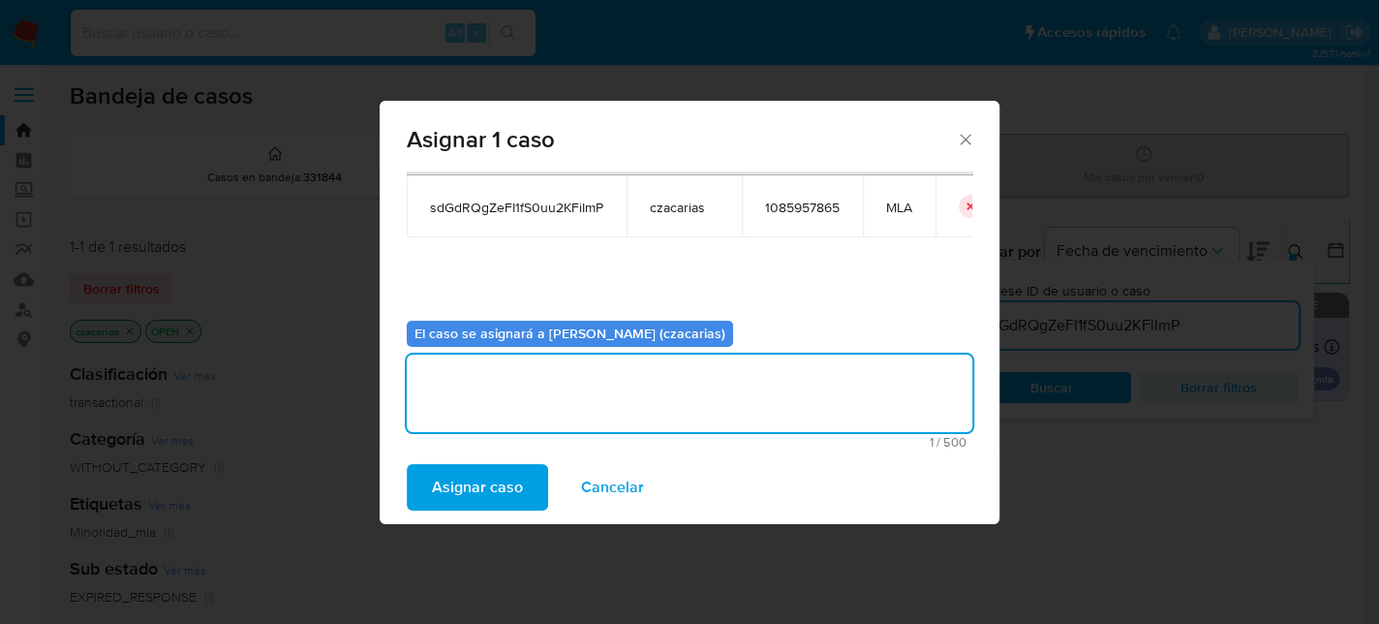
click at [438, 498] on span "Asignar caso" at bounding box center [477, 487] width 91 height 43
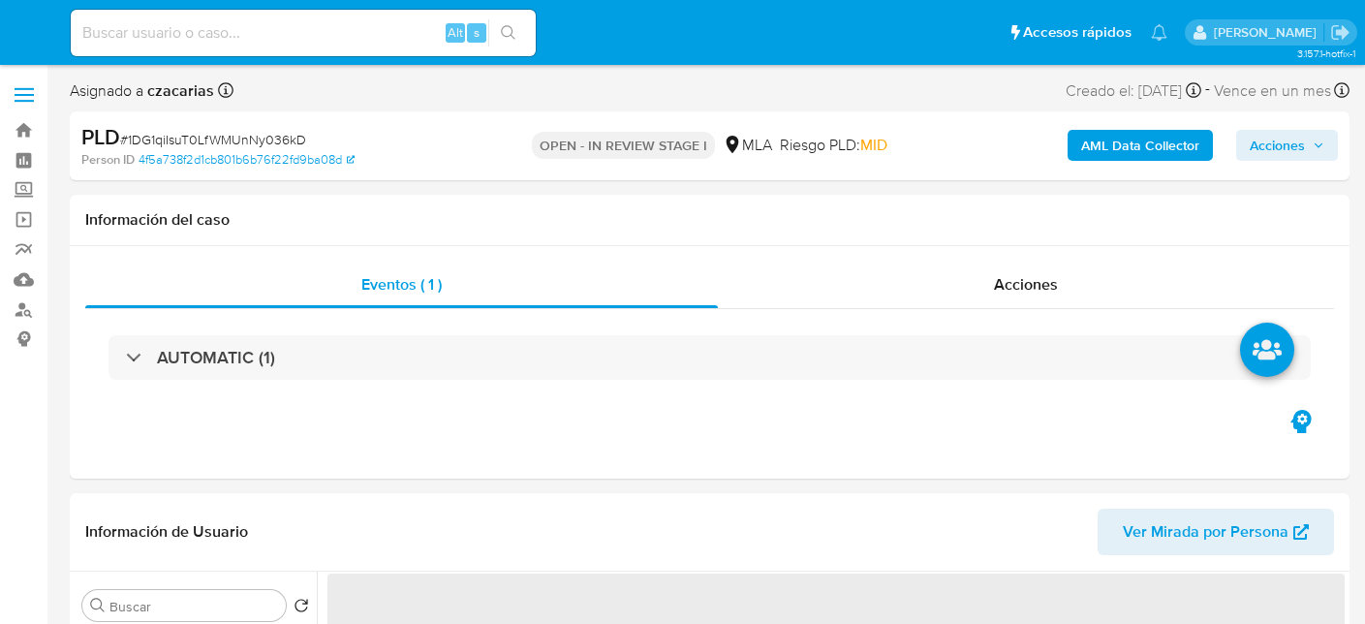
select select "10"
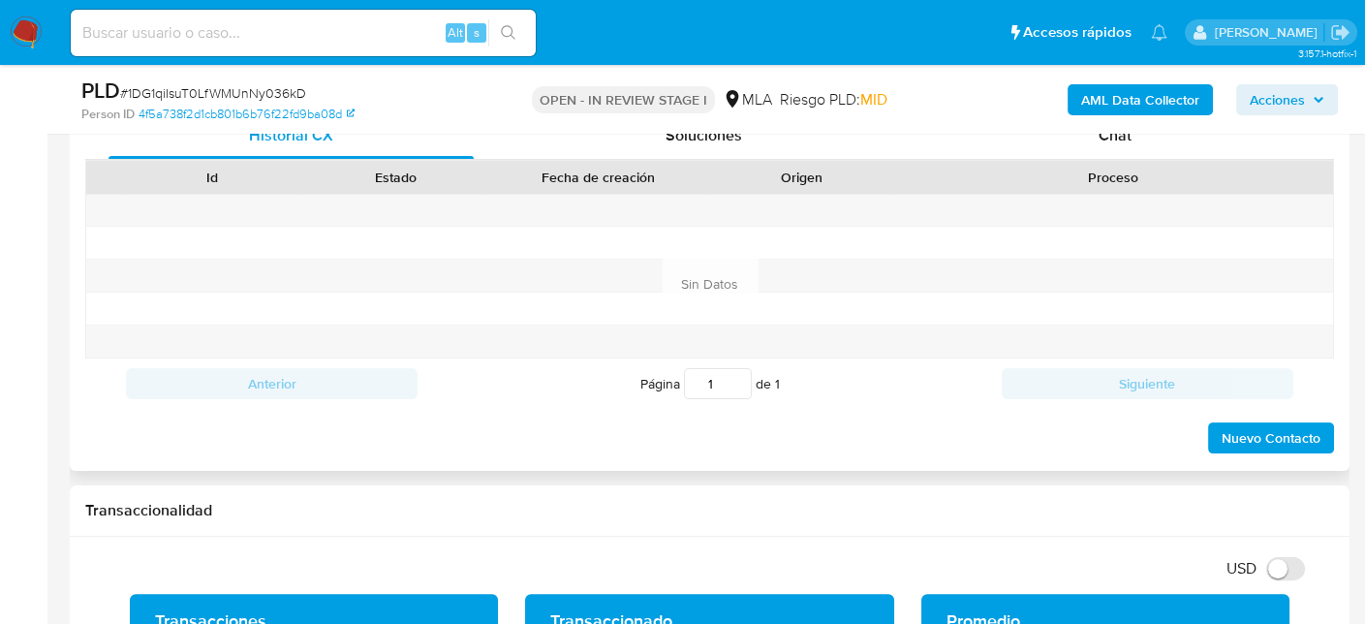
scroll to position [969, 0]
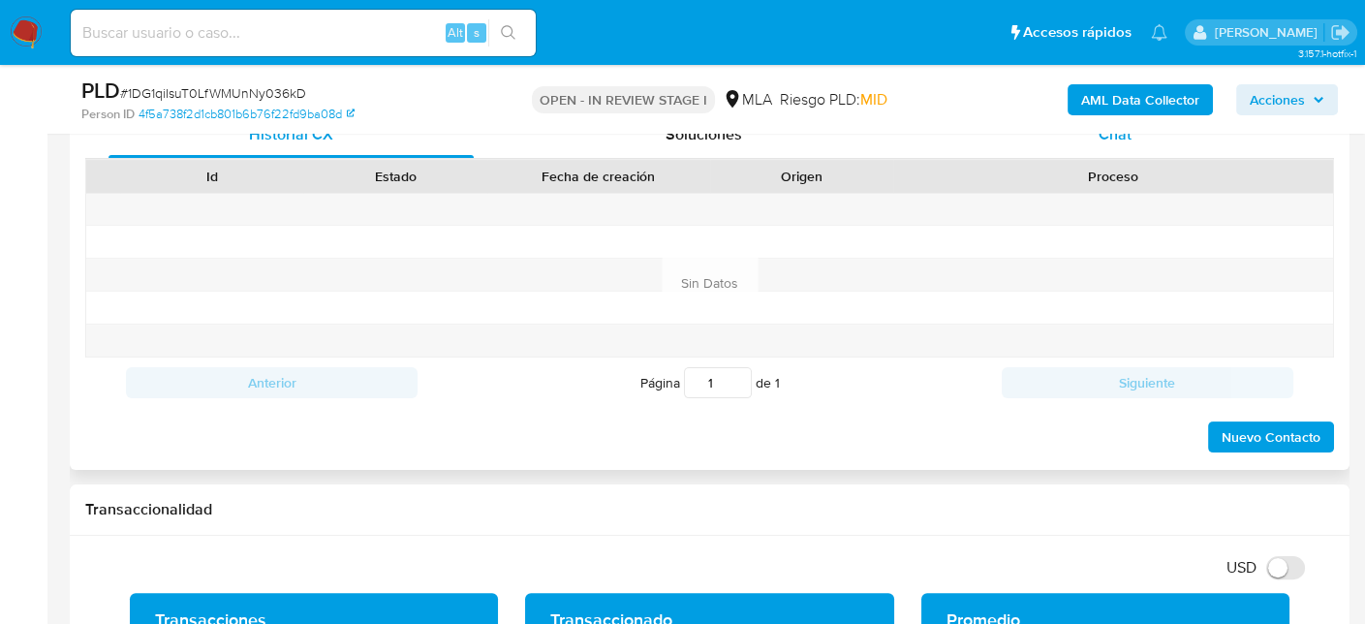
click at [1126, 144] on div "Chat" at bounding box center [1115, 134] width 365 height 46
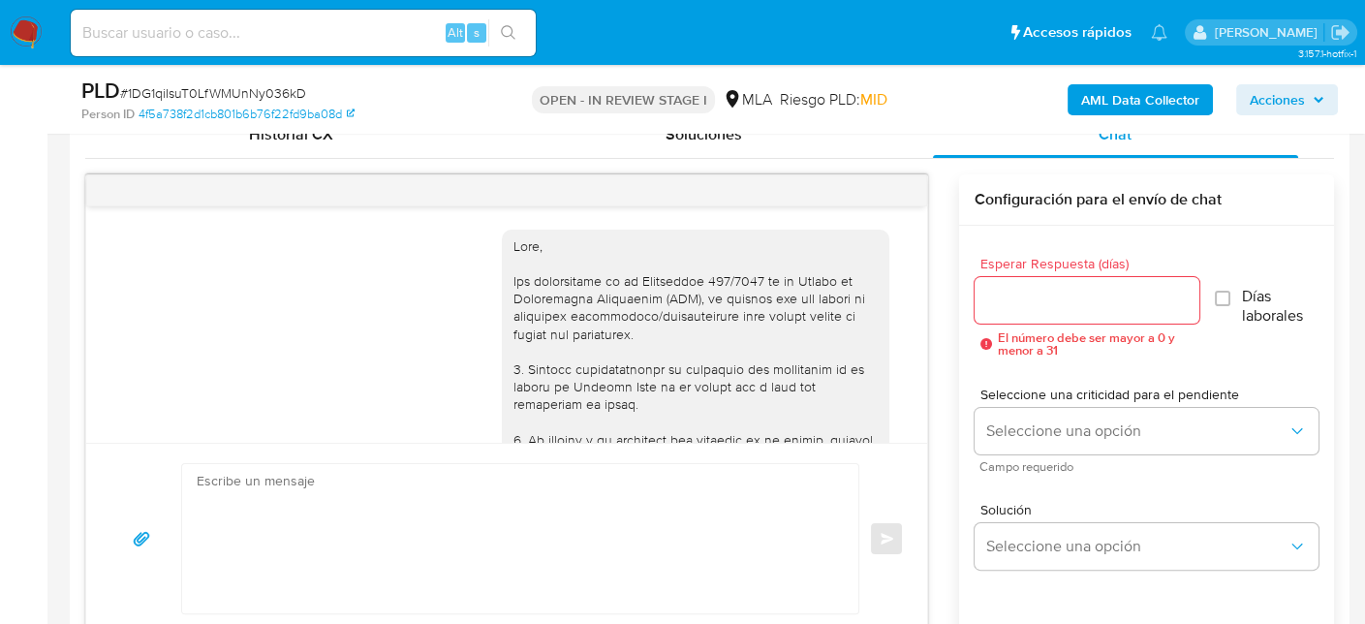
scroll to position [1634, 0]
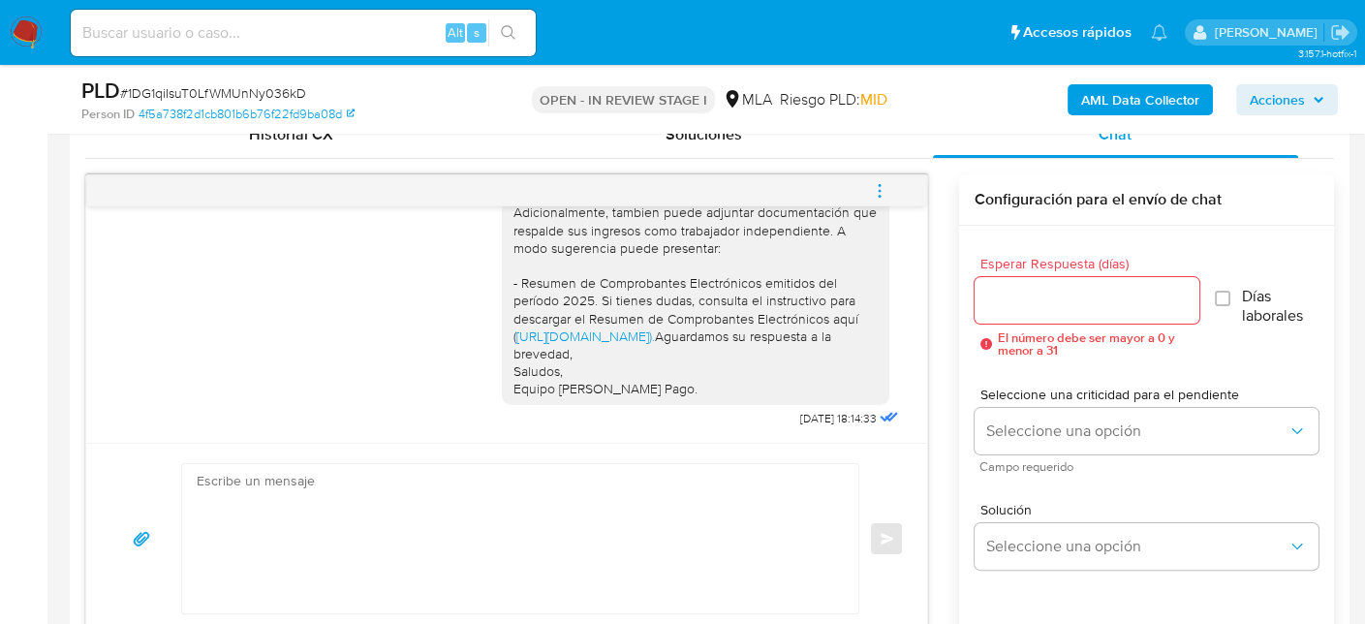
click at [411, 516] on textarea at bounding box center [515, 538] width 637 height 149
paste textarea "Hola, Esperamos que te encuentres muy bien. Te consultamos si tuviste oportunid…"
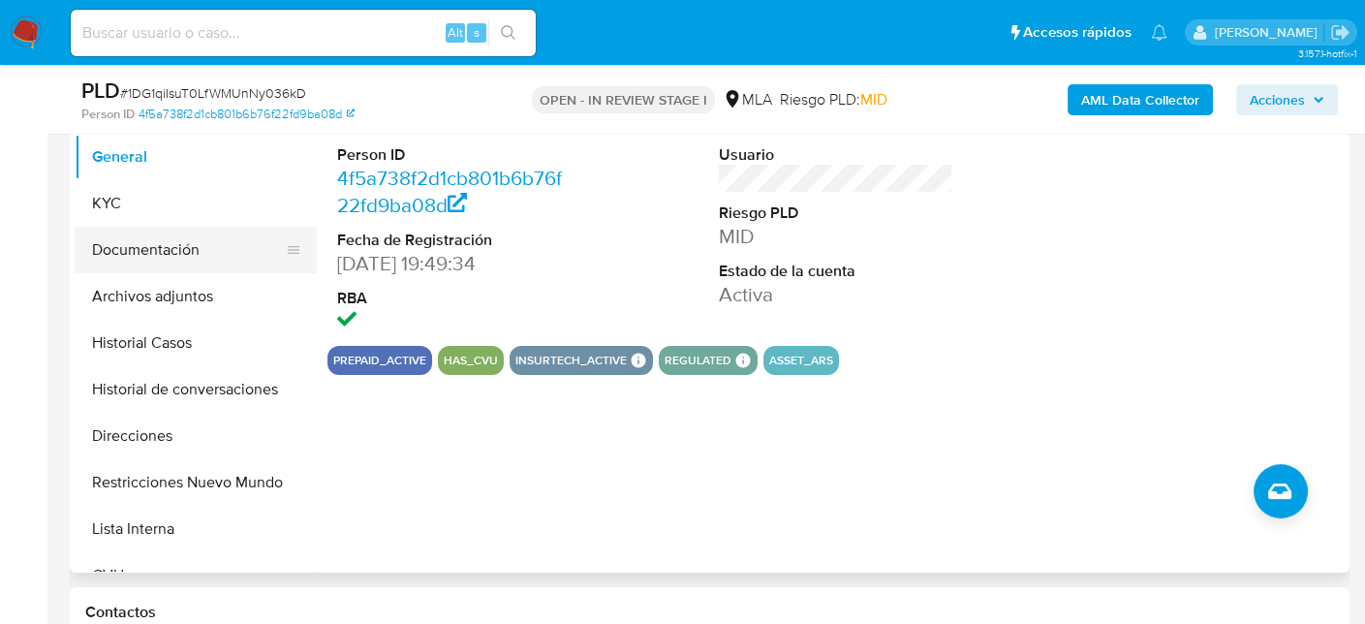
scroll to position [418, 0]
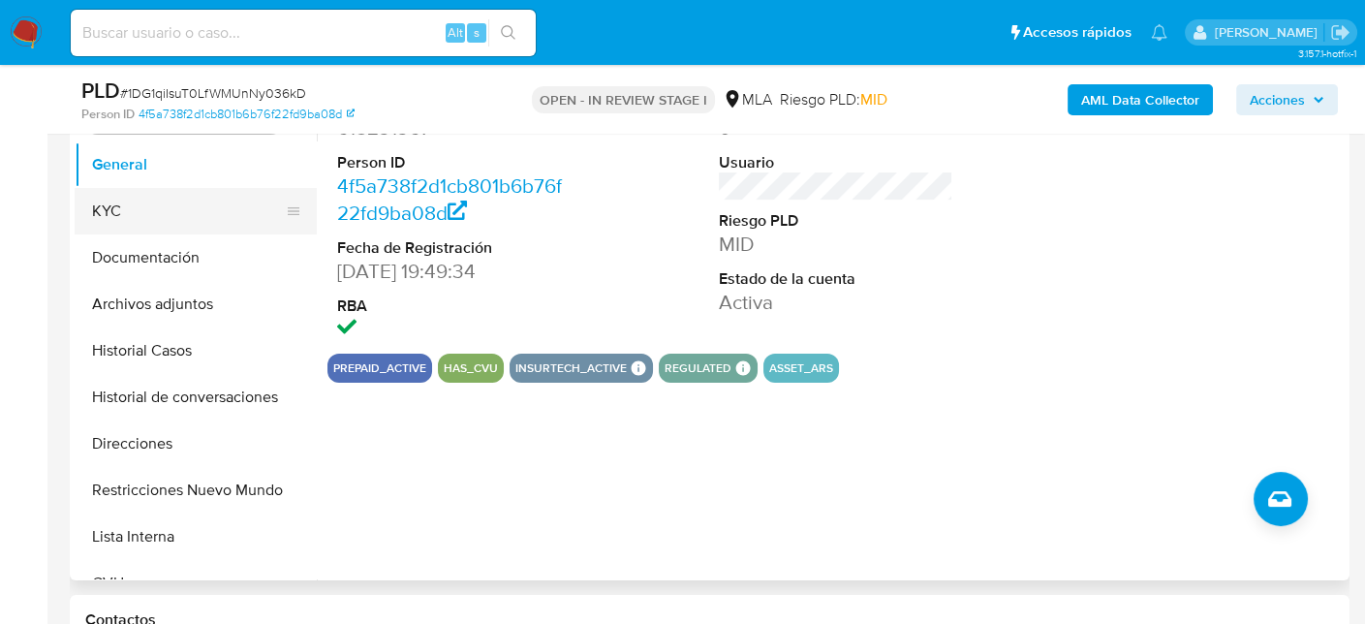
click at [111, 212] on button "KYC" at bounding box center [188, 211] width 227 height 46
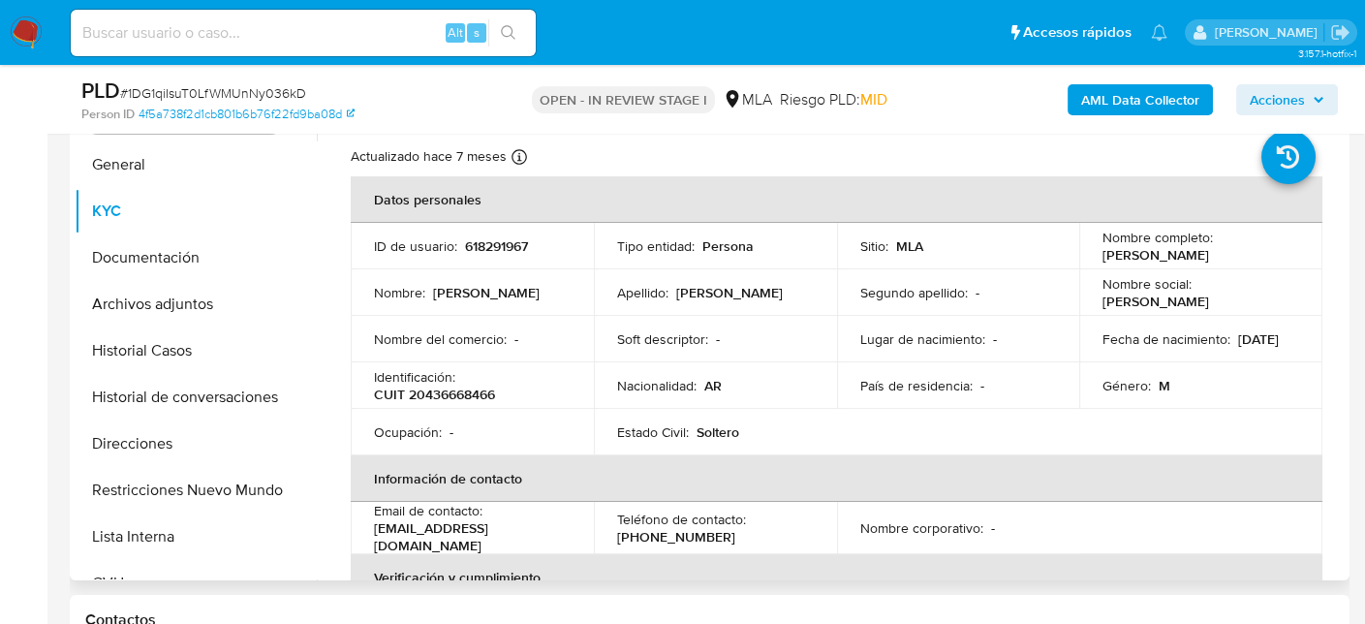
drag, startPoint x: 1095, startPoint y: 258, endPoint x: 1229, endPoint y: 252, distance: 133.8
click at [1229, 252] on div "Nombre completo : [PERSON_NAME]" at bounding box center [1200, 246] width 197 height 35
copy p "[PERSON_NAME]"
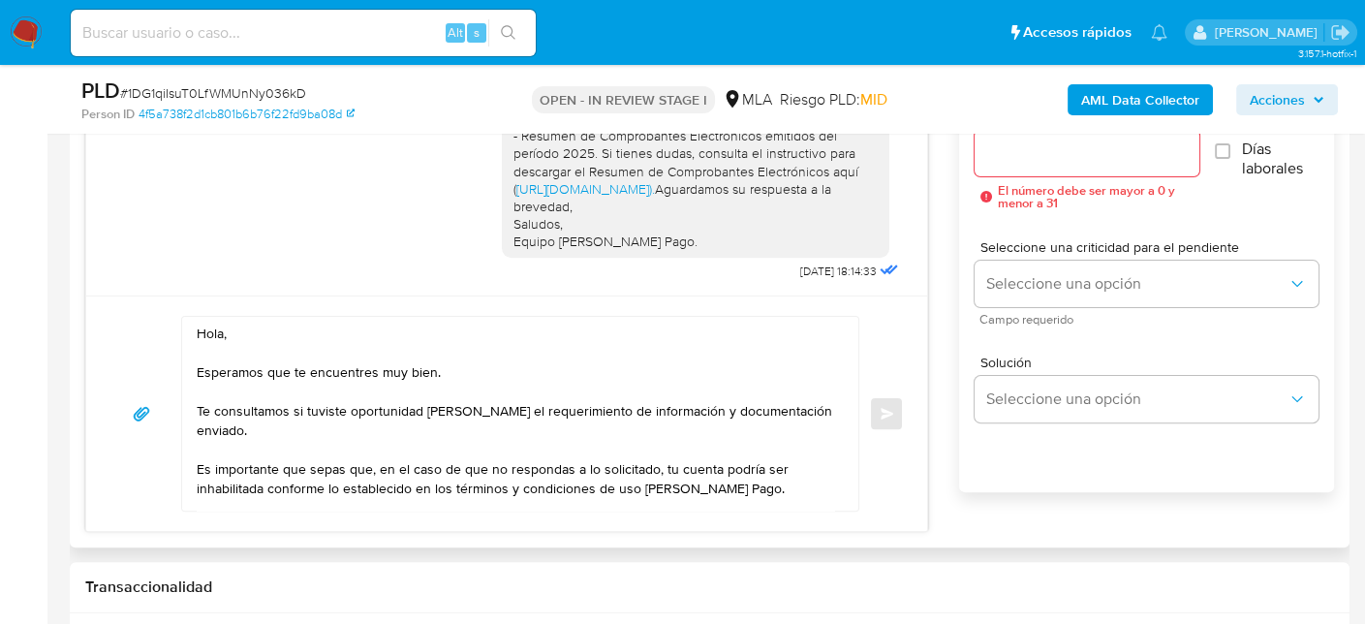
scroll to position [1193, 0]
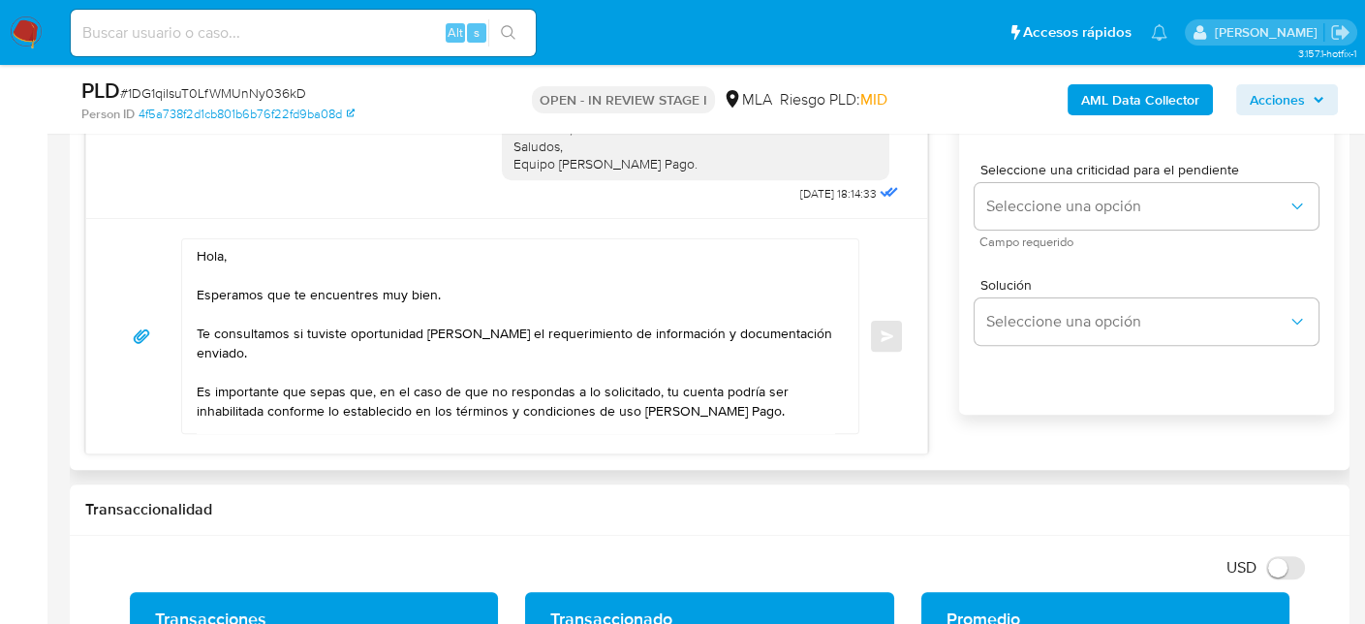
click at [278, 248] on textarea "Hola, Esperamos que te encuentres muy bien. Te consultamos si tuviste oportunid…" at bounding box center [515, 336] width 637 height 194
paste textarea "[PERSON_NAME] [PERSON_NAME]"
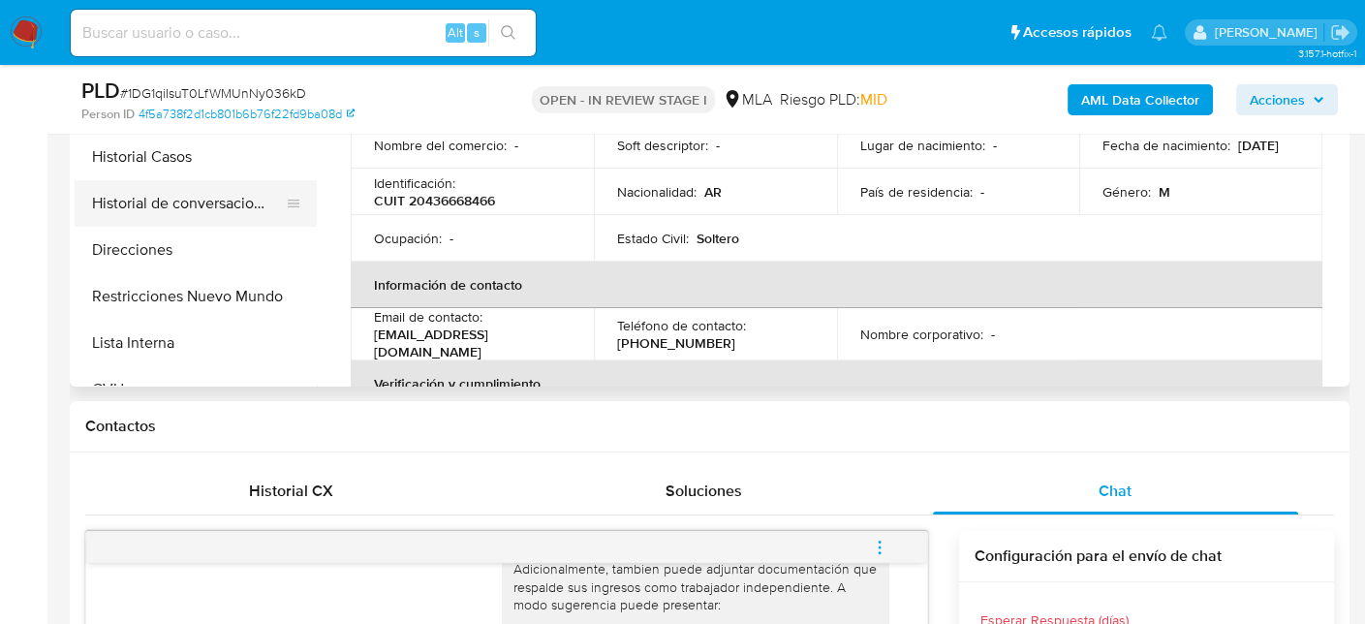
scroll to position [515, 0]
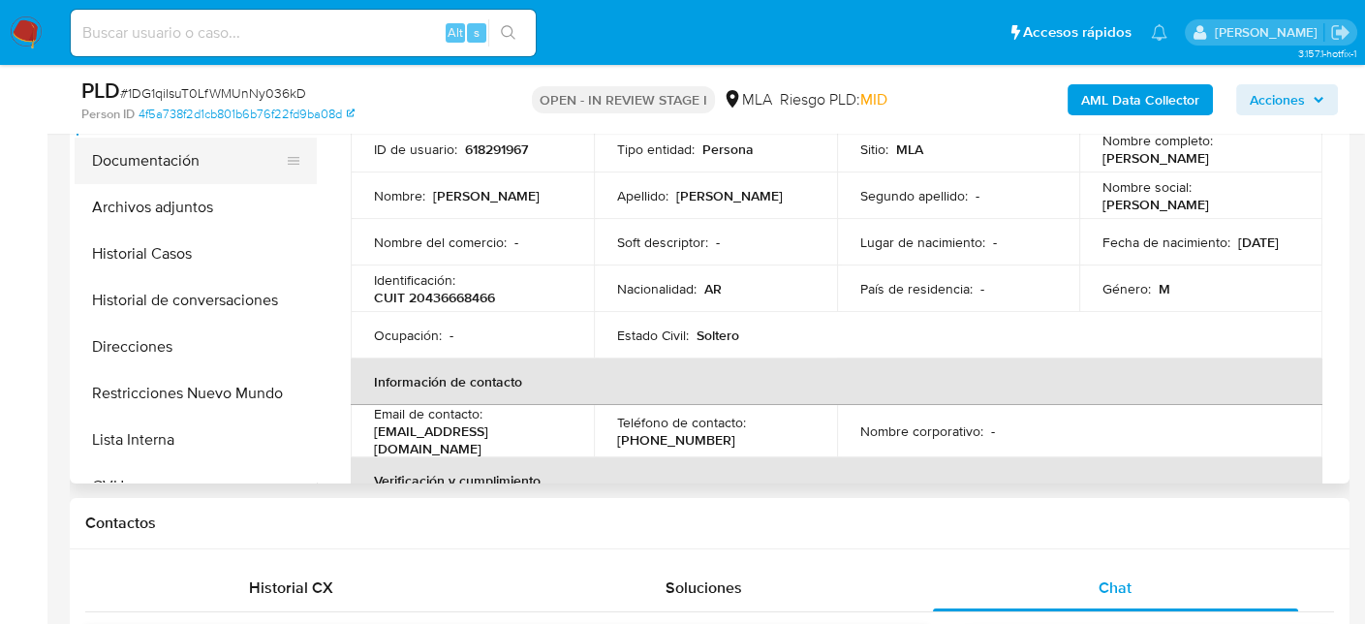
click at [192, 164] on button "Documentación" at bounding box center [188, 161] width 227 height 46
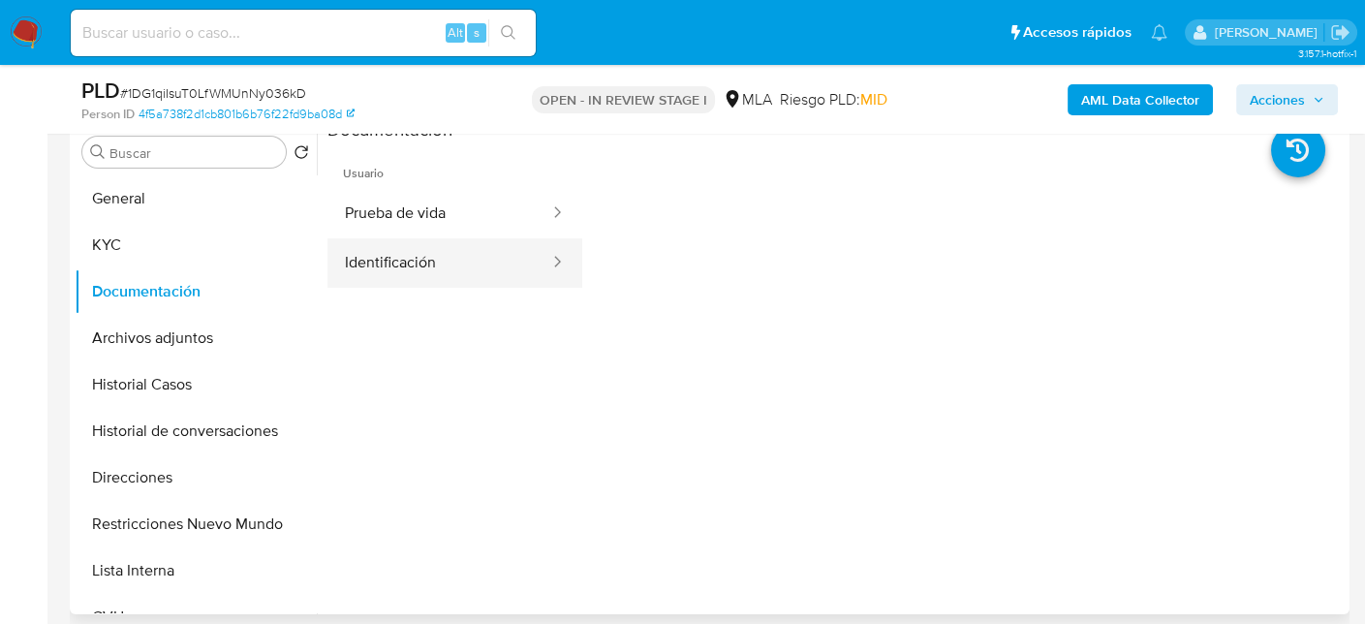
click at [477, 244] on button "Identificación" at bounding box center [439, 262] width 224 height 49
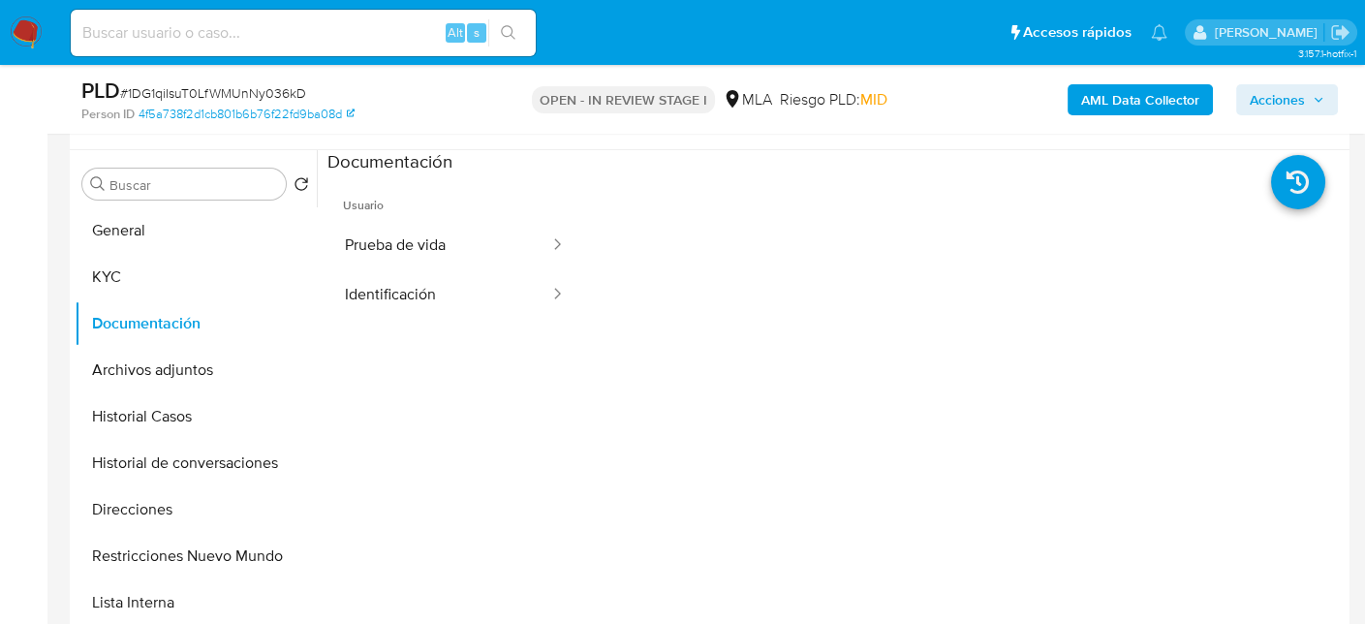
scroll to position [322, 0]
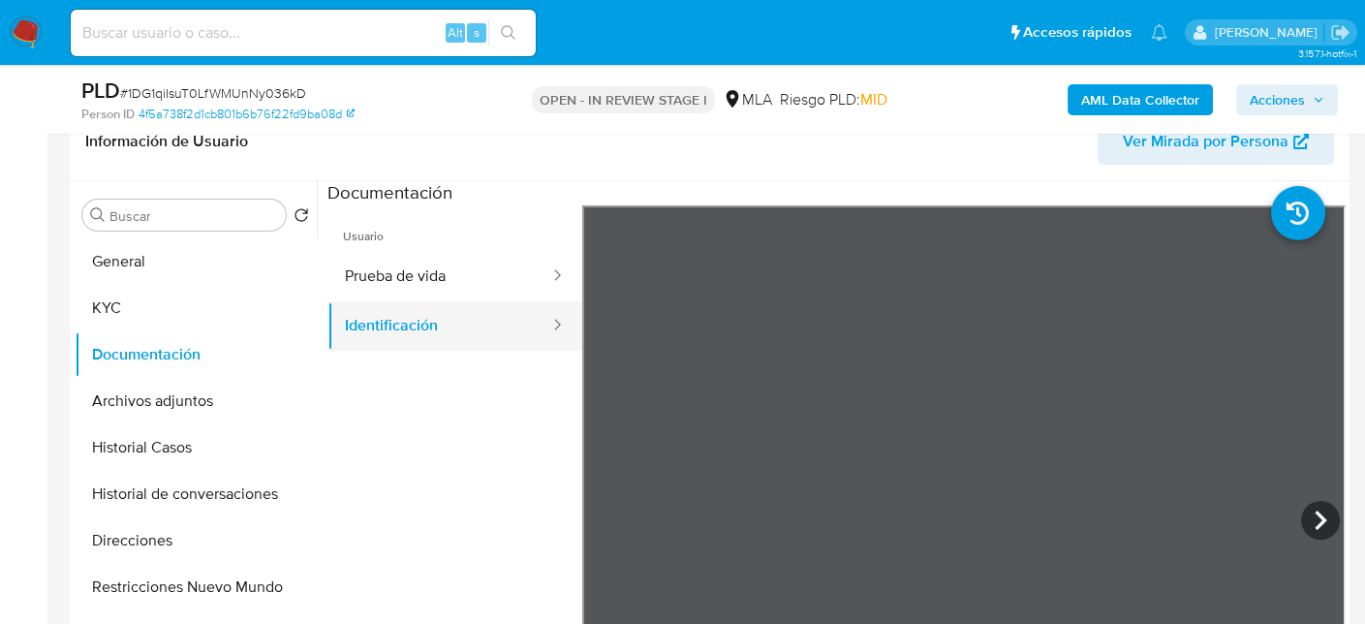
click at [477, 332] on button "Identificación" at bounding box center [439, 325] width 224 height 49
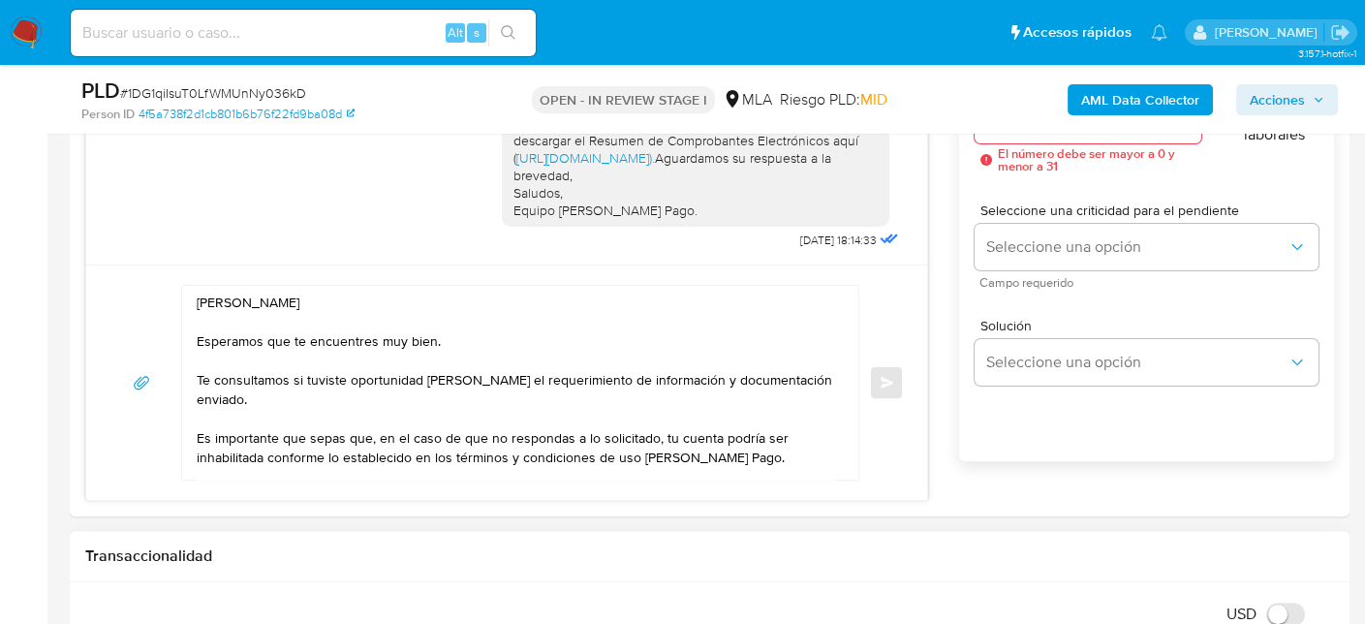
scroll to position [1096, 0]
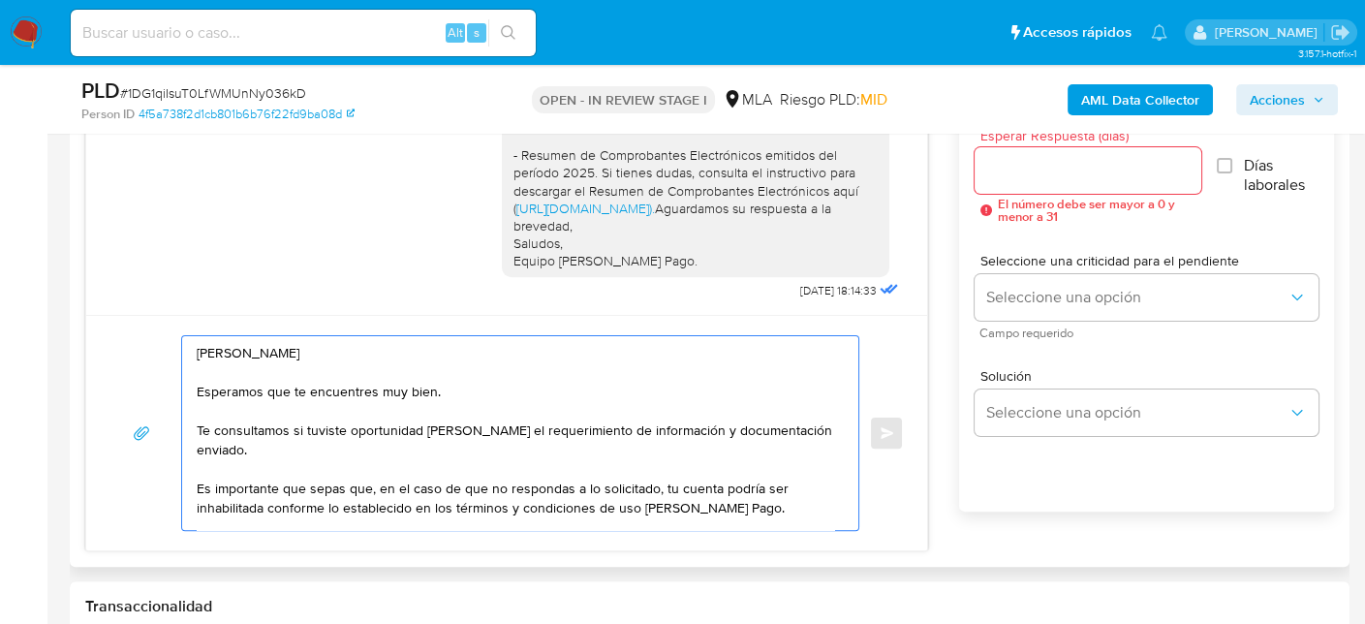
drag, startPoint x: 395, startPoint y: 350, endPoint x: 309, endPoint y: 359, distance: 86.7
click at [309, 359] on textarea "Hola Erik Christian Wöhler Esperamos que te encuentres muy bien. Te consultamos…" at bounding box center [515, 433] width 637 height 194
click at [323, 349] on textarea "Hola Erik Christian Wöhler Esperamos que te encuentres muy bien. Te consultamos…" at bounding box center [515, 433] width 637 height 194
click at [326, 350] on textarea "Hola Erik Christian Wöhler Esperamos que te encuentres muy bien. Te consultamos…" at bounding box center [515, 433] width 637 height 194
click at [372, 378] on textarea "Hola Erik Christian Wohler Esperamos que te encuentres muy bien. Te consultamos…" at bounding box center [515, 433] width 637 height 194
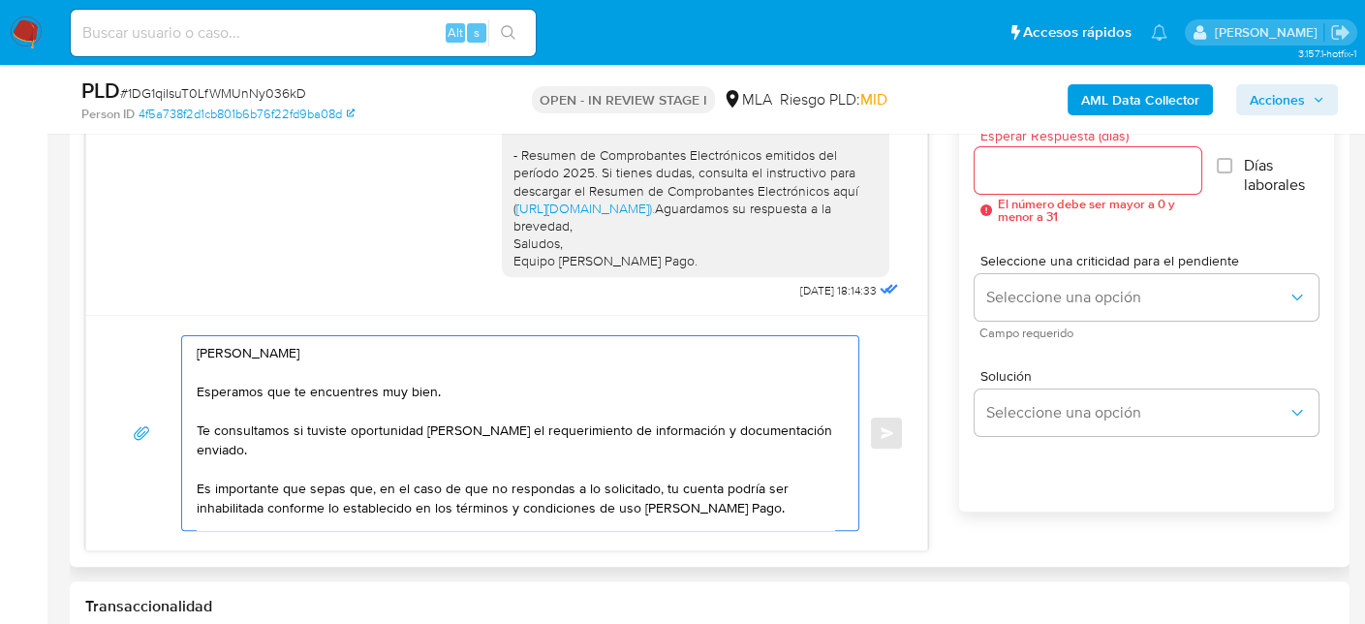
drag, startPoint x: 475, startPoint y: 400, endPoint x: 185, endPoint y: 397, distance: 289.6
click at [185, 397] on div "Hola Erik Christian Wohler Esperamos que te encuentres muy bien. Te consultamos…" at bounding box center [515, 433] width 666 height 194
drag, startPoint x: 215, startPoint y: 430, endPoint x: 748, endPoint y: 442, distance: 532.8
click at [748, 442] on textarea "Hola Erik Christian Wohler Esperamos que te encuentres muy bien. Te consultamos…" at bounding box center [515, 433] width 637 height 194
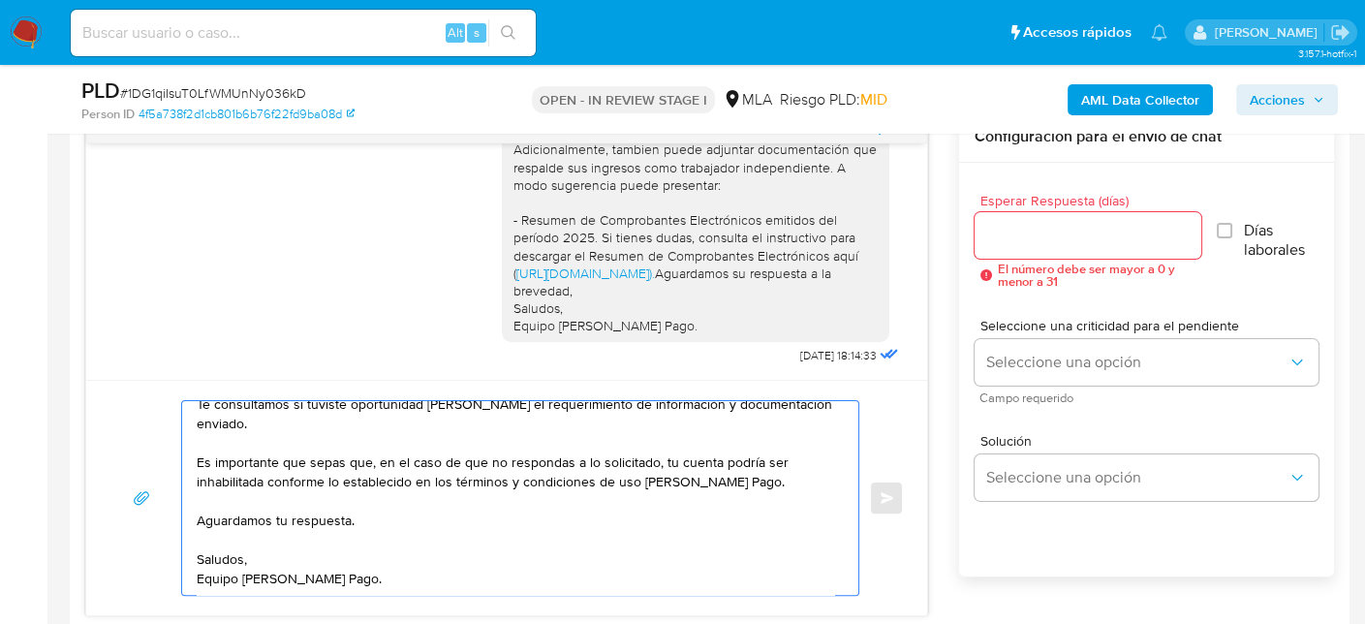
scroll to position [1000, 0]
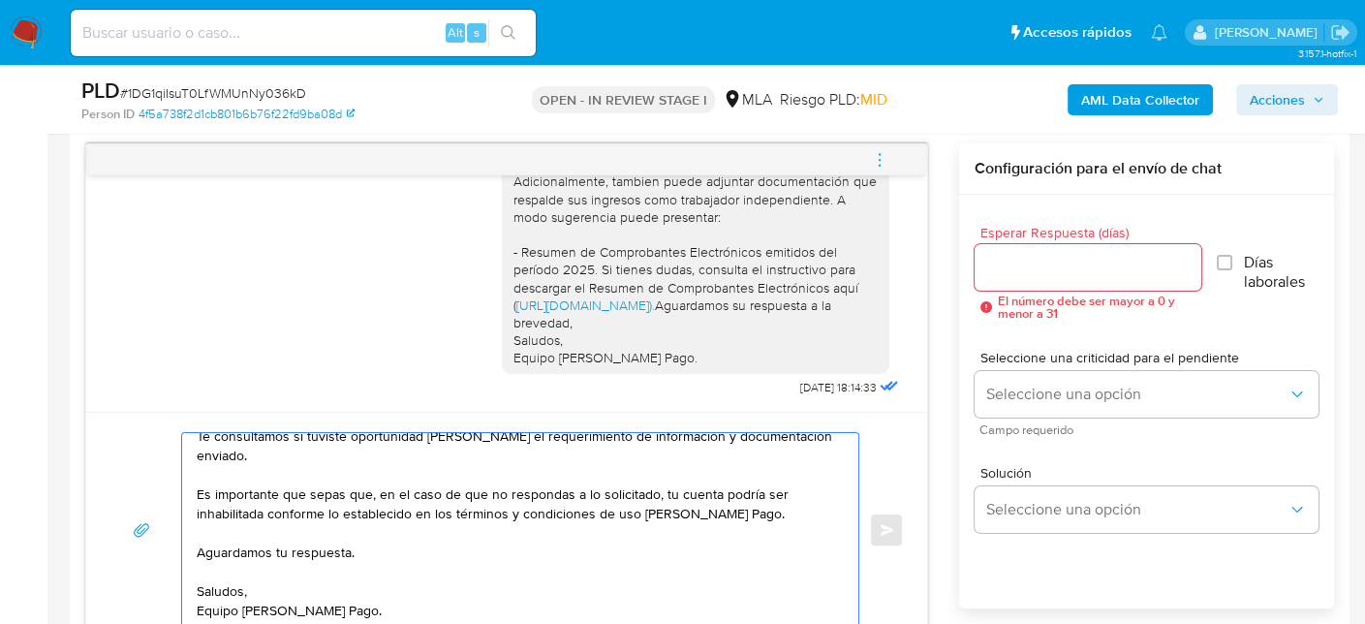
type textarea "Hola Erik Christian Wohler Esperamos que te encuentres muy bien. Te consultamos…"
click at [1048, 270] on input "Esperar Respuesta (días)" at bounding box center [1087, 267] width 227 height 25
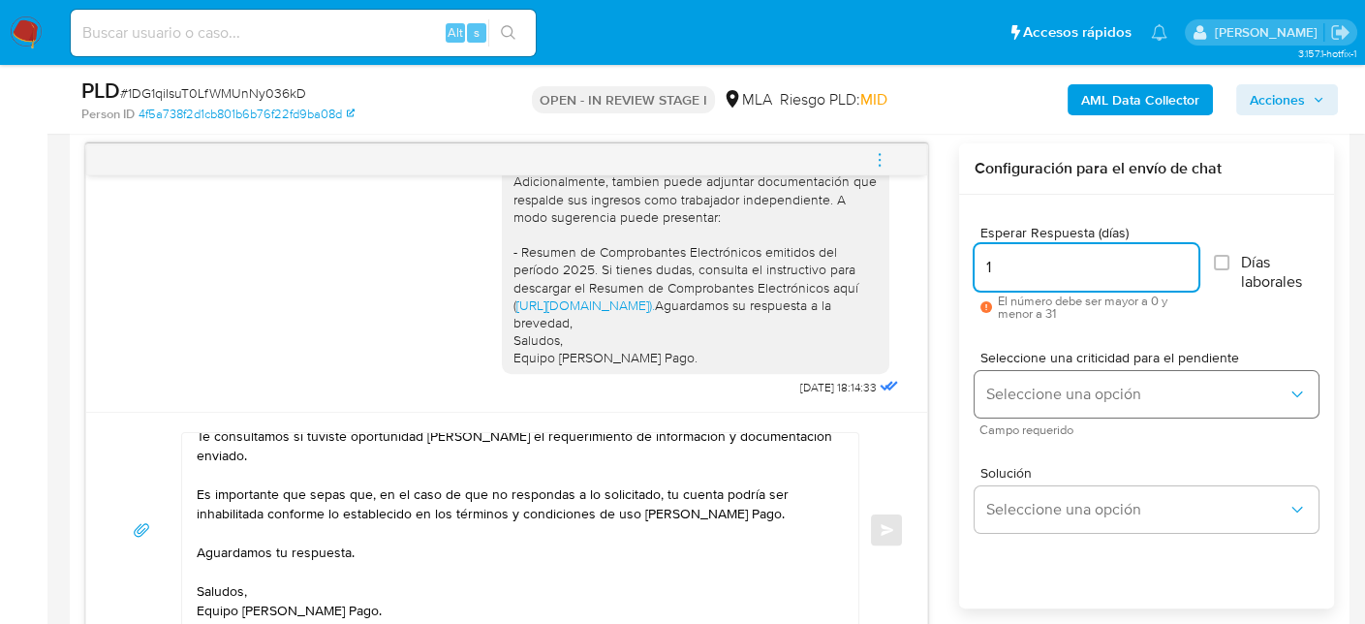
type input "1"
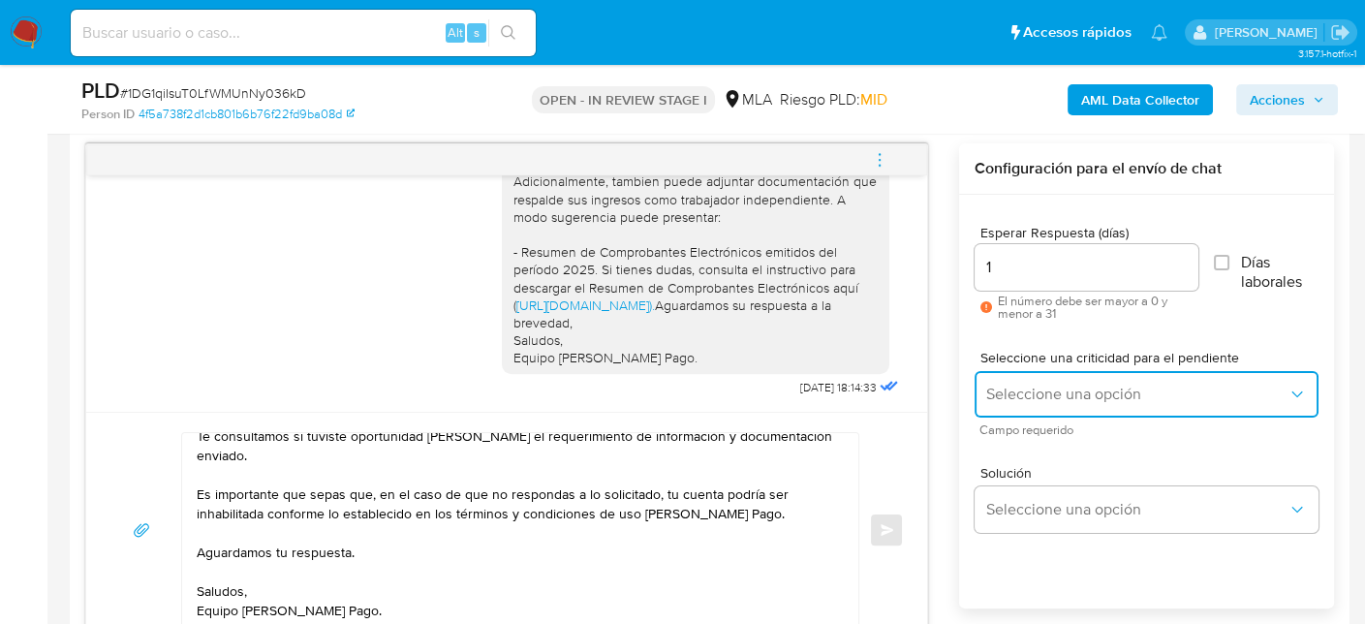
click at [1031, 393] on span "Seleccione una opción" at bounding box center [1136, 394] width 301 height 19
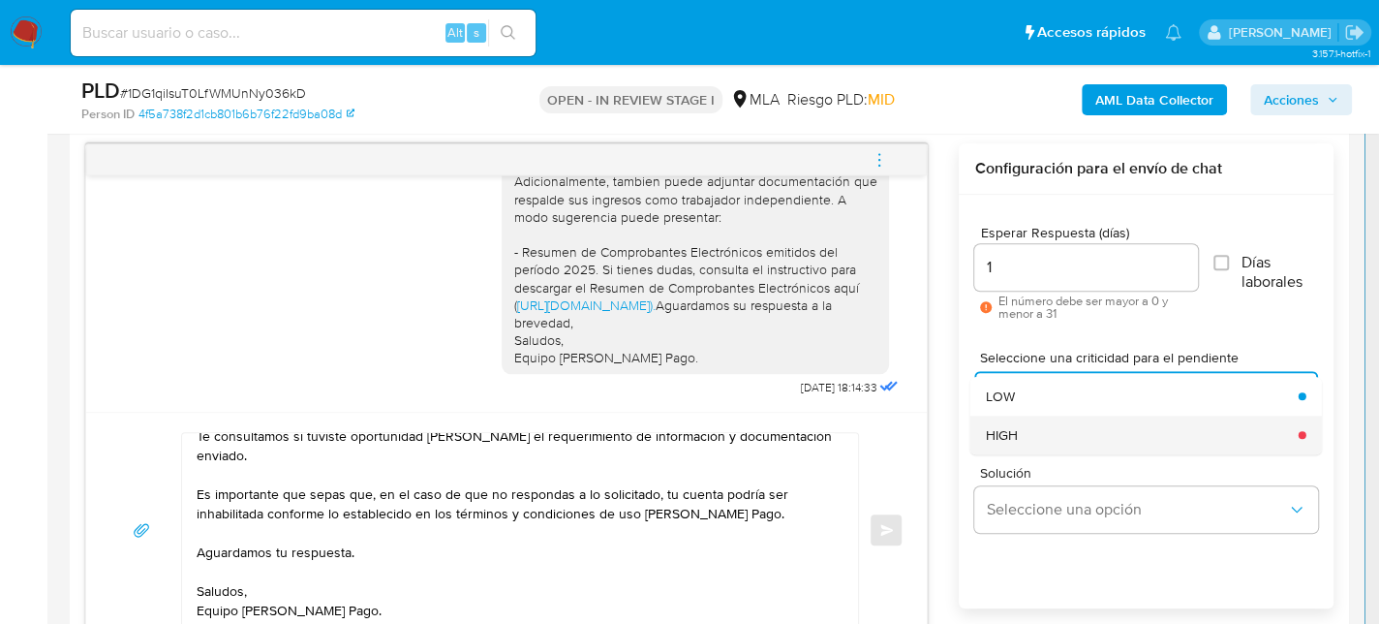
click at [1021, 430] on div "HIGH" at bounding box center [1136, 434] width 301 height 39
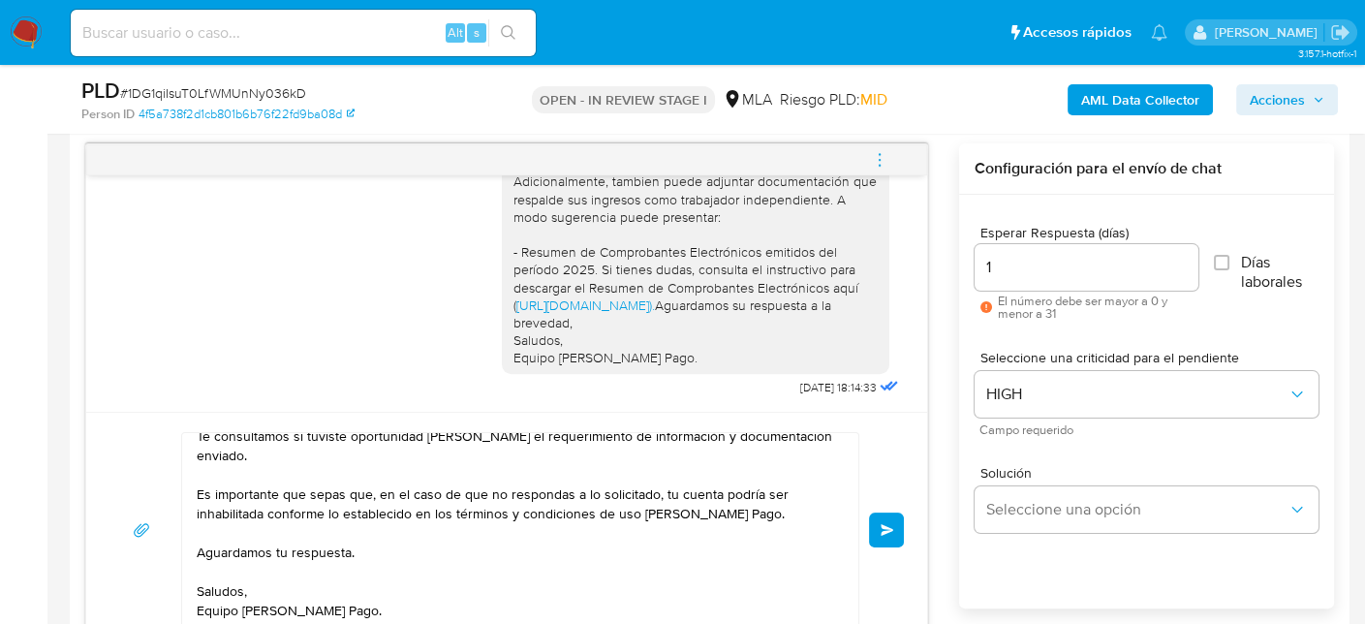
click at [878, 533] on button "Enviar" at bounding box center [886, 529] width 35 height 35
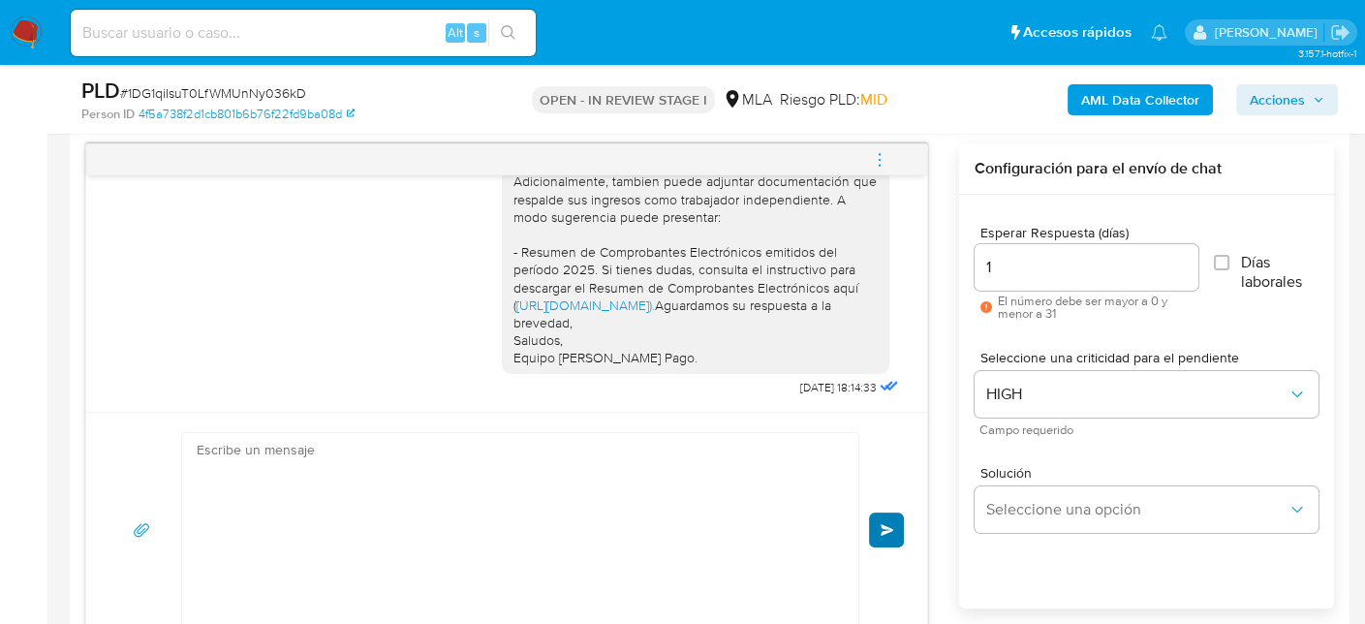
scroll to position [1973, 0]
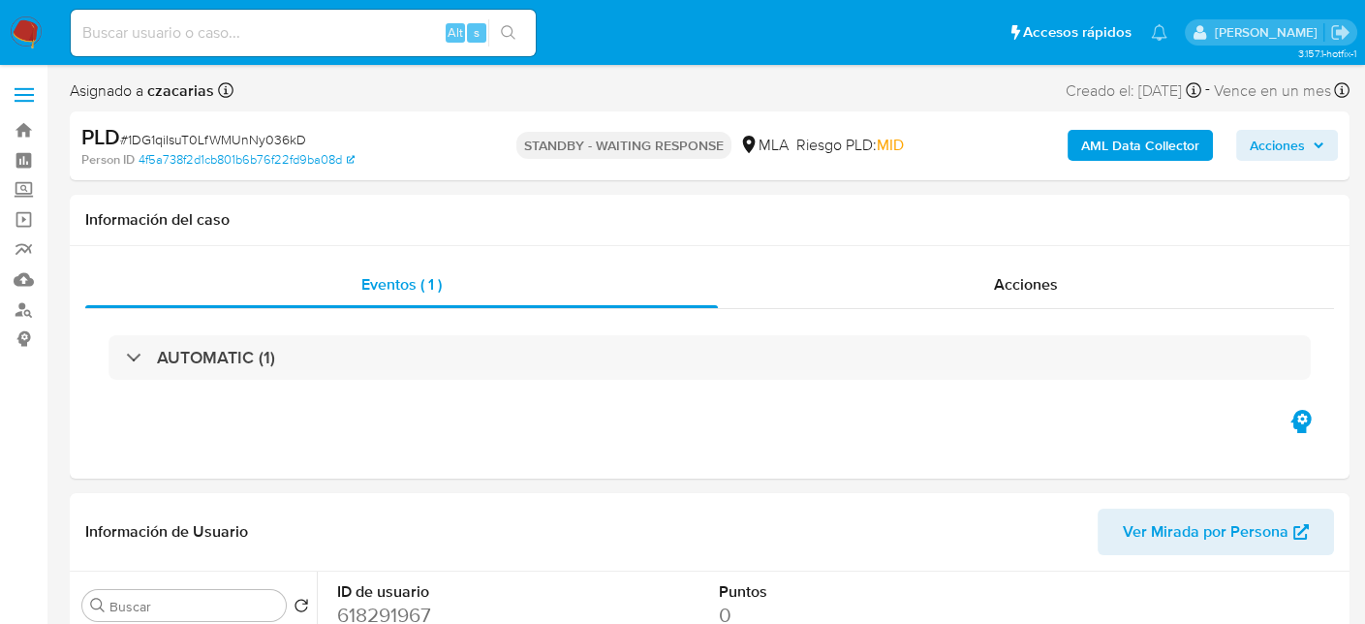
select select "10"
click at [372, 39] on input at bounding box center [303, 32] width 465 height 25
paste input "2UcDCY3j4SkFUNqcaJ7nLXkm"
type input "2UcDCY3j4SkFUNqcaJ7nLXkm"
click at [494, 35] on button "search-icon" at bounding box center [508, 32] width 40 height 27
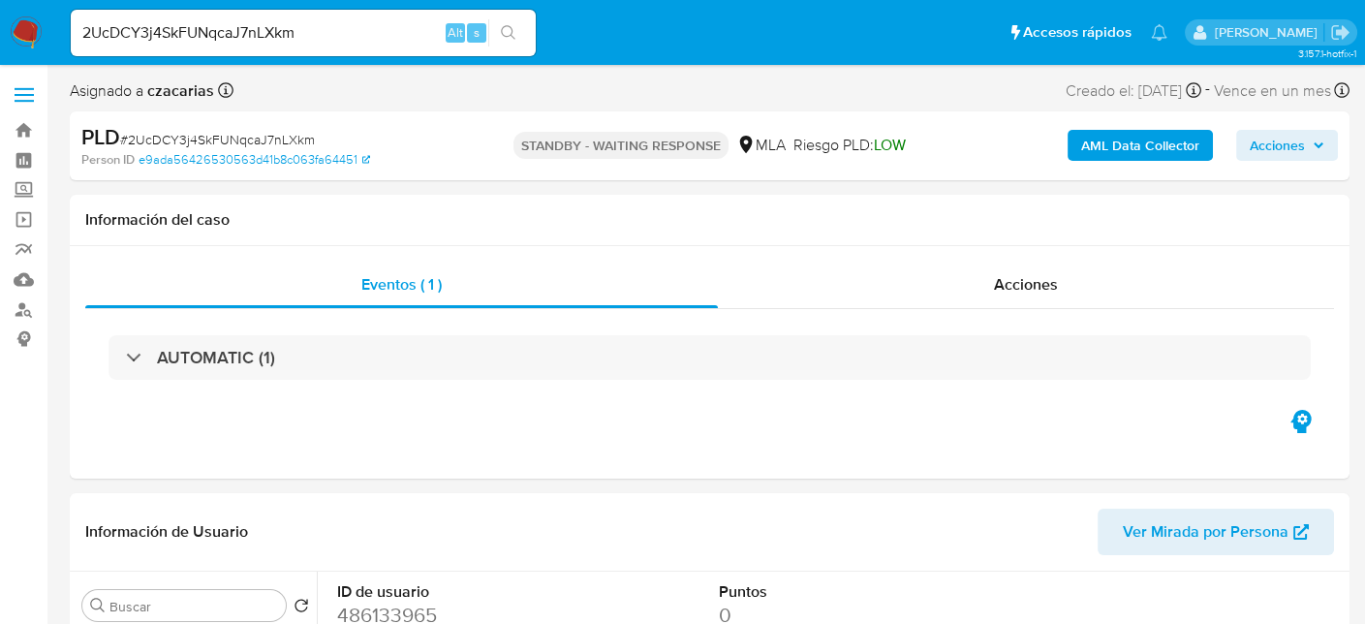
select select "10"
click at [226, 31] on input "2UcDCY3j4SkFUNqcaJ7nLXkm" at bounding box center [303, 32] width 465 height 25
paste input "sdGdRQgZeFI1fS0uu2KFiImP"
type input "sdGdRQgZeFI1fS0uu2KFiImP"
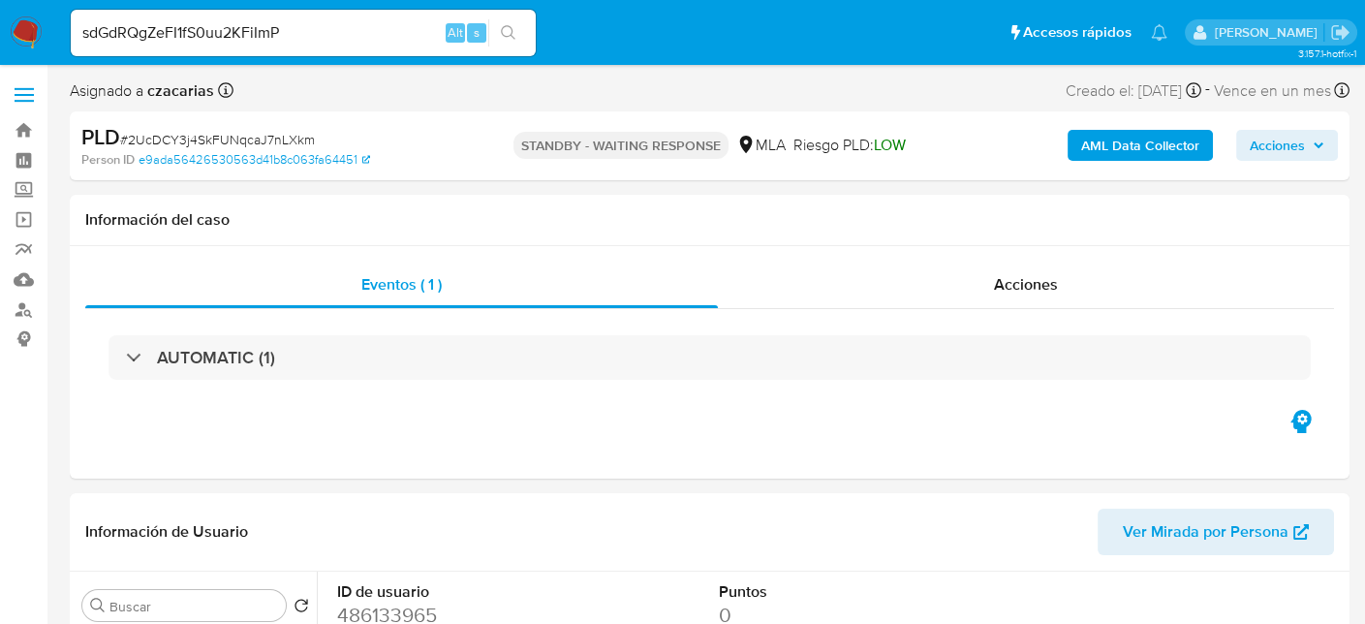
click at [507, 26] on icon "search-icon" at bounding box center [508, 32] width 15 height 15
select select "10"
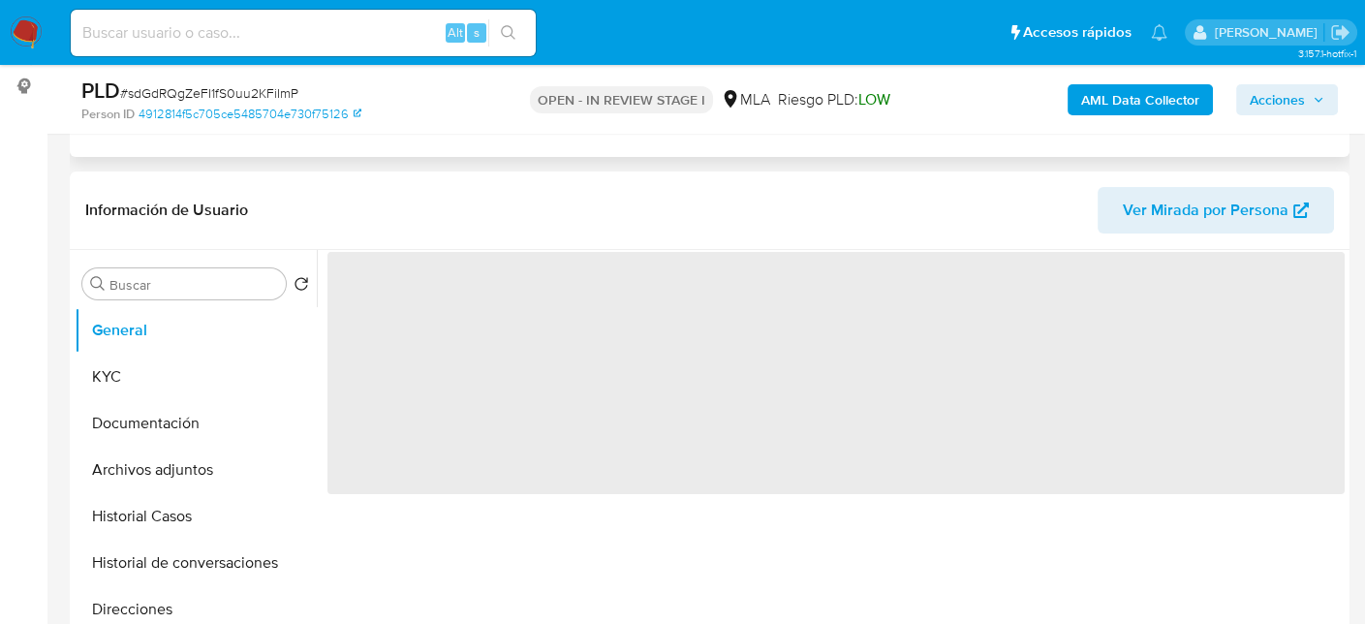
scroll to position [291, 0]
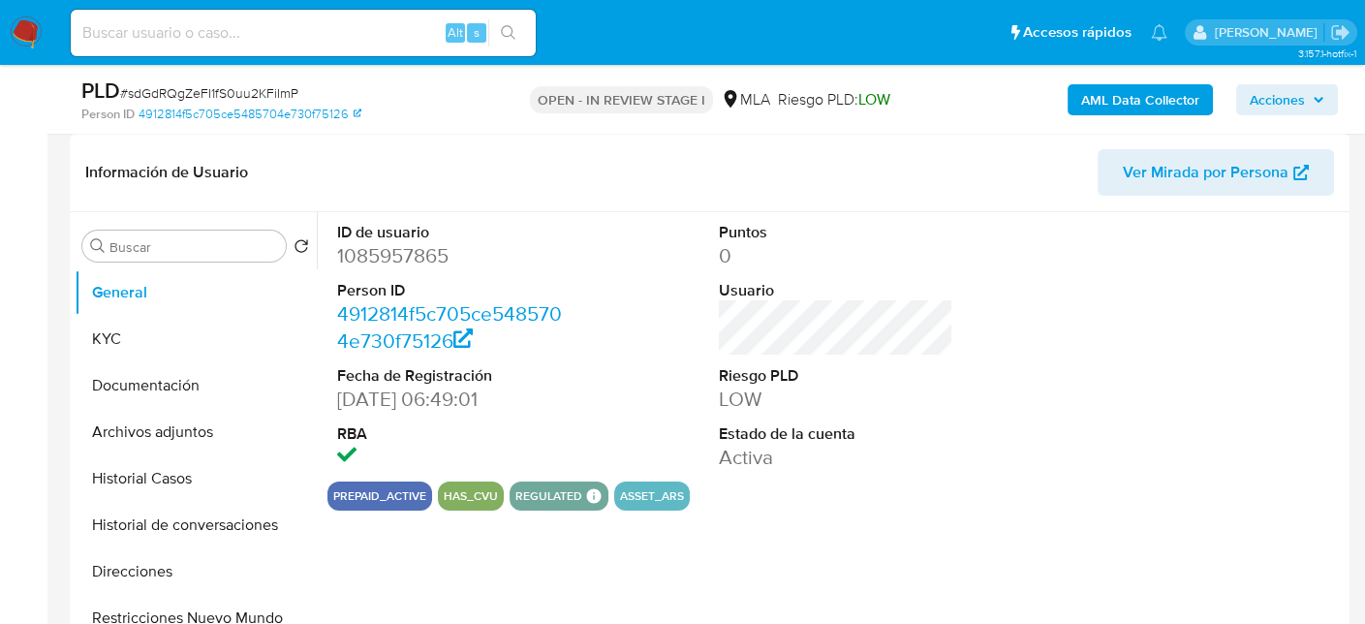
select select "10"
click at [394, 252] on dd "1085957865" at bounding box center [454, 255] width 235 height 27
click at [394, 251] on dd "1085957865" at bounding box center [454, 255] width 235 height 27
copy dd "1085957865"
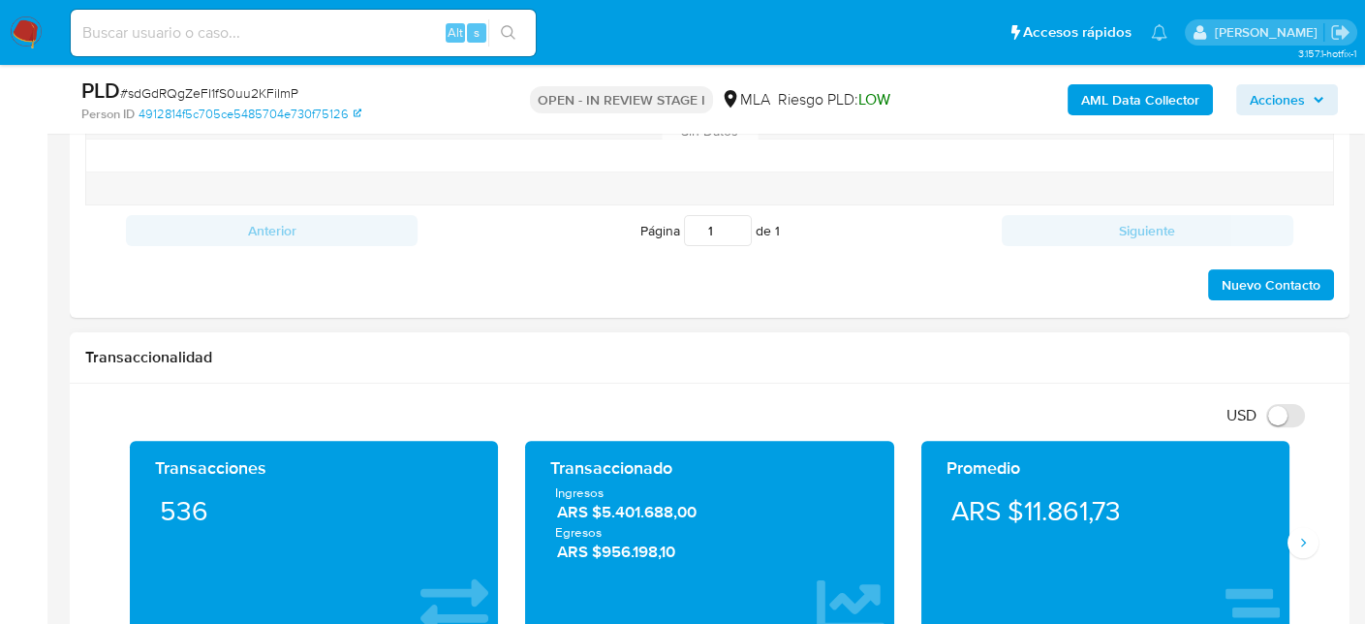
scroll to position [1162, 0]
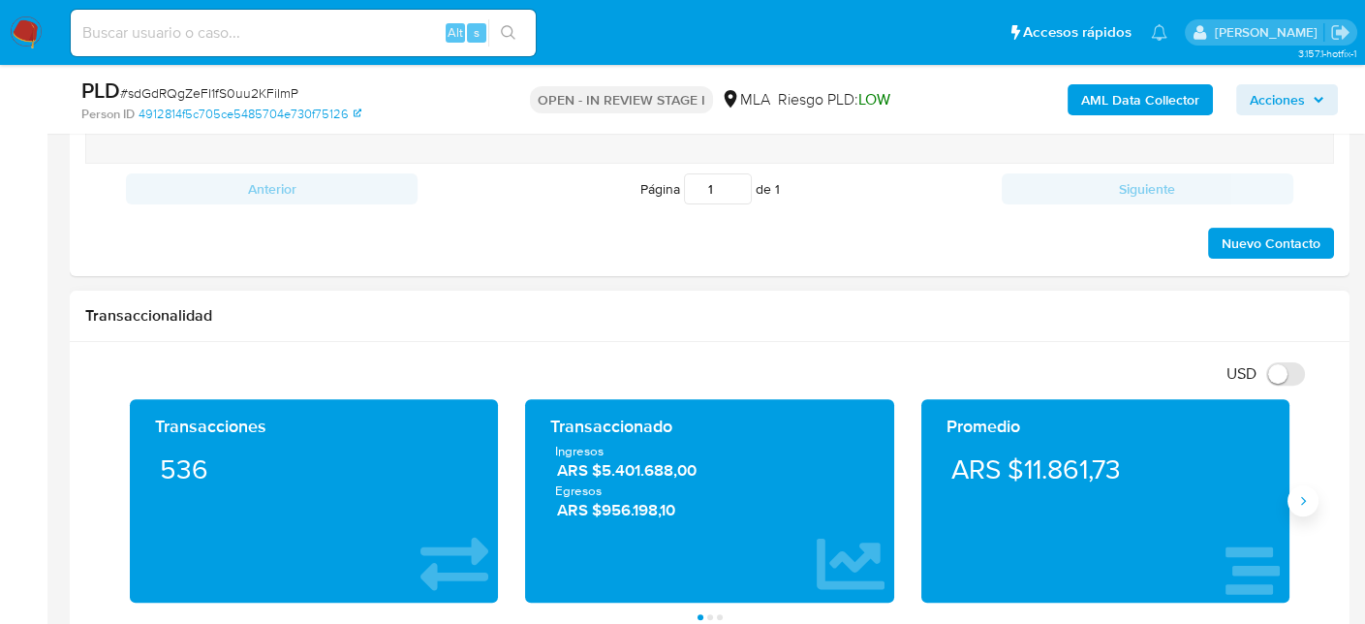
click at [1300, 499] on icon "Siguiente" at bounding box center [1302, 500] width 15 height 15
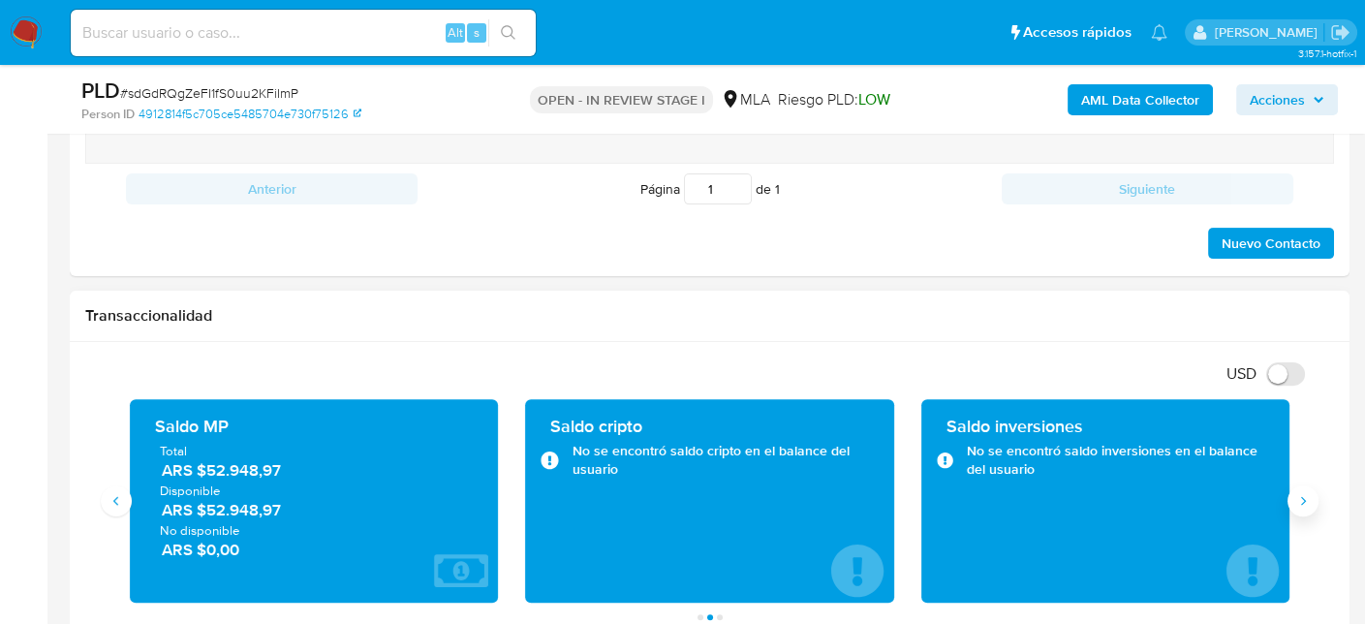
click at [1300, 500] on icon "Siguiente" at bounding box center [1302, 500] width 15 height 15
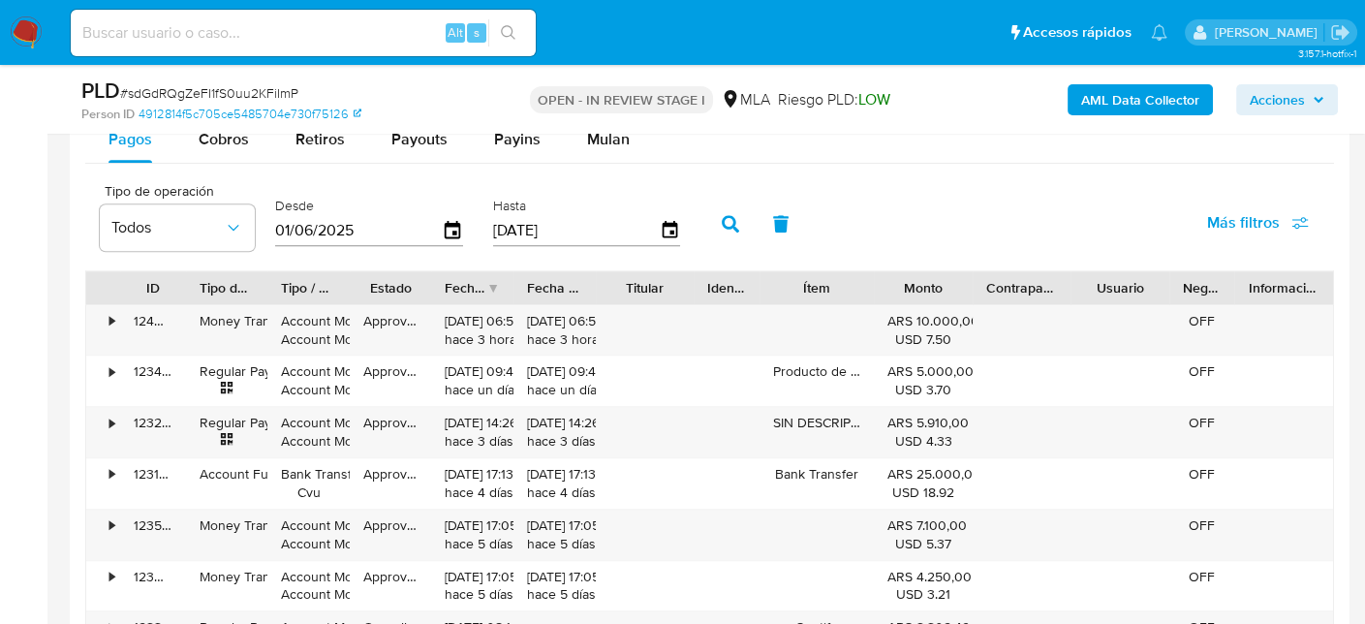
scroll to position [2131, 0]
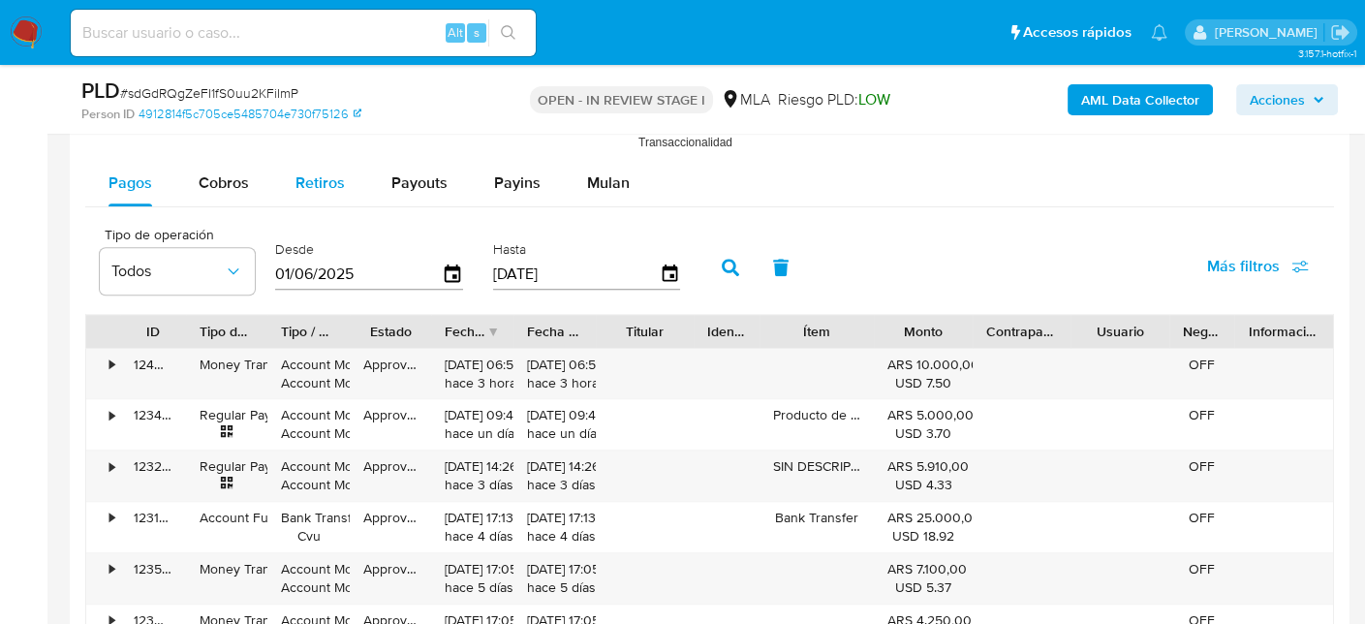
click at [312, 174] on span "Retiros" at bounding box center [319, 182] width 49 height 22
select select "10"
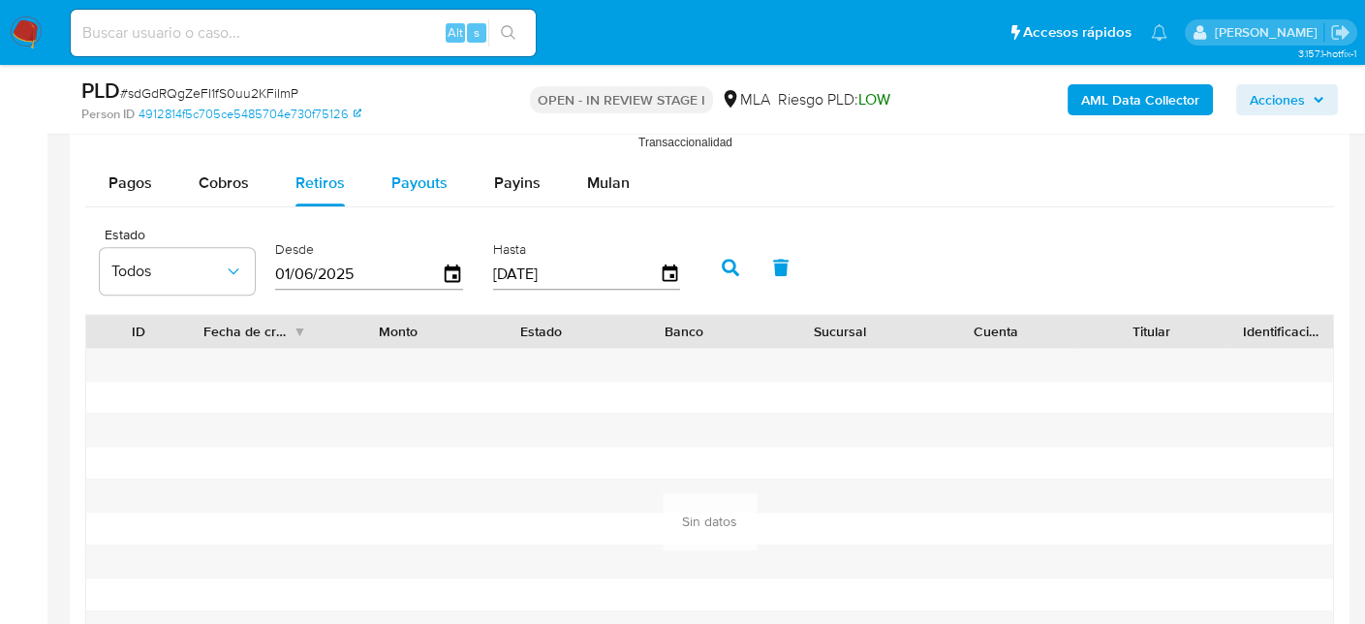
click at [387, 175] on button "Payouts" at bounding box center [419, 183] width 103 height 46
select select "10"
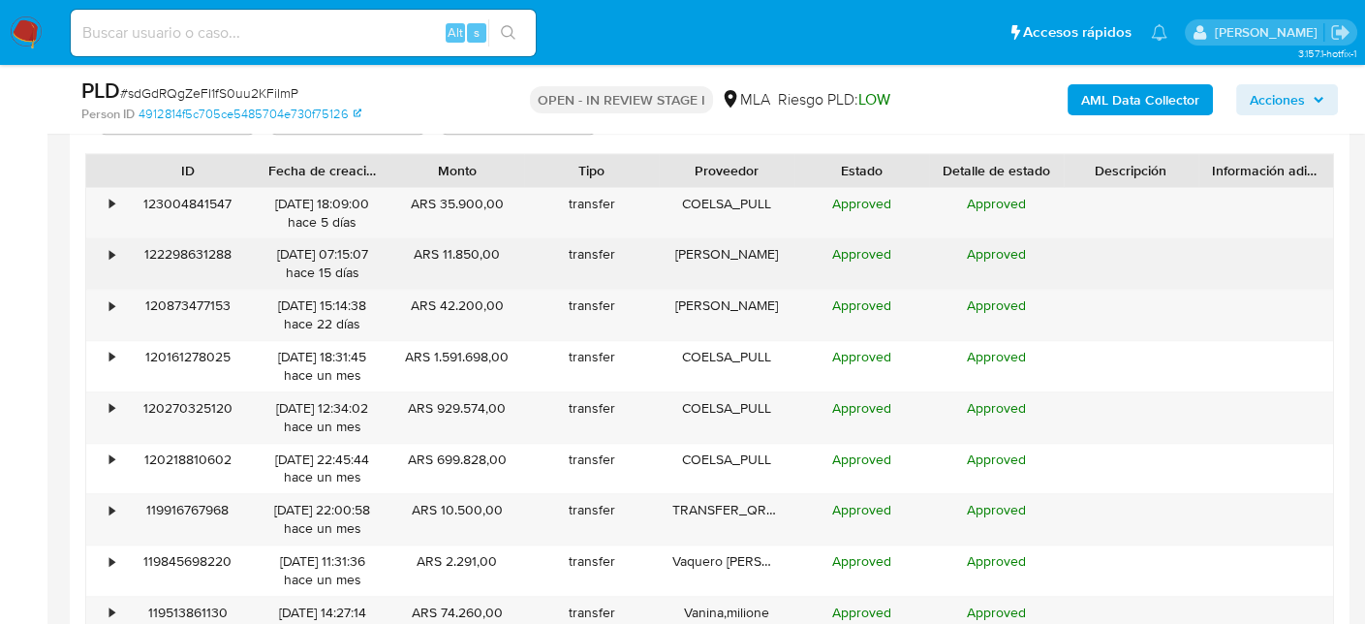
scroll to position [2324, 0]
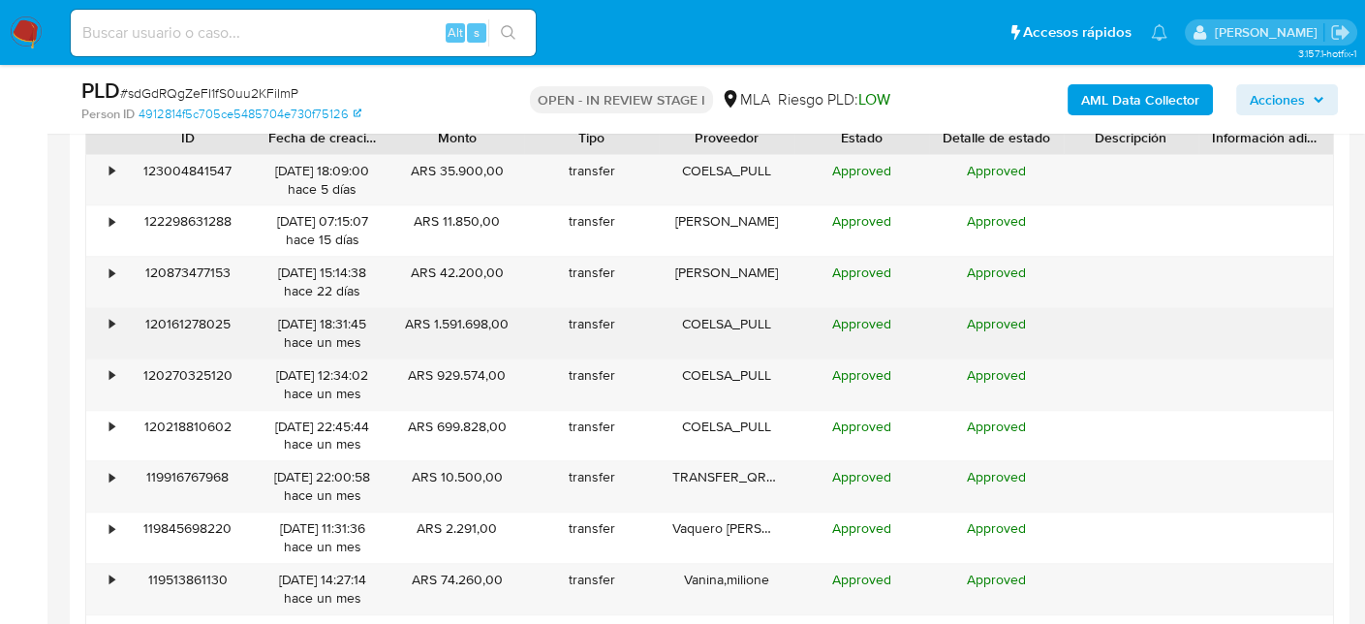
click at [112, 320] on div "•" at bounding box center [111, 324] width 5 height 18
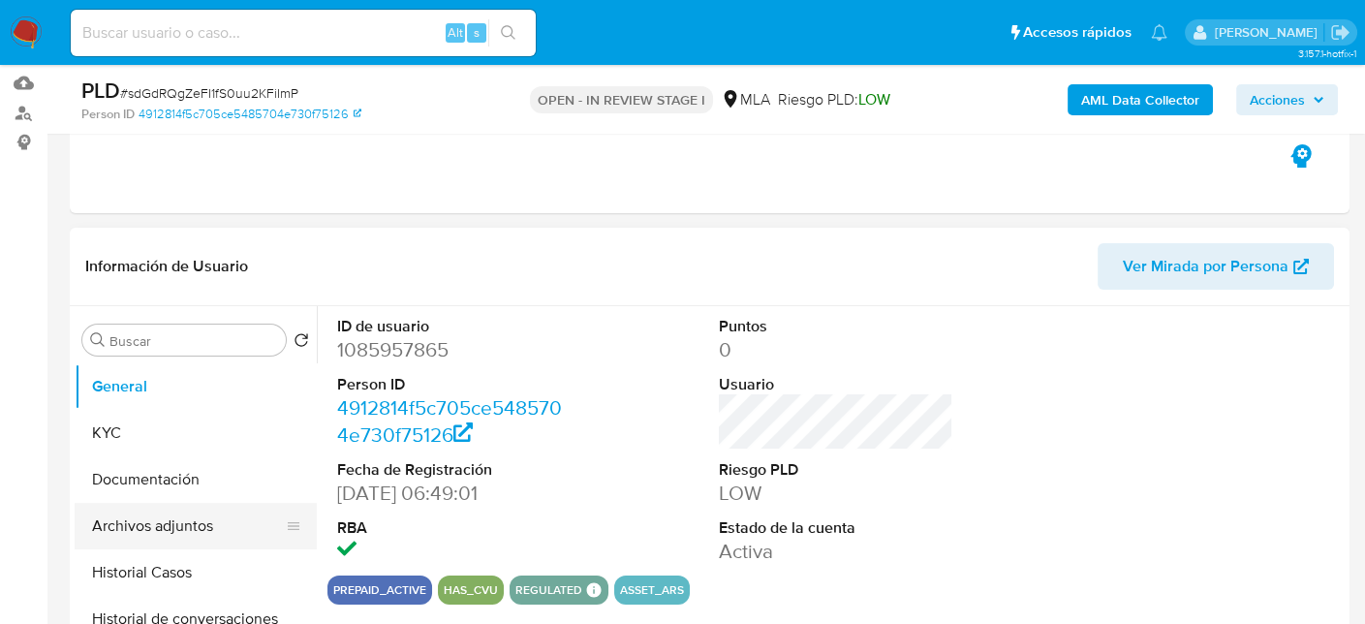
scroll to position [291, 0]
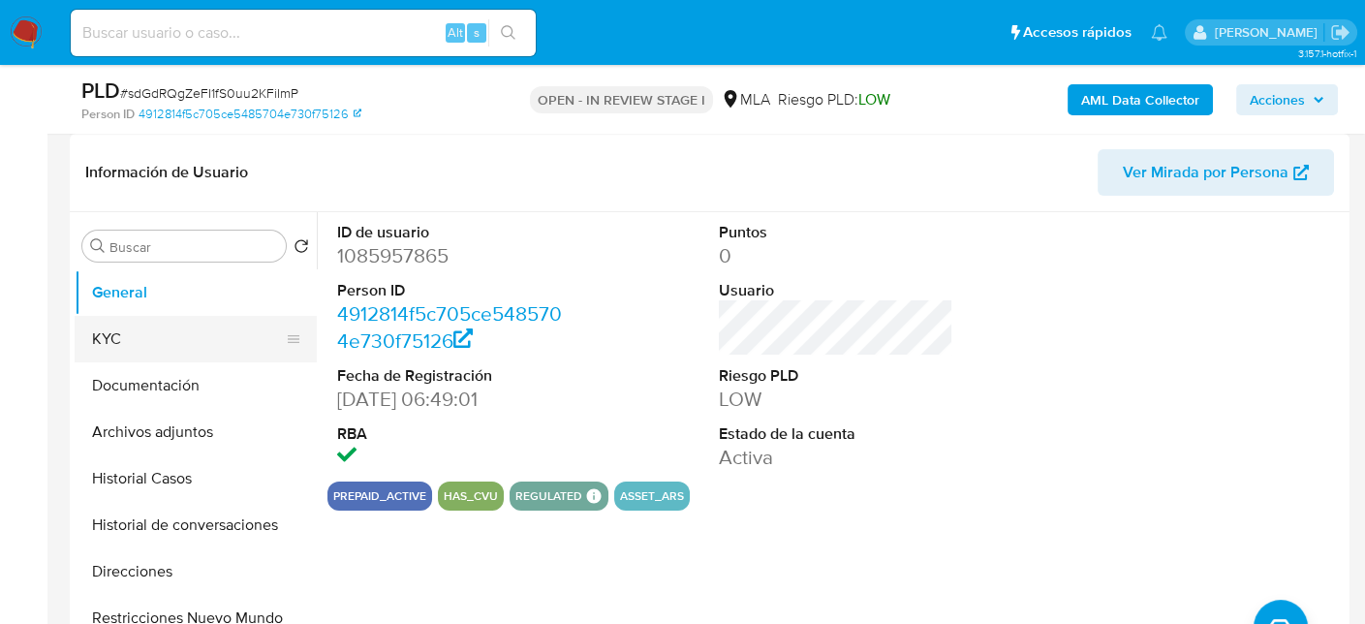
click at [137, 355] on button "KYC" at bounding box center [188, 339] width 227 height 46
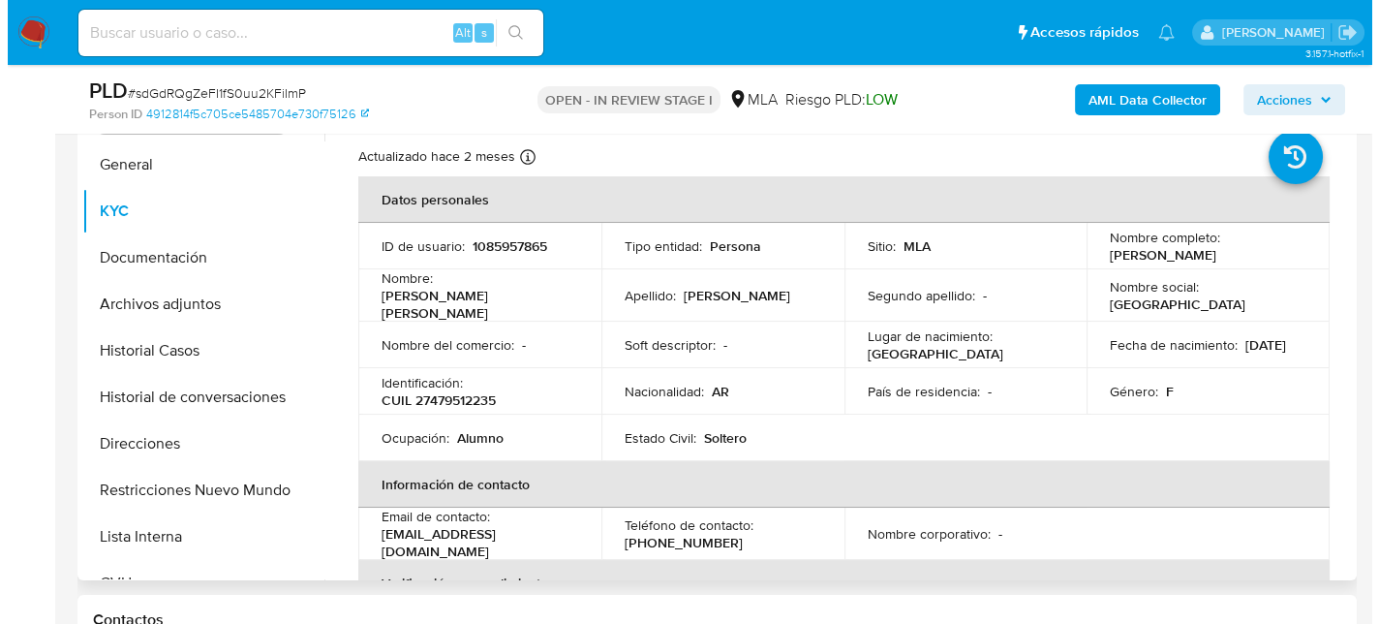
scroll to position [387, 0]
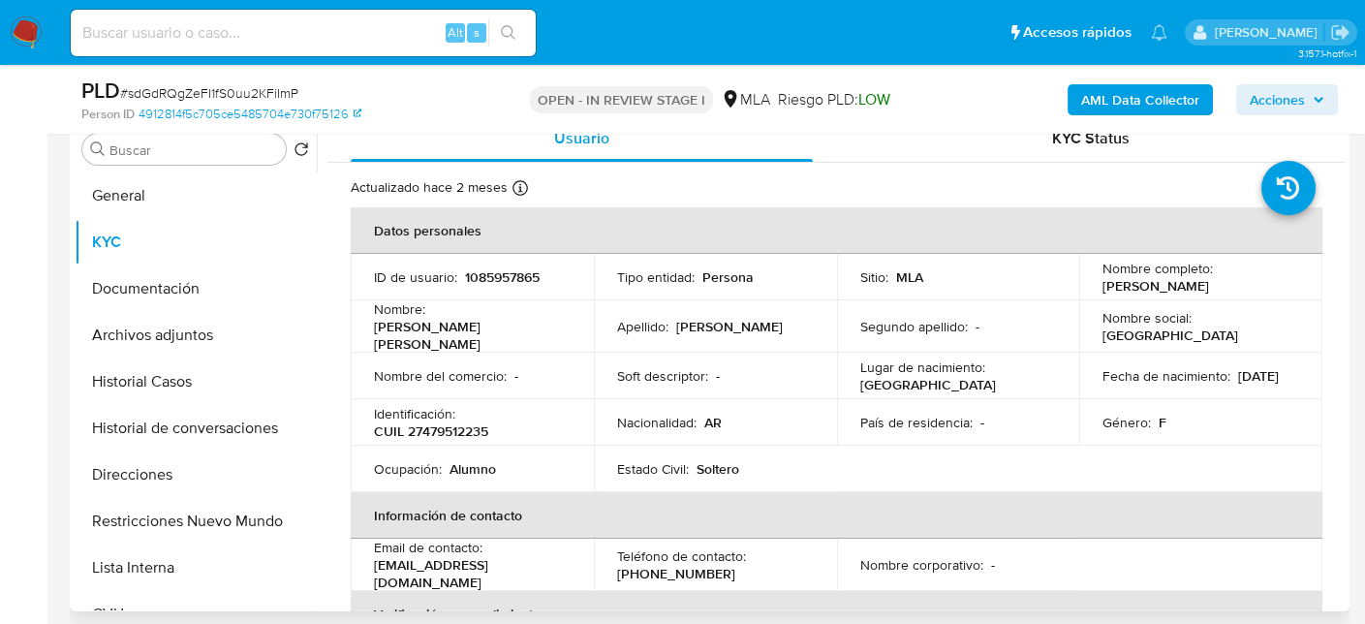
click at [477, 425] on p "CUIL 27479512235" at bounding box center [431, 430] width 114 height 17
copy p "27479512235"
click at [138, 281] on button "Documentación" at bounding box center [188, 288] width 227 height 46
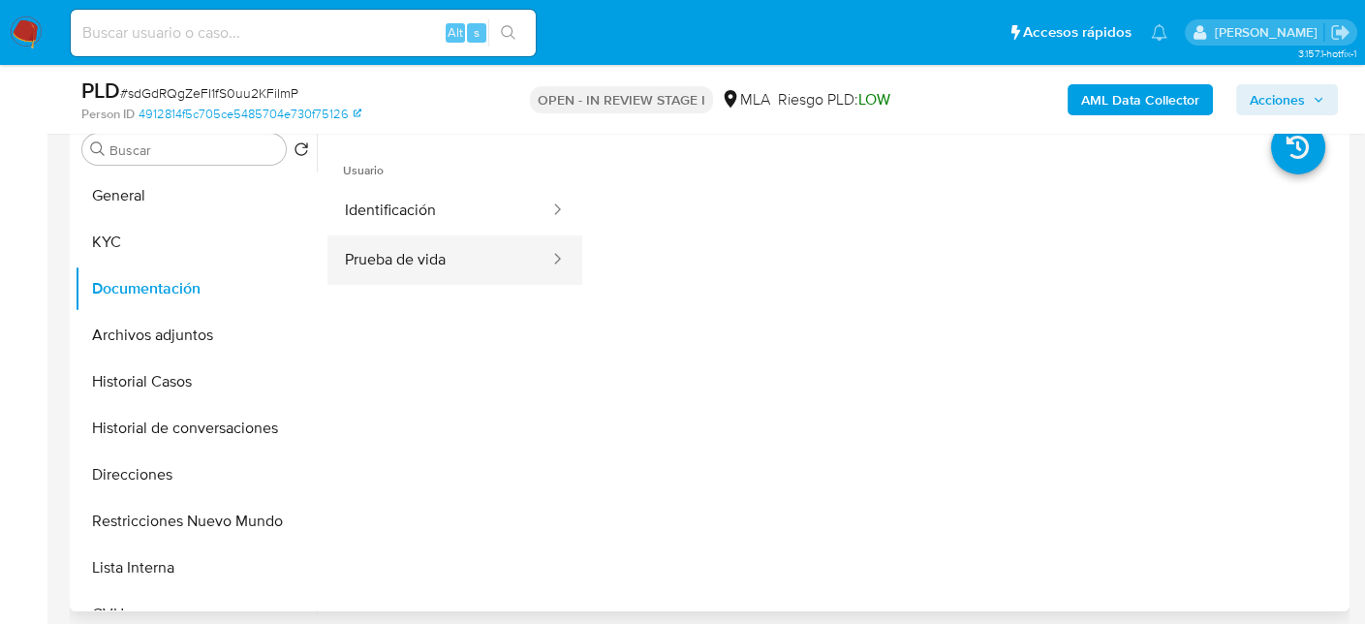
click at [382, 259] on button "Prueba de vida" at bounding box center [439, 259] width 224 height 49
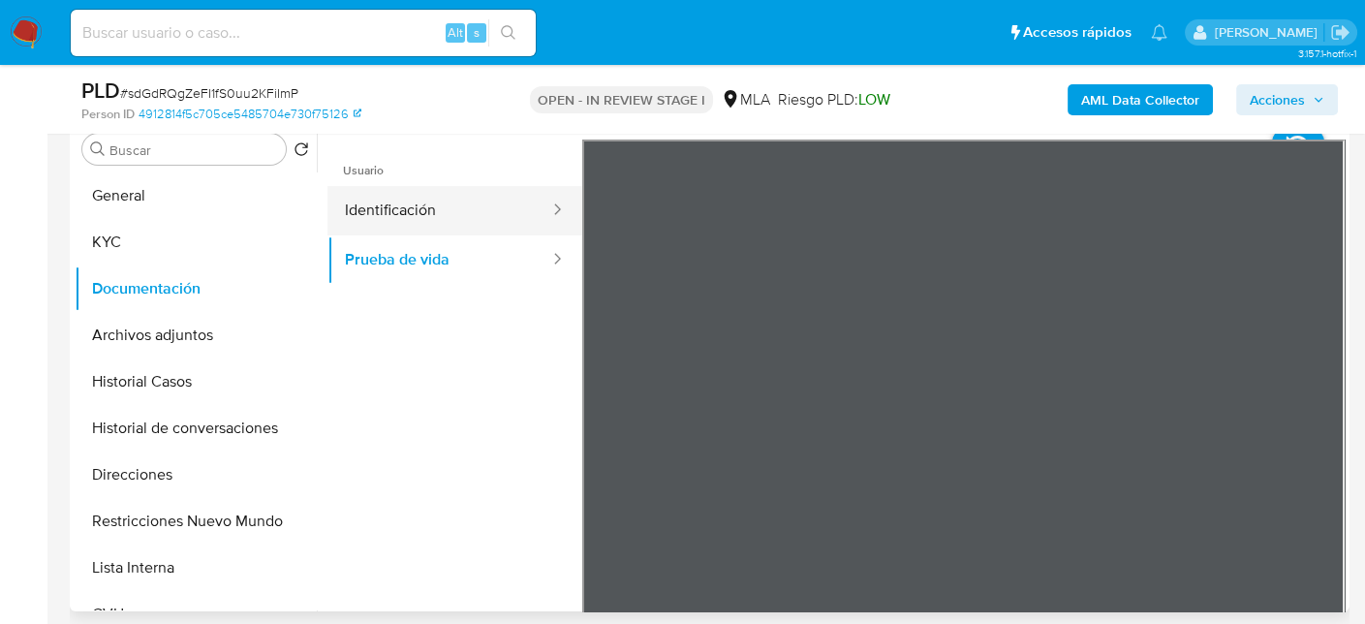
click at [515, 200] on button "Identificación" at bounding box center [439, 210] width 224 height 49
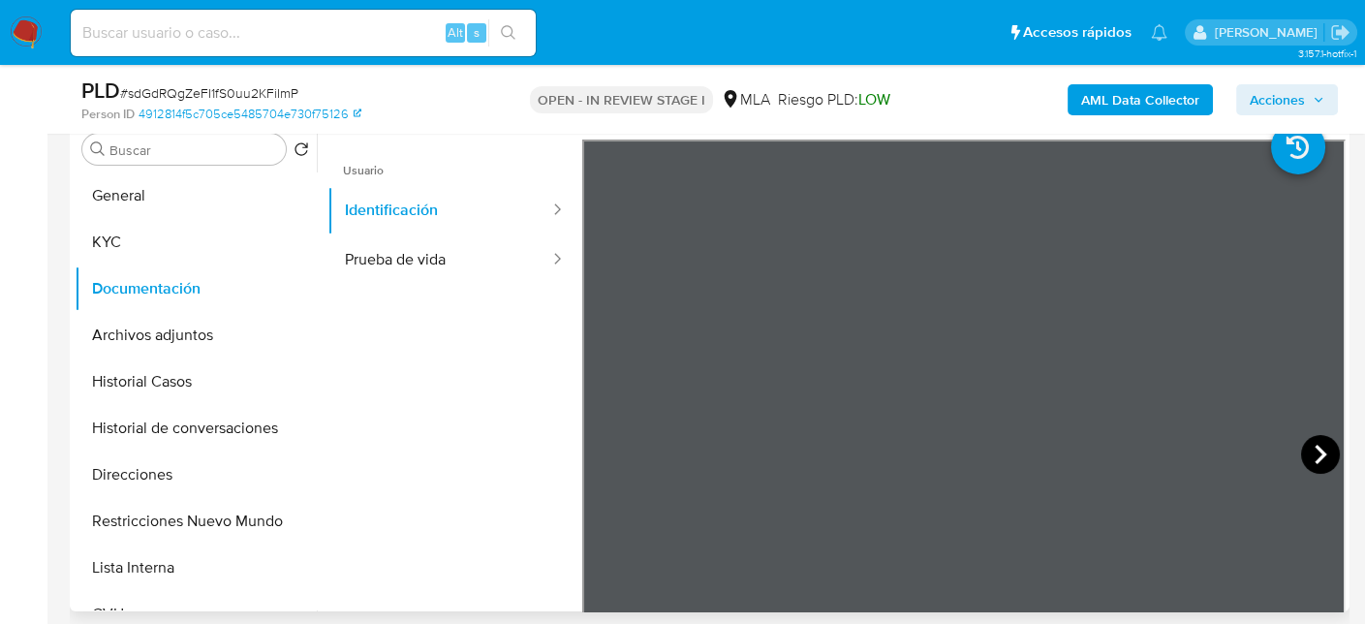
click at [1319, 459] on icon at bounding box center [1320, 454] width 39 height 39
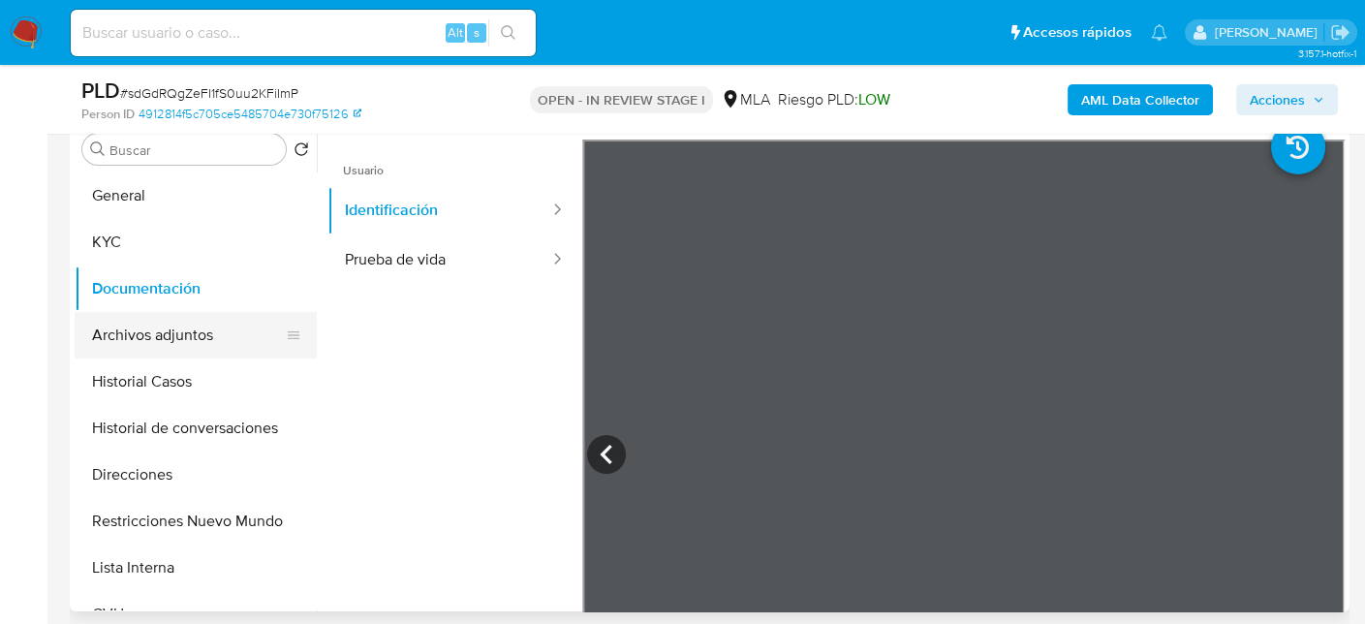
click at [227, 329] on button "Archivos adjuntos" at bounding box center [188, 335] width 227 height 46
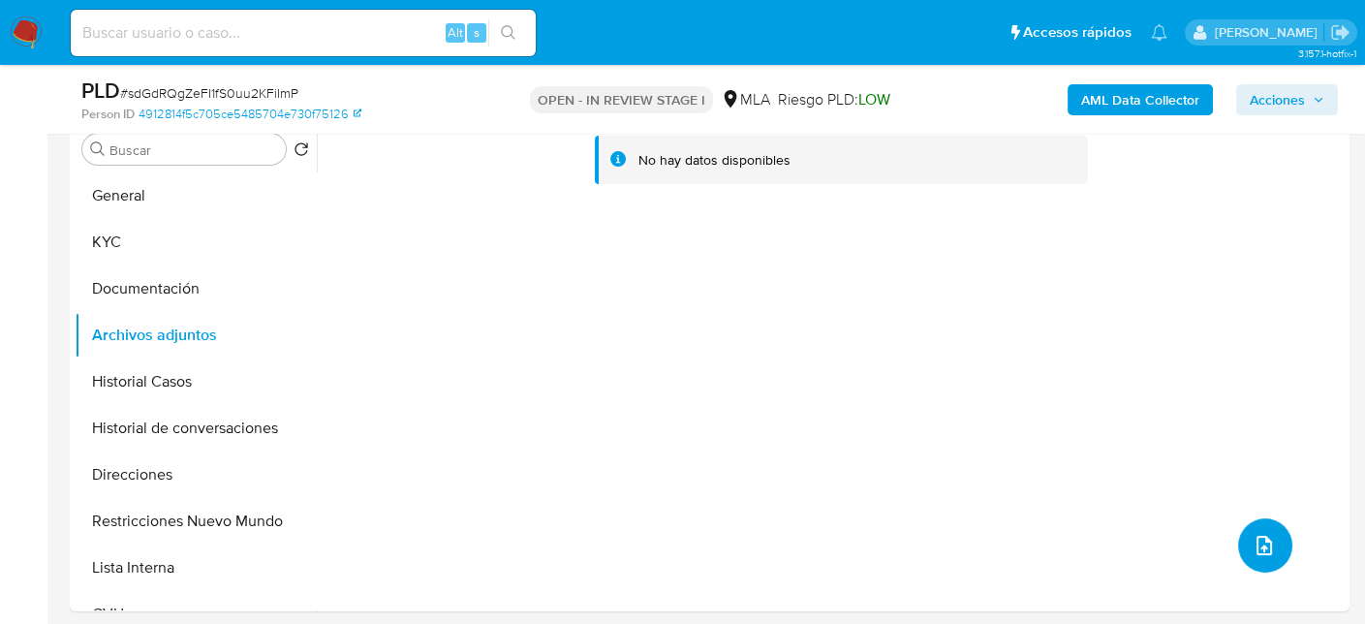
click at [1268, 551] on button "upload-file" at bounding box center [1265, 545] width 54 height 54
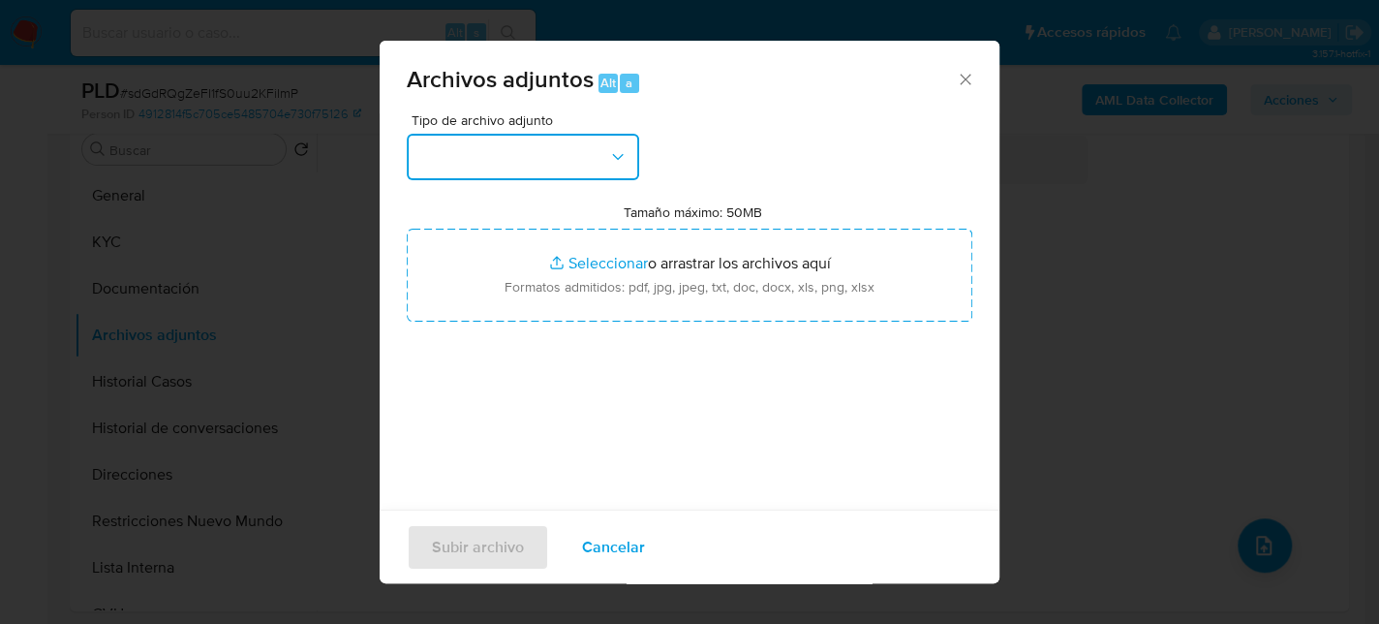
click at [556, 152] on button "button" at bounding box center [523, 157] width 232 height 46
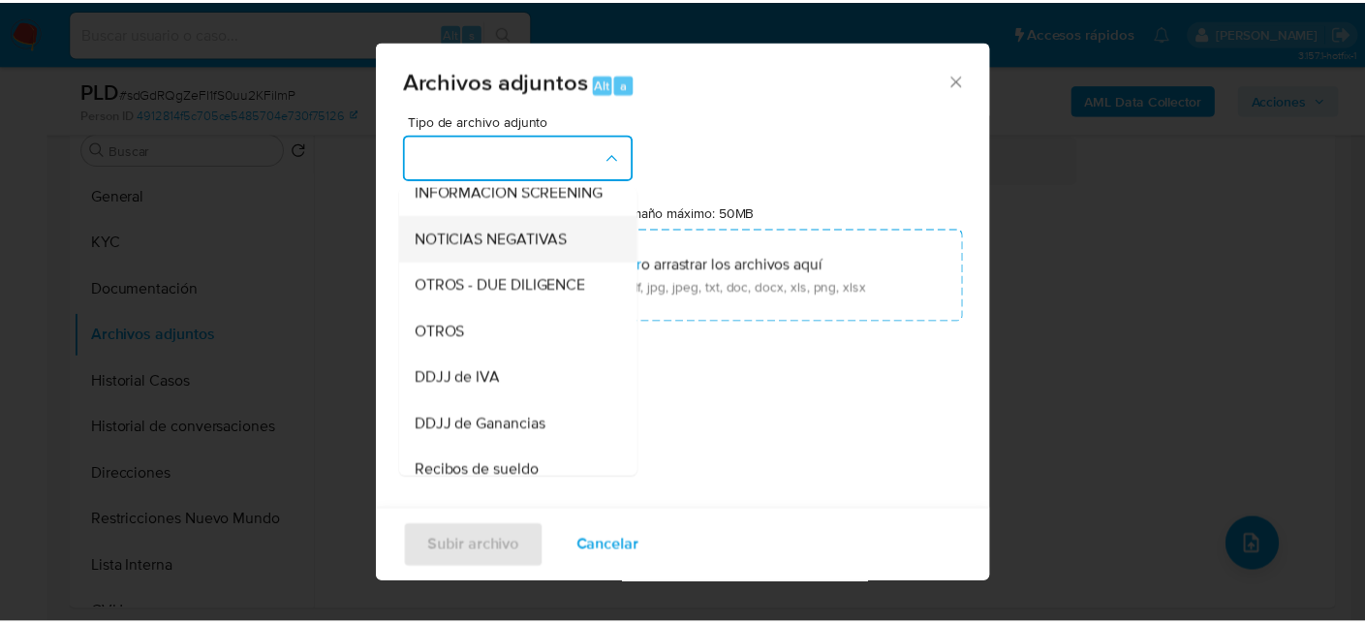
scroll to position [291, 0]
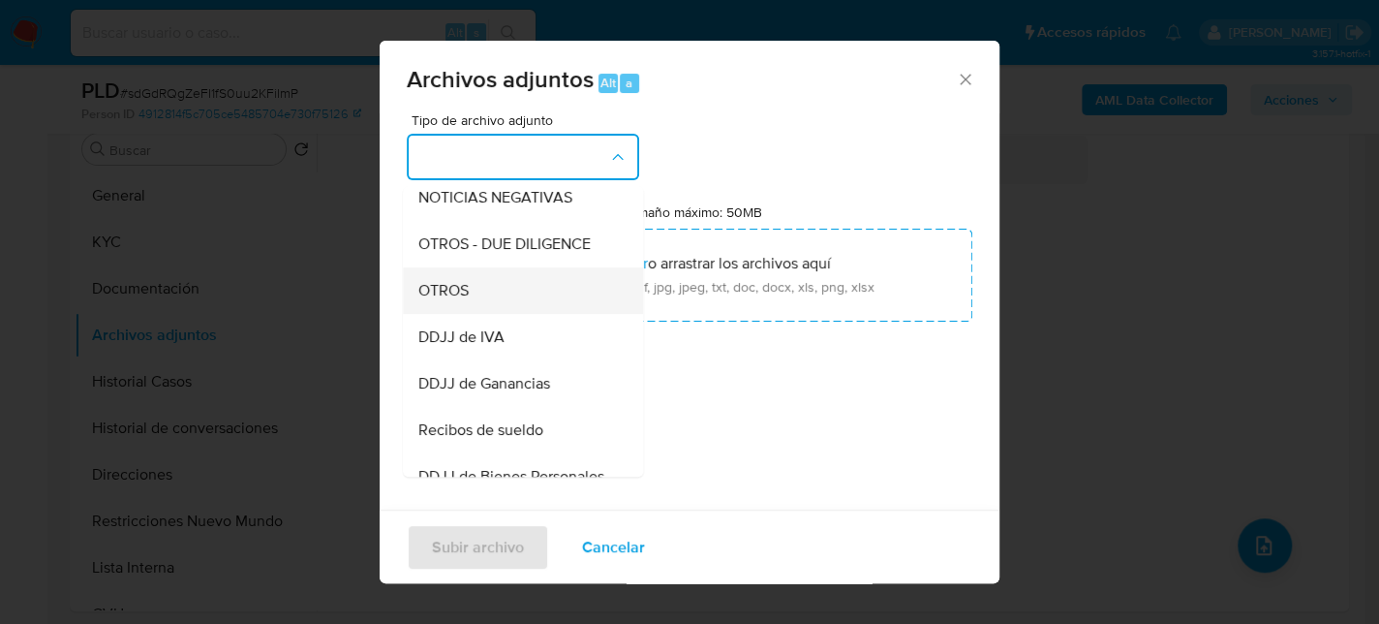
click at [514, 295] on div "OTROS" at bounding box center [517, 290] width 198 height 46
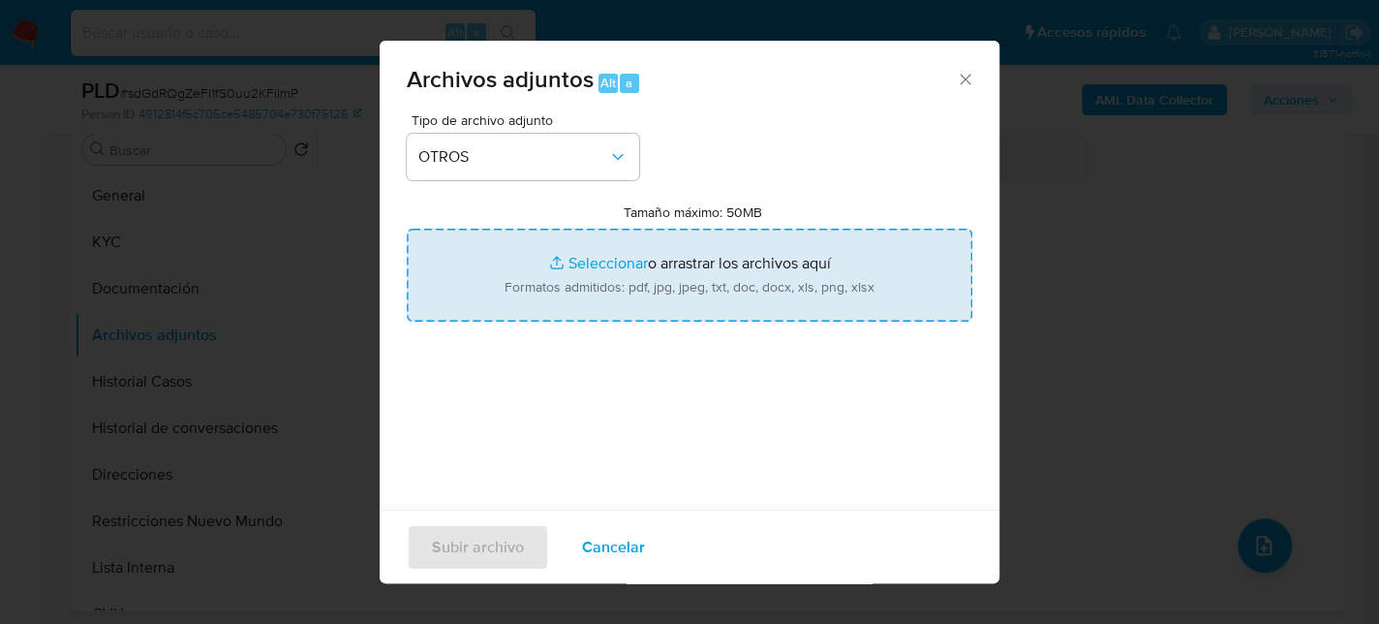
type input "C:\fakepath\Movimientos-1085957865.xlsx"
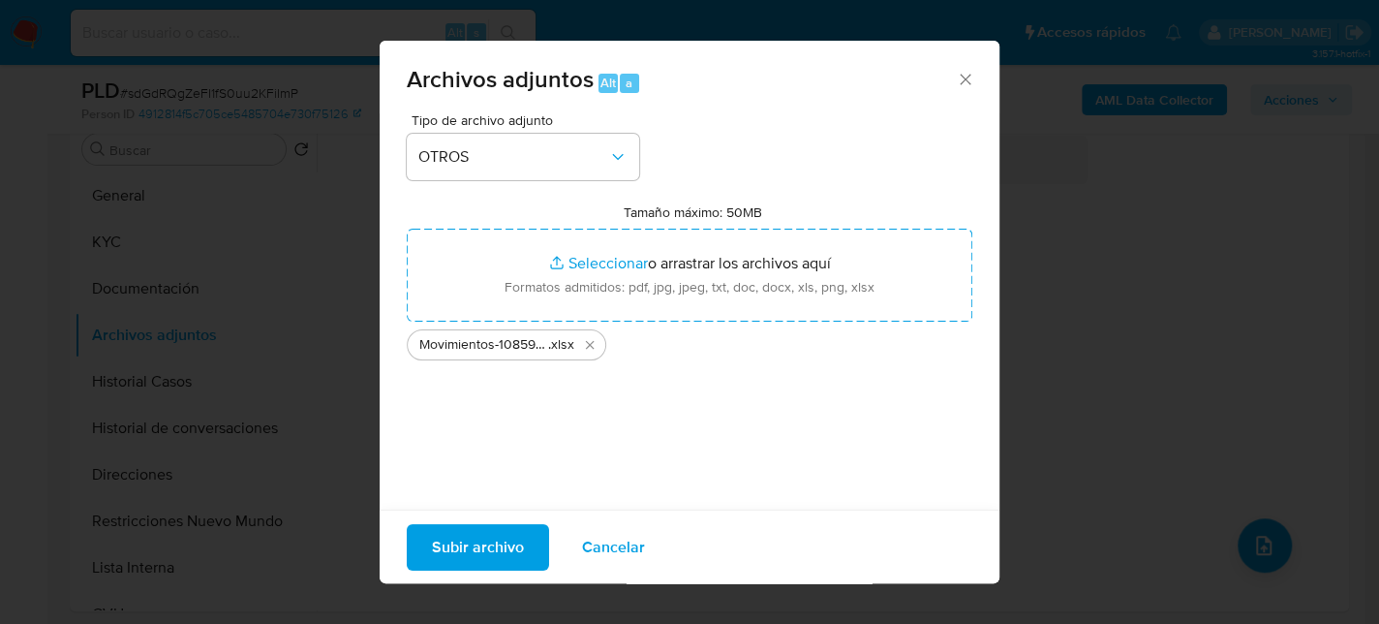
click at [476, 543] on span "Subir archivo" at bounding box center [478, 546] width 92 height 43
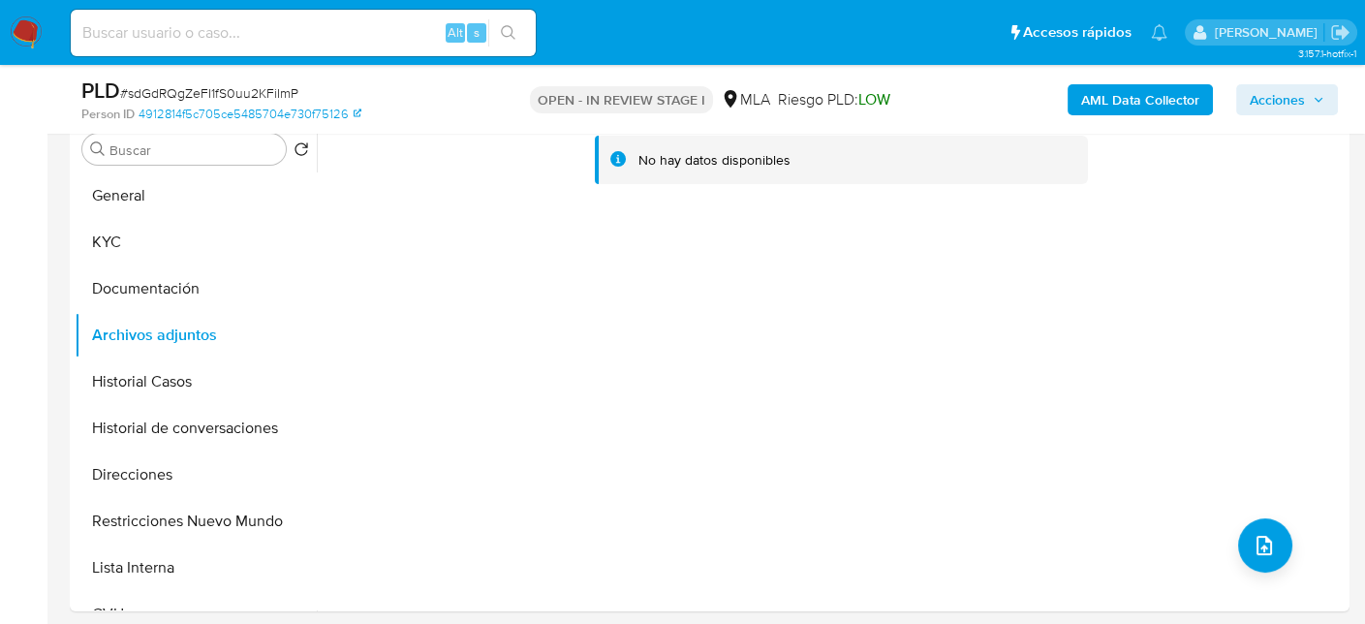
click at [1135, 101] on b "AML Data Collector" at bounding box center [1140, 99] width 118 height 31
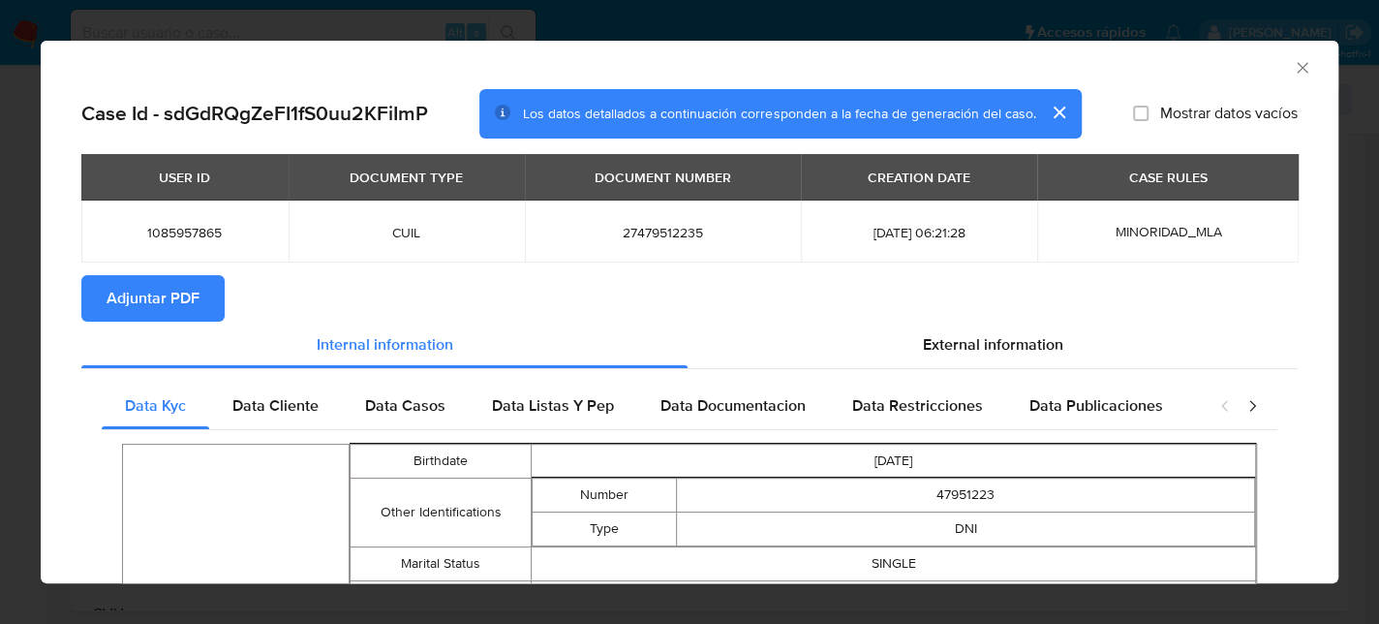
click at [168, 281] on span "Adjuntar PDF" at bounding box center [153, 298] width 93 height 43
click at [1295, 74] on icon "Cerrar ventana" at bounding box center [1302, 67] width 19 height 19
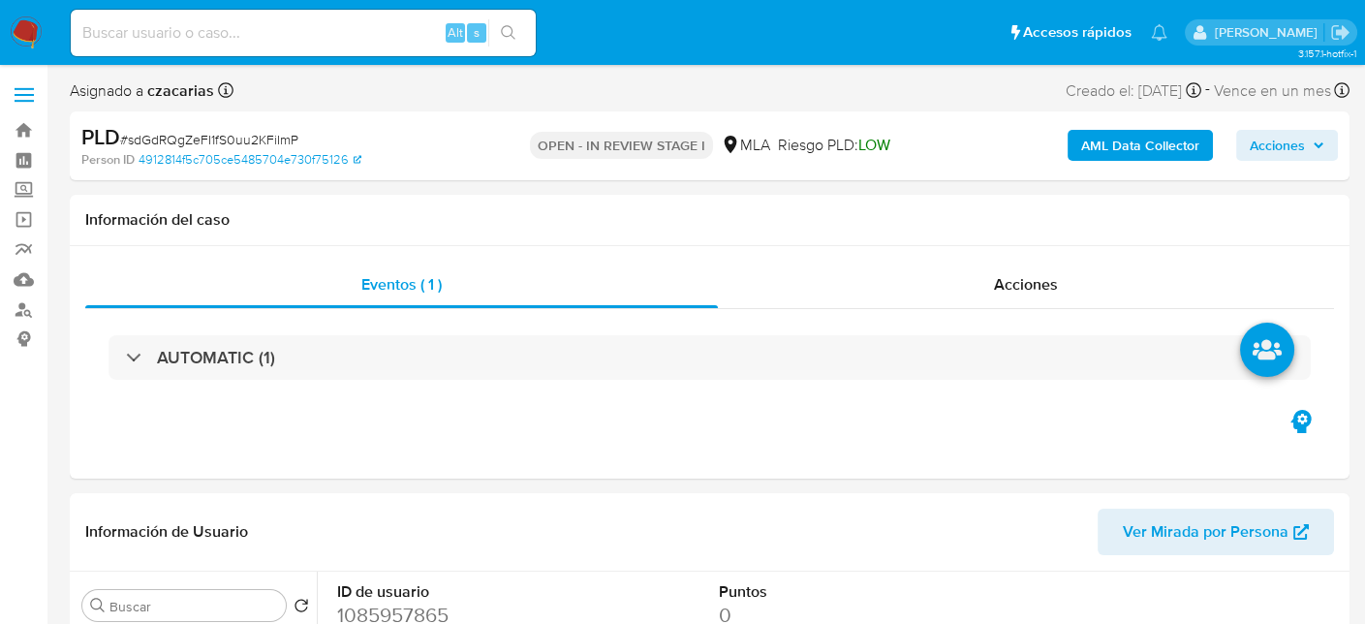
select select "10"
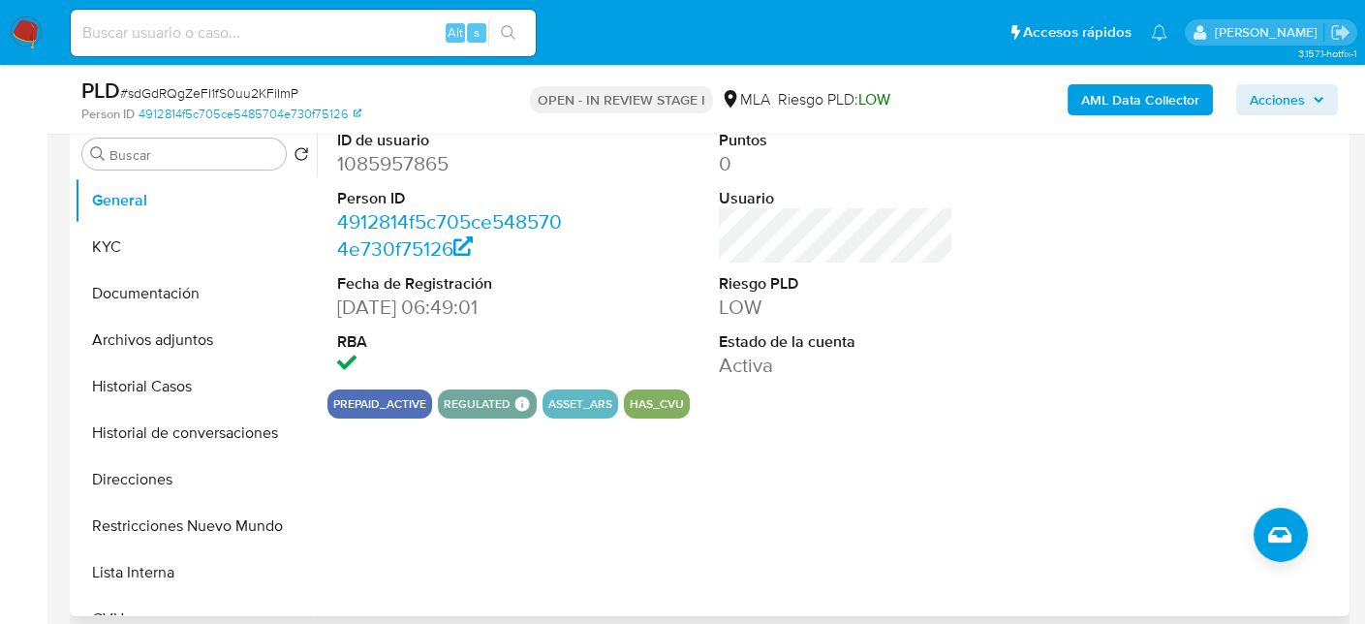
scroll to position [387, 0]
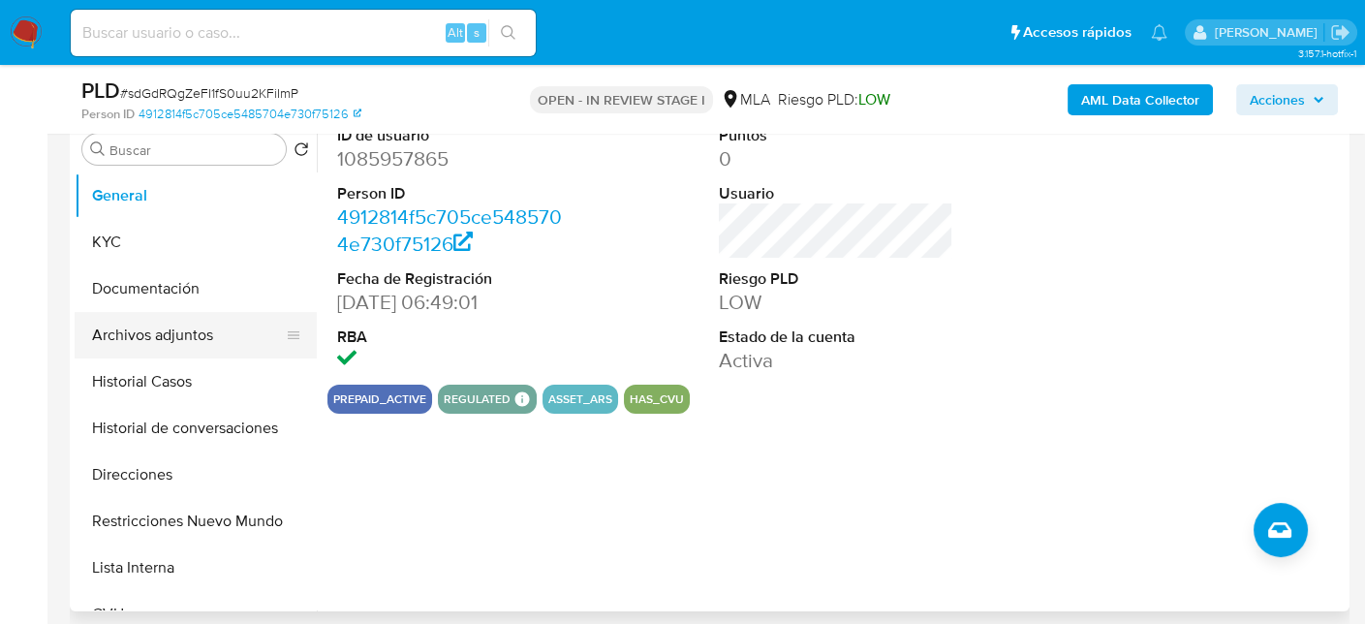
click at [187, 336] on button "Archivos adjuntos" at bounding box center [188, 335] width 227 height 46
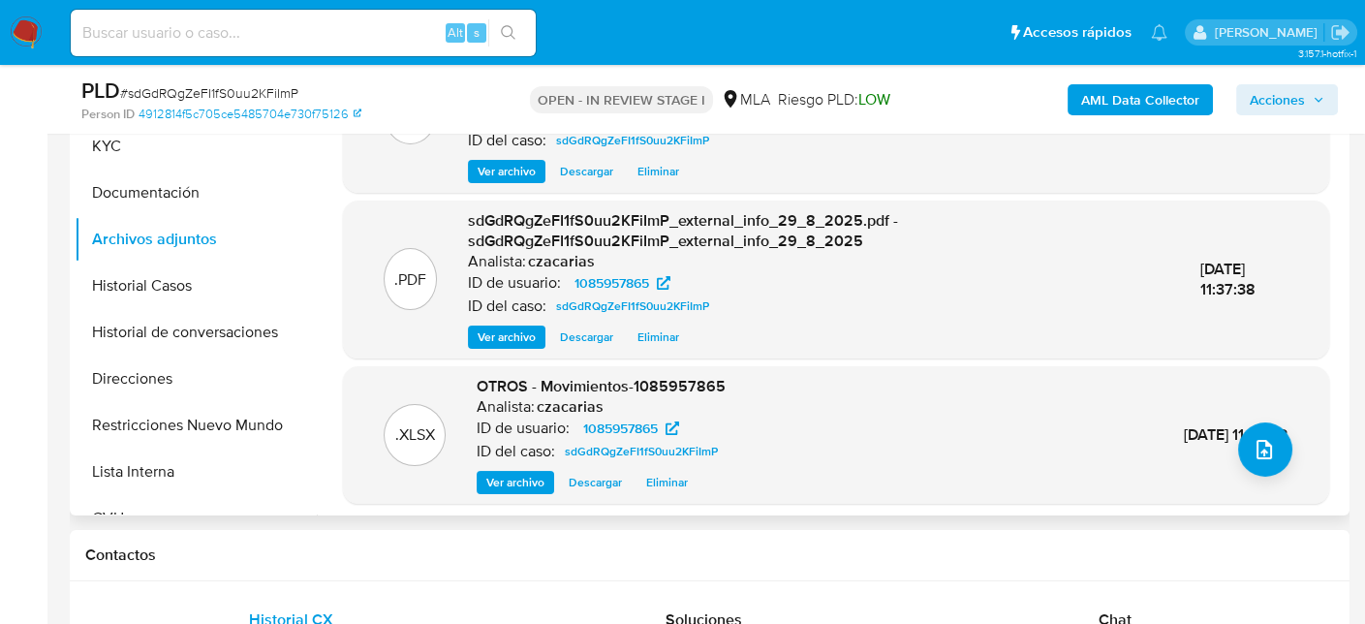
scroll to position [484, 0]
click at [169, 281] on button "Historial Casos" at bounding box center [188, 285] width 227 height 46
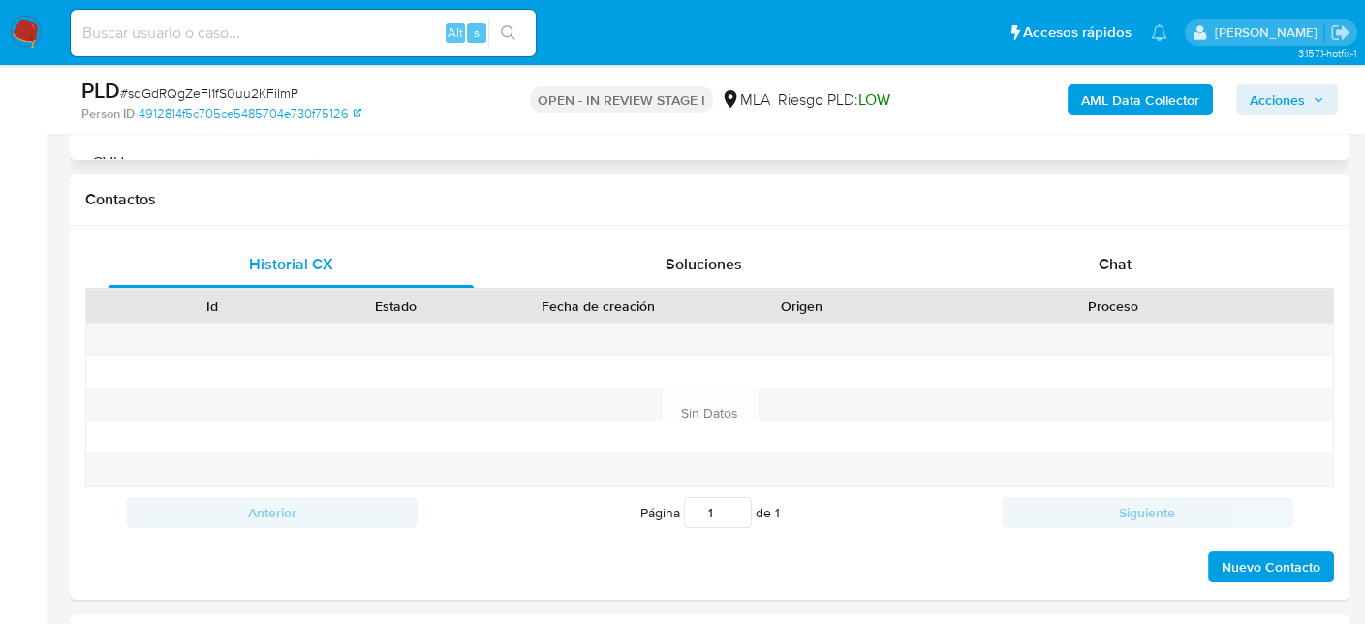
scroll to position [872, 0]
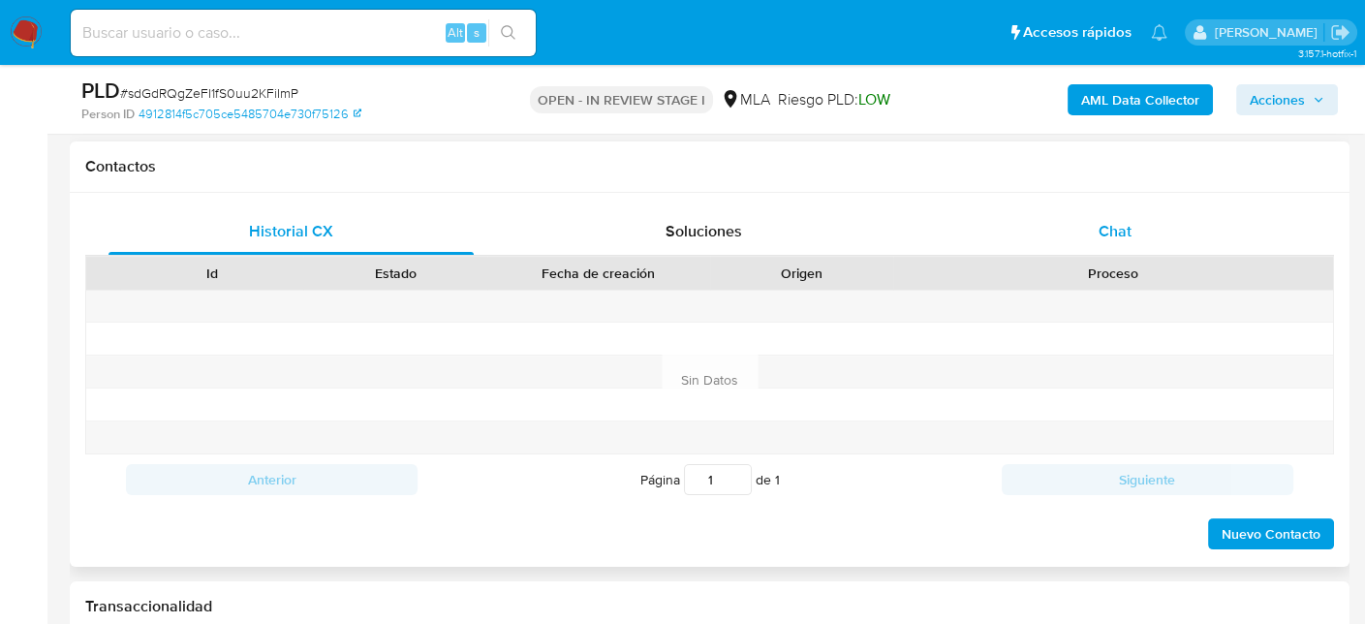
click at [1099, 235] on span "Chat" at bounding box center [1114, 231] width 33 height 22
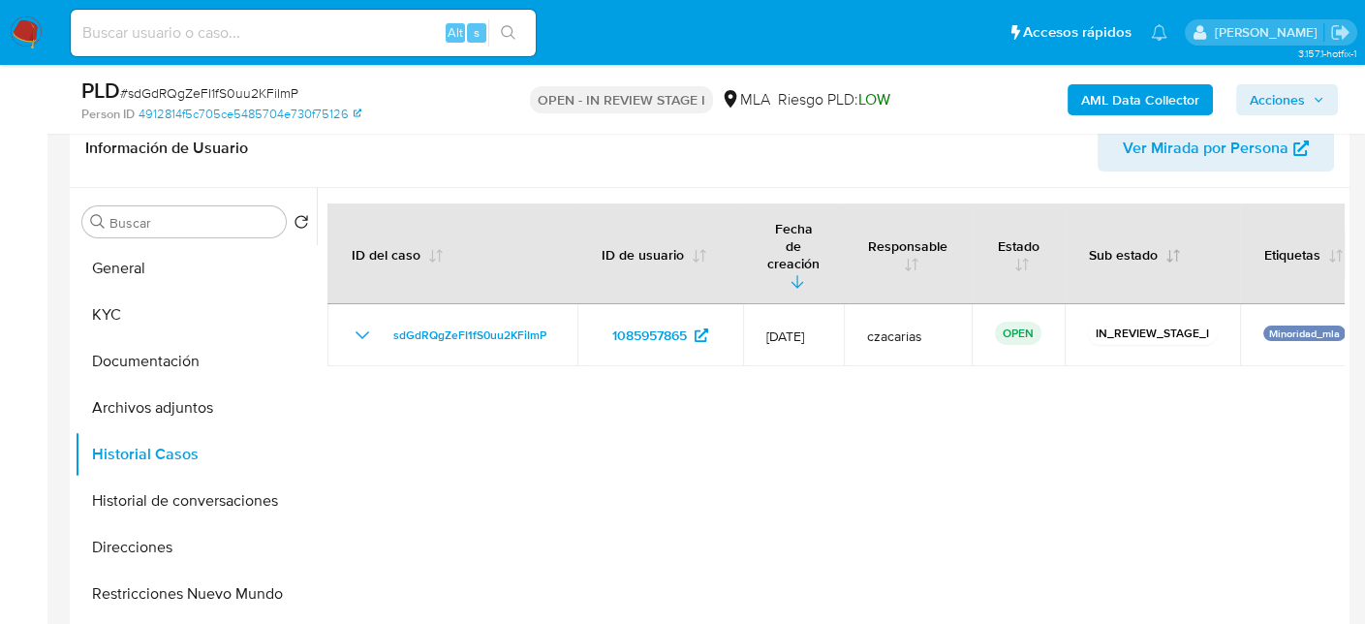
scroll to position [291, 0]
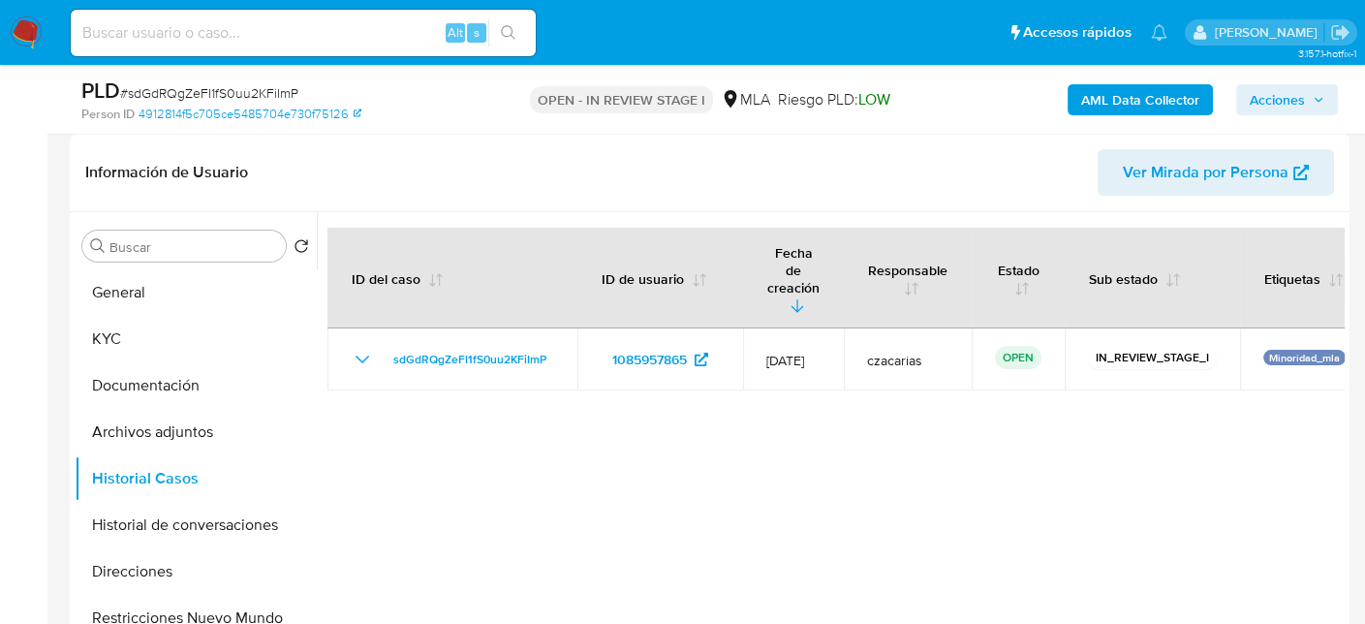
click at [337, 48] on div "Alt s" at bounding box center [303, 33] width 465 height 46
drag, startPoint x: 354, startPoint y: 35, endPoint x: 447, endPoint y: 50, distance: 95.2
click at [354, 35] on input at bounding box center [303, 32] width 465 height 25
paste input "CCfSEoq9nVgV4fL8Ypb4lcOd"
type input "CCfSEoq9nVgV4fL8Ypb4lcOd"
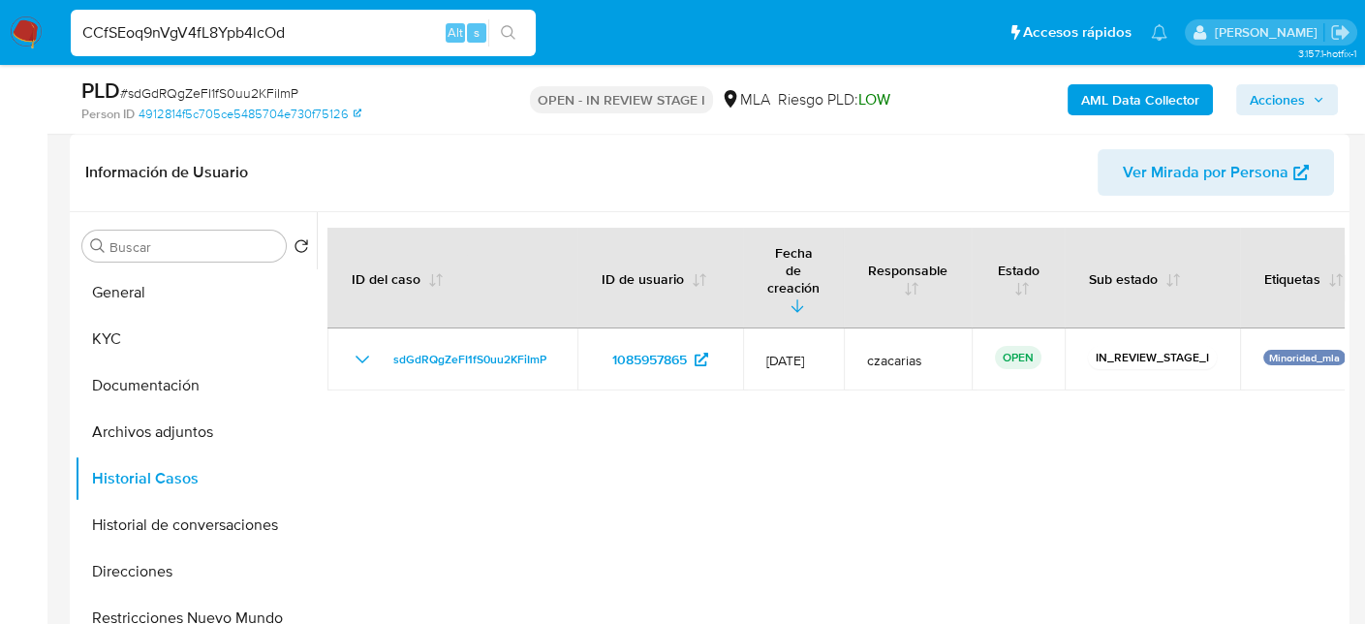
click at [517, 42] on button "search-icon" at bounding box center [508, 32] width 40 height 27
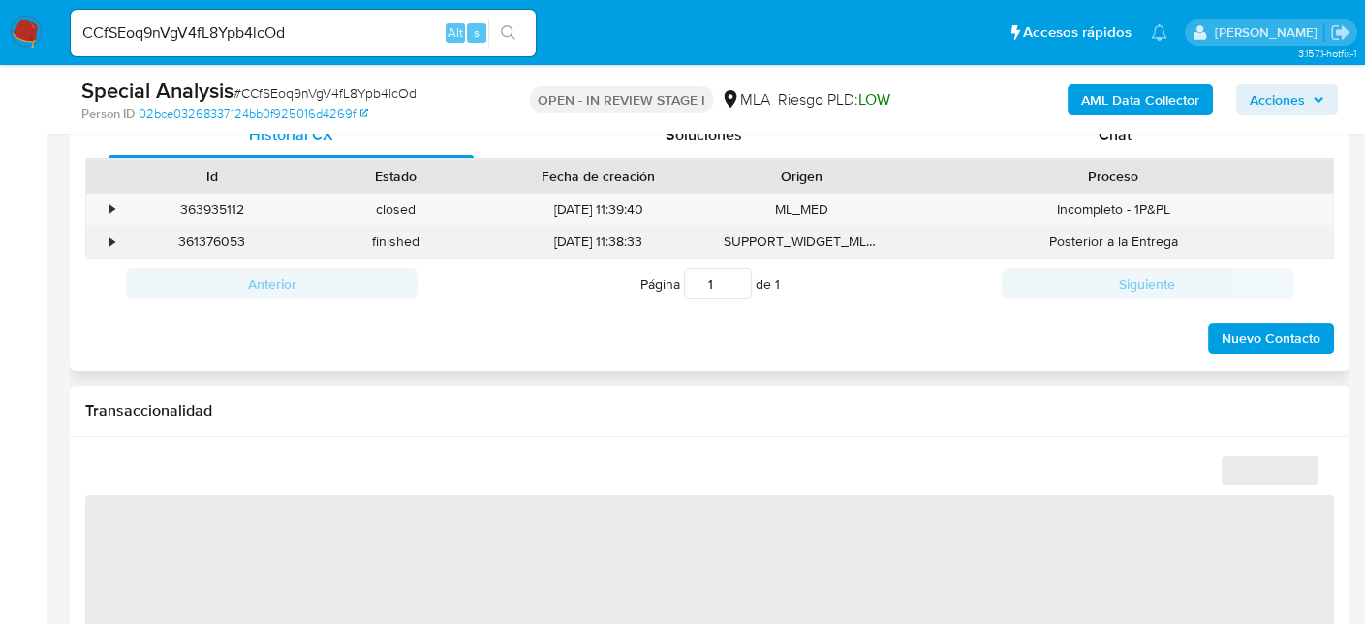
scroll to position [872, 0]
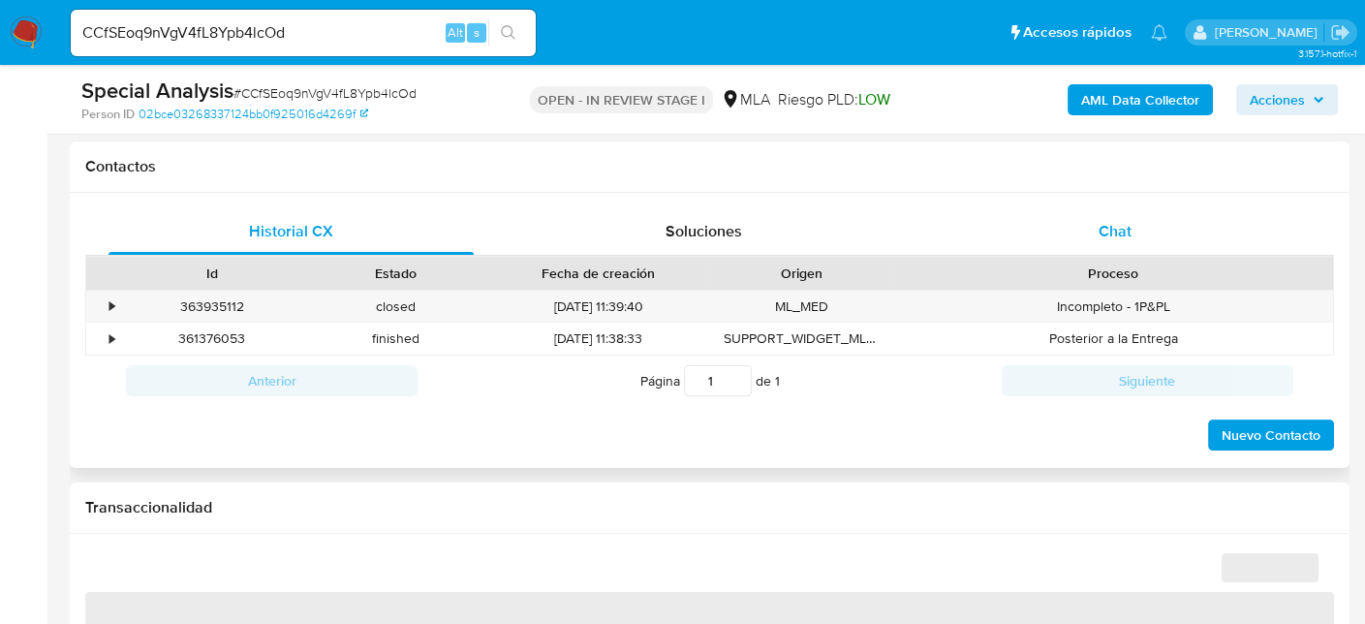
click at [1121, 220] on span "Chat" at bounding box center [1114, 231] width 33 height 22
select select "10"
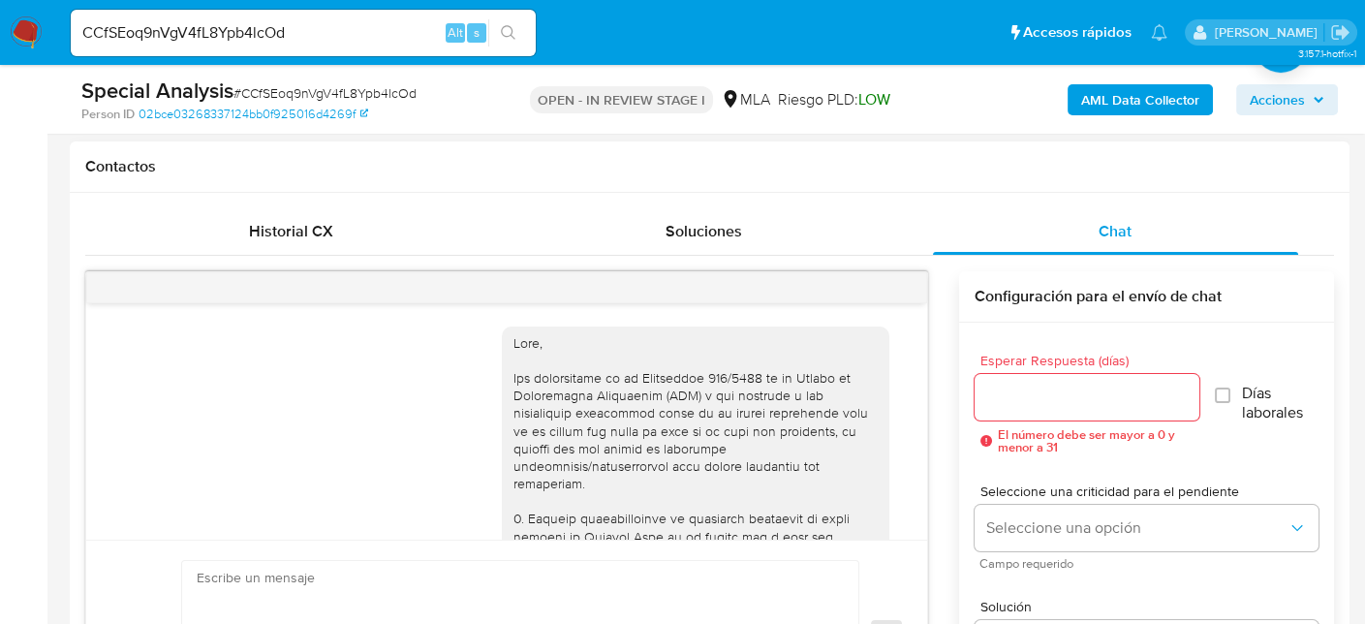
scroll to position [1745, 0]
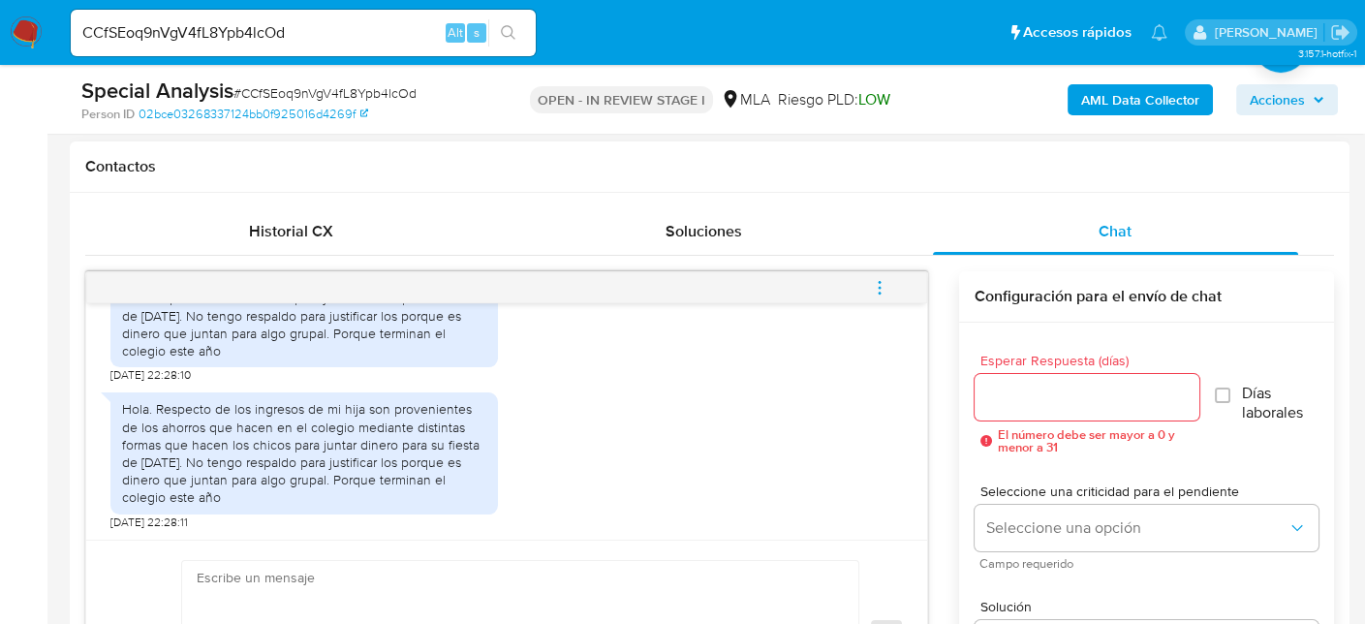
drag, startPoint x: 247, startPoint y: 411, endPoint x: 463, endPoint y: 491, distance: 230.5
click at [463, 491] on div "Hola. Respecto de los ingresos de mi hija son provenientes de los ahorros que h…" at bounding box center [304, 453] width 364 height 106
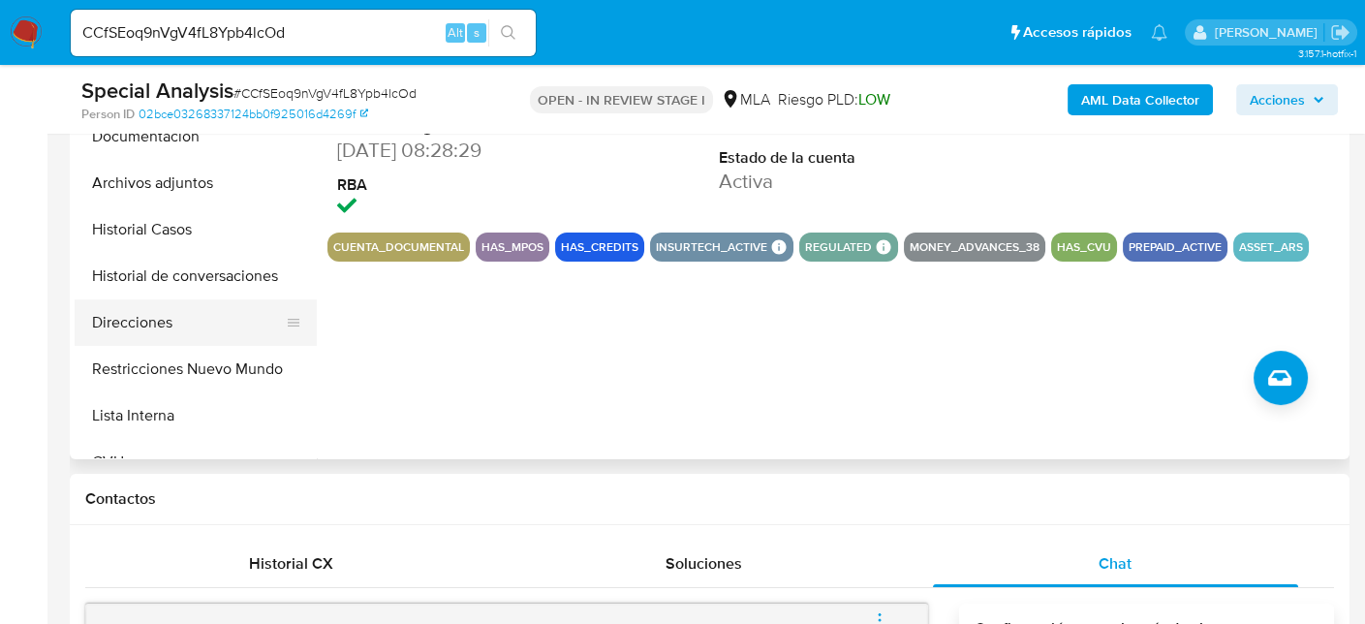
scroll to position [291, 0]
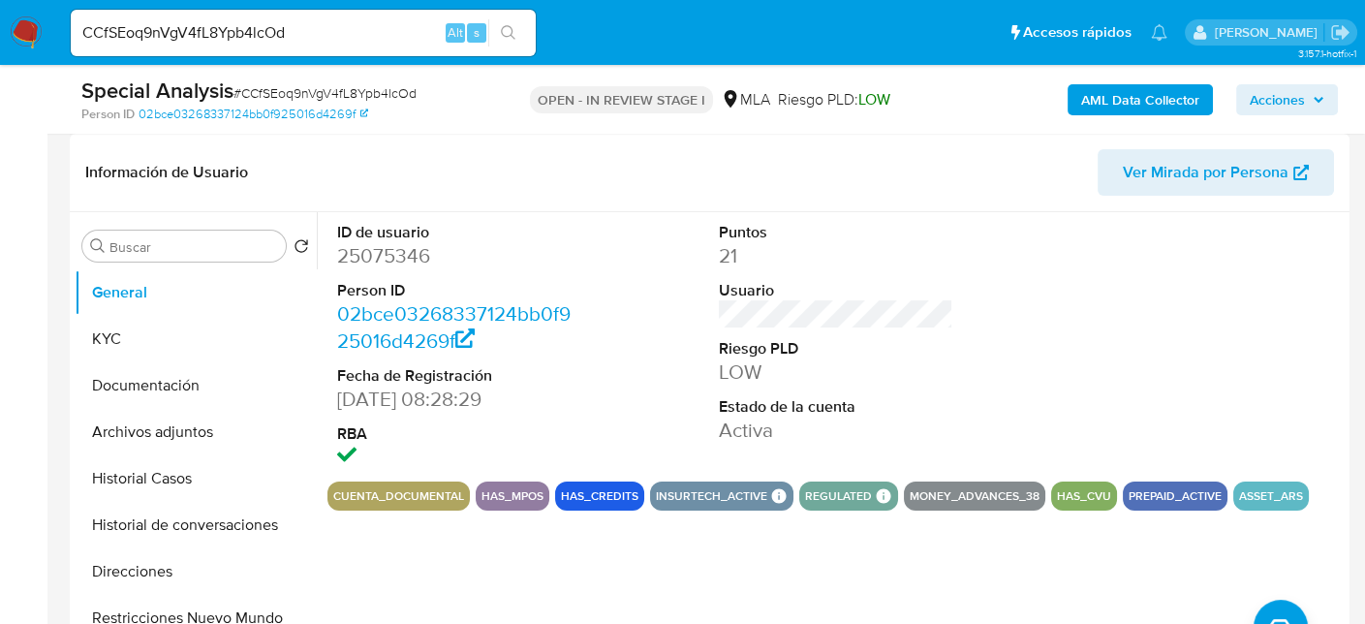
click at [388, 264] on dd "25075346" at bounding box center [454, 255] width 235 height 27
copy dd "25075346"
click at [405, 257] on dd "25075346" at bounding box center [454, 255] width 235 height 27
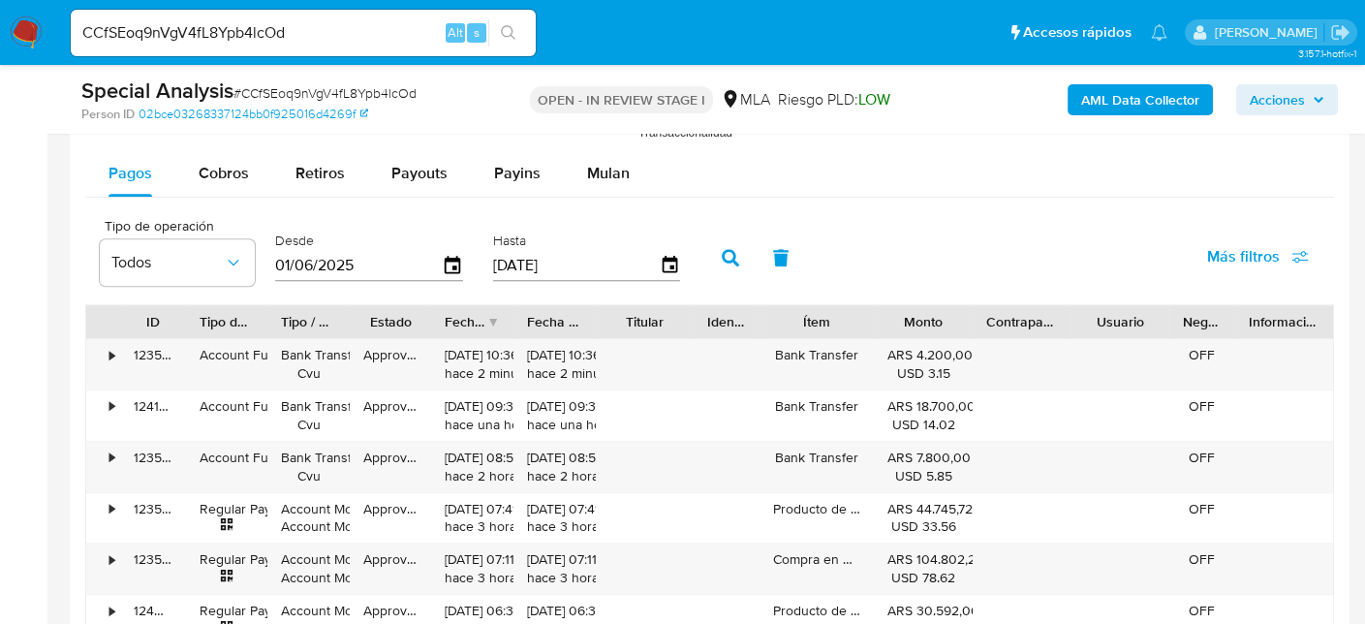
scroll to position [2324, 0]
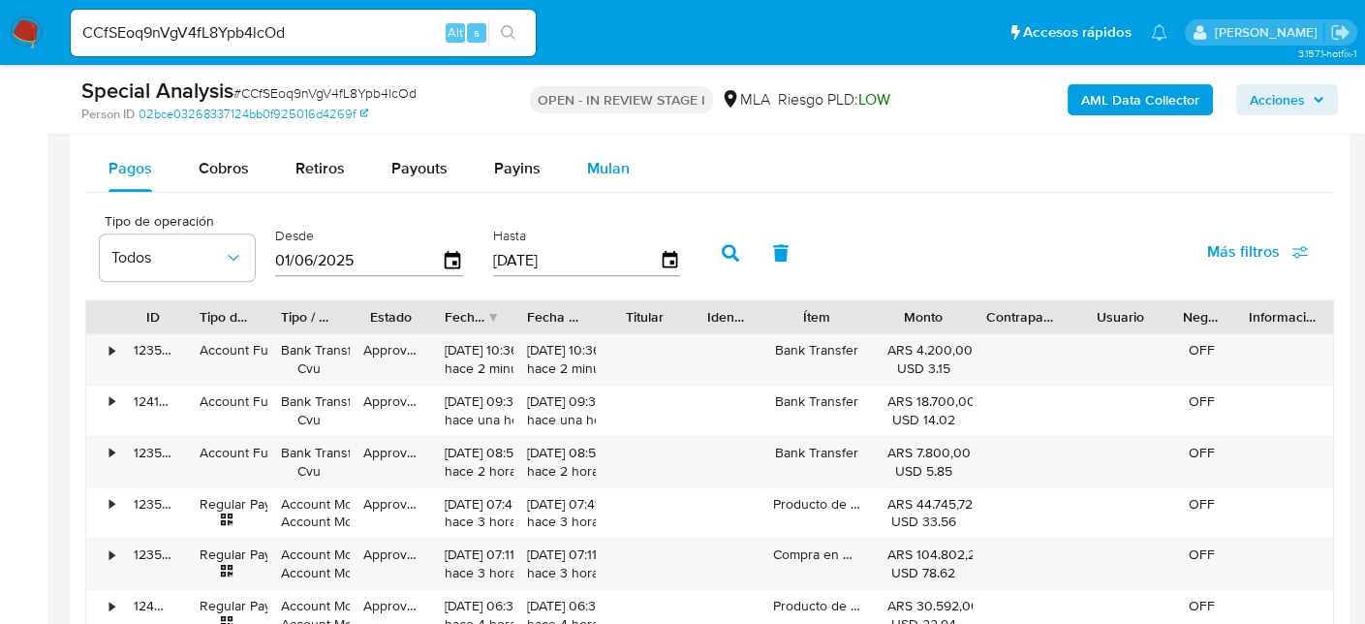
click at [572, 150] on button "Mulan" at bounding box center [608, 168] width 89 height 46
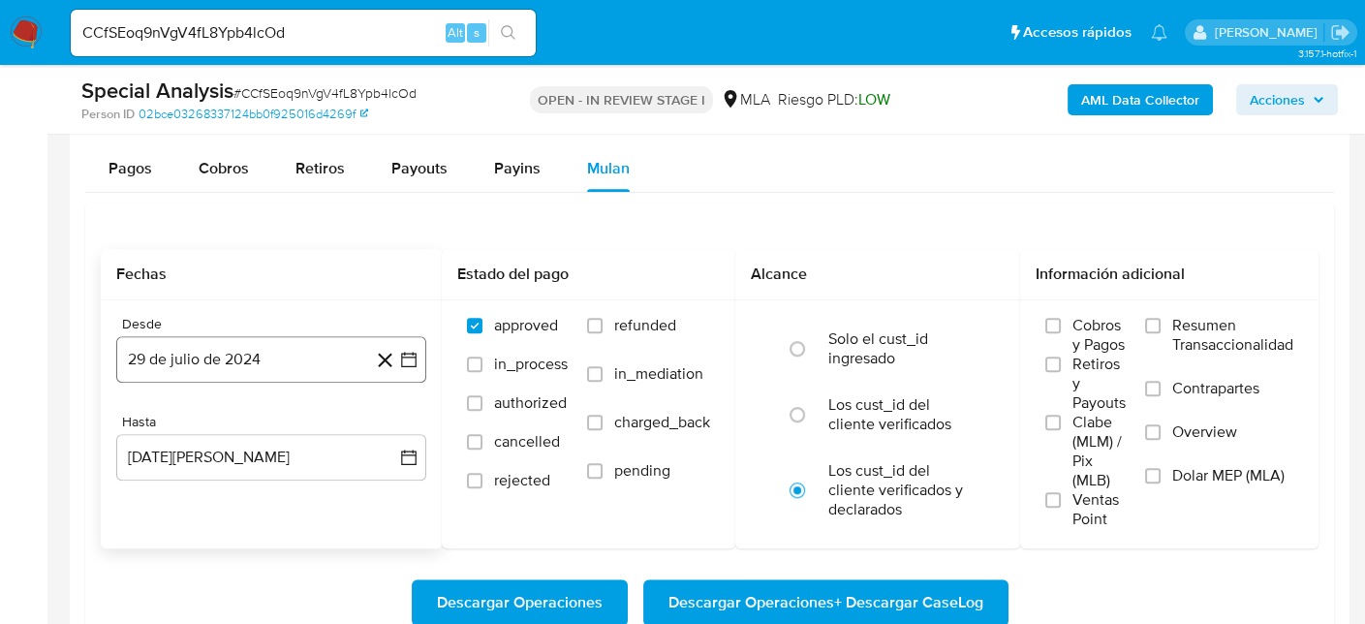
click at [178, 358] on button "29 de julio de 2024" at bounding box center [271, 359] width 310 height 46
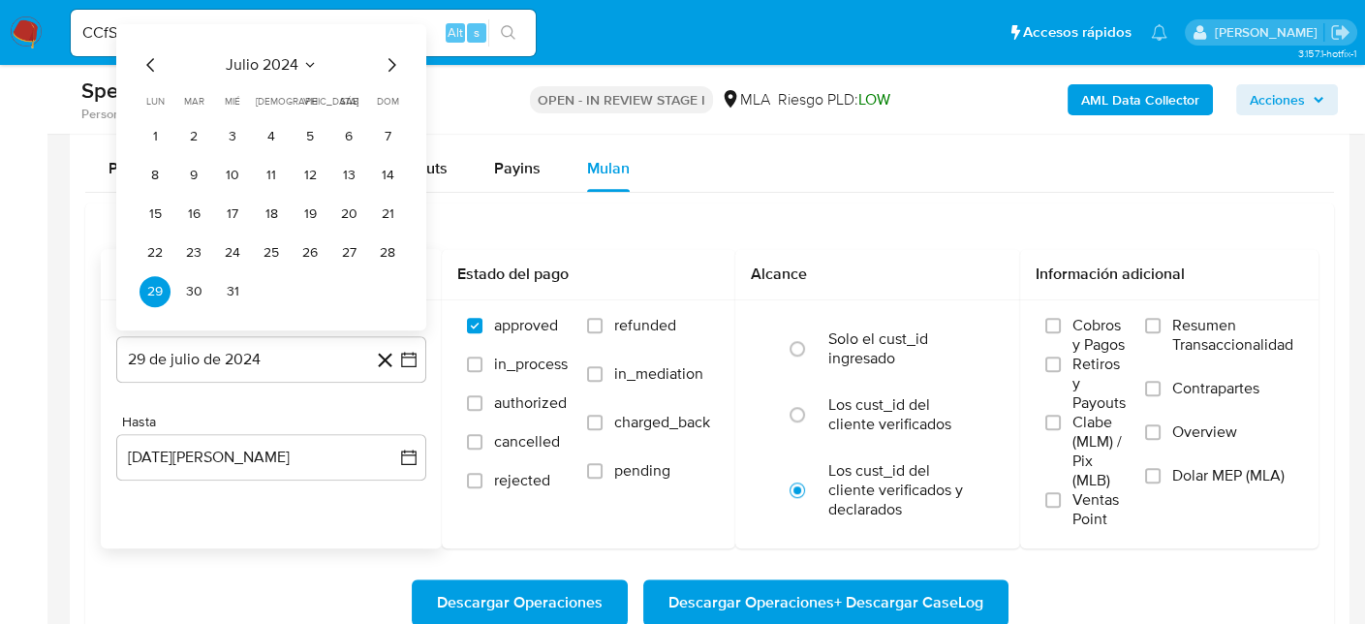
click at [304, 59] on icon "Seleccionar mes y año" at bounding box center [309, 64] width 15 height 15
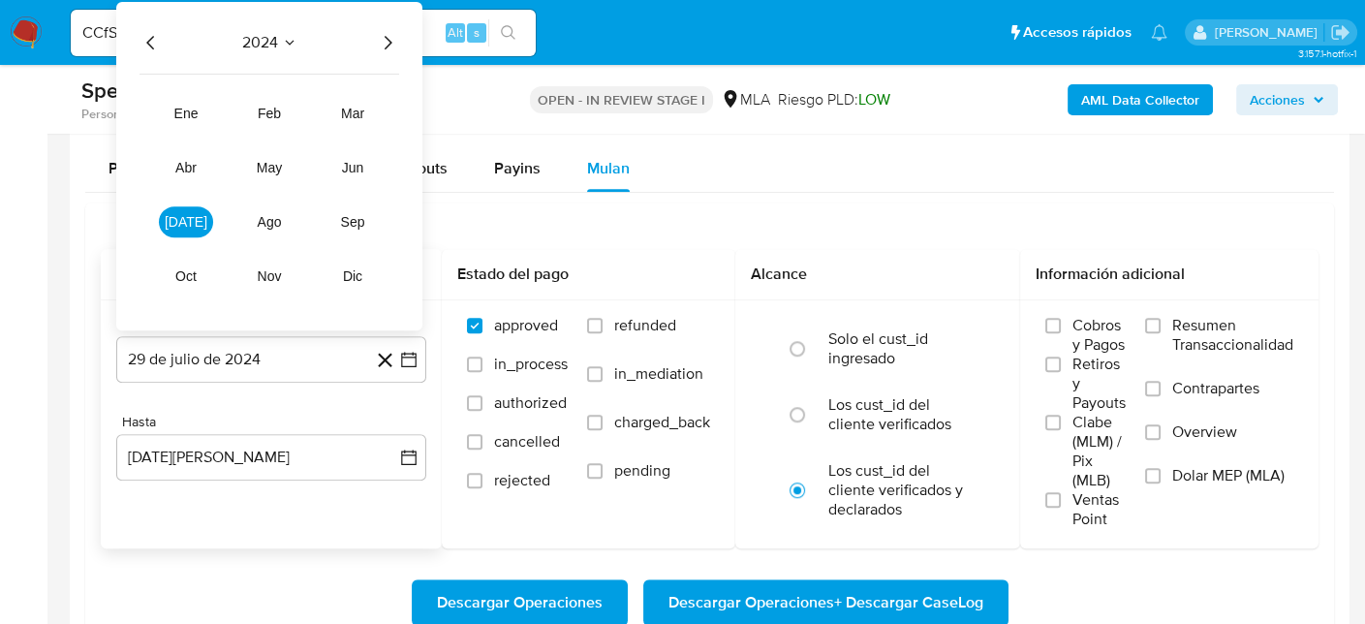
click at [389, 43] on icon "Año siguiente" at bounding box center [387, 42] width 23 height 23
click at [349, 102] on button "mar" at bounding box center [352, 113] width 54 height 31
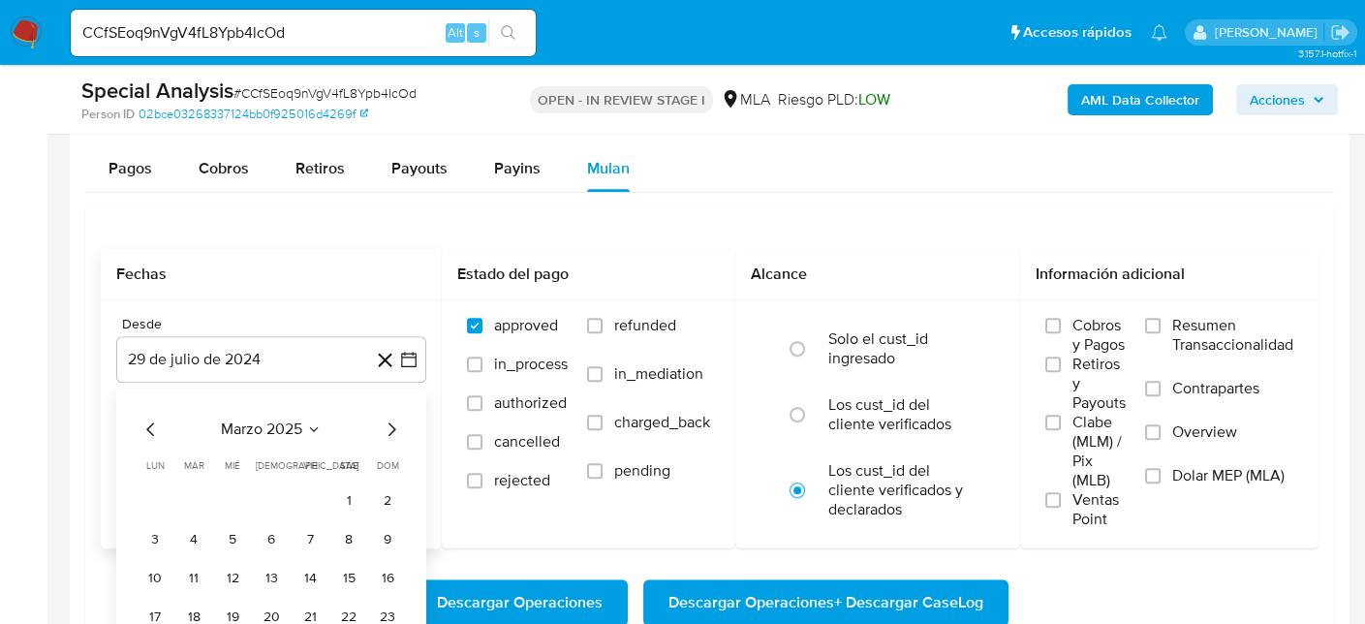
click at [349, 498] on button "1" at bounding box center [348, 500] width 31 height 31
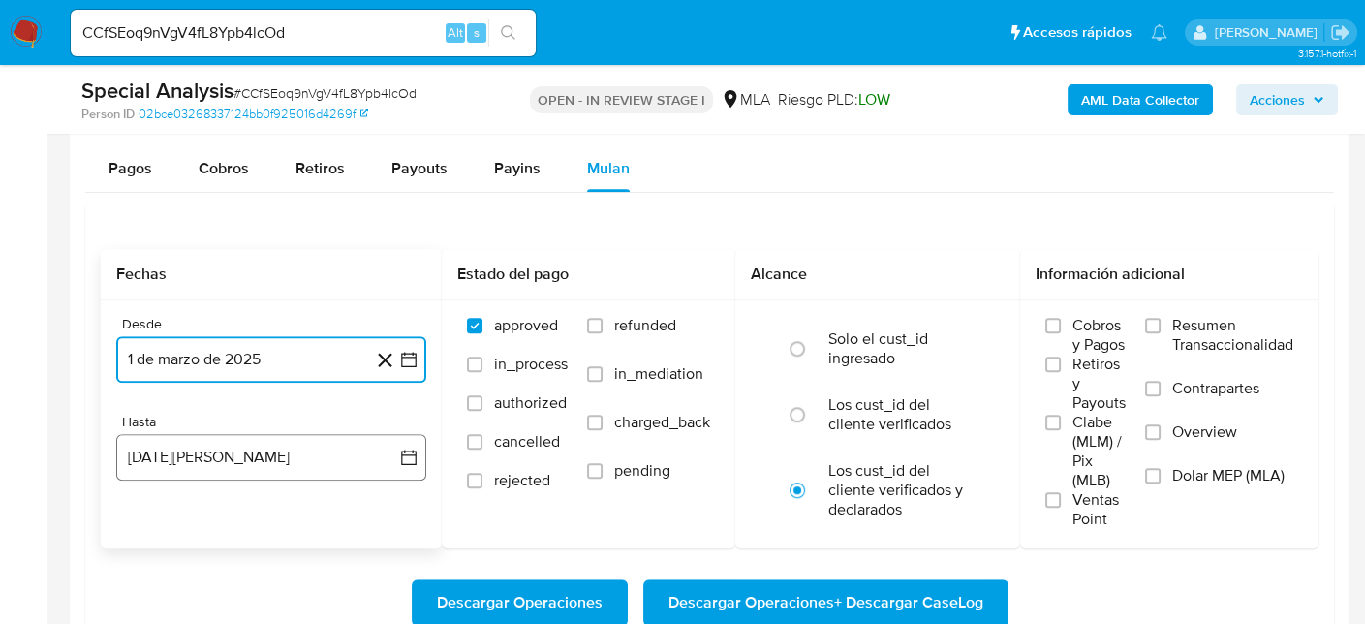
click at [260, 435] on button "29 de agosto de 2025" at bounding box center [271, 457] width 310 height 46
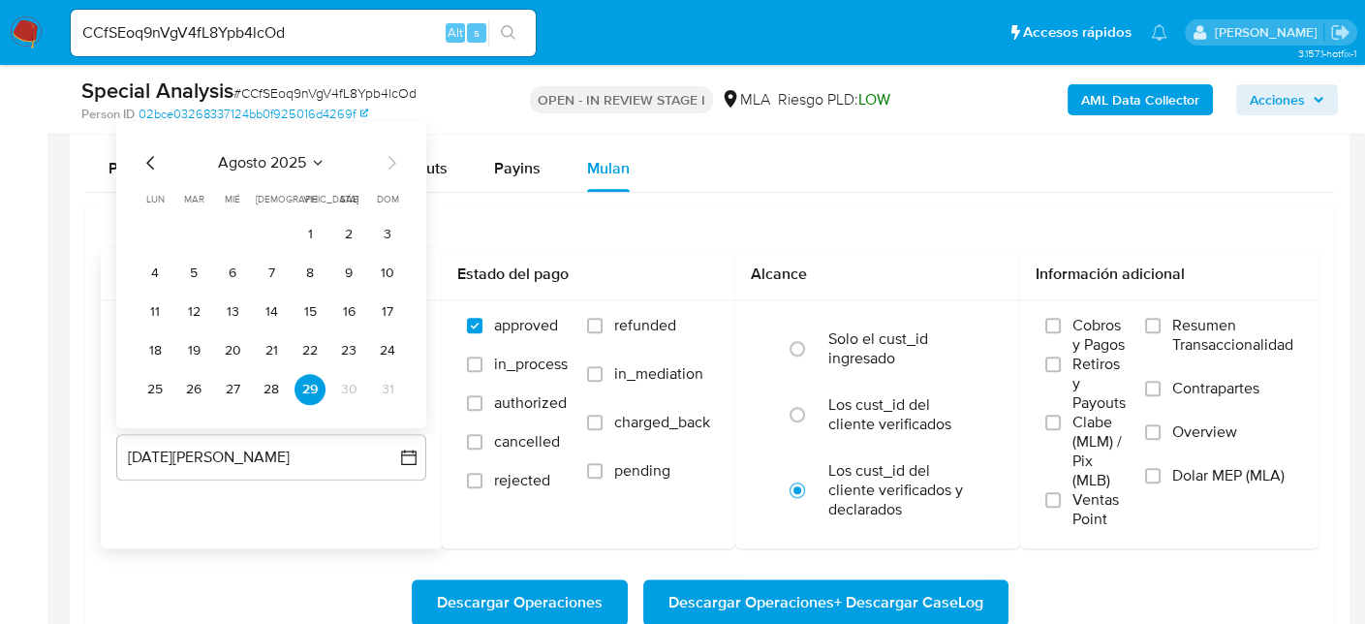
click at [151, 160] on icon "Mes anterior" at bounding box center [150, 162] width 23 height 23
click at [157, 156] on icon "Mes anterior" at bounding box center [150, 162] width 23 height 23
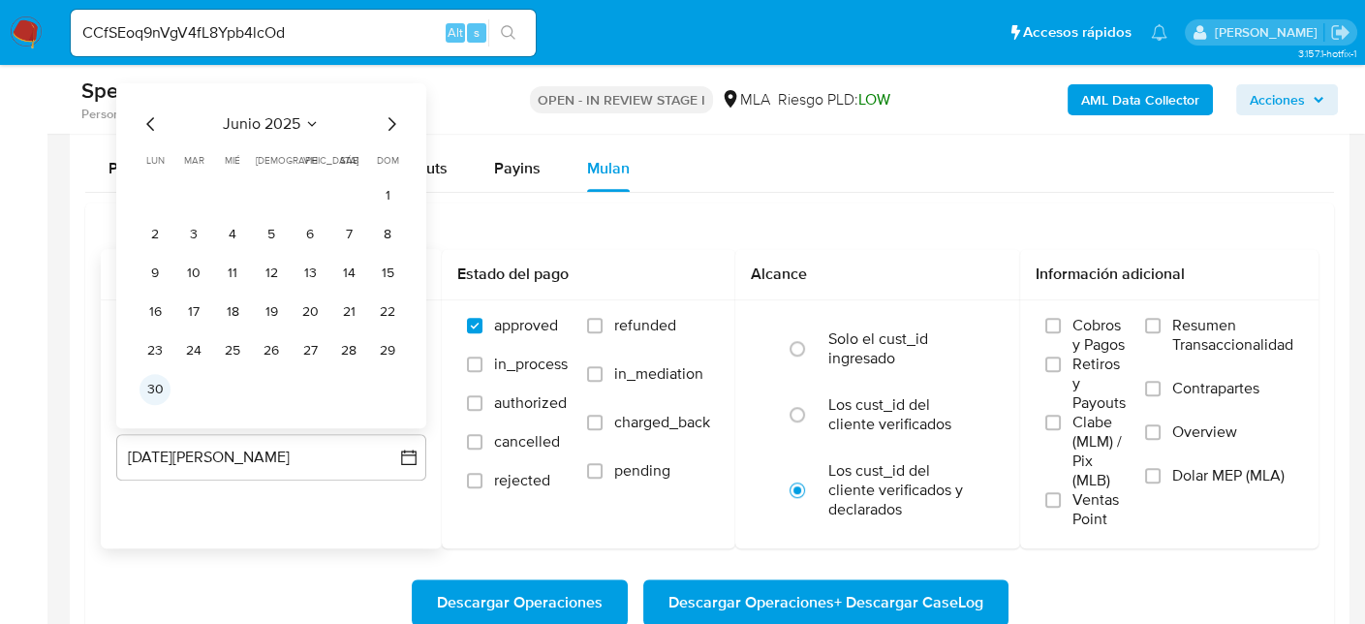
click at [155, 382] on button "30" at bounding box center [154, 389] width 31 height 31
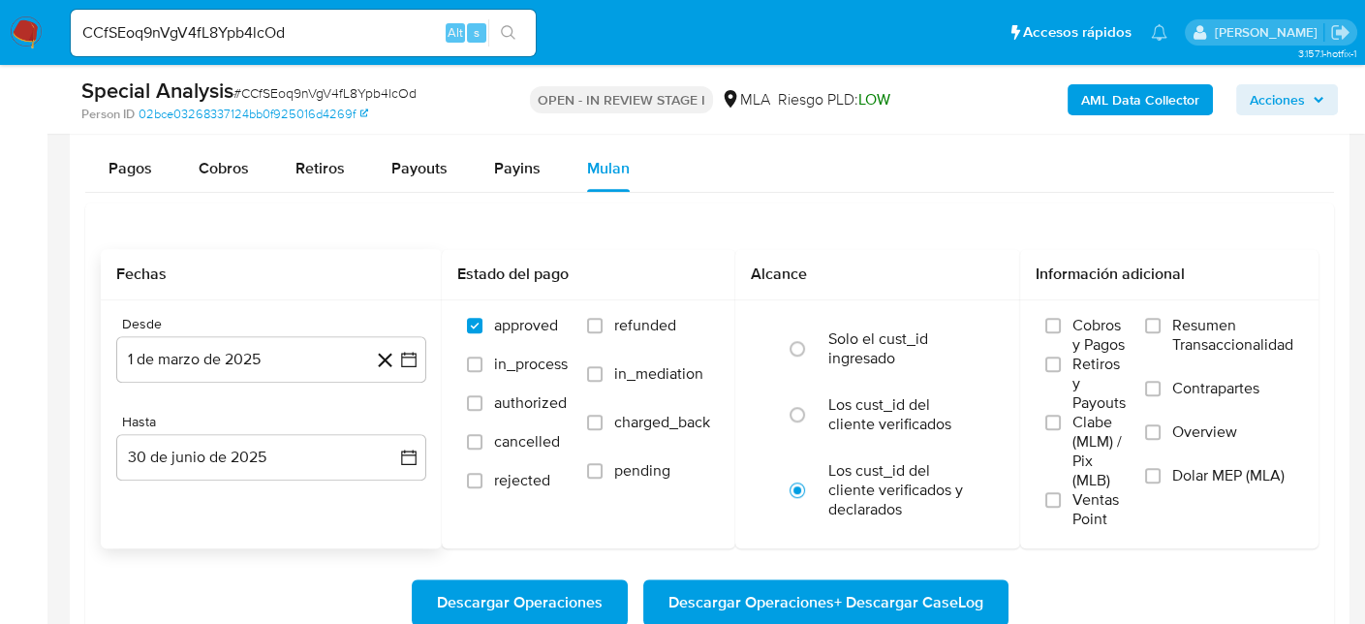
click at [268, 520] on div "Desde 1 de marzo de 2025 1-03-2025 Hasta 30 de junio de 2025 30-06-2025" at bounding box center [271, 413] width 341 height 227
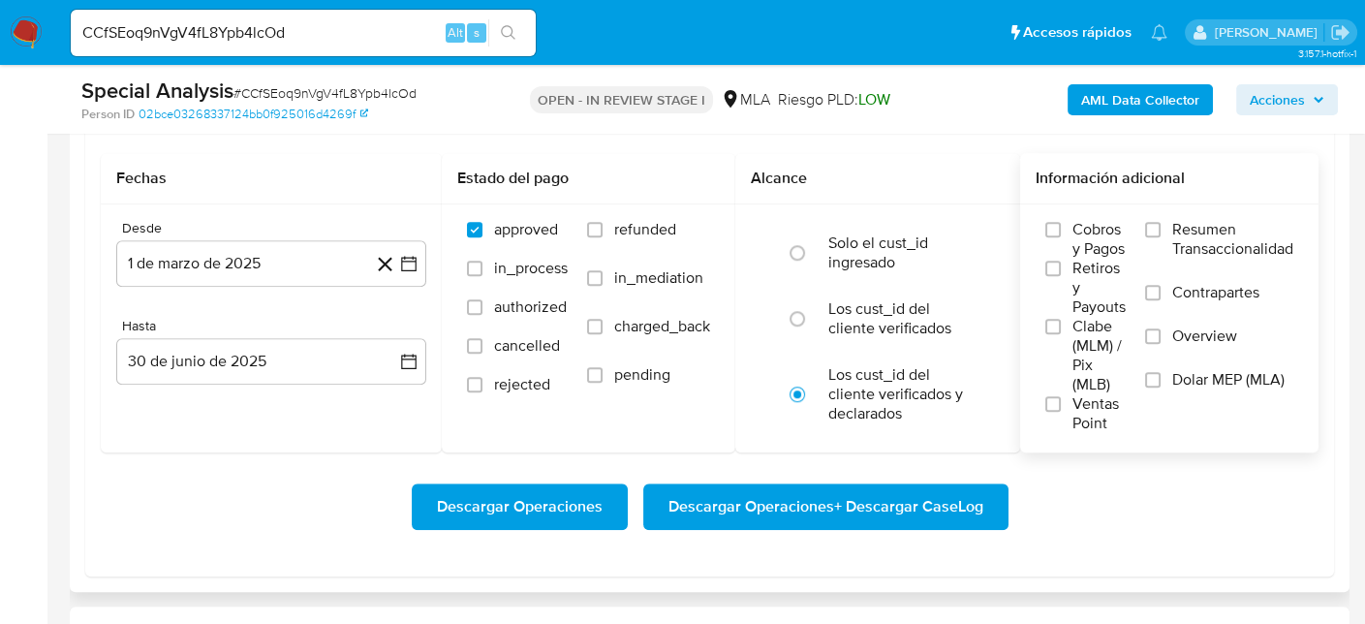
scroll to position [2421, 0]
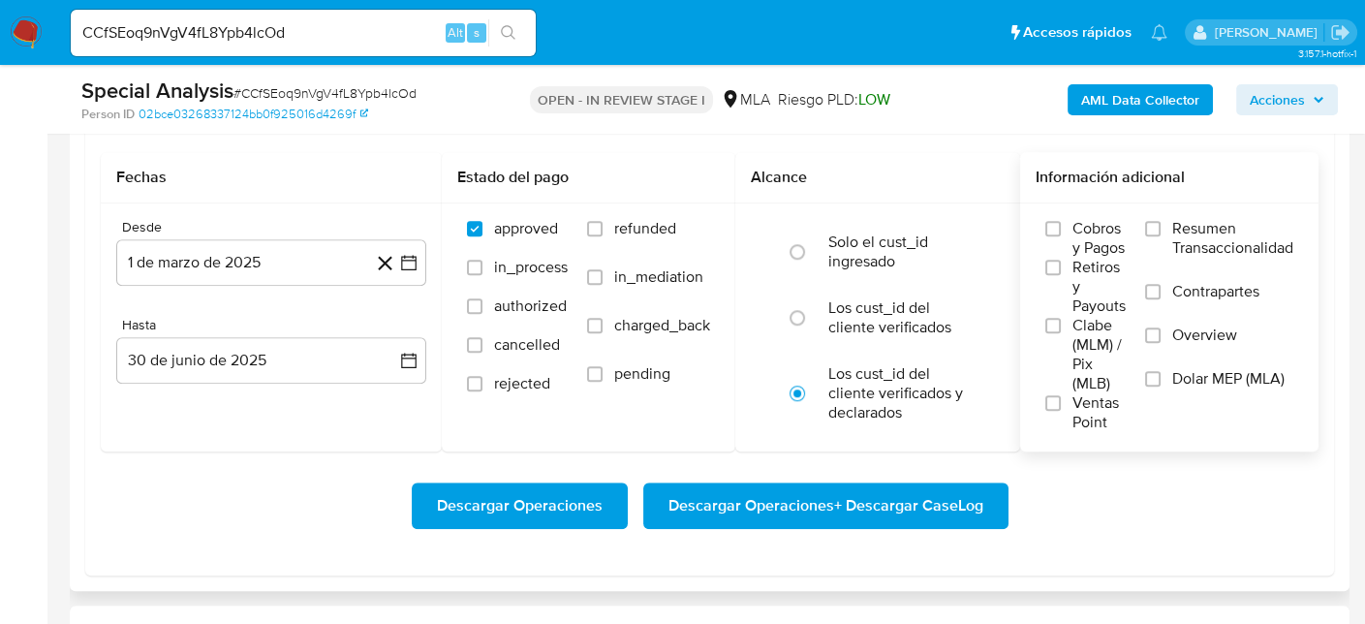
click at [1169, 374] on label "Dolar MEP (MLA)" at bounding box center [1219, 391] width 148 height 44
click at [1160, 374] on input "Dolar MEP (MLA)" at bounding box center [1152, 378] width 15 height 15
click at [857, 515] on span "Descargar Operaciones + Descargar CaseLog" at bounding box center [825, 505] width 315 height 43
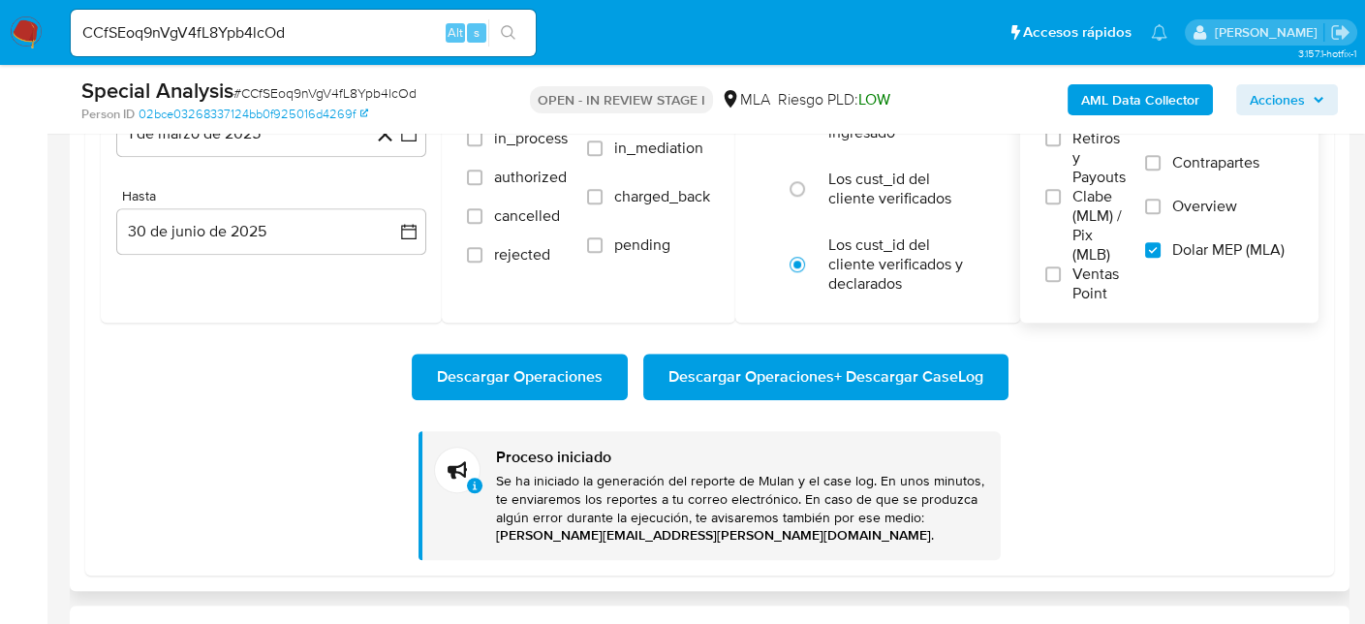
scroll to position [2615, 0]
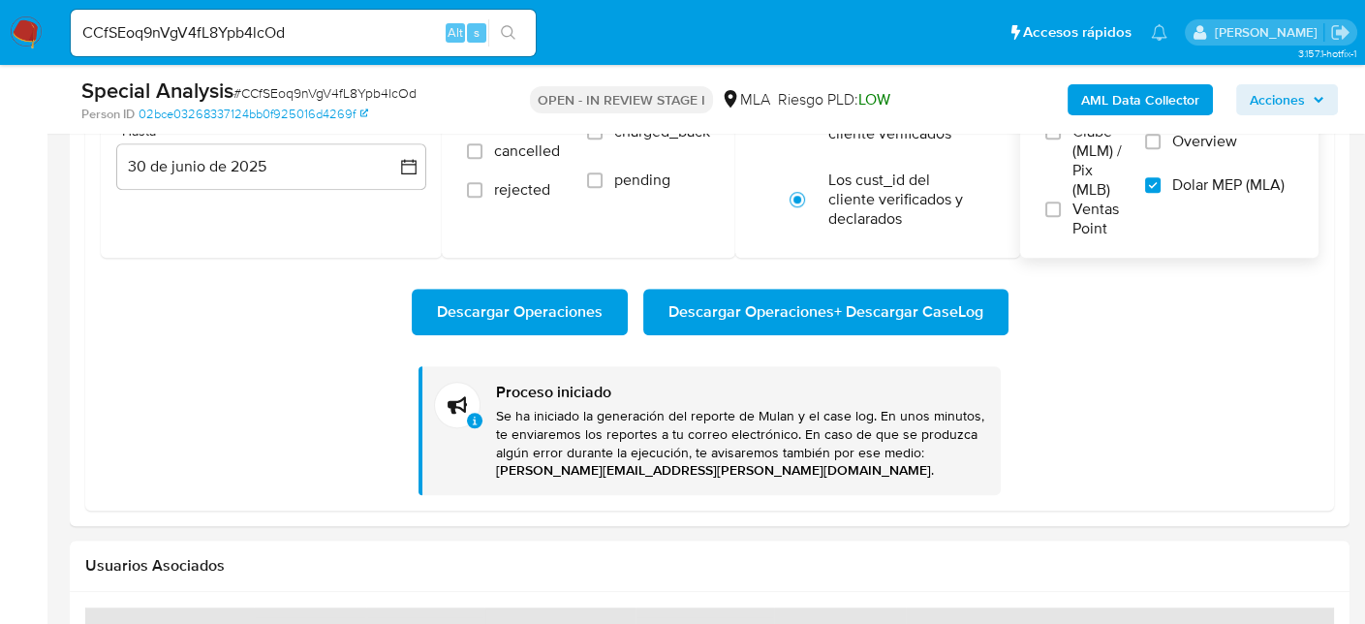
click at [13, 39] on img at bounding box center [26, 32] width 33 height 33
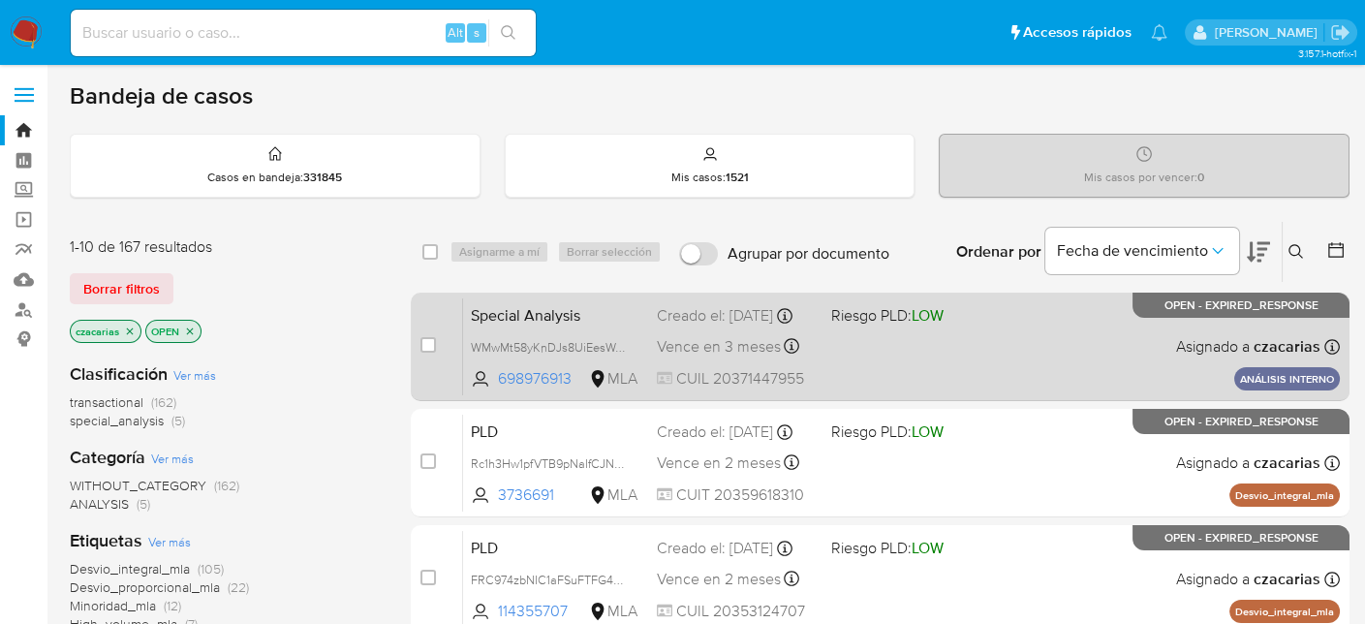
click at [600, 333] on div "Special Analysis WMwMt58yKnDJs8UiEesWoLZy 698976913 MLA Riesgo PLD: LOW Creado …" at bounding box center [901, 346] width 877 height 98
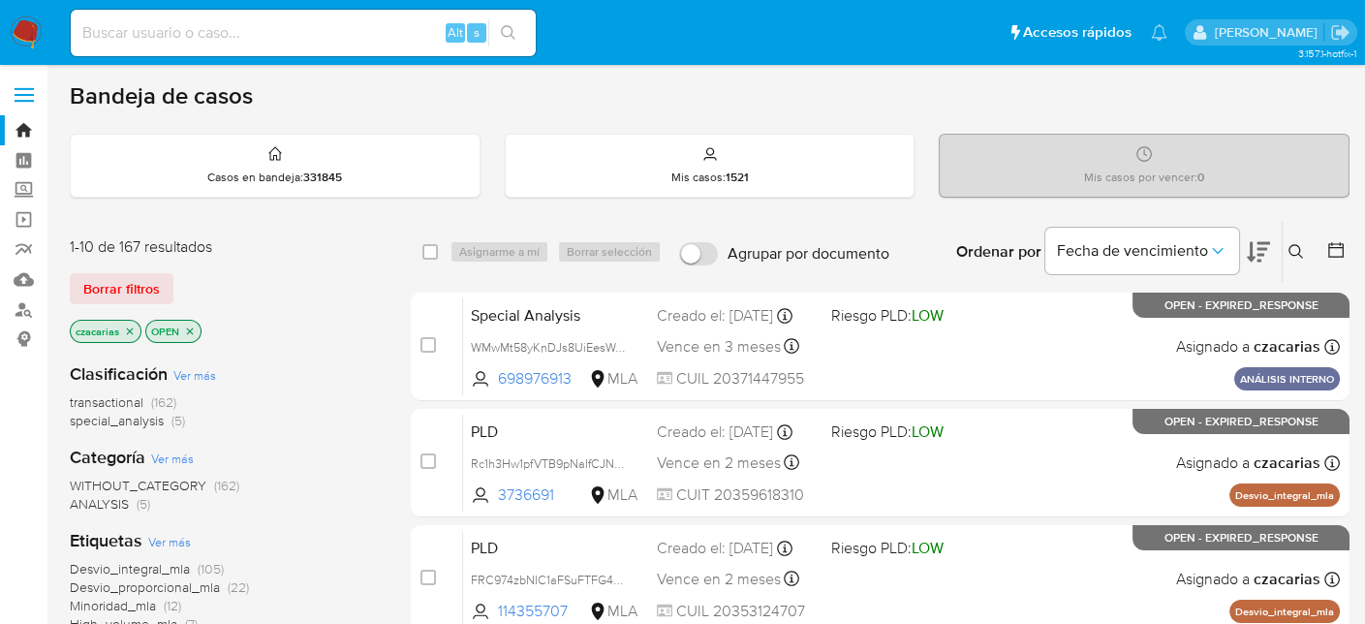
drag, startPoint x: 1291, startPoint y: 254, endPoint x: 1143, endPoint y: 269, distance: 149.0
click at [1291, 255] on icon at bounding box center [1295, 251] width 15 height 15
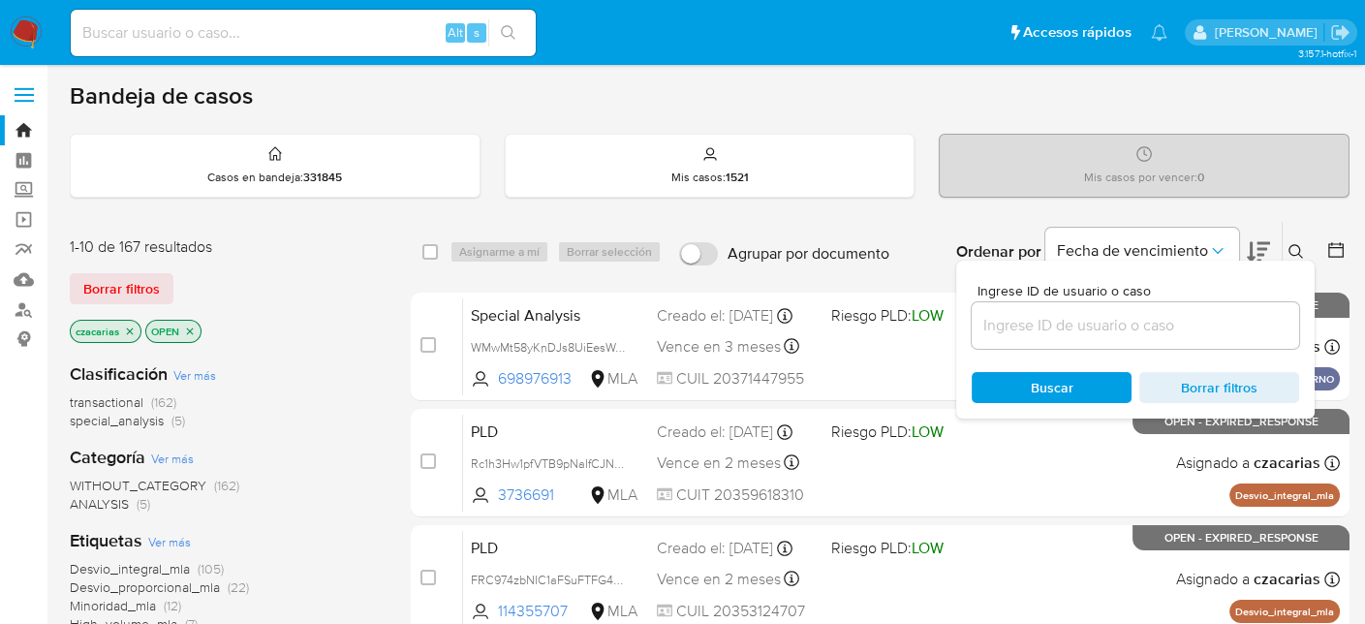
click at [1018, 306] on div at bounding box center [1134, 325] width 327 height 46
click at [1023, 318] on input at bounding box center [1134, 325] width 327 height 25
paste input "G6pgkXWLb6tx04nzSqu5fBRS"
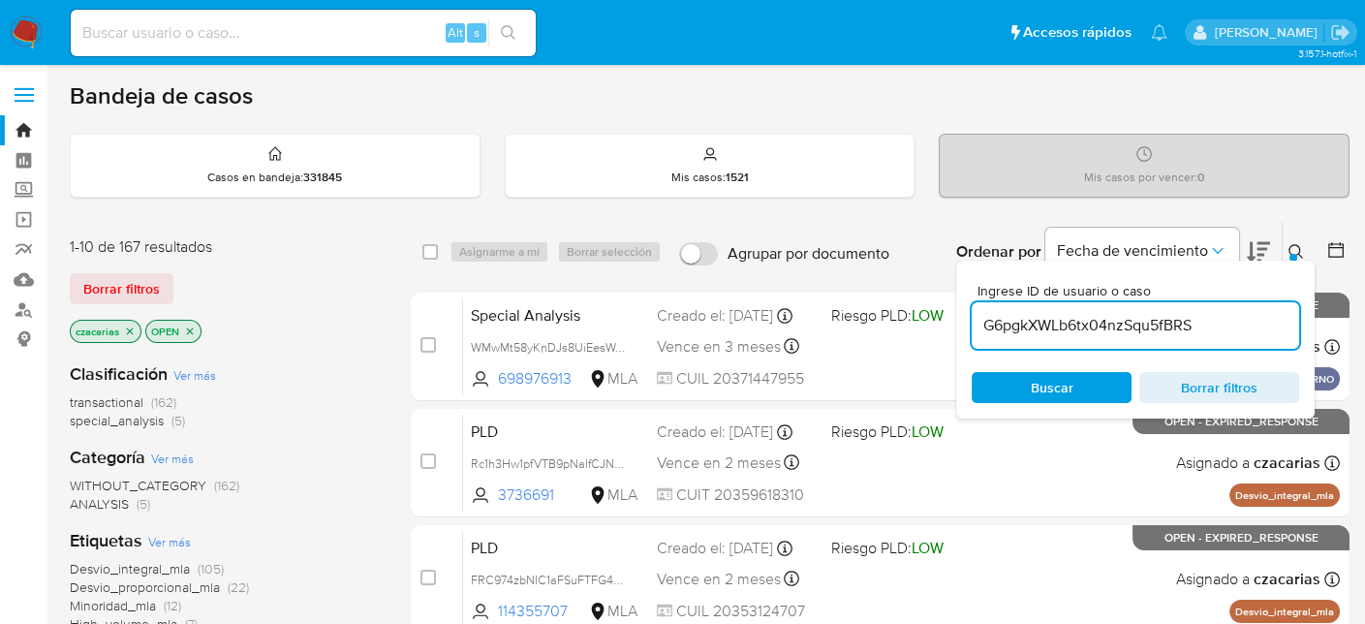
type input "G6pgkXWLb6tx04nzSqu5fBRS"
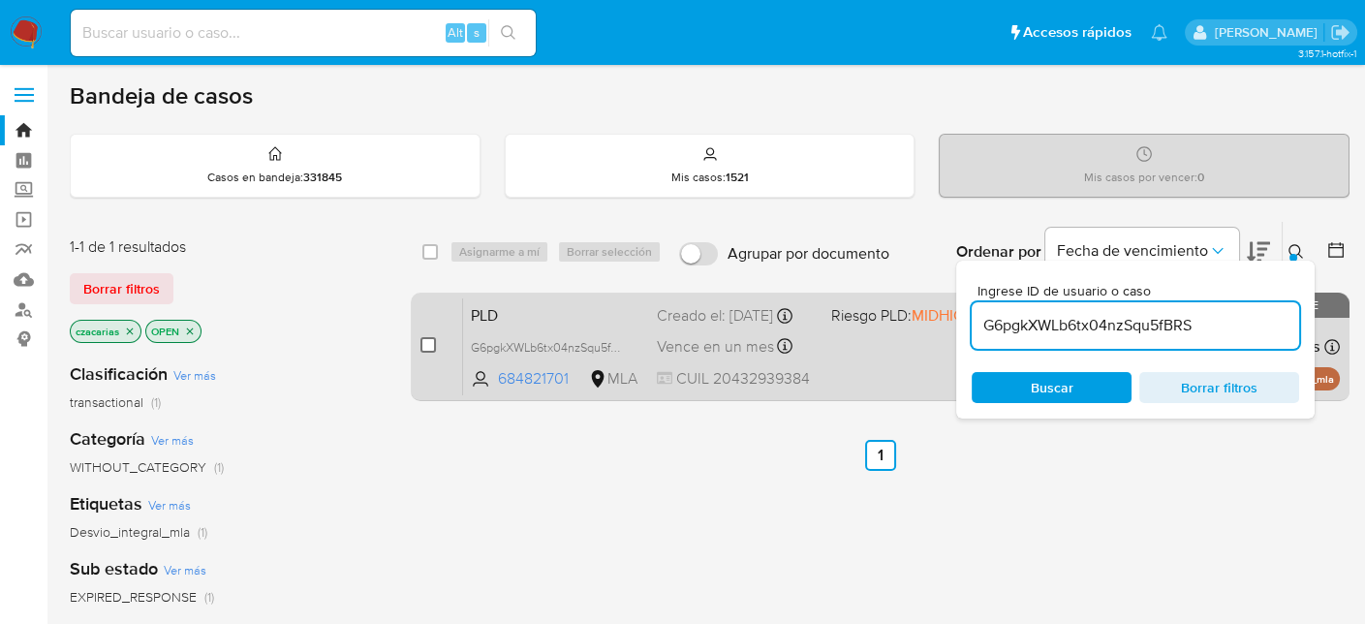
click at [426, 342] on input "checkbox" at bounding box center [427, 344] width 15 height 15
checkbox input "true"
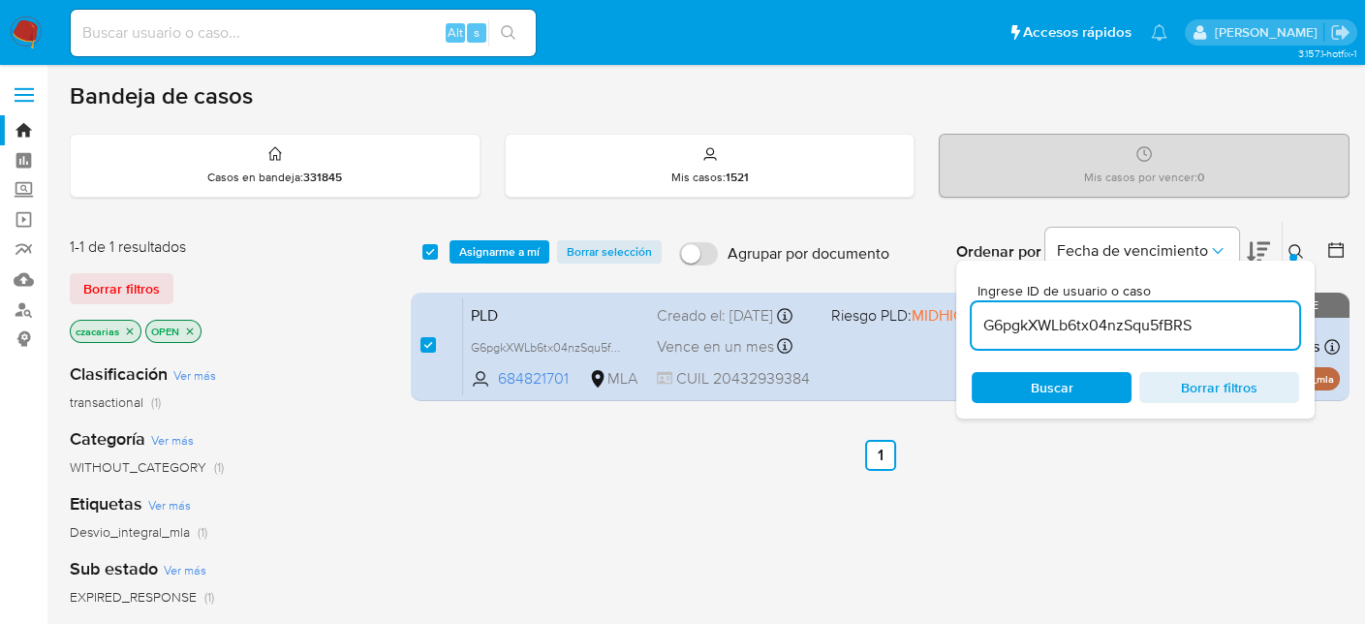
drag, startPoint x: 476, startPoint y: 251, endPoint x: 498, endPoint y: 264, distance: 26.1
click at [477, 250] on span "Asignarme a mí" at bounding box center [499, 251] width 80 height 19
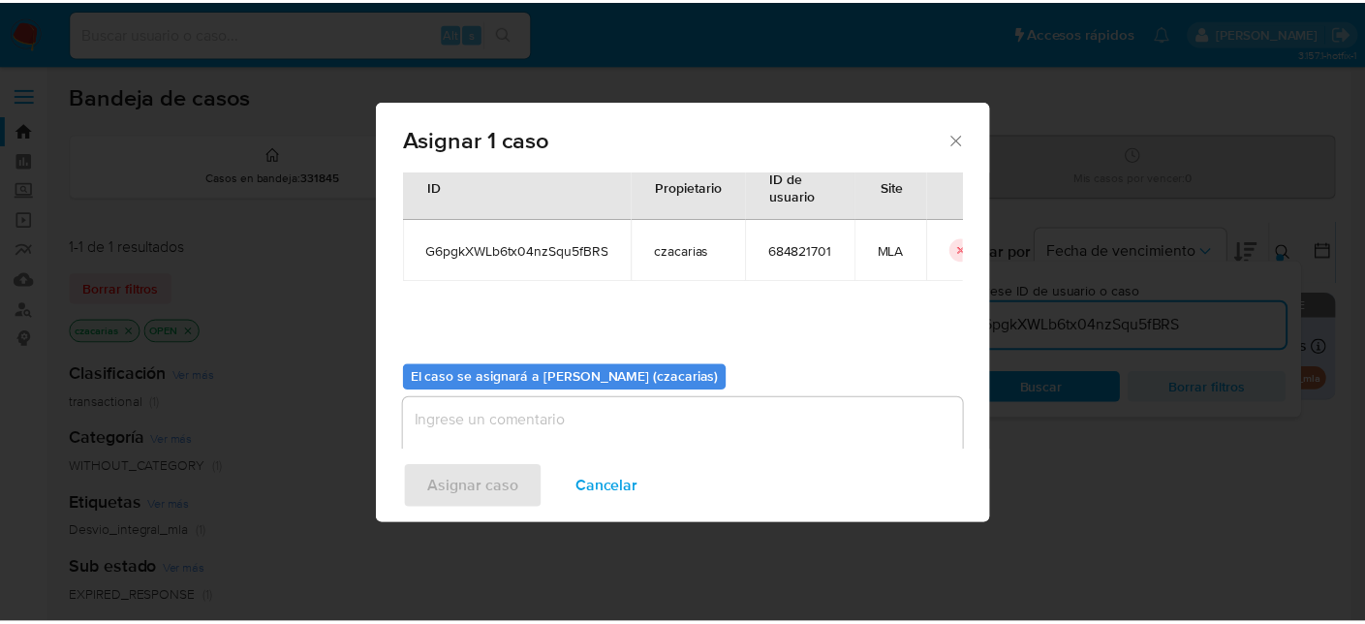
scroll to position [99, 0]
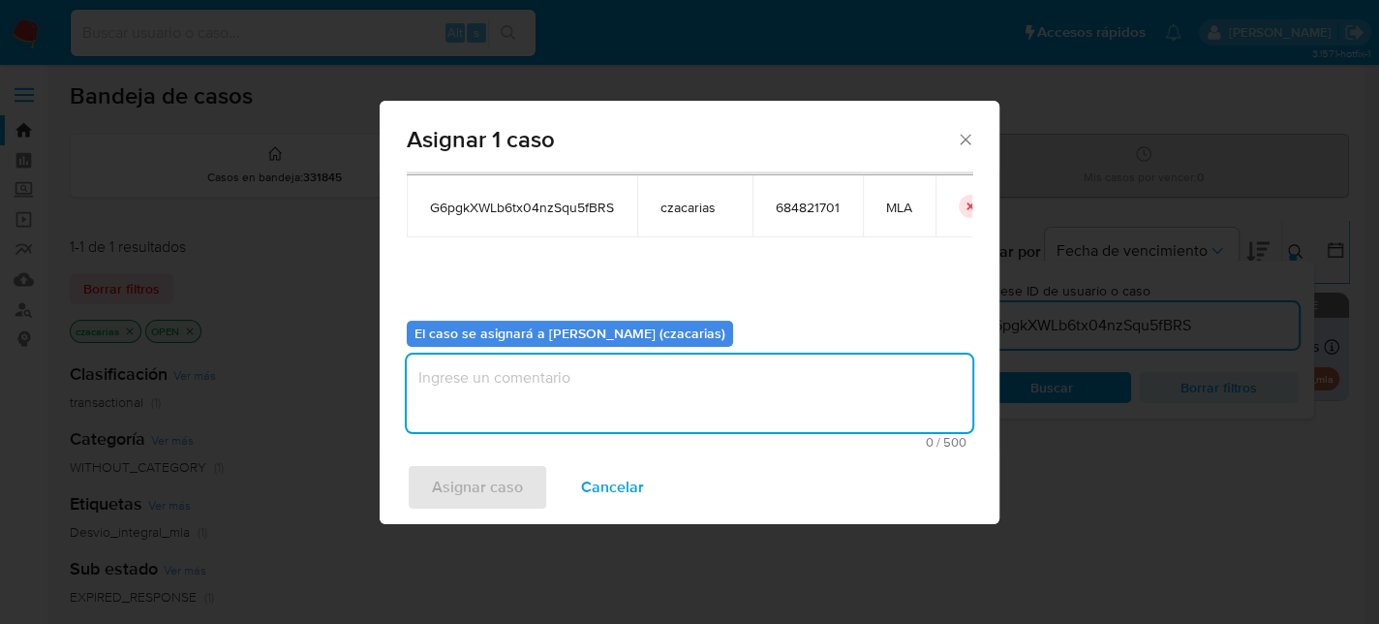
drag, startPoint x: 622, startPoint y: 429, endPoint x: 562, endPoint y: 446, distance: 62.5
click at [622, 430] on textarea "assign-modal" at bounding box center [690, 392] width 566 height 77
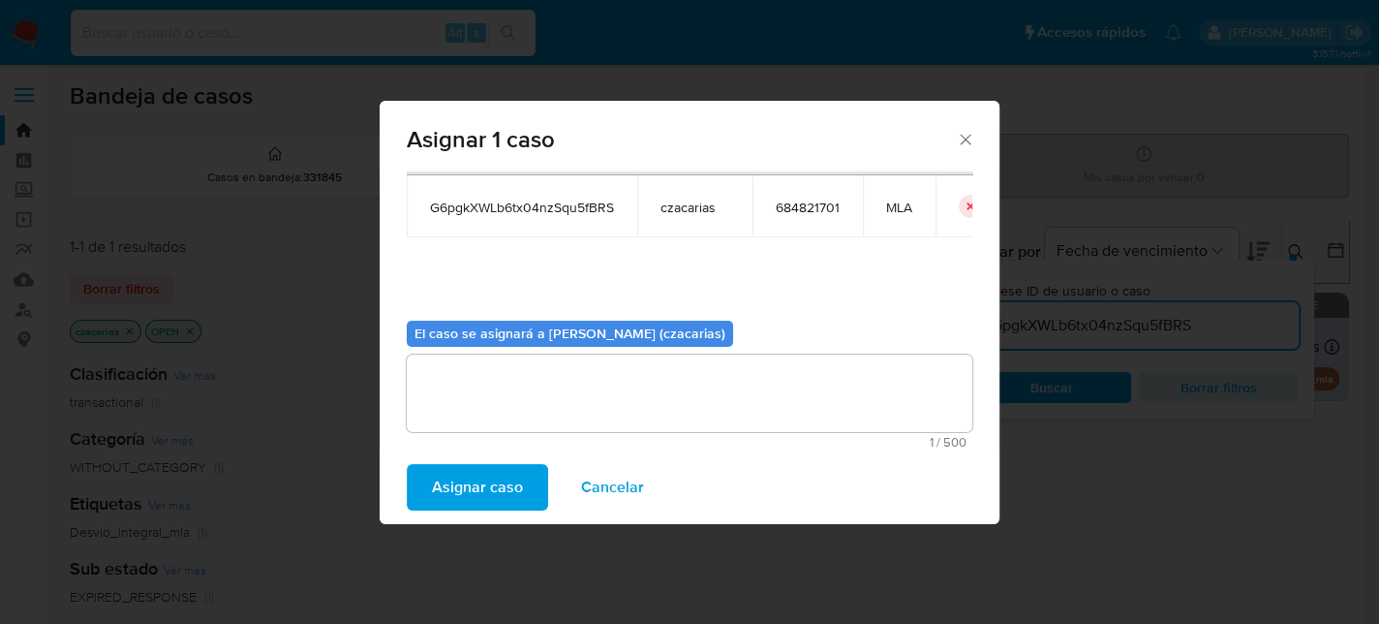
click at [494, 487] on span "Asignar caso" at bounding box center [477, 487] width 91 height 43
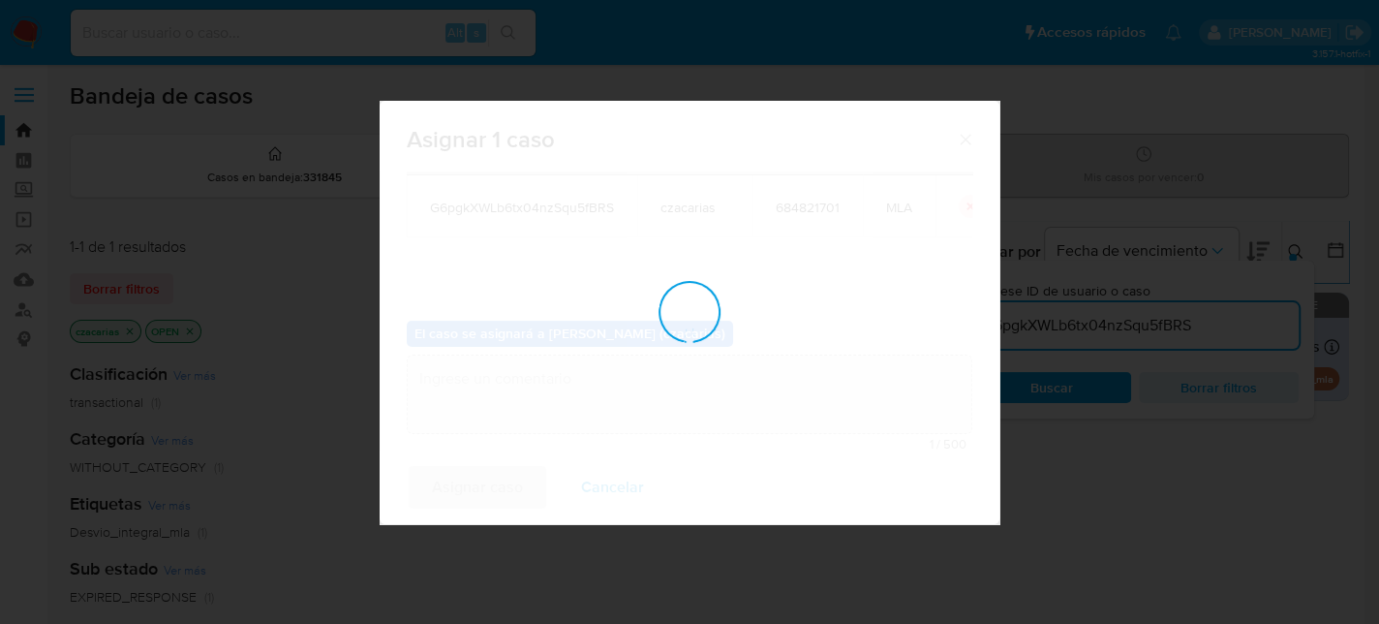
checkbox input "false"
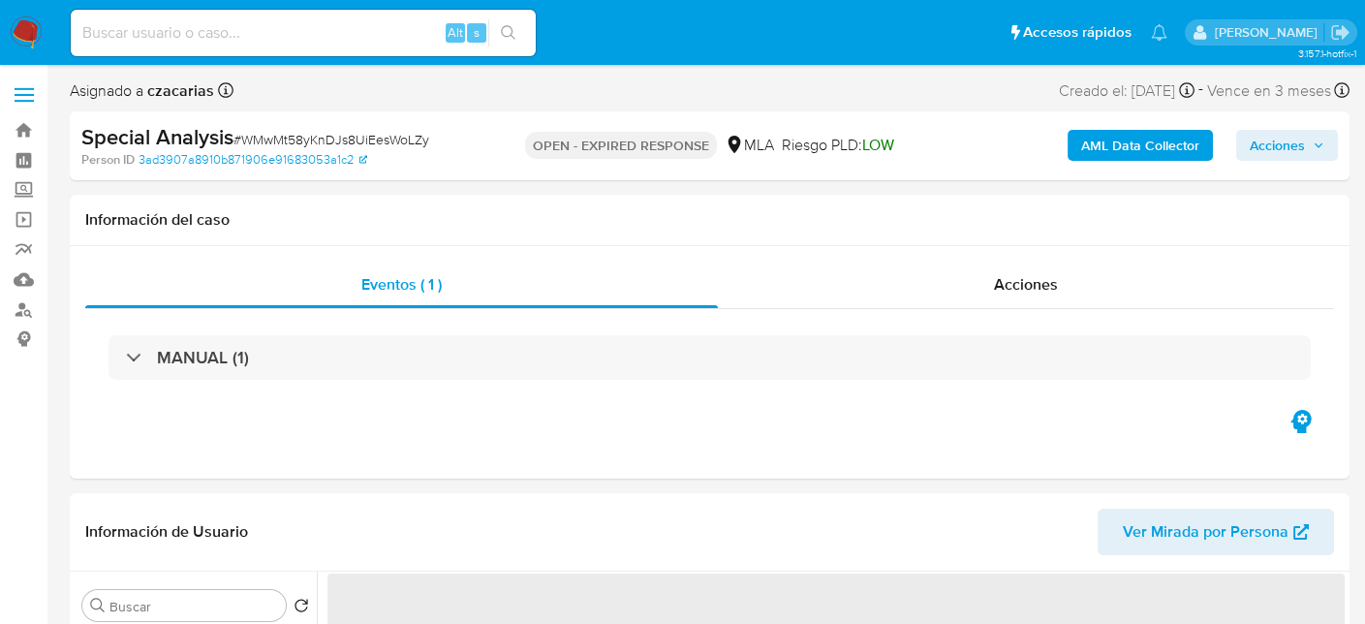
click at [1266, 137] on span "Acciones" at bounding box center [1276, 145] width 55 height 31
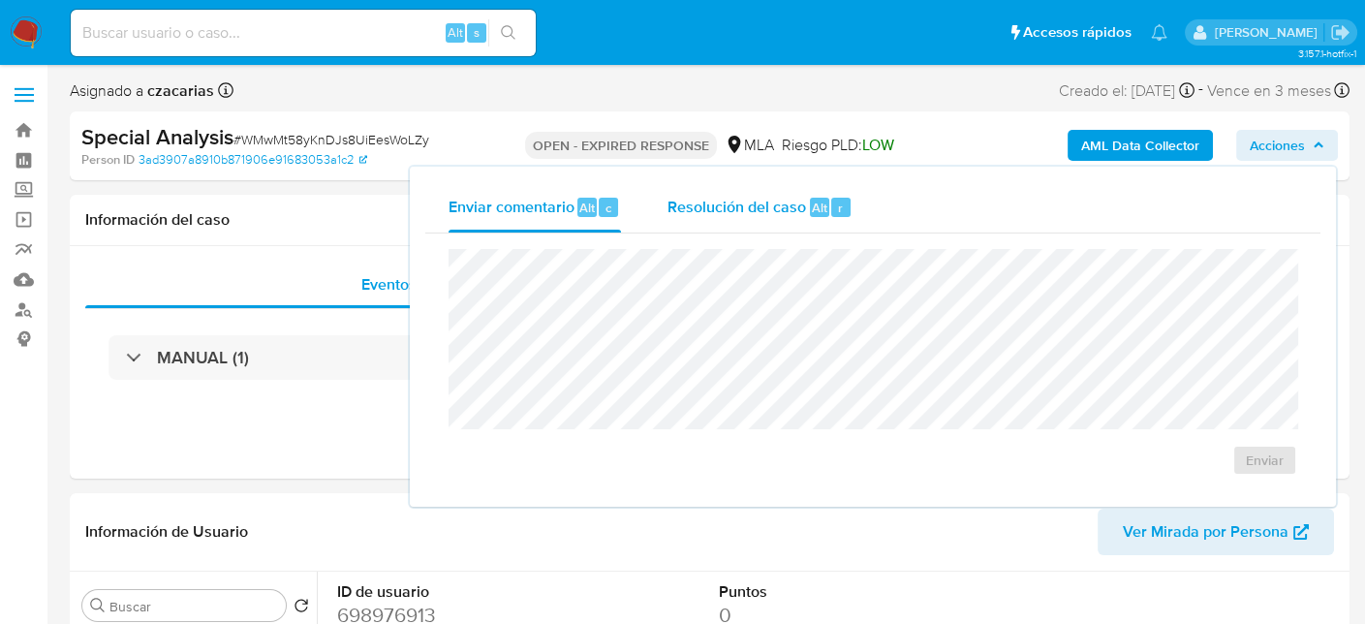
click at [826, 201] on div "Alt r" at bounding box center [830, 207] width 41 height 19
select select "10"
click at [329, 40] on input at bounding box center [303, 32] width 465 height 25
paste input "w5avZzQinHDt9oVo3XVqemzW"
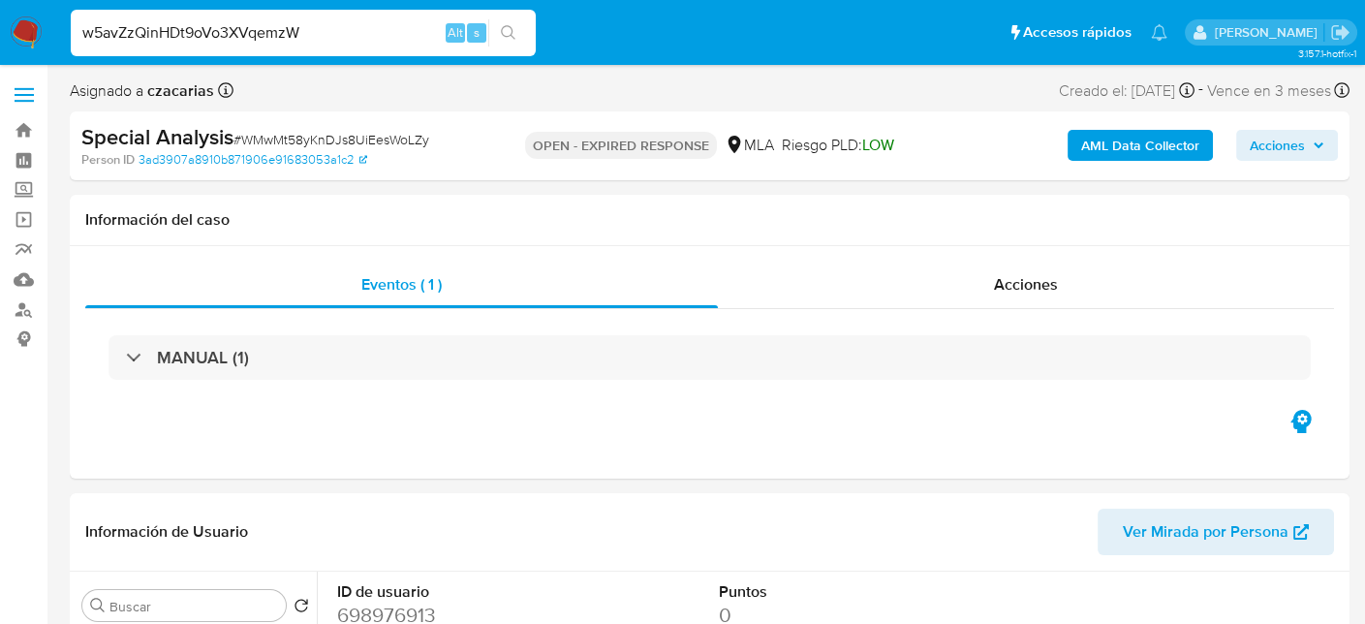
type input "w5avZzQinHDt9oVo3XVqemzW"
click at [503, 35] on icon "search-icon" at bounding box center [508, 32] width 15 height 15
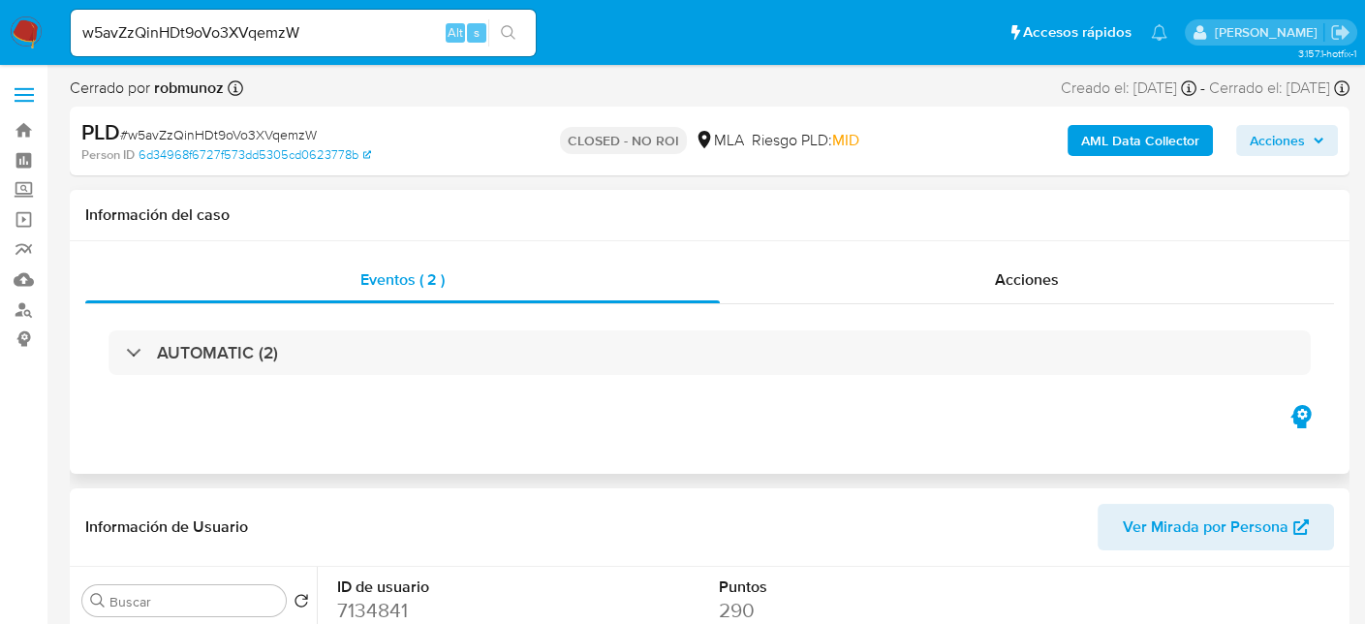
select select "10"
click at [322, 35] on input "w5avZzQinHDt9oVo3XVqemzW" at bounding box center [303, 32] width 465 height 25
paste input "G6pgkXWLb6tx04nzSqu5fBRS"
type input "G6pgkXWLb6tx04nzSqu5fBRS"
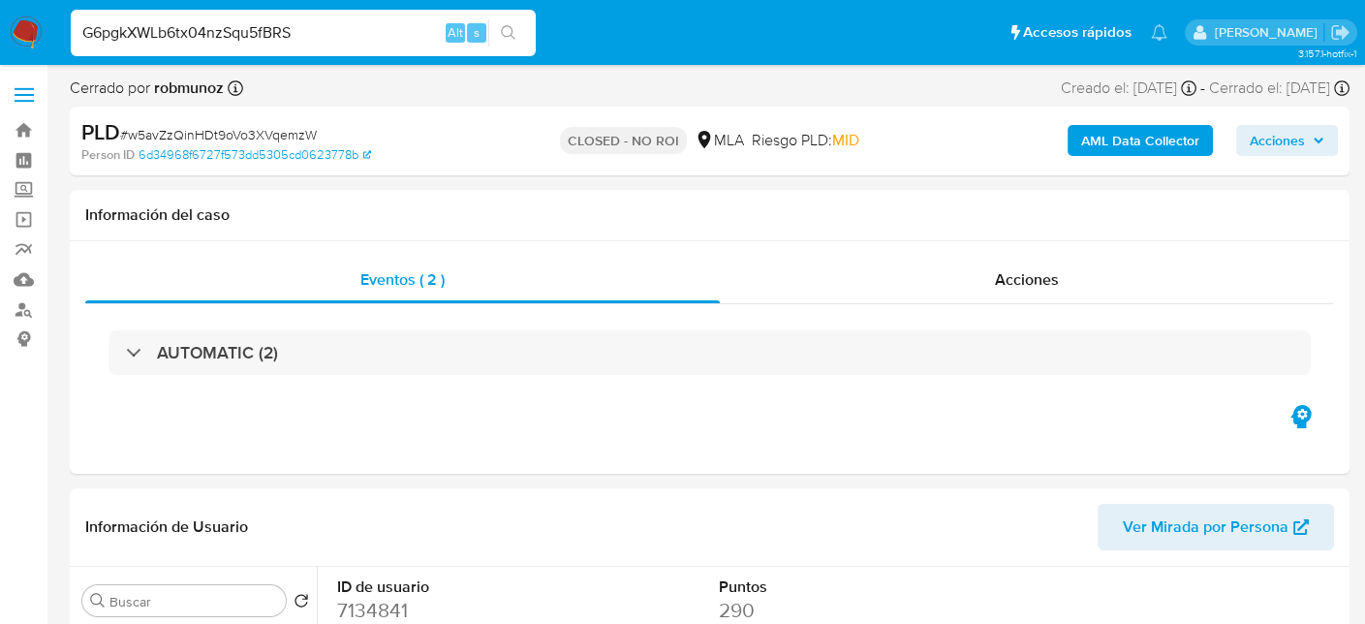
click at [518, 32] on button "search-icon" at bounding box center [508, 32] width 40 height 27
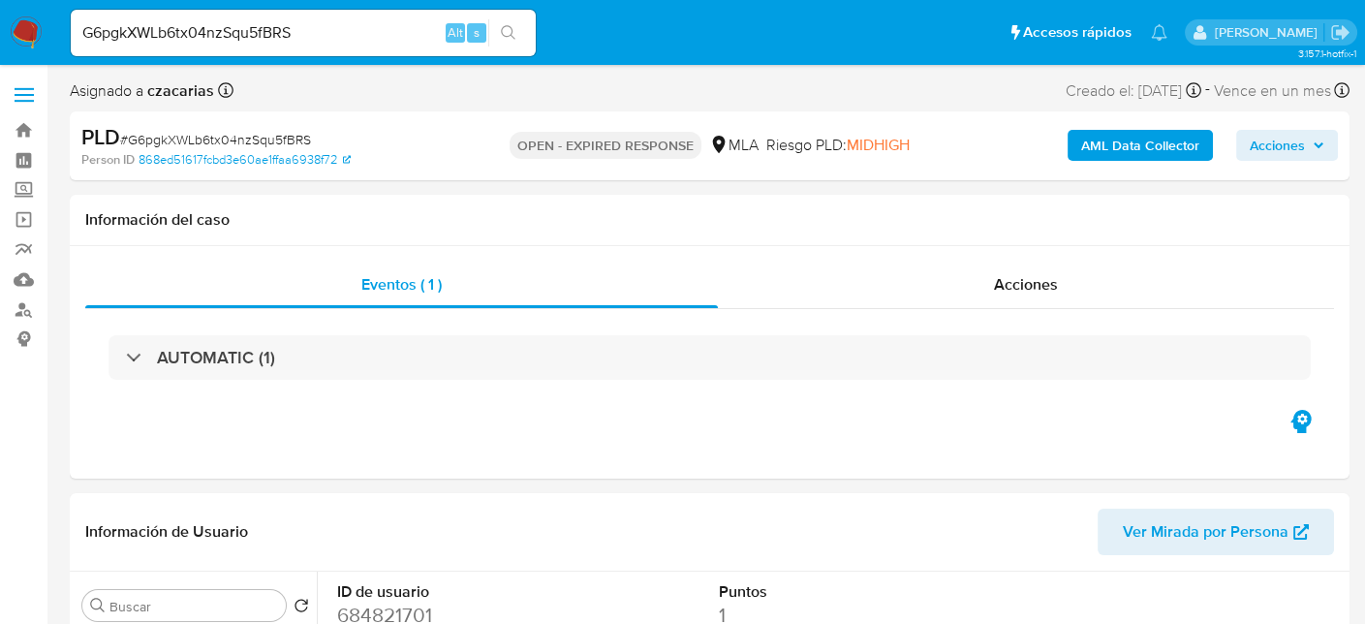
select select "10"
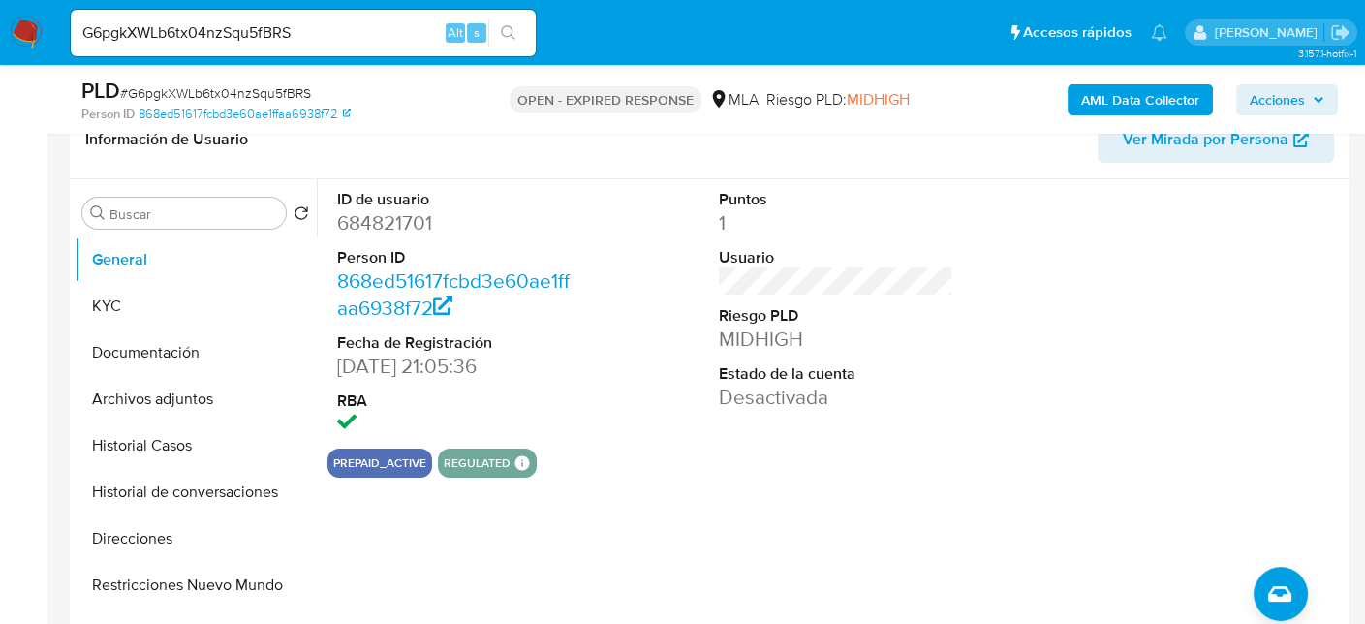
scroll to position [194, 0]
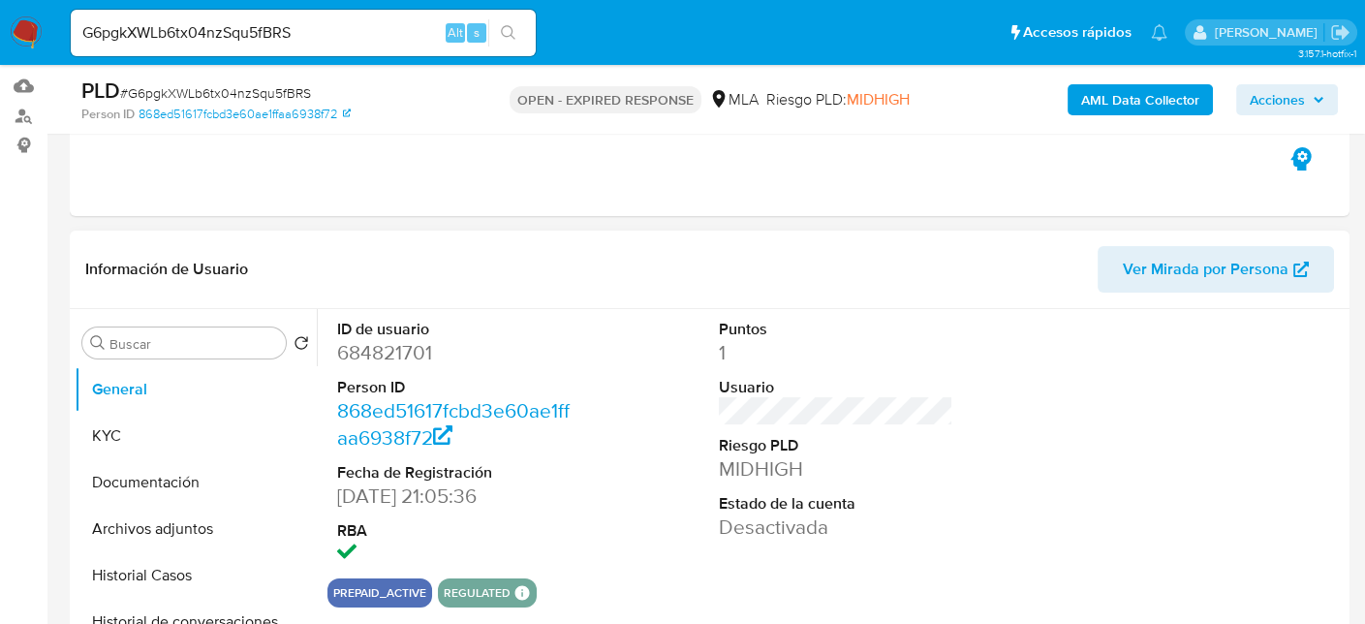
click at [386, 353] on dd "684821701" at bounding box center [454, 352] width 235 height 27
copy dd "684821701"
click at [183, 85] on span "# G6pgkXWLb6tx04nzSqu5fBRS" at bounding box center [215, 92] width 191 height 19
click at [183, 84] on span "# G6pgkXWLb6tx04nzSqu5fBRS" at bounding box center [215, 92] width 191 height 19
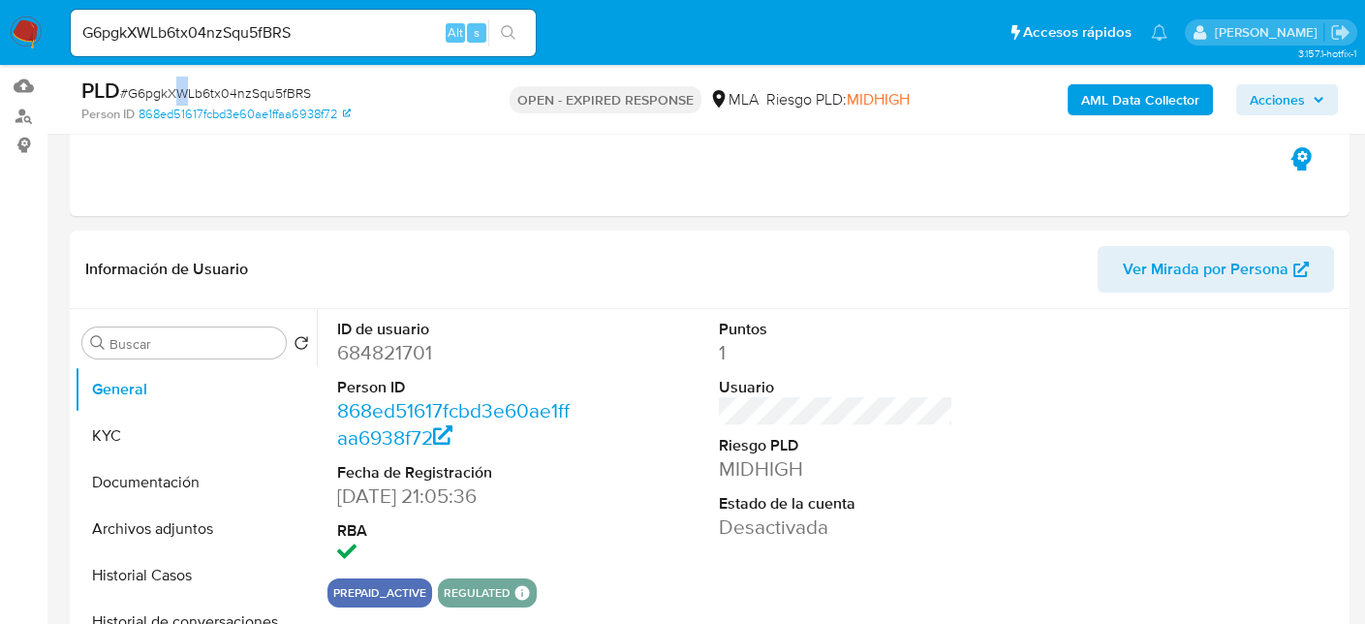
click at [183, 85] on span "# G6pgkXWLb6tx04nzSqu5fBRS" at bounding box center [215, 92] width 191 height 19
click at [379, 363] on dd "684821701" at bounding box center [454, 352] width 235 height 27
click at [379, 362] on dd "684821701" at bounding box center [454, 352] width 235 height 27
copy dd "684821701"
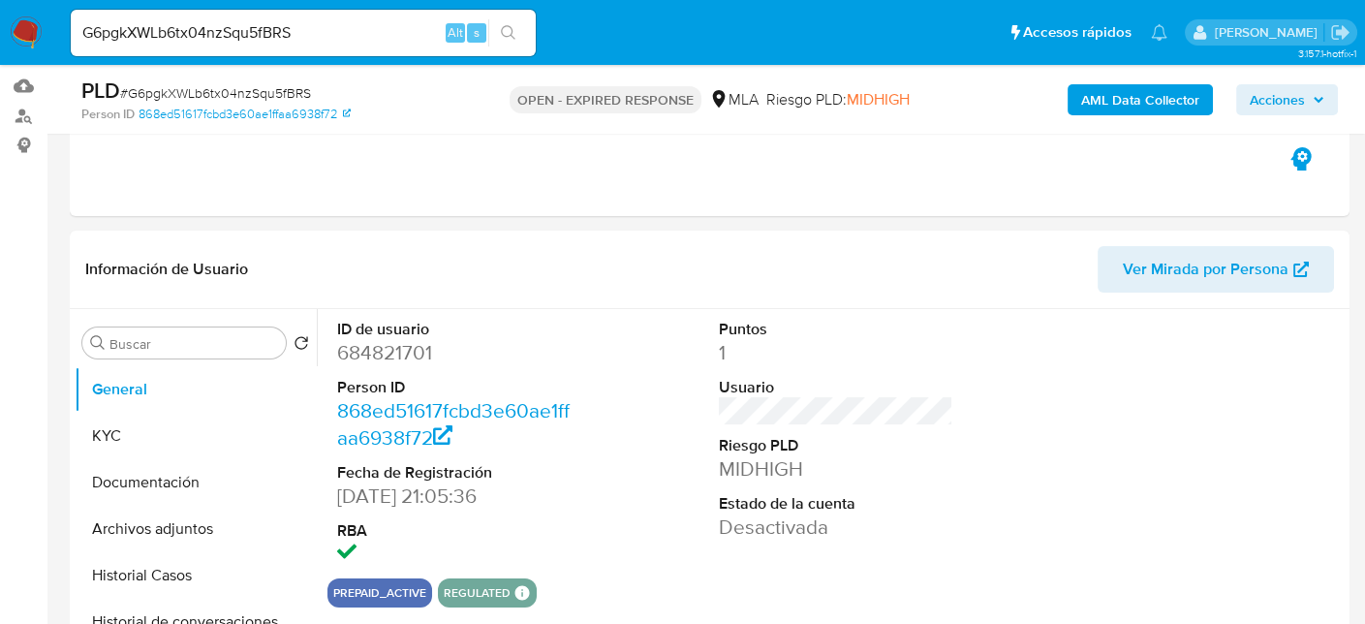
click at [192, 95] on span "# G6pgkXWLb6tx04nzSqu5fBRS" at bounding box center [215, 92] width 191 height 19
copy span "G6pgkXWLb6tx04nzSqu5fBRS"
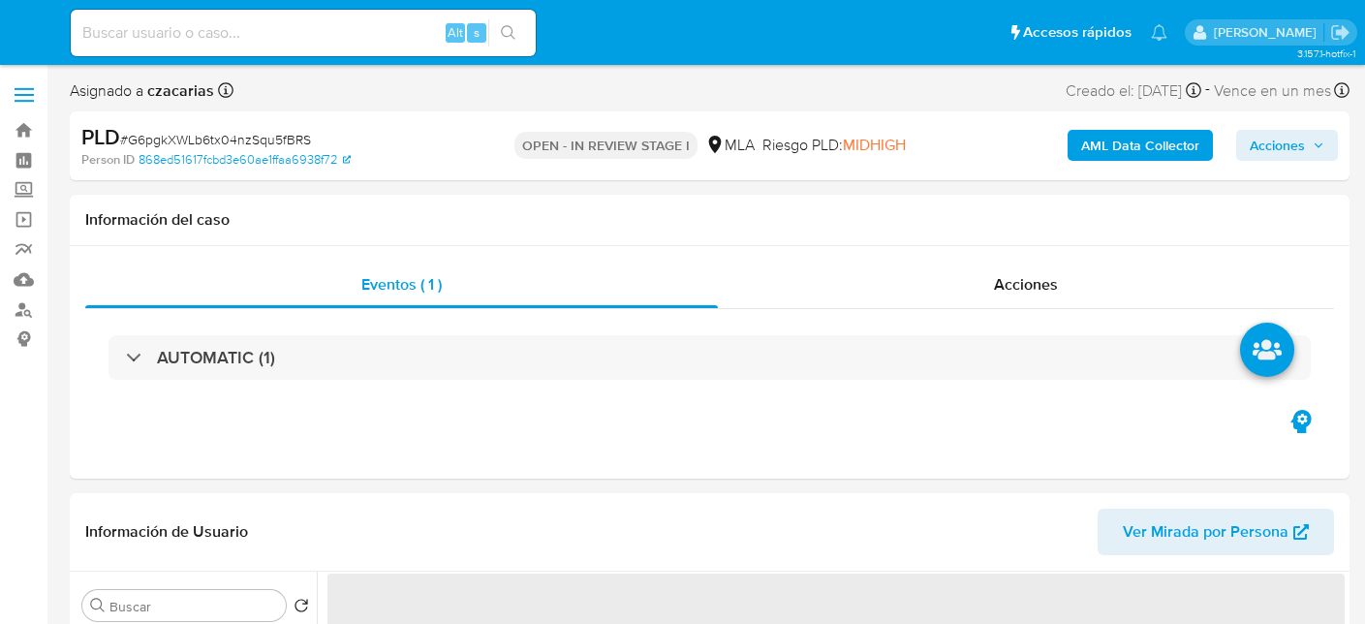
select select "10"
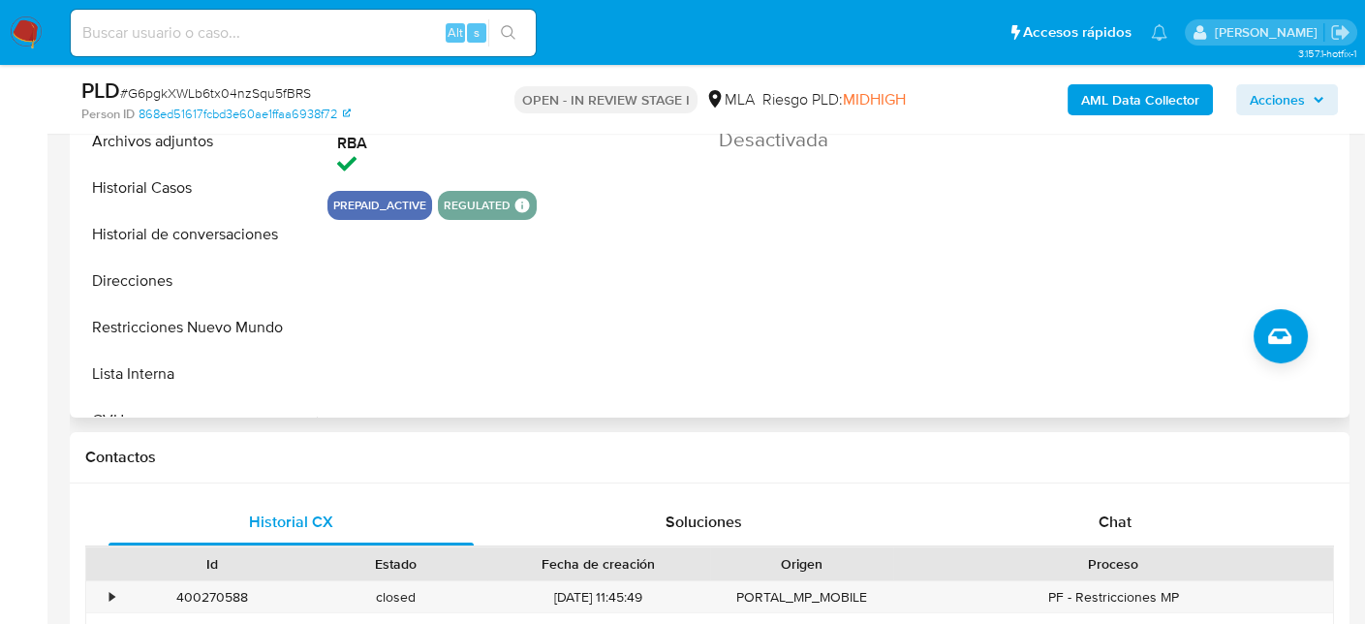
scroll to position [678, 0]
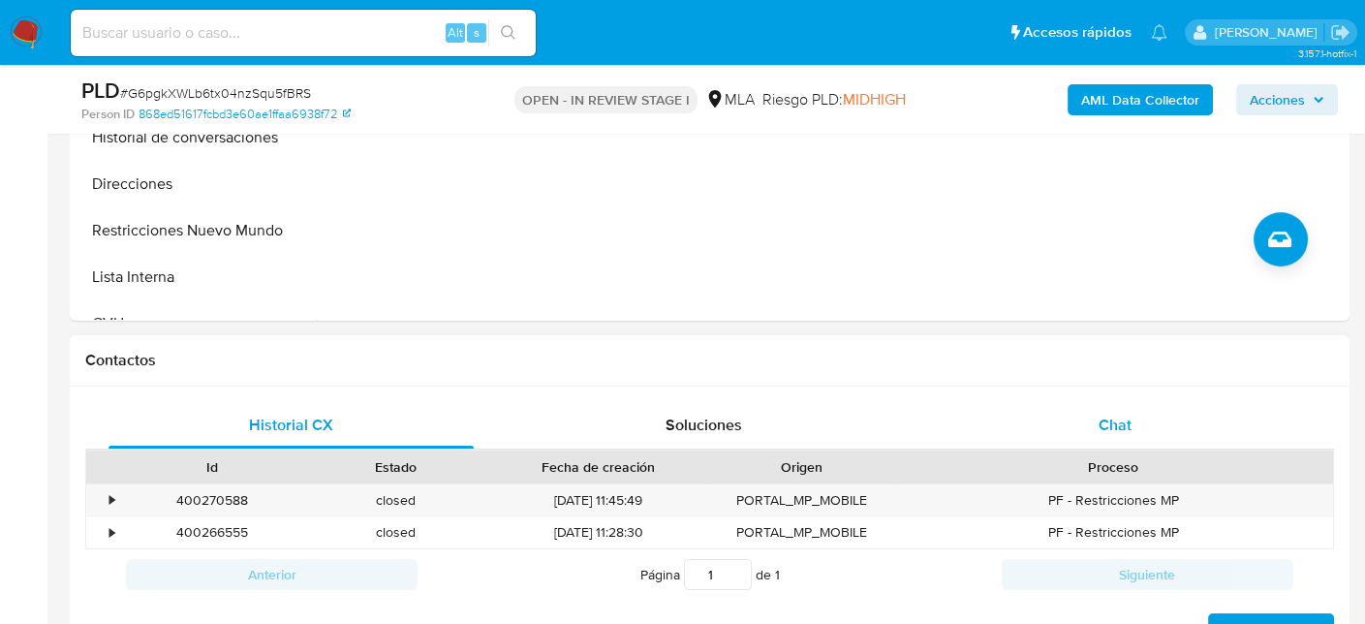
click at [1121, 414] on span "Chat" at bounding box center [1114, 425] width 33 height 22
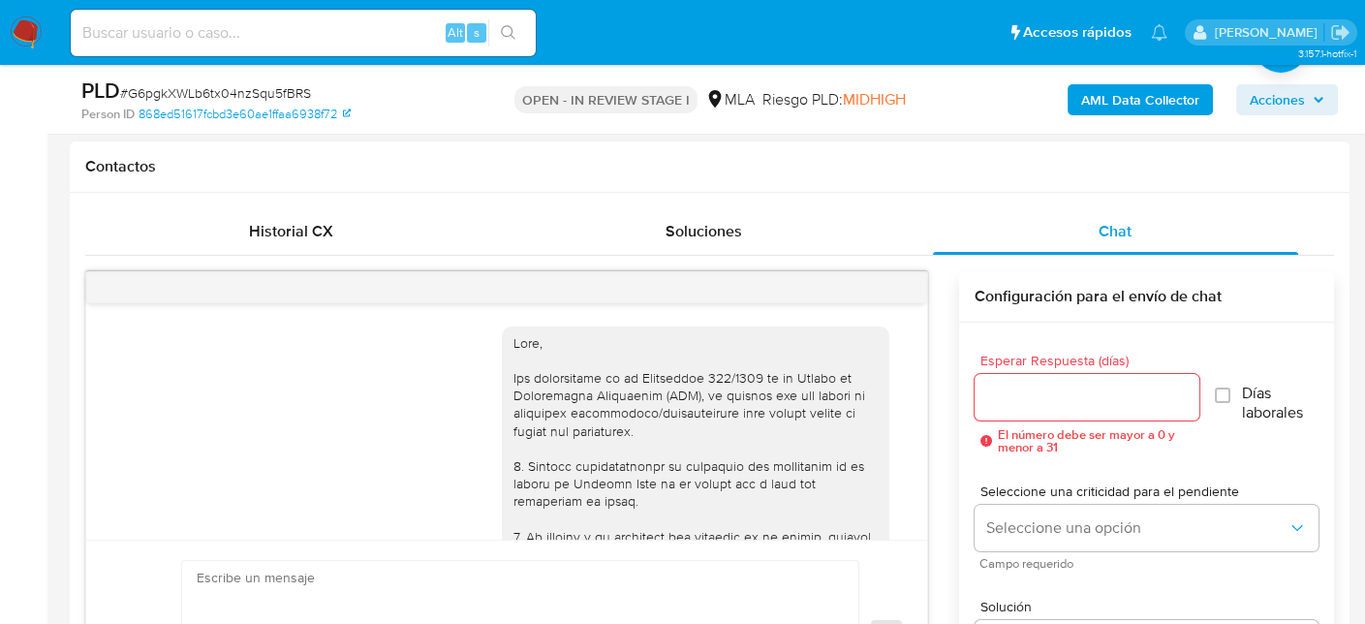
scroll to position [1288, 0]
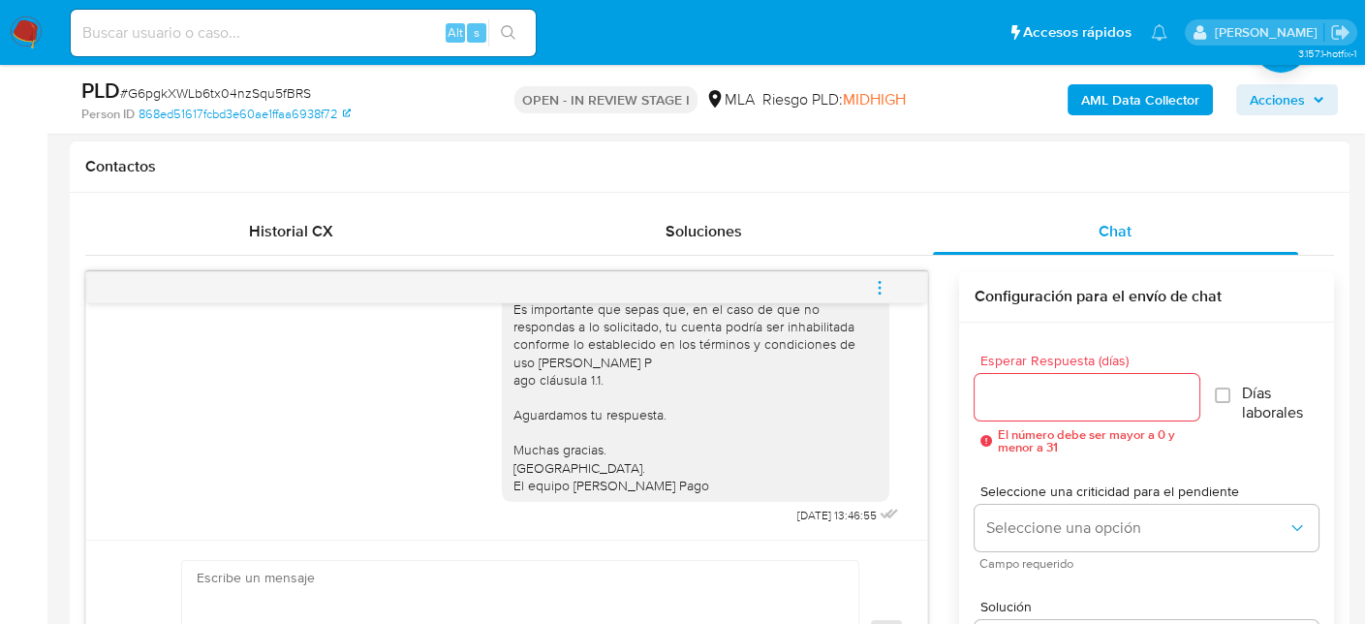
click at [877, 283] on icon "menu-action" at bounding box center [879, 287] width 17 height 17
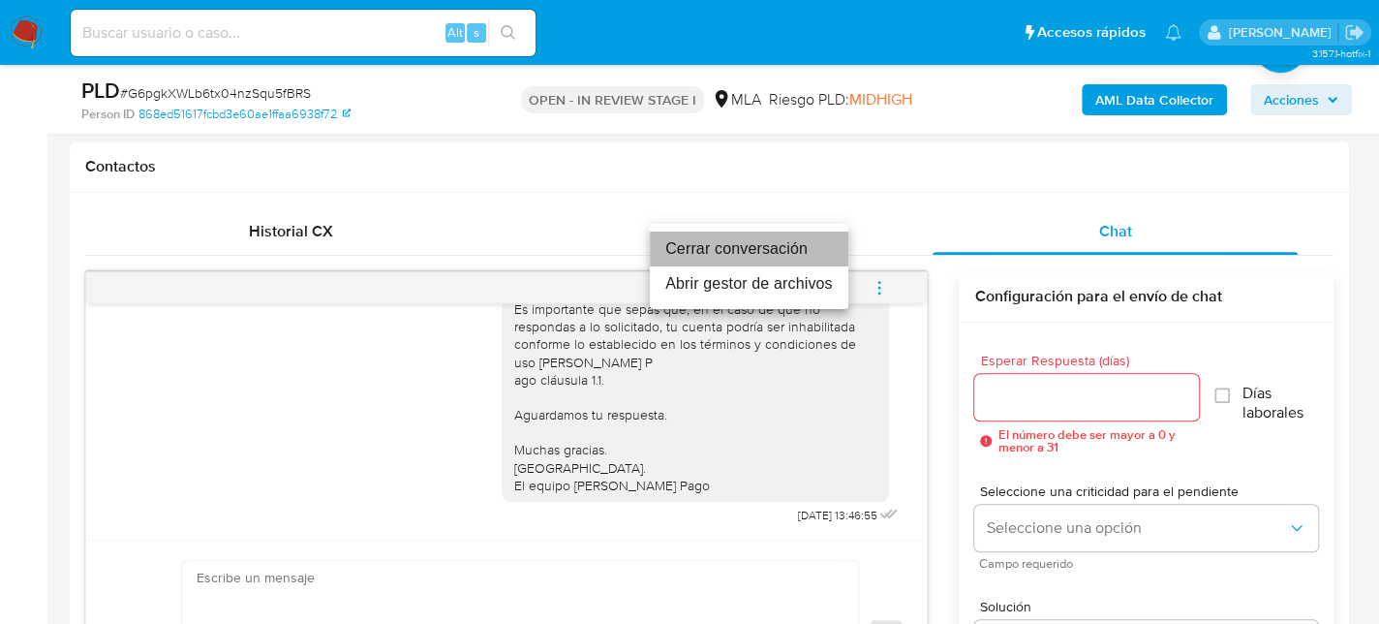
click at [783, 237] on li "Cerrar conversación" at bounding box center [749, 248] width 199 height 35
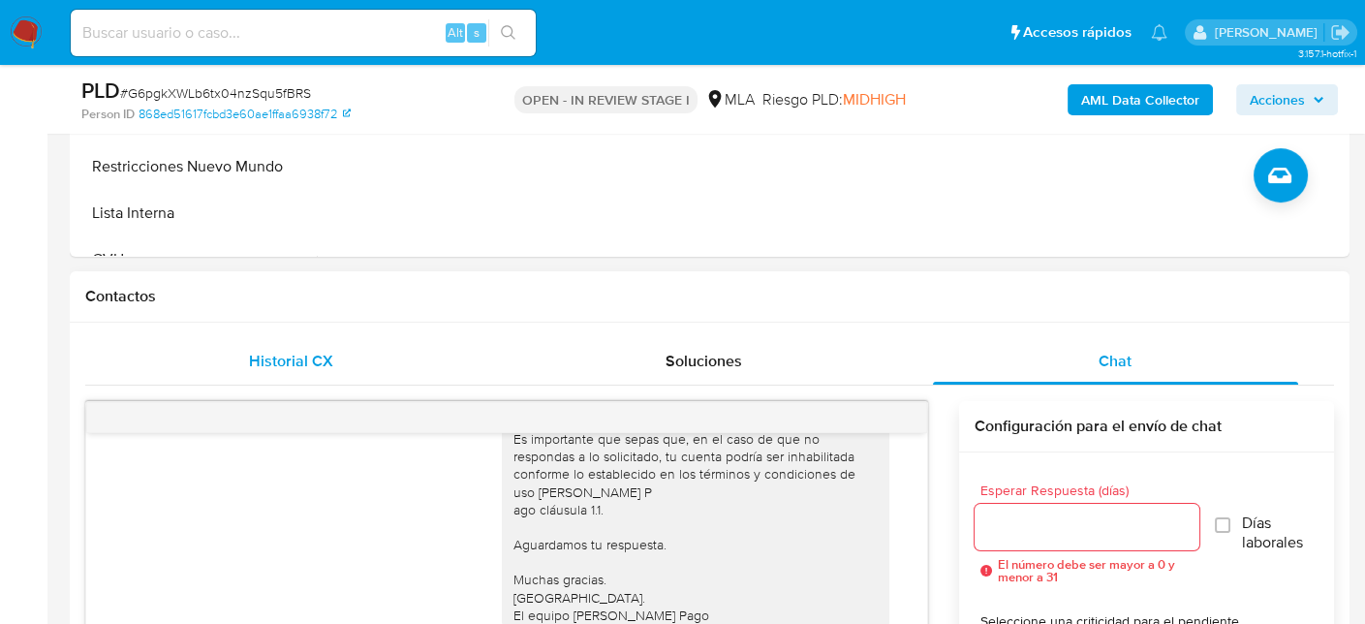
scroll to position [387, 0]
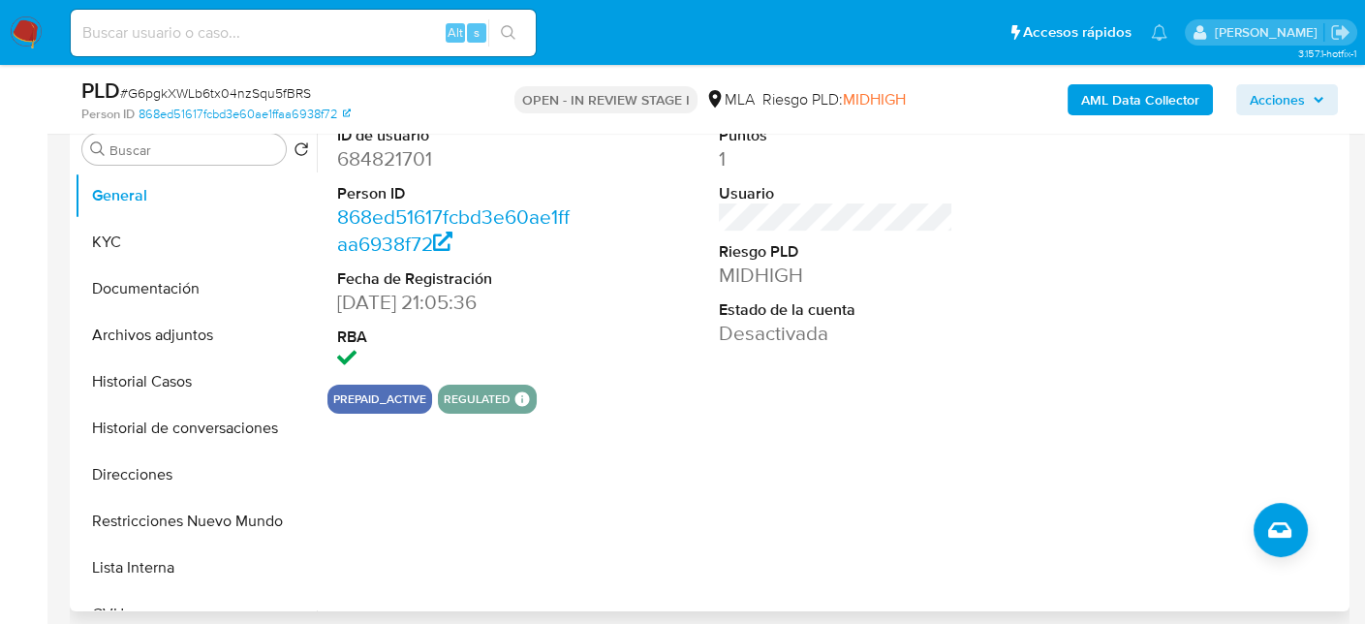
click at [355, 139] on dt "ID de usuario" at bounding box center [454, 135] width 235 height 21
click at [359, 153] on dd "684821701" at bounding box center [454, 158] width 235 height 27
copy dd "684821701"
click at [99, 242] on button "KYC" at bounding box center [188, 242] width 227 height 46
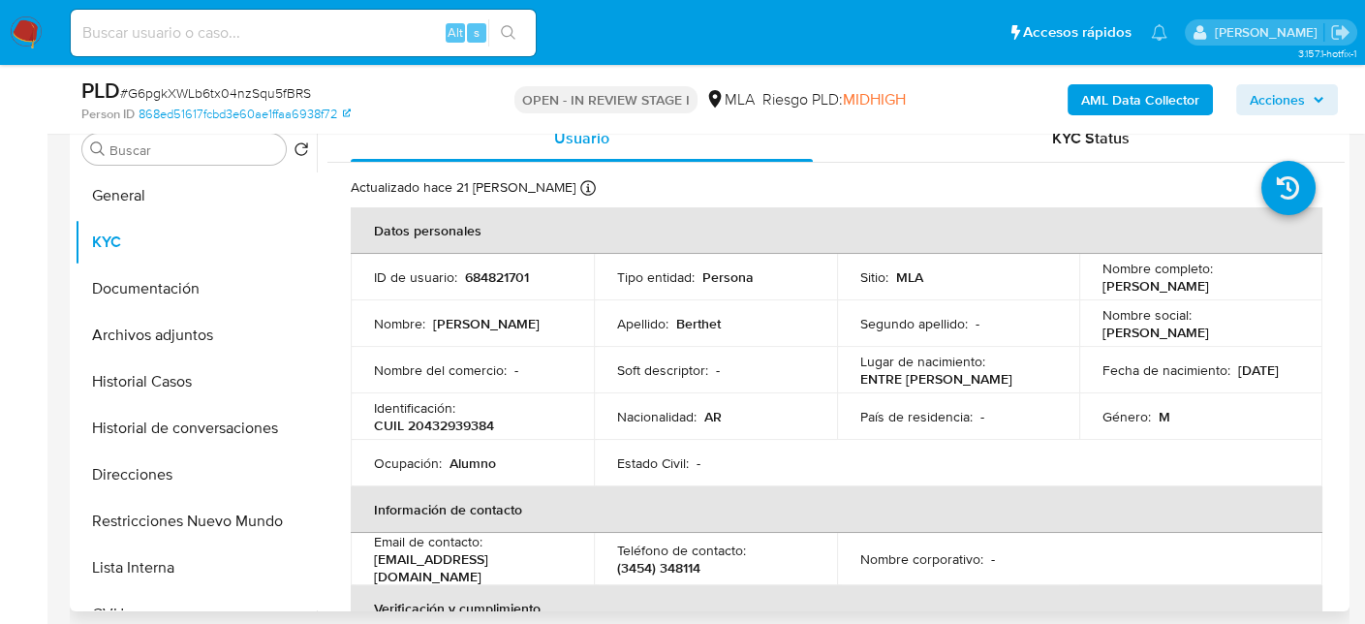
click at [478, 425] on p "CUIL 20432939384" at bounding box center [434, 424] width 120 height 17
copy p "20432939384"
click at [465, 433] on p "CUIL 20432939384" at bounding box center [434, 424] width 120 height 17
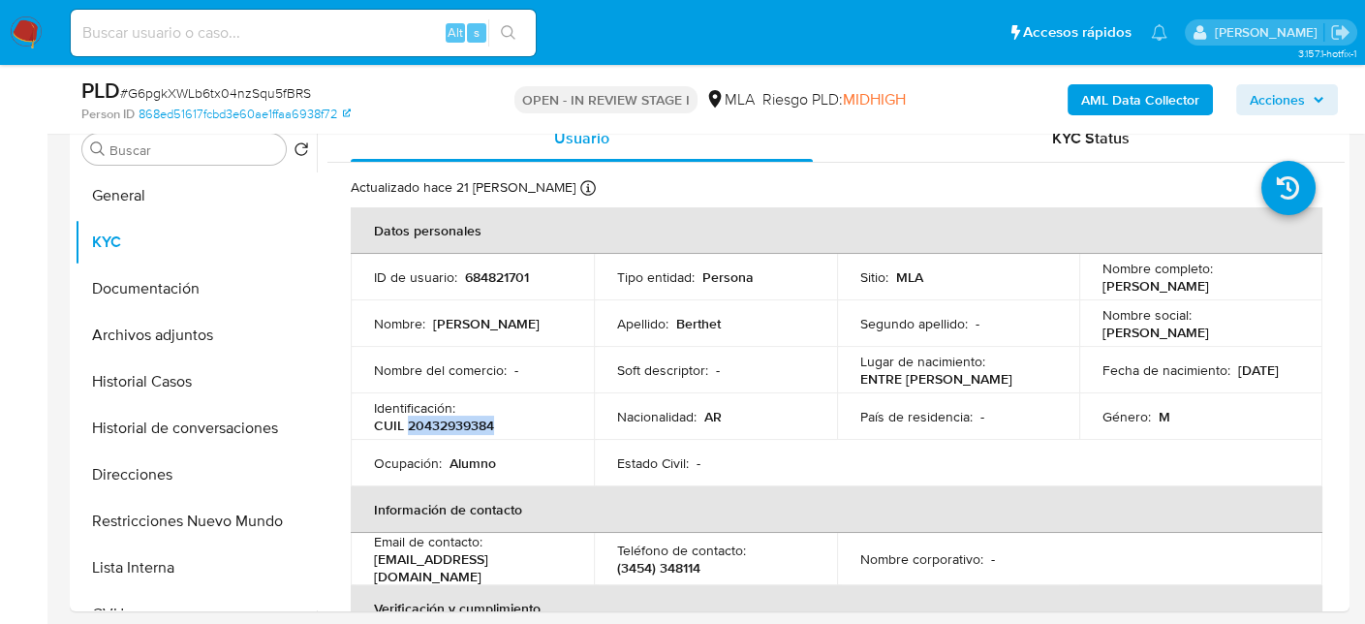
copy p "20432939384"
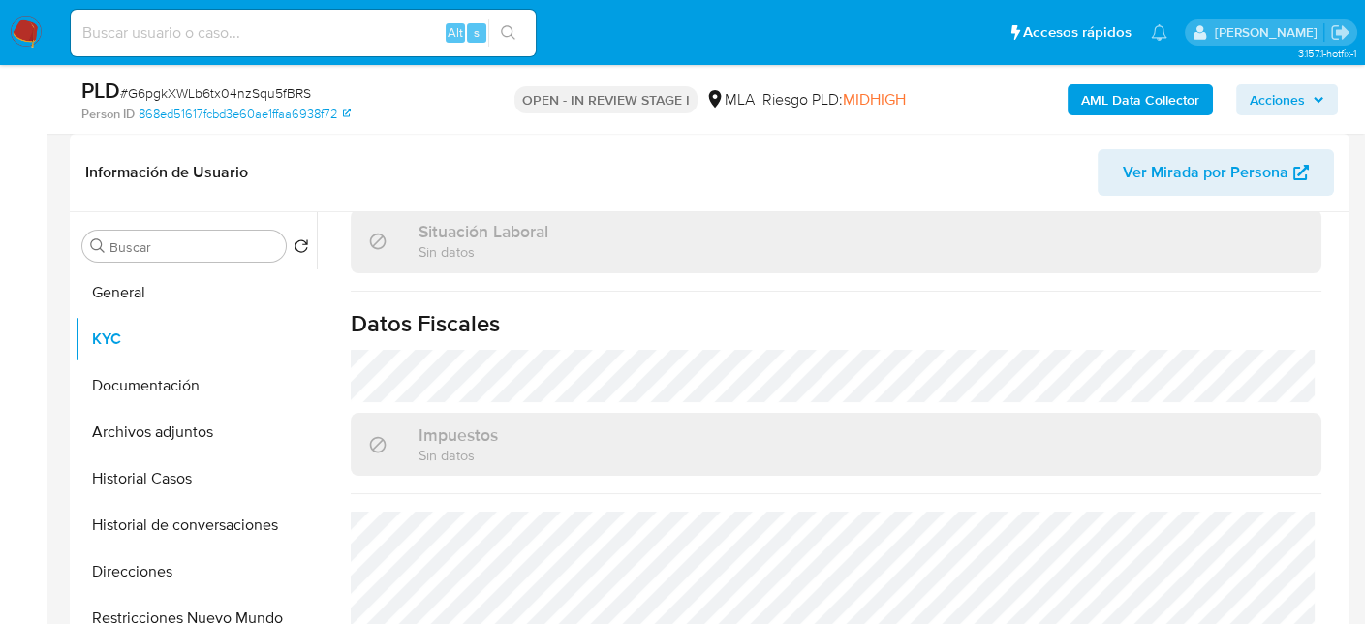
scroll to position [291, 0]
click at [139, 474] on button "Historial Casos" at bounding box center [188, 478] width 227 height 46
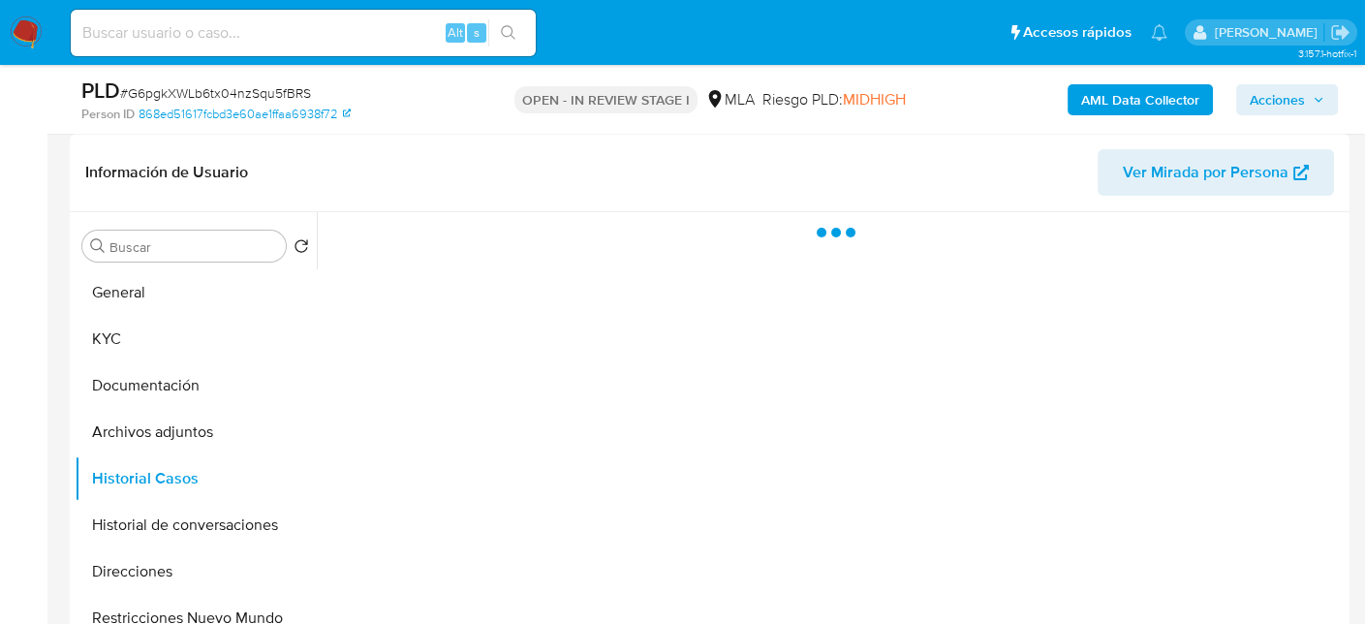
scroll to position [0, 0]
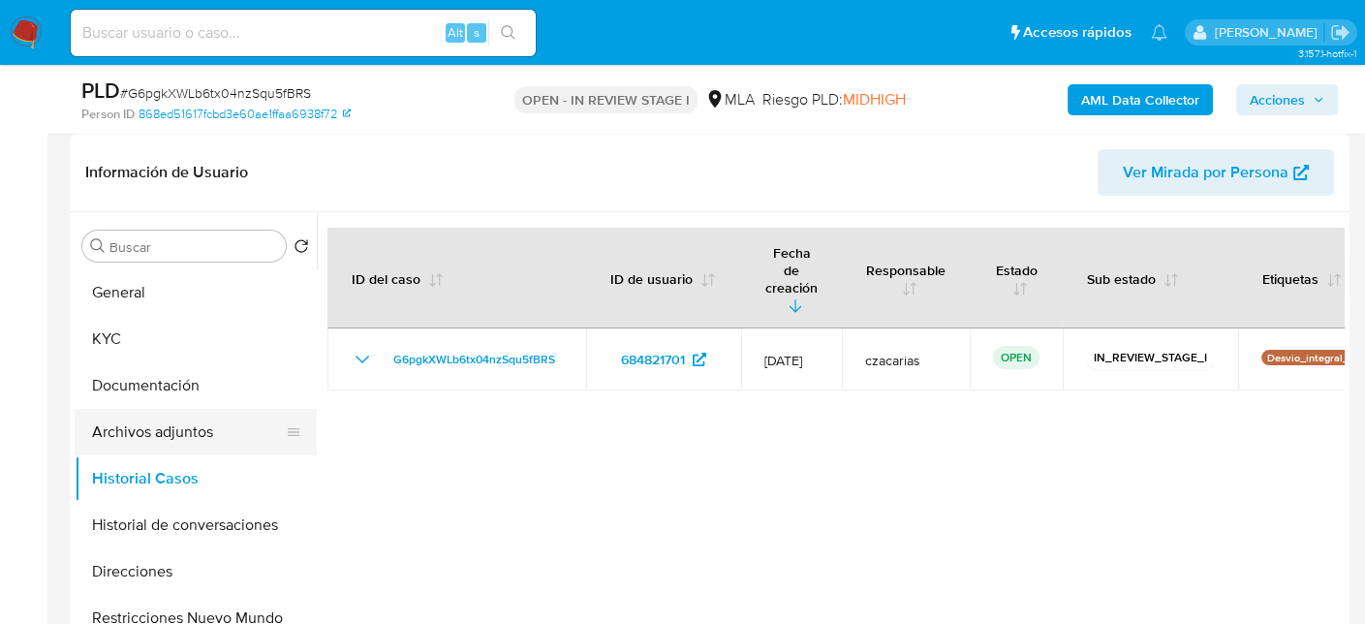
click at [176, 426] on button "Archivos adjuntos" at bounding box center [188, 432] width 227 height 46
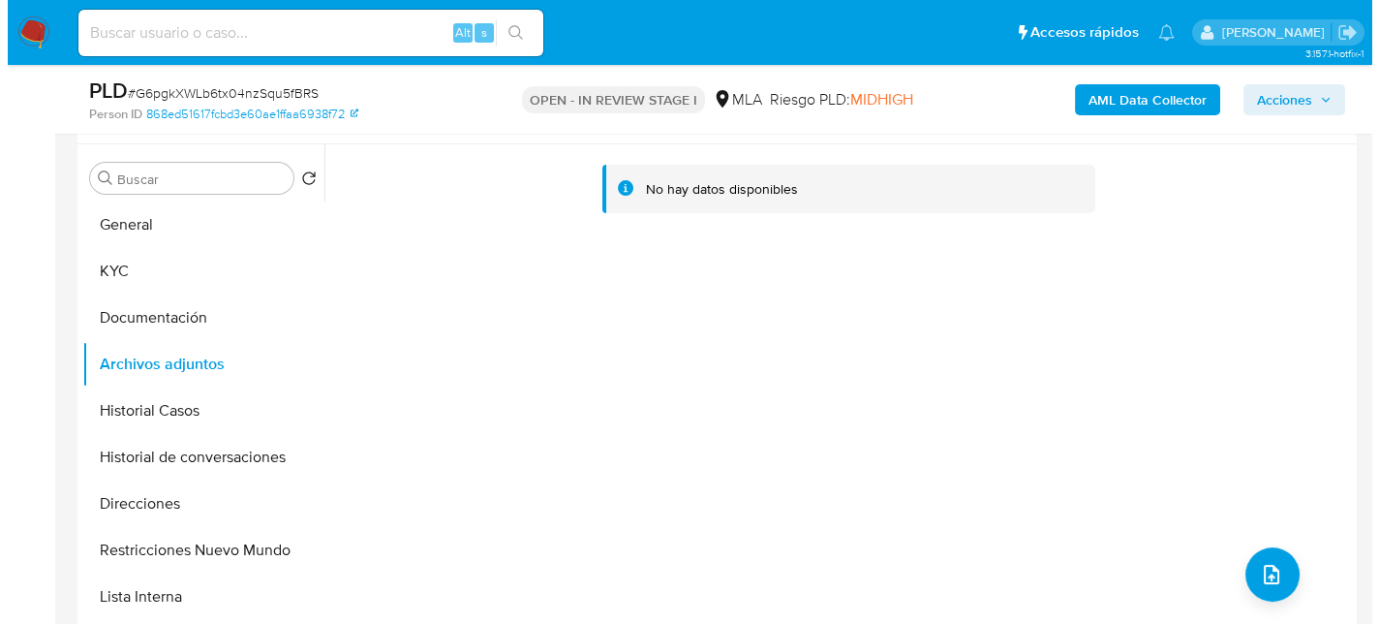
scroll to position [387, 0]
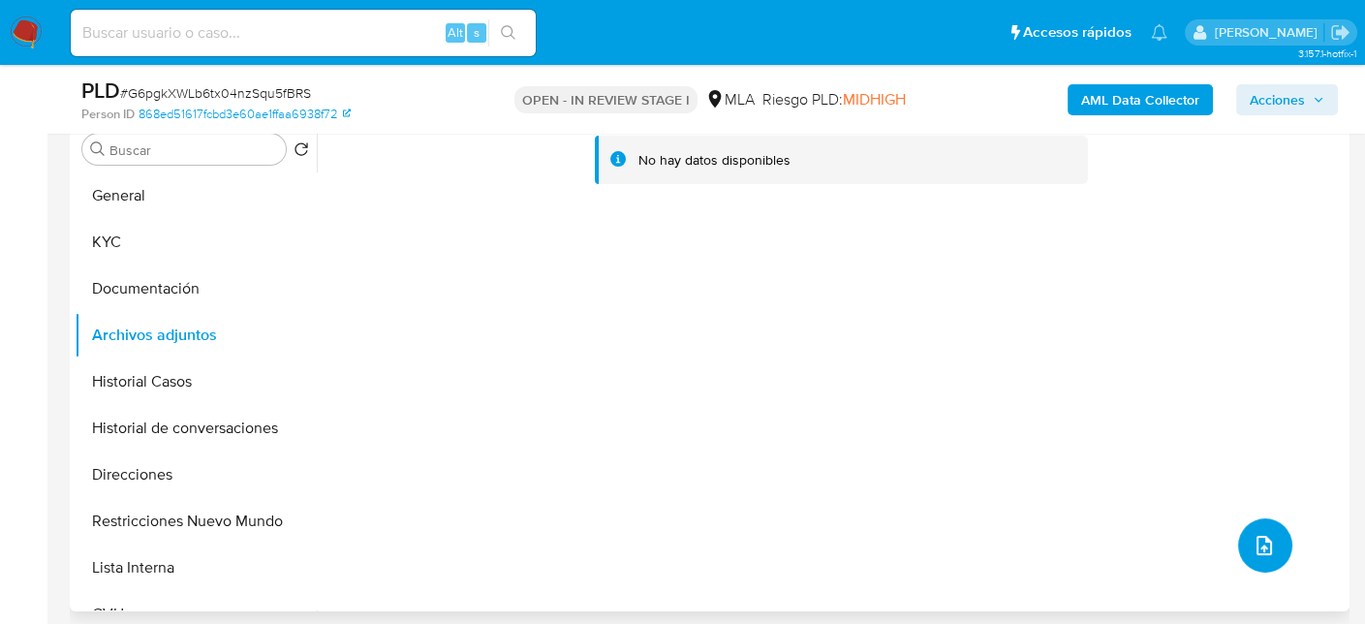
click at [1243, 546] on button "upload-file" at bounding box center [1265, 545] width 54 height 54
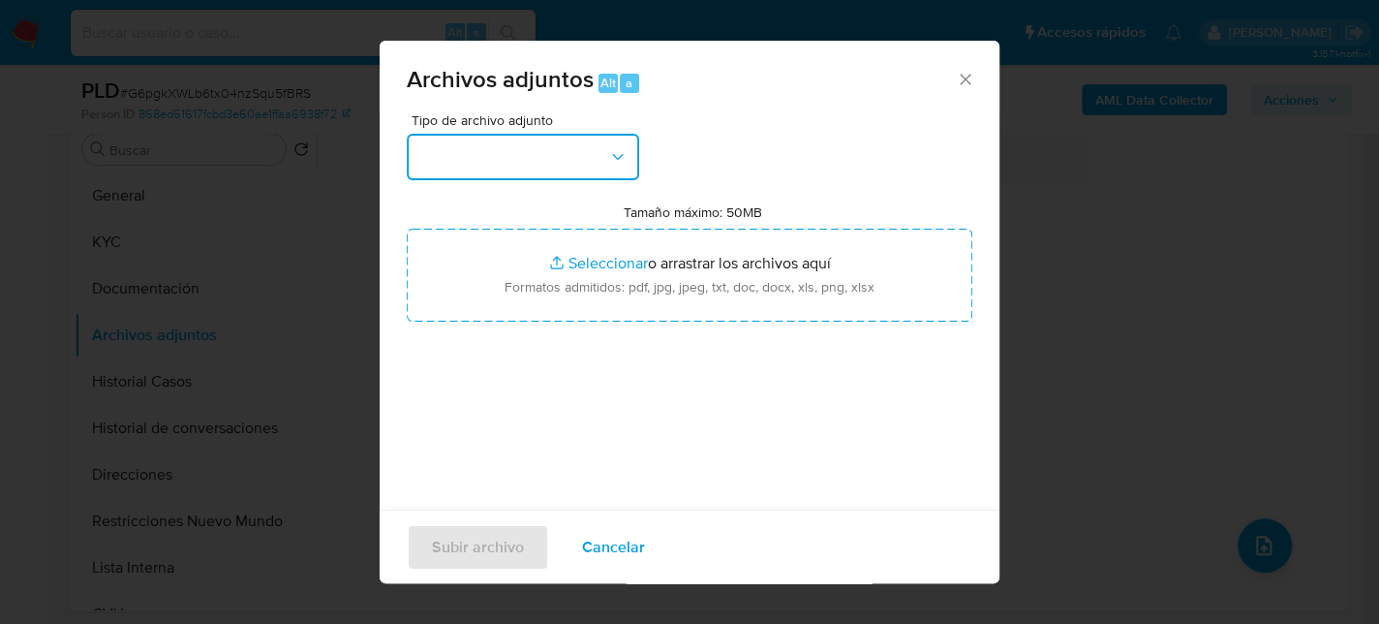
click at [517, 173] on button "button" at bounding box center [523, 157] width 232 height 46
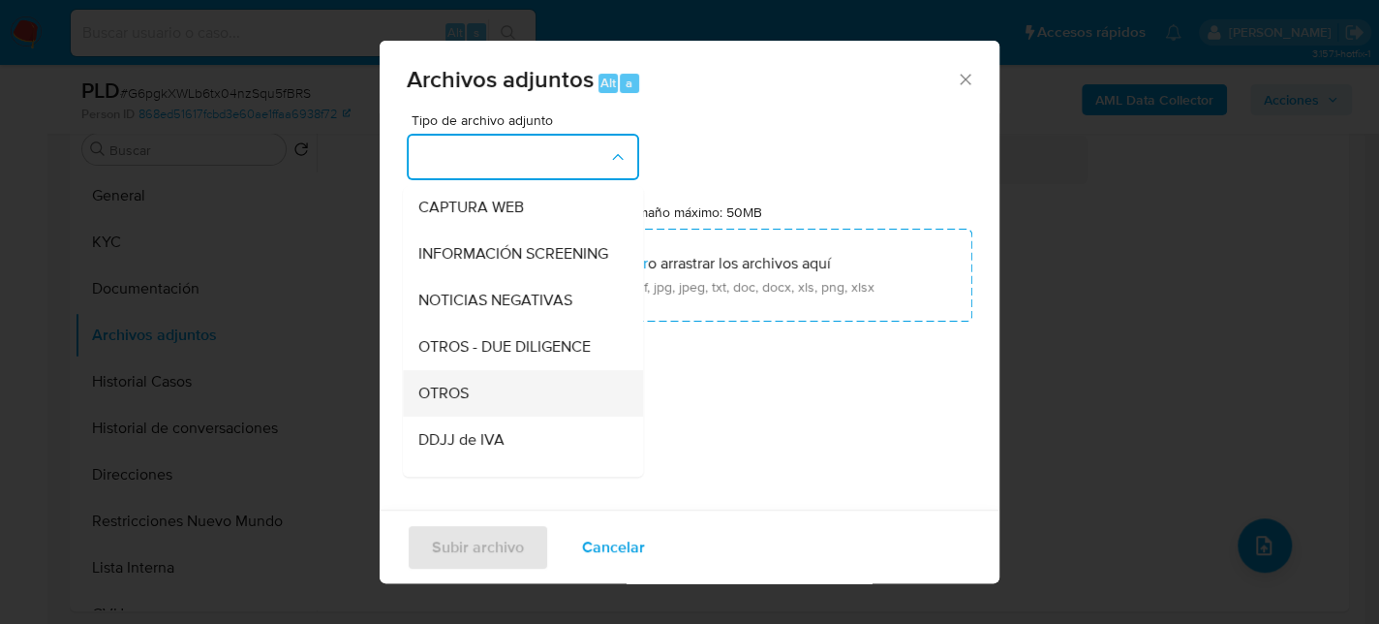
scroll to position [194, 0]
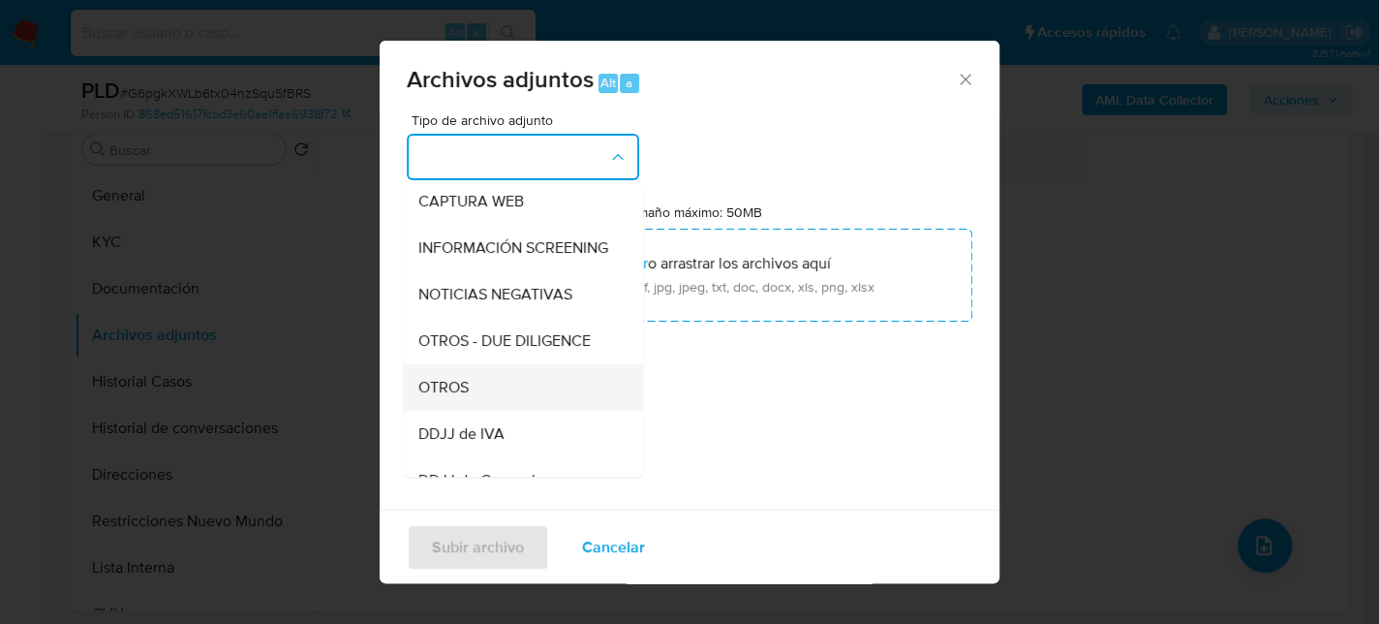
click at [484, 406] on div "OTROS" at bounding box center [517, 387] width 198 height 46
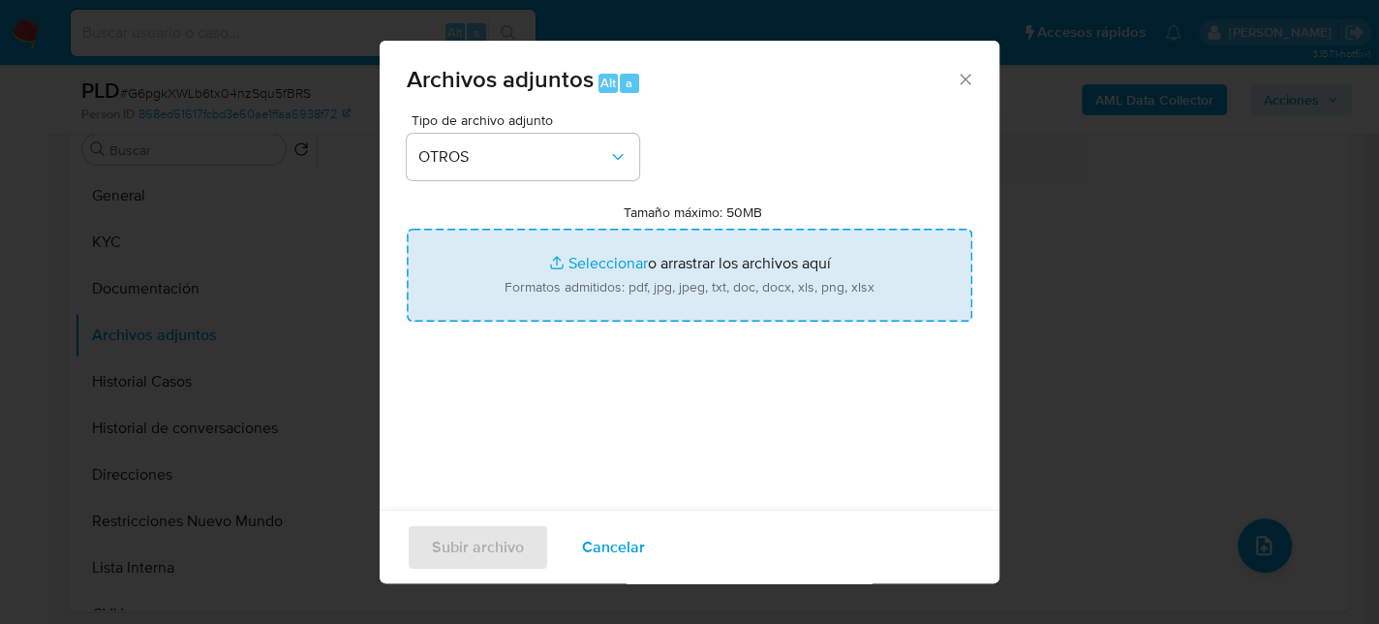
type input "C:\fakepath\Movimientos-684821701.xlsx"
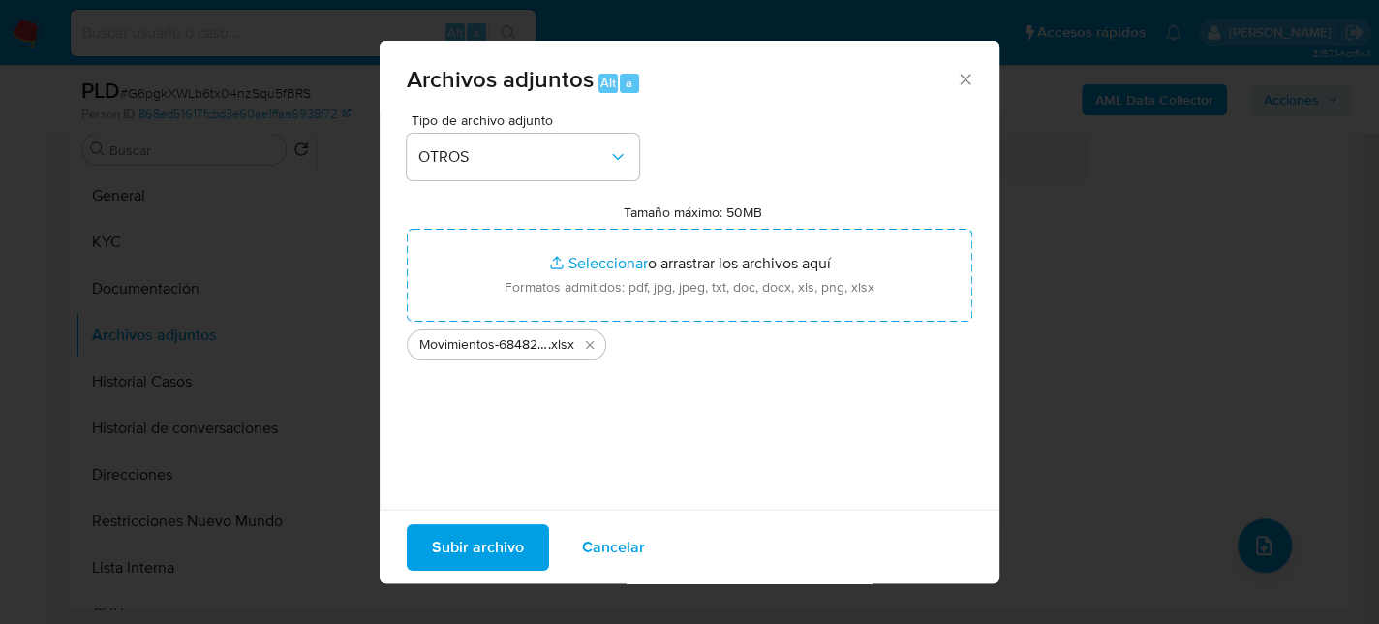
click at [495, 536] on span "Subir archivo" at bounding box center [478, 546] width 92 height 43
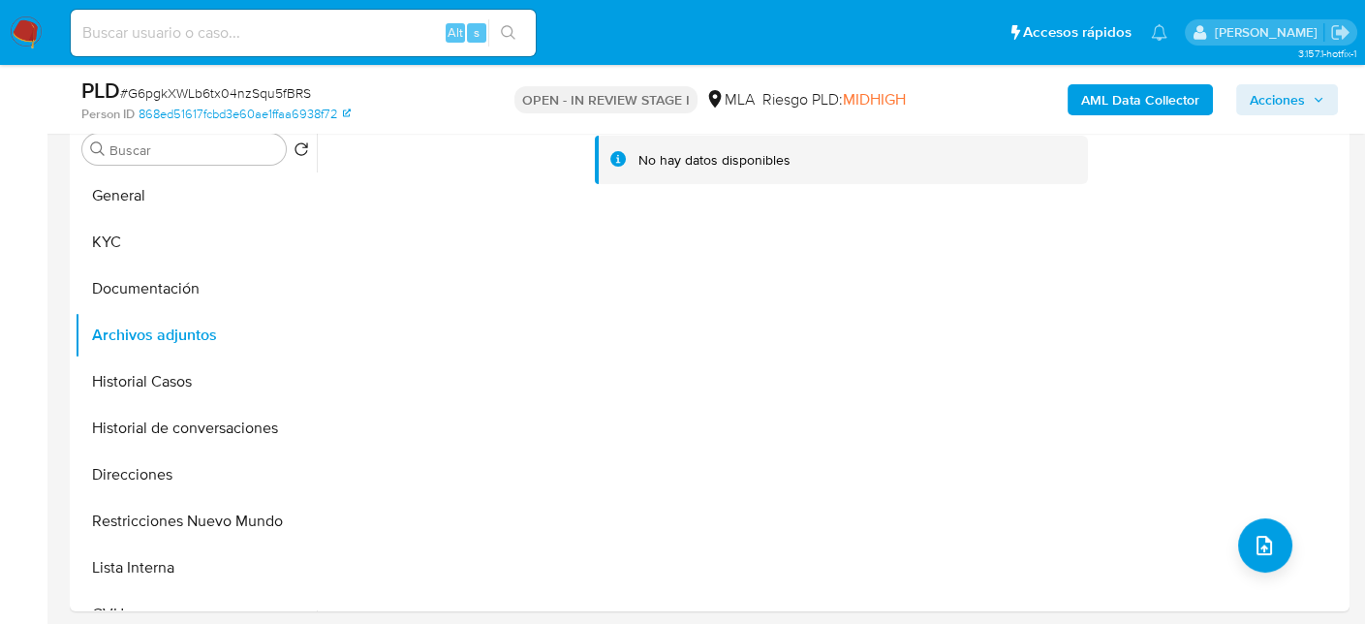
click at [1157, 109] on b "AML Data Collector" at bounding box center [1140, 99] width 118 height 31
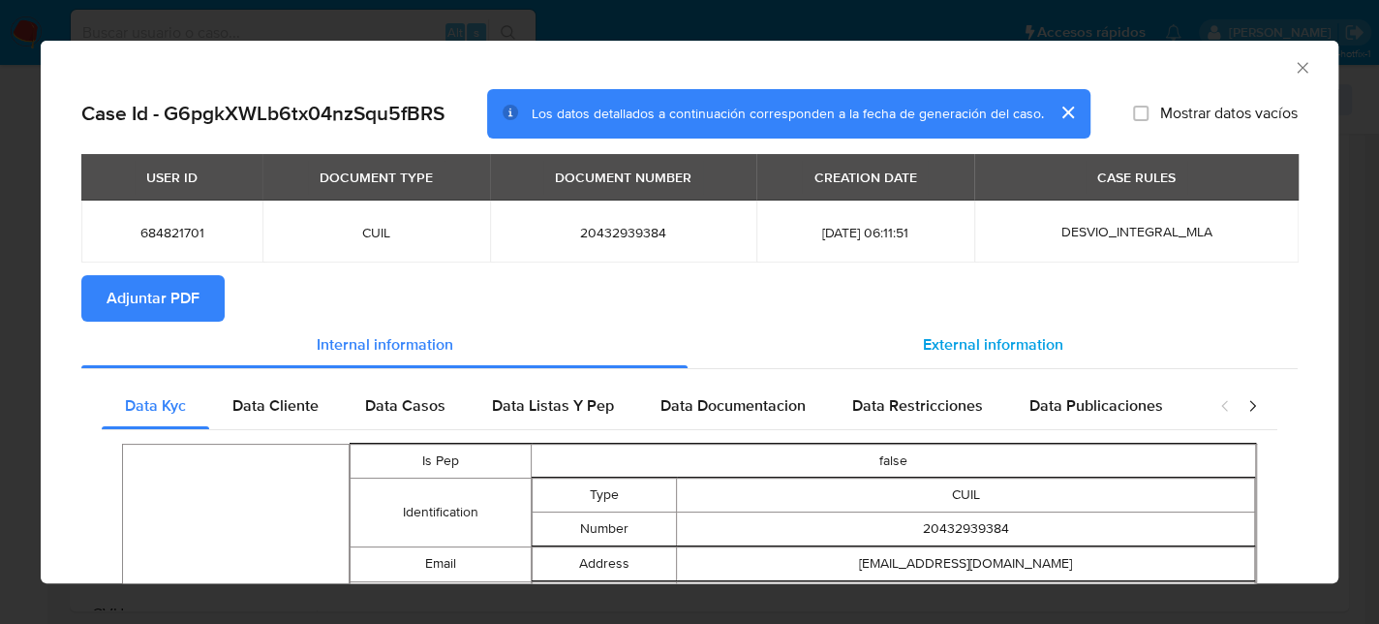
click at [1044, 322] on div "External information" at bounding box center [993, 345] width 610 height 46
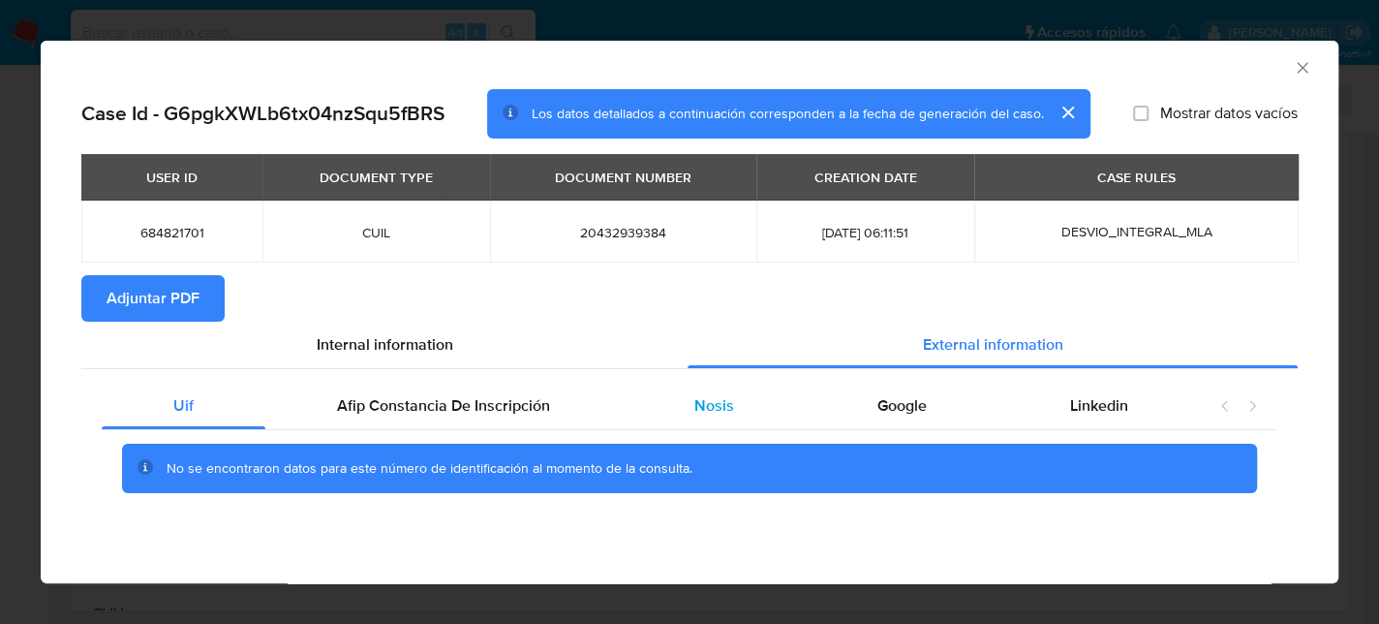
click at [727, 414] on span "Nosis" at bounding box center [714, 405] width 40 height 22
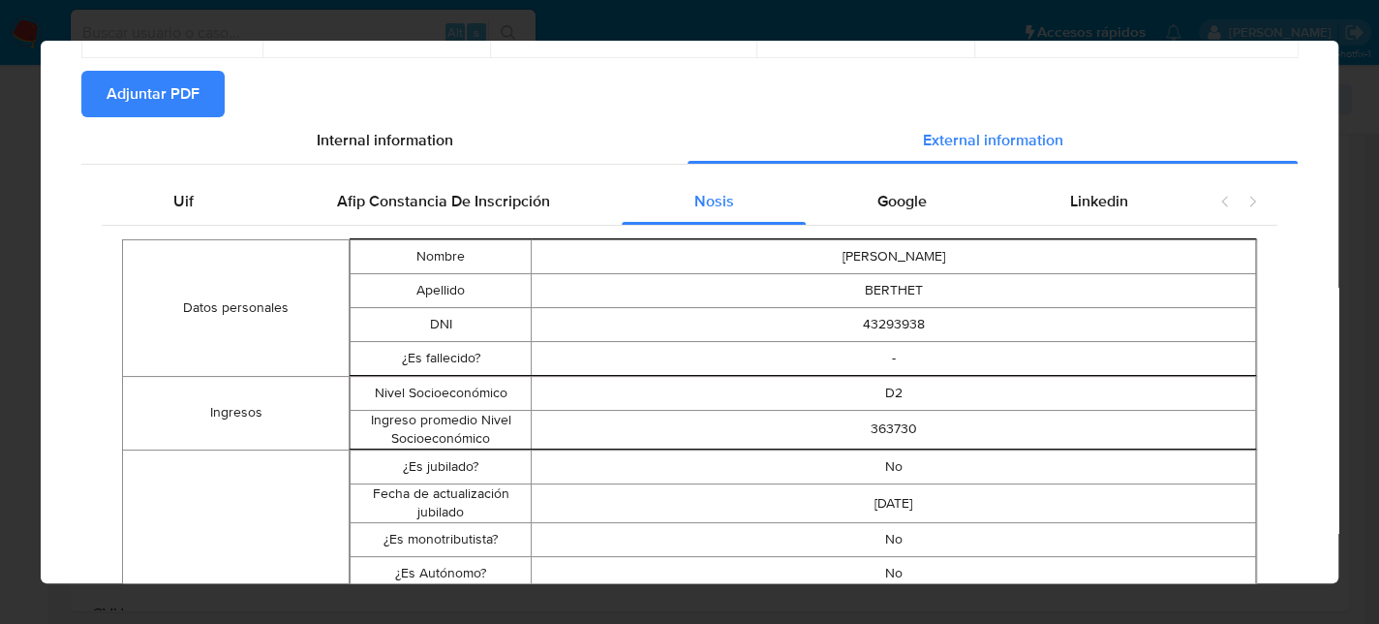
scroll to position [0, 0]
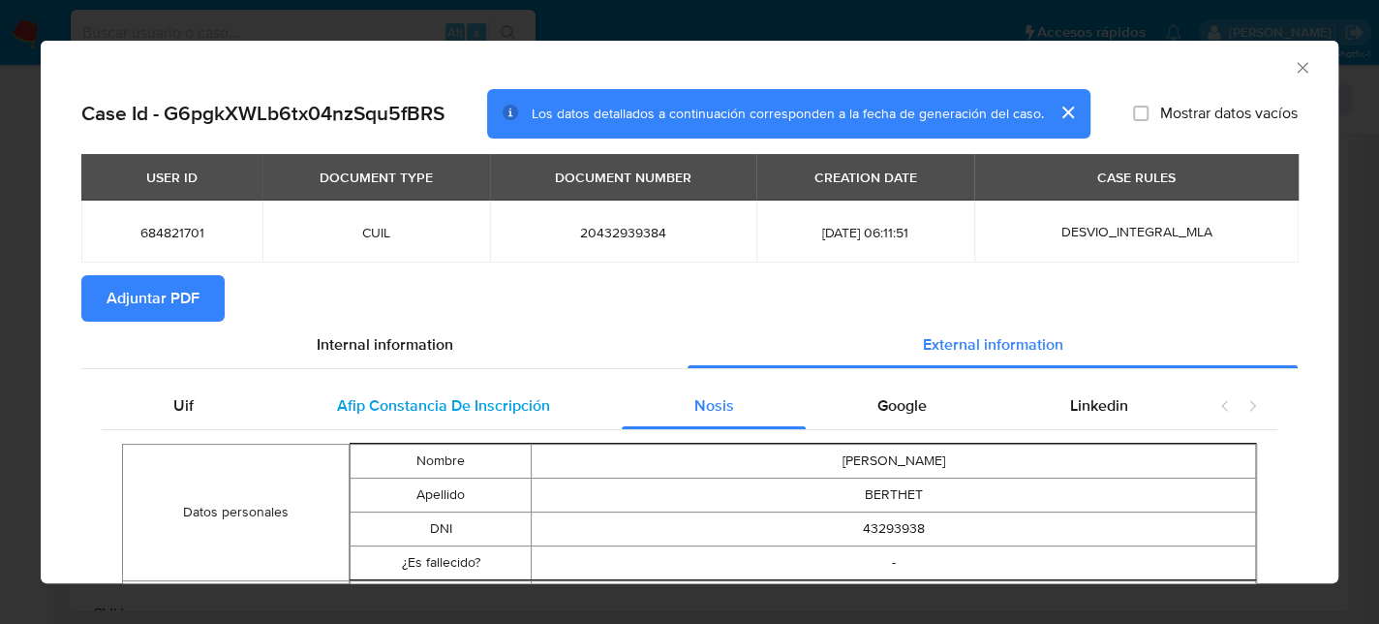
click at [508, 409] on span "Afip Constancia De Inscripción" at bounding box center [443, 405] width 213 height 22
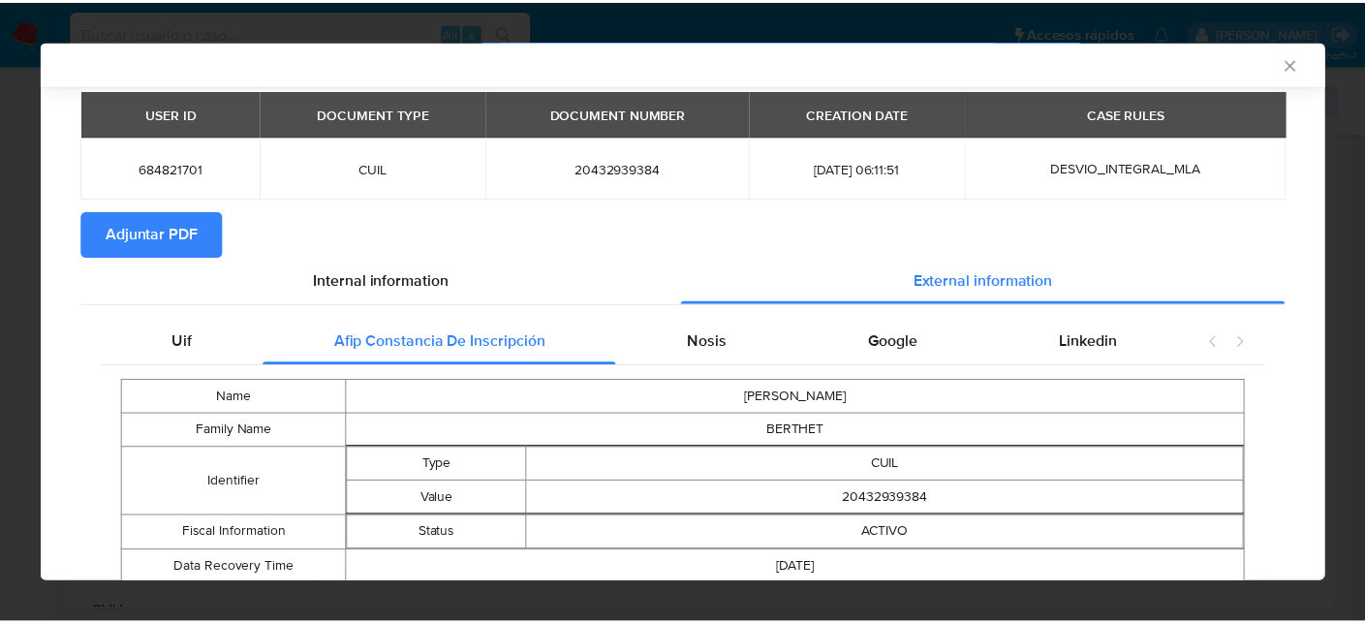
scroll to position [130, 0]
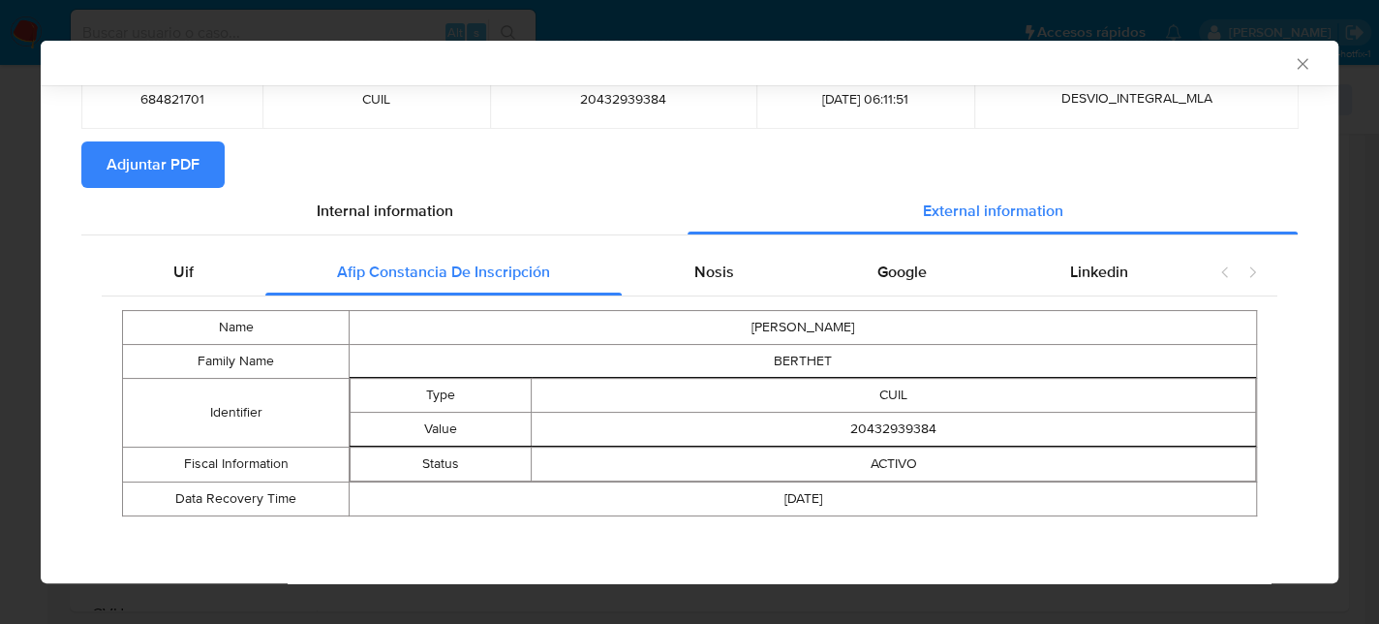
click at [127, 180] on span "Adjuntar PDF" at bounding box center [153, 164] width 93 height 43
click at [1293, 59] on icon "Cerrar ventana" at bounding box center [1302, 63] width 19 height 19
